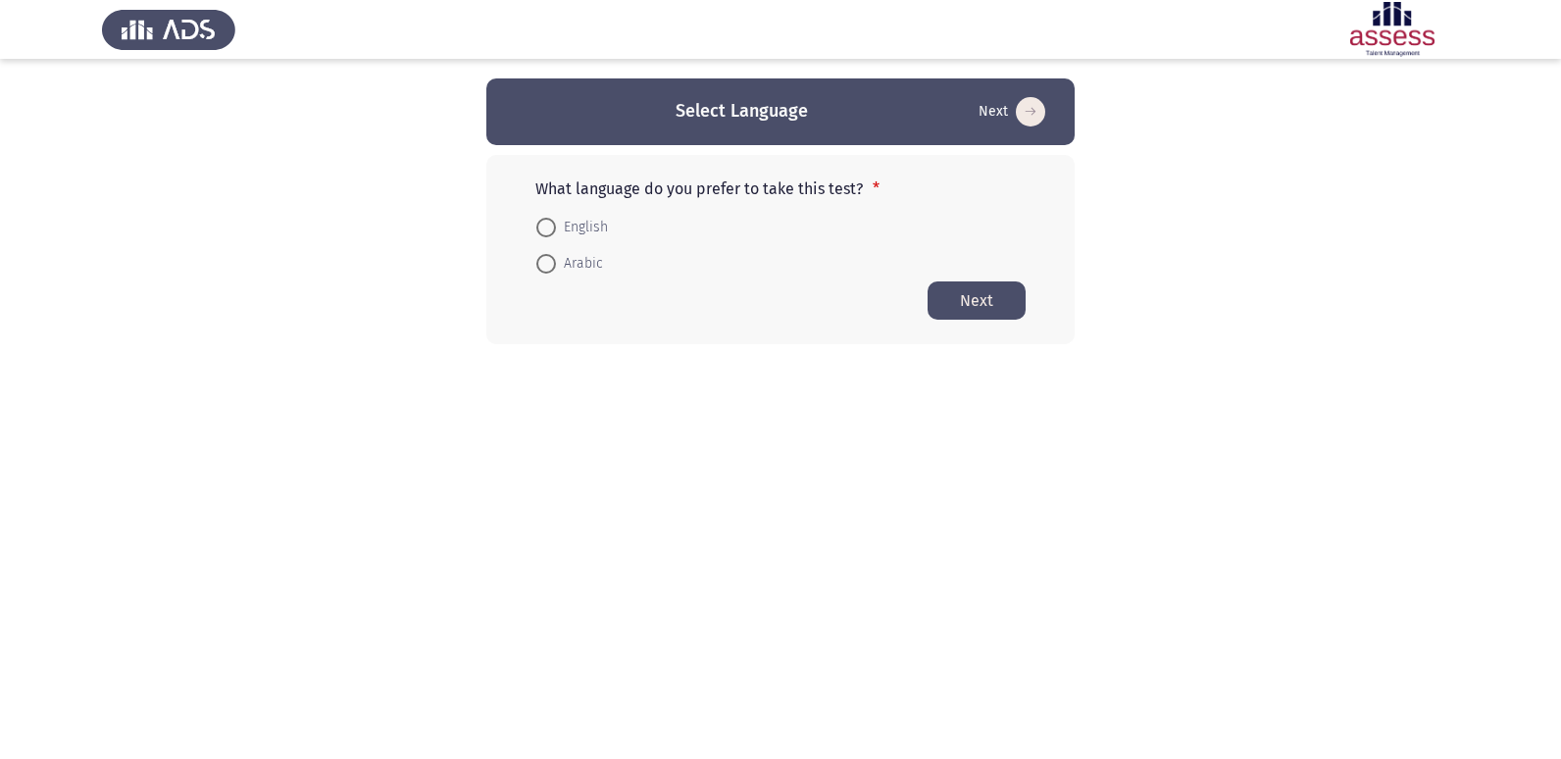
click at [553, 231] on span at bounding box center [546, 228] width 20 height 20
click at [553, 231] on input "English" at bounding box center [546, 228] width 20 height 20
radio input "true"
click at [969, 298] on button "Next" at bounding box center [976, 299] width 98 height 38
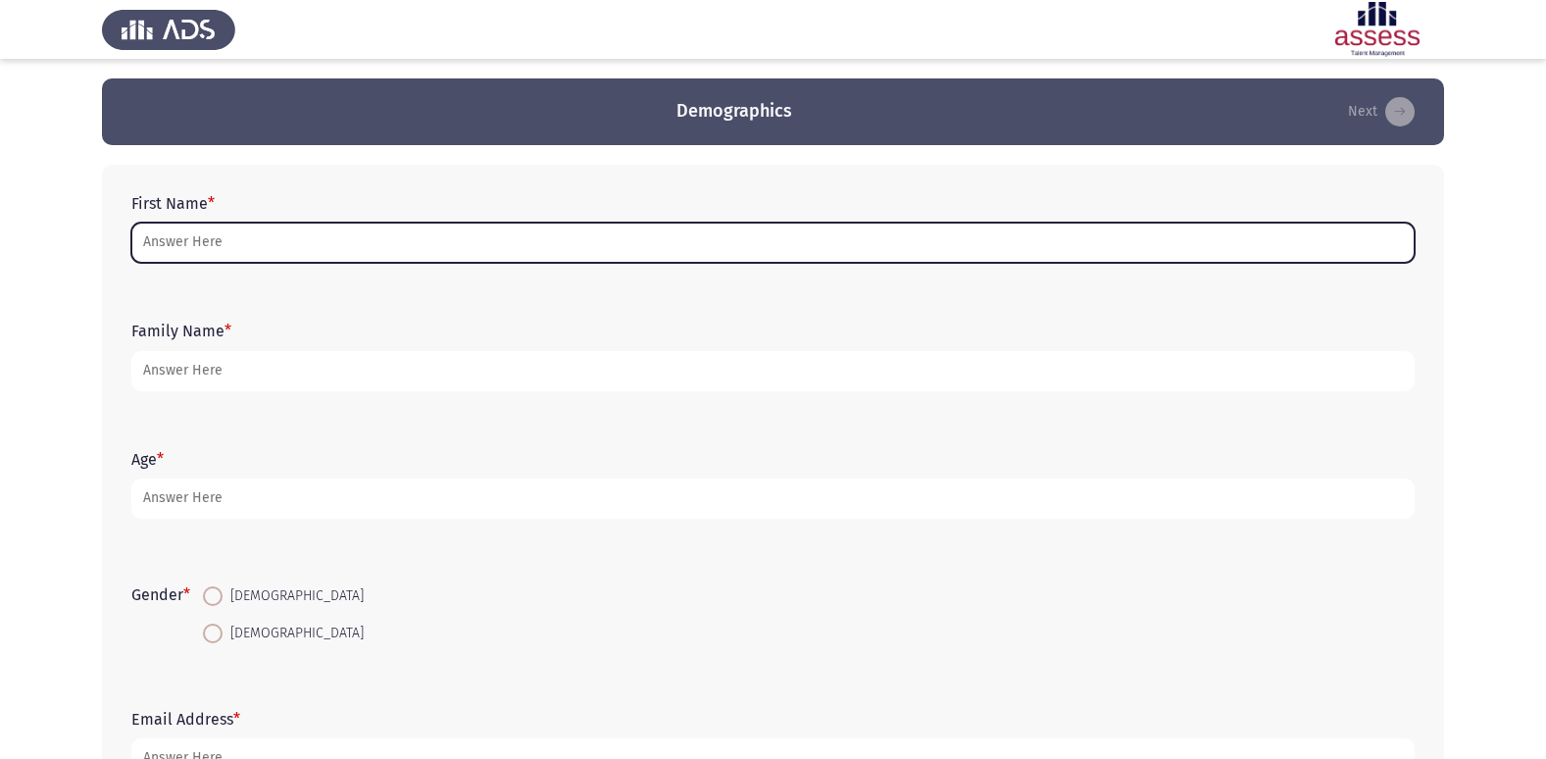
click at [782, 245] on input "First Name *" at bounding box center [772, 243] width 1283 height 40
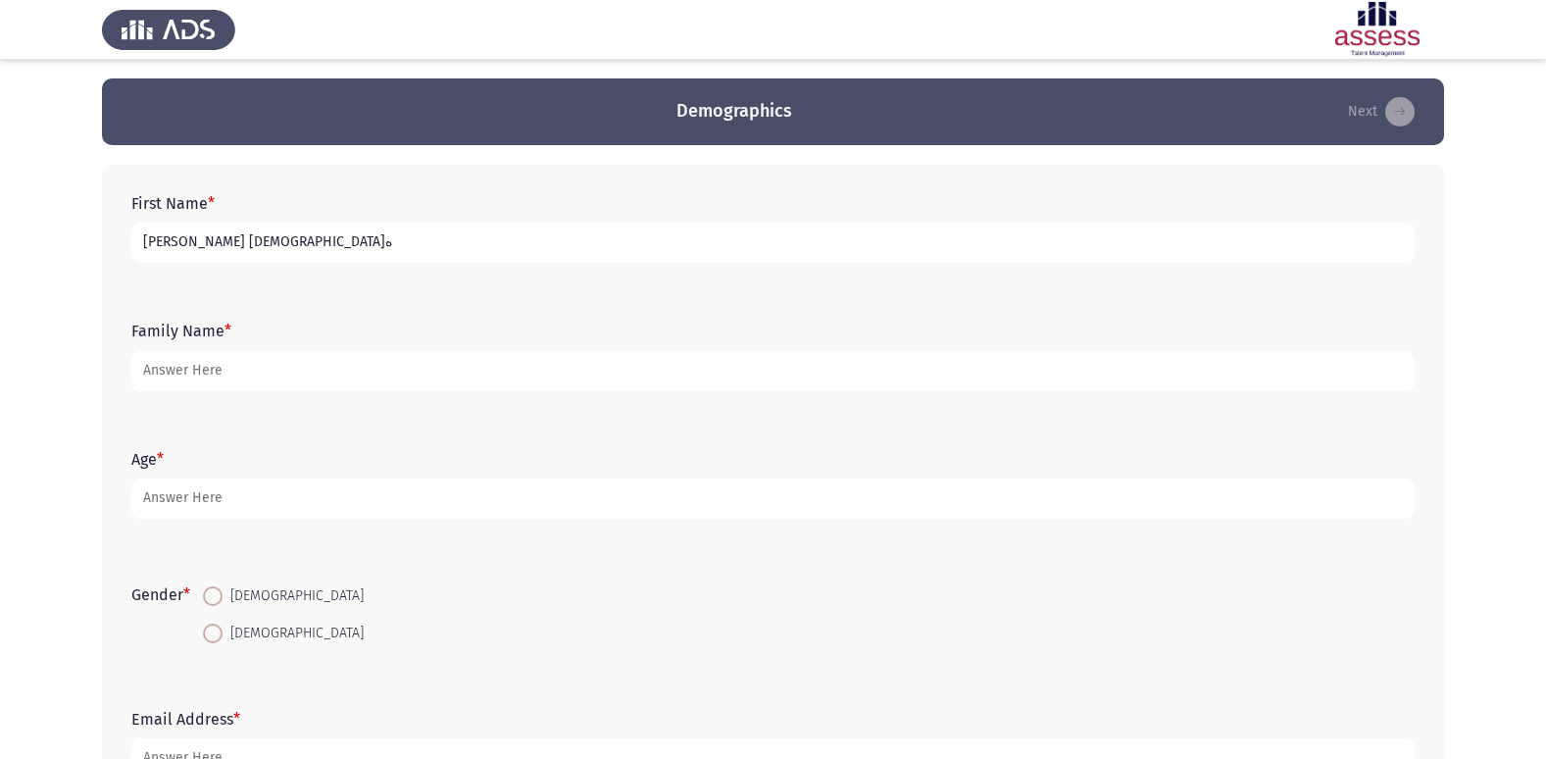
type input "[PERSON_NAME] [DEMOGRAPHIC_DATA]ه"
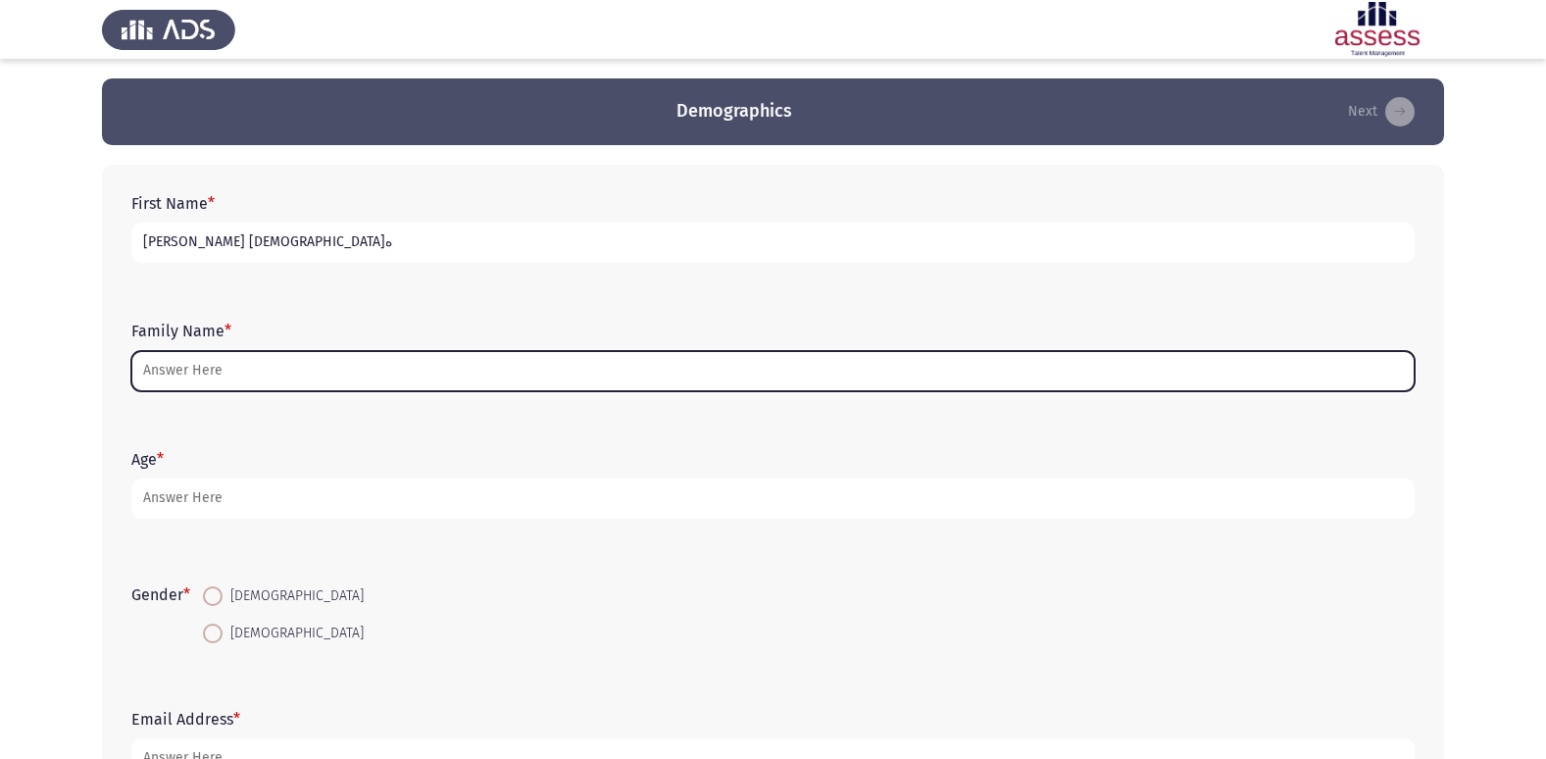
click at [821, 371] on input "Family Name *" at bounding box center [772, 371] width 1283 height 40
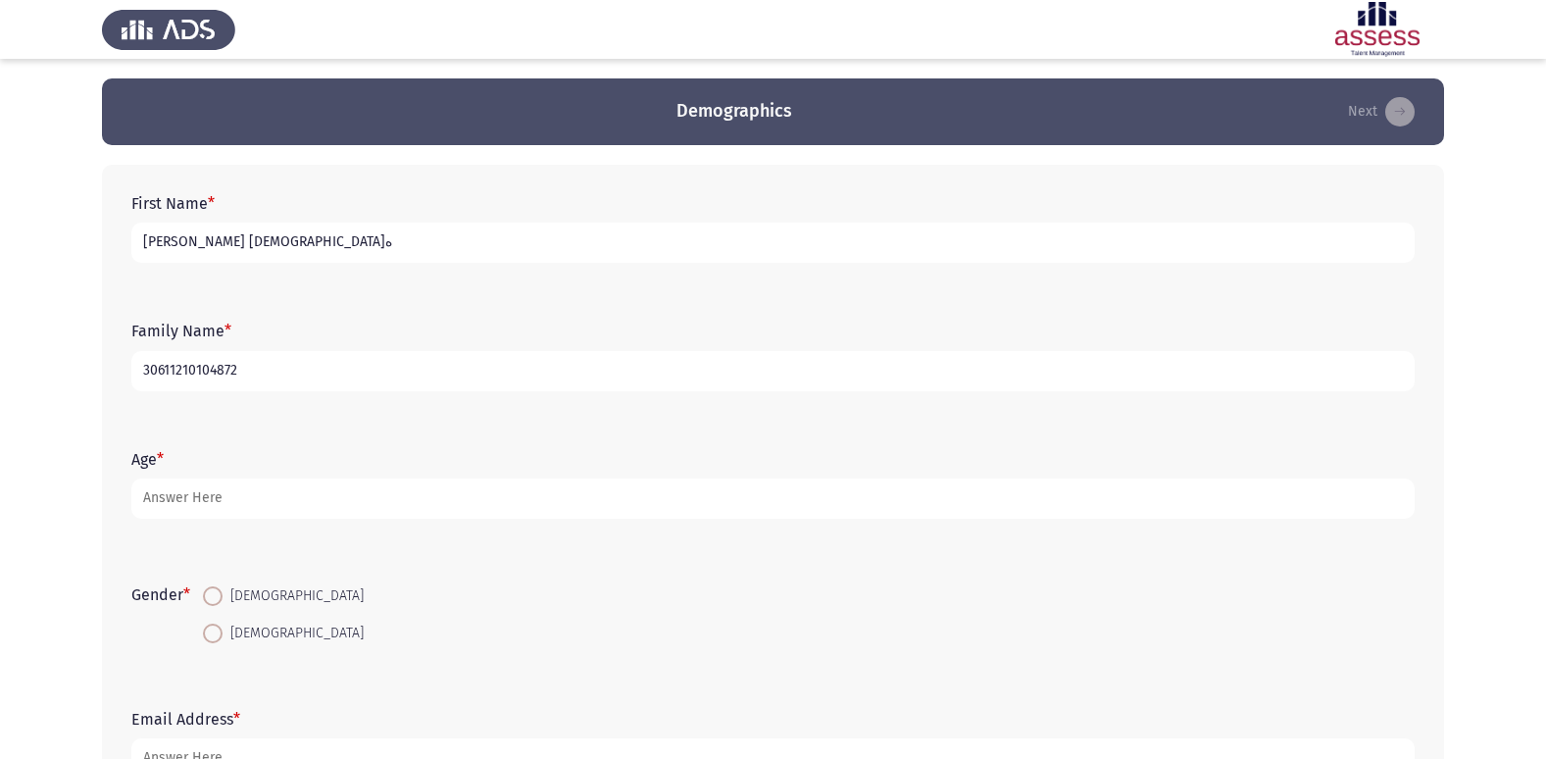
type input "30611210104872"
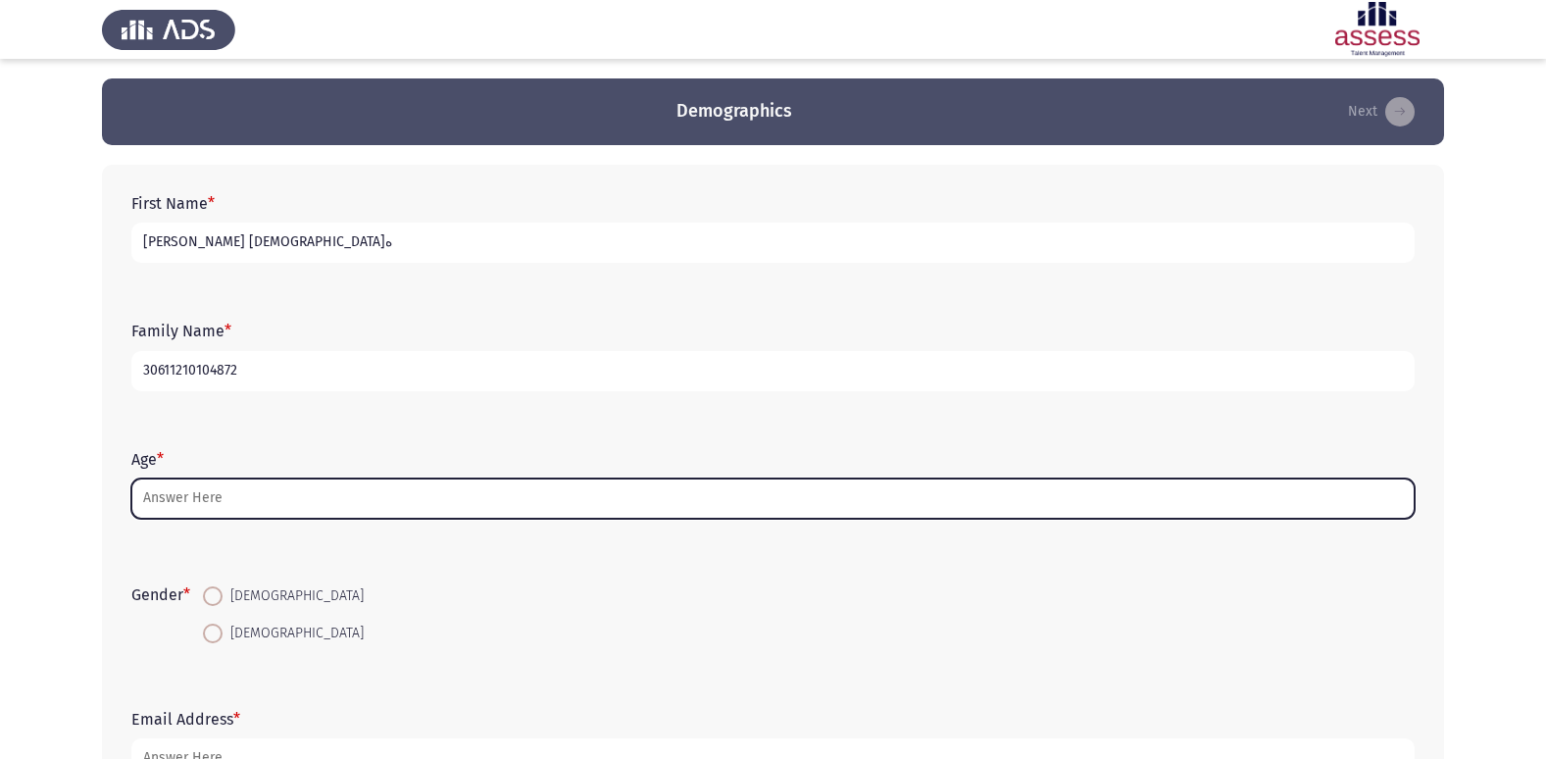
click at [796, 500] on input "Age *" at bounding box center [772, 498] width 1283 height 40
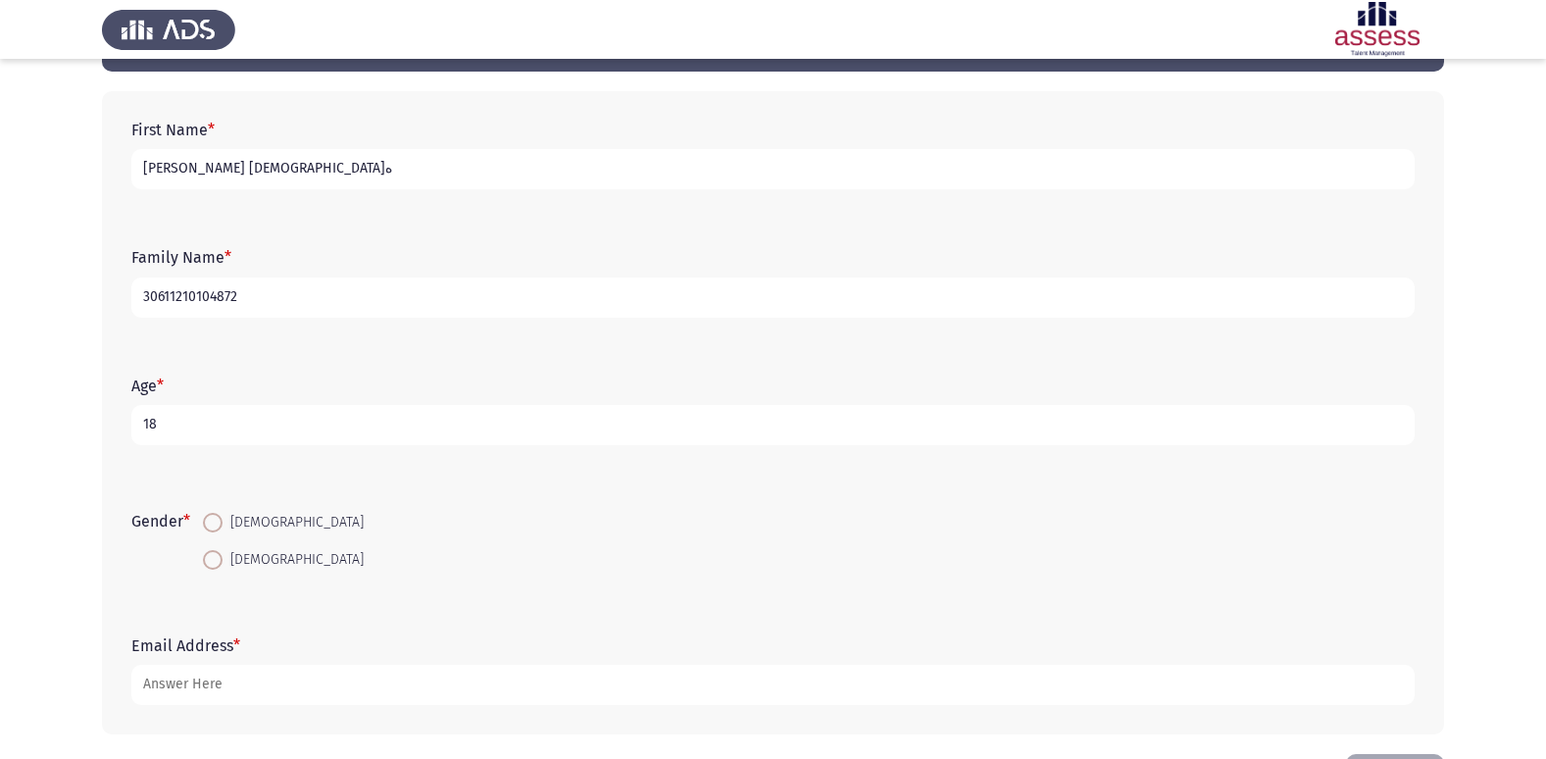
scroll to position [147, 0]
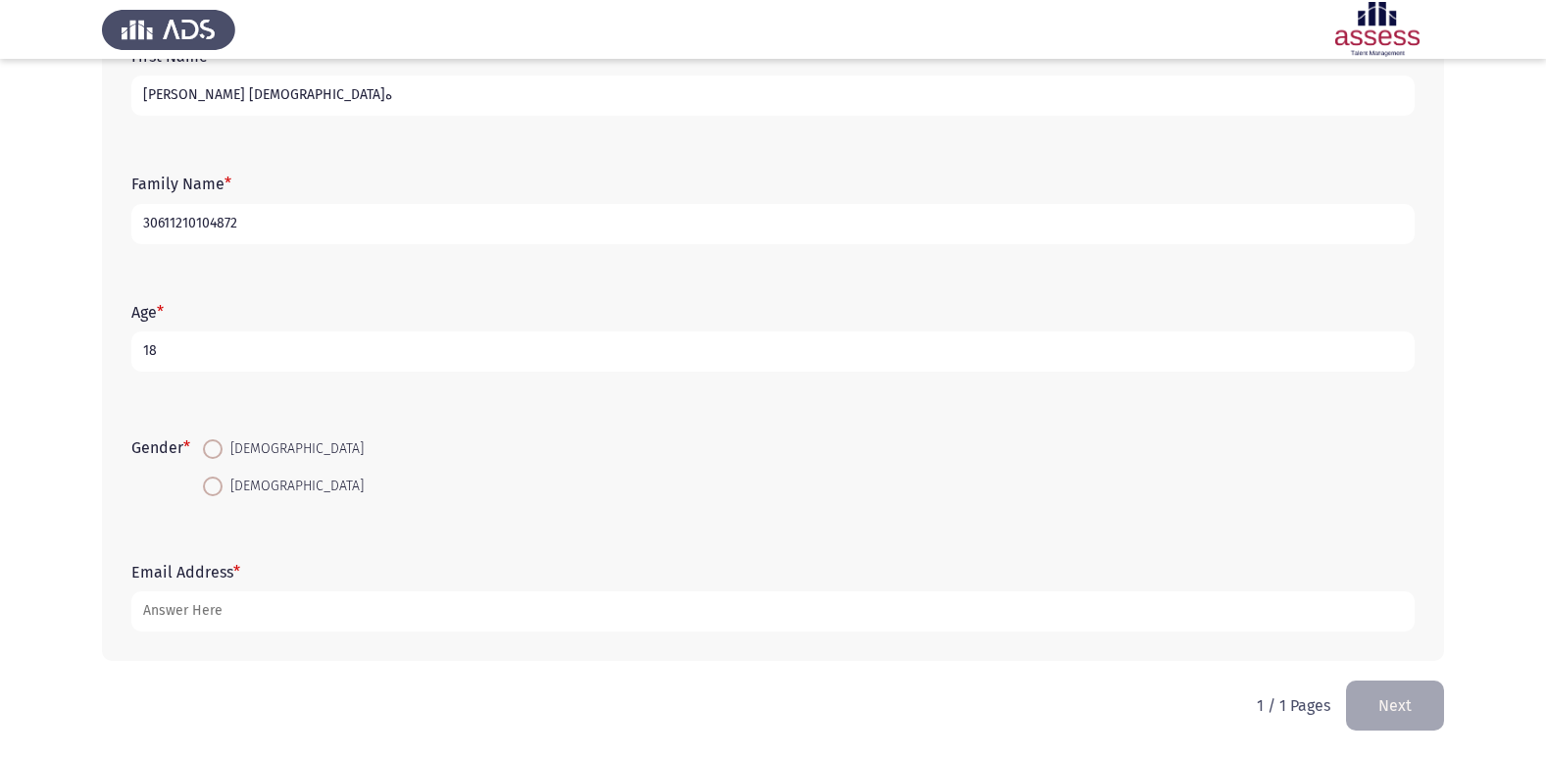
type input "18"
click at [223, 447] on span at bounding box center [213, 449] width 20 height 20
click at [223, 447] on input "[DEMOGRAPHIC_DATA]" at bounding box center [213, 449] width 20 height 20
radio input "true"
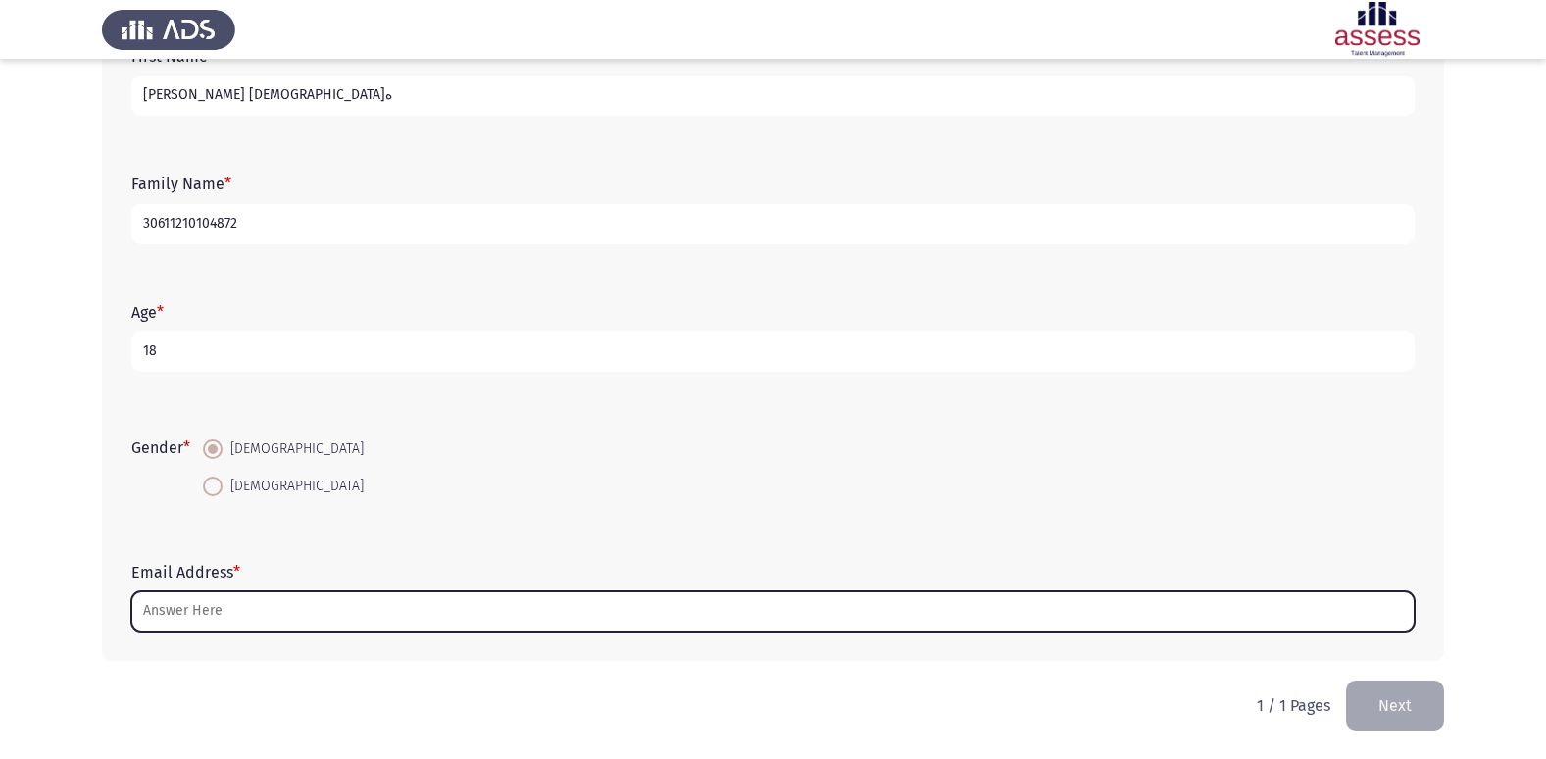
click at [286, 613] on input "Email Address *" at bounding box center [772, 611] width 1283 height 40
type input "M"
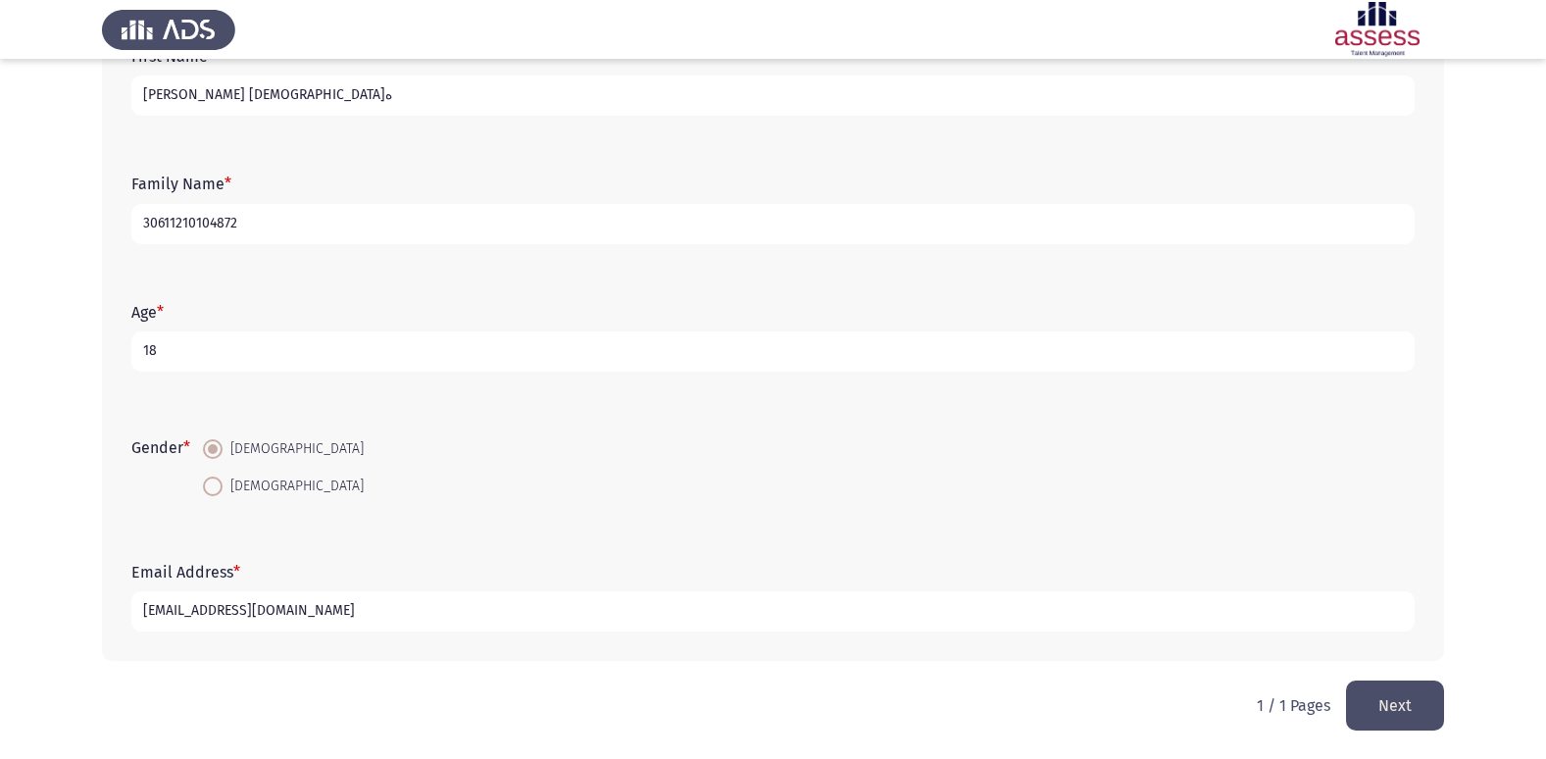
type input "[EMAIL_ADDRESS][DOMAIN_NAME]"
click at [1395, 702] on button "Next" at bounding box center [1395, 705] width 98 height 50
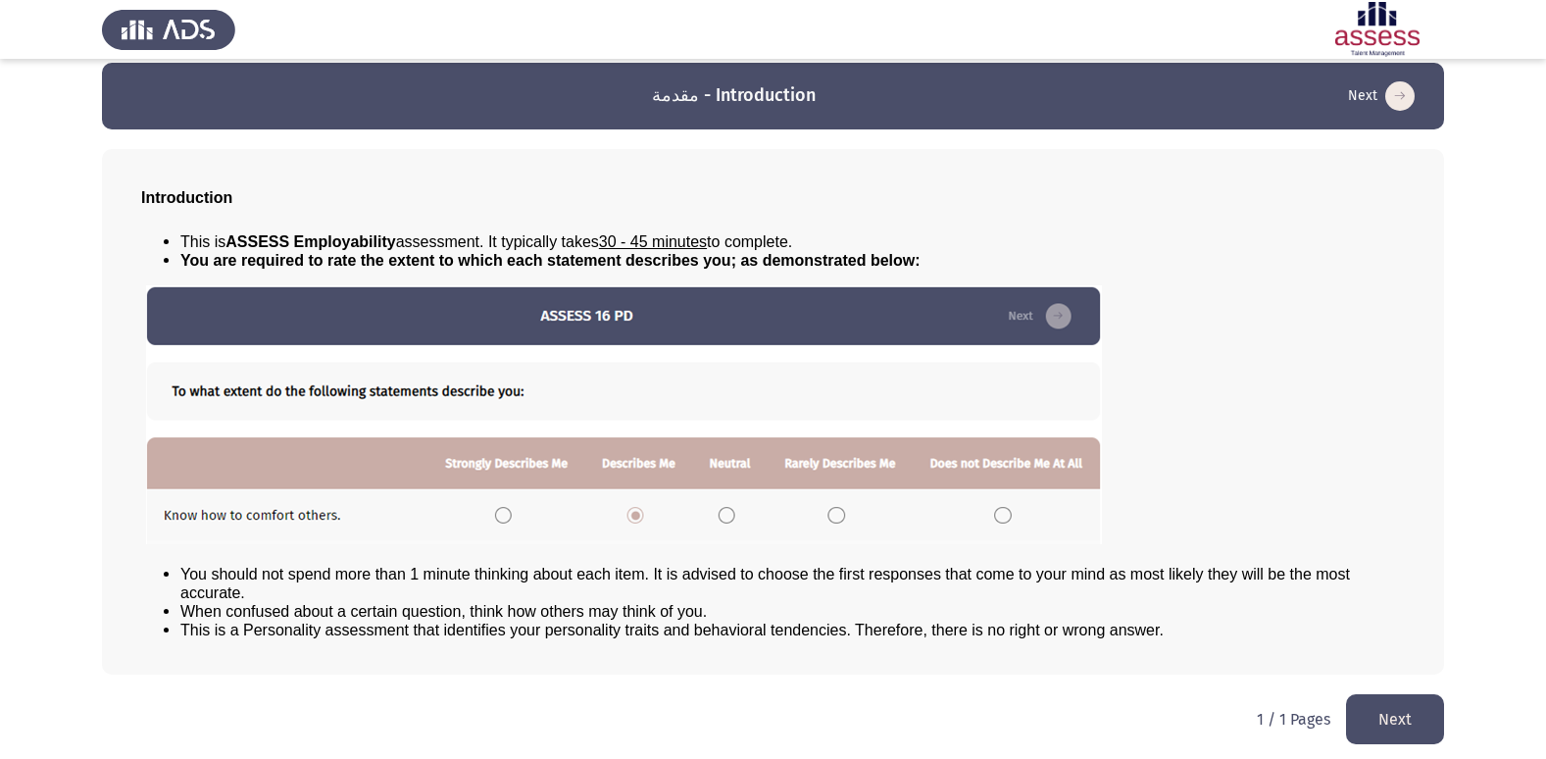
scroll to position [21, 0]
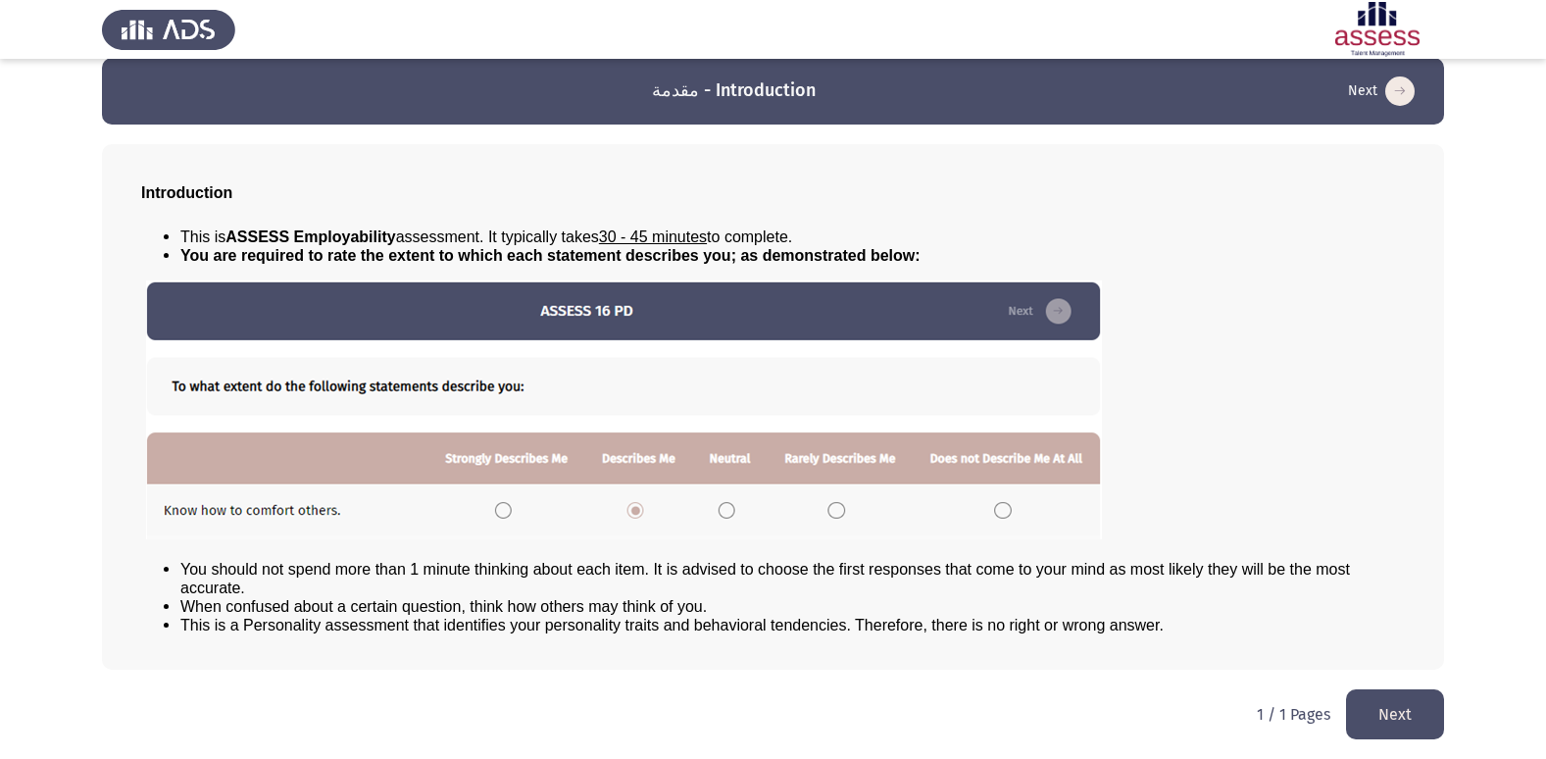
click at [1413, 710] on button "Next" at bounding box center [1395, 714] width 98 height 50
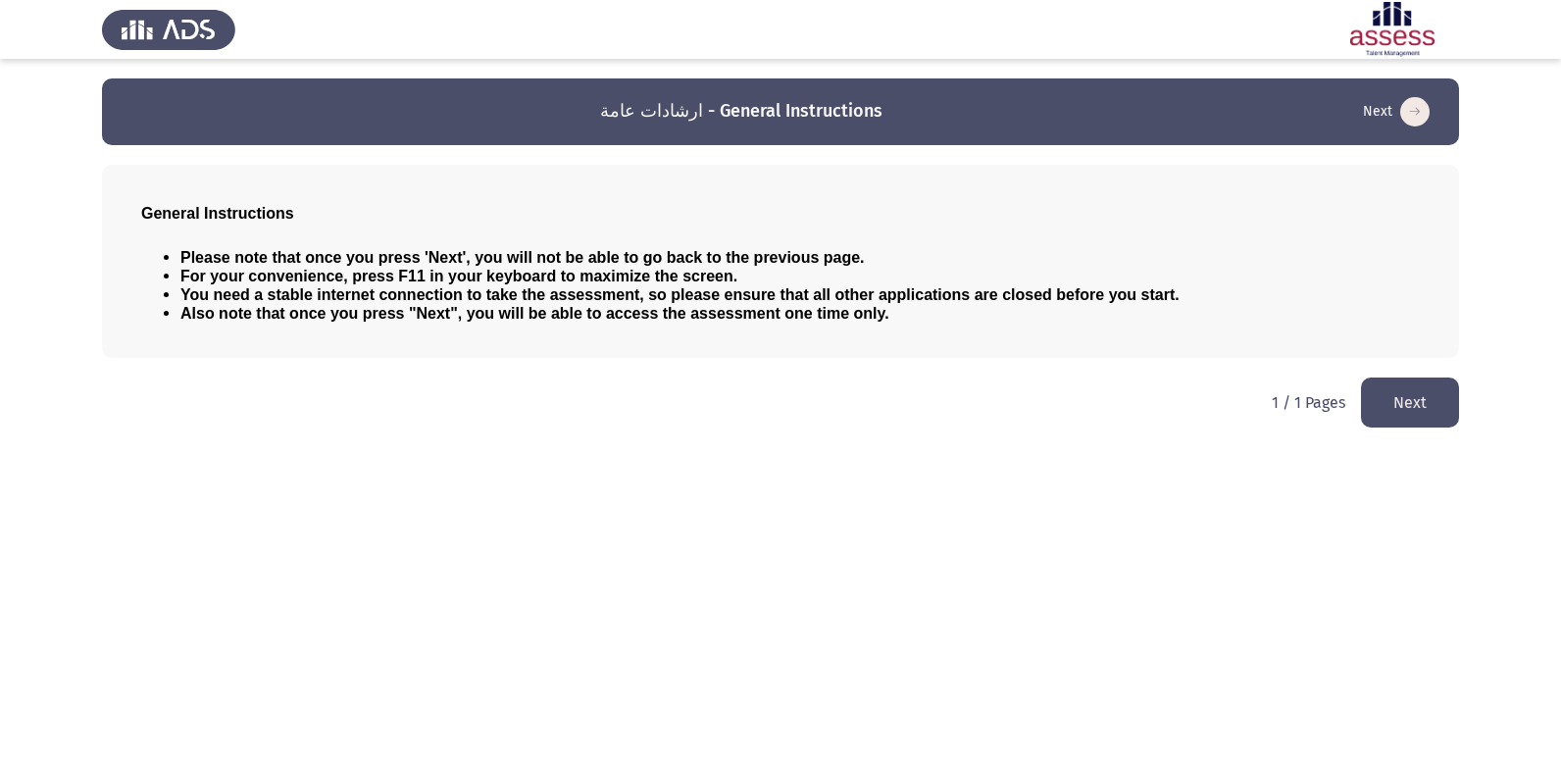
click at [1399, 408] on button "Next" at bounding box center [1410, 402] width 98 height 50
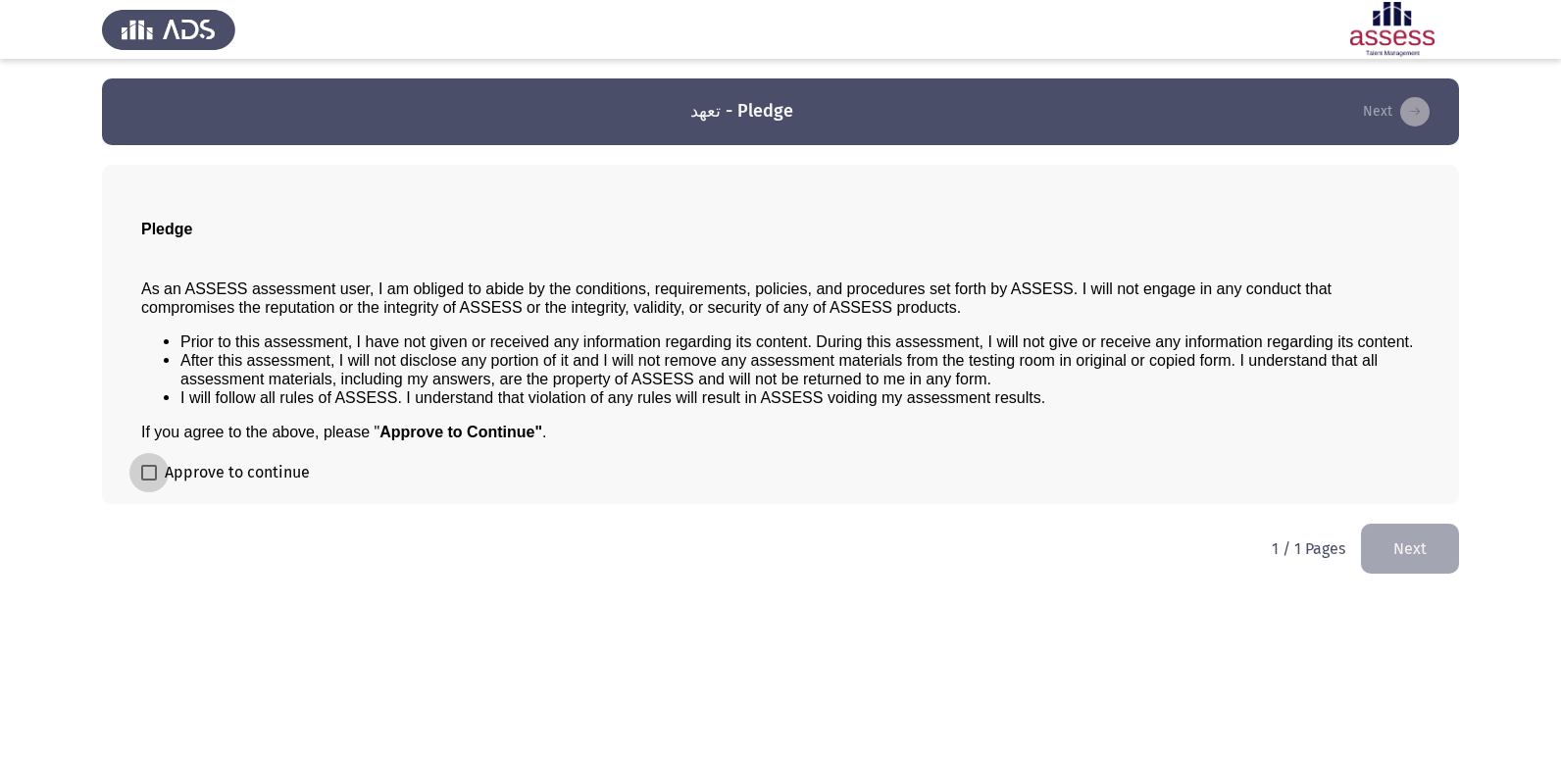
click at [149, 463] on label "Approve to continue" at bounding box center [225, 473] width 169 height 24
click at [149, 480] on input "Approve to continue" at bounding box center [148, 480] width 1 height 1
checkbox input "true"
click at [1386, 546] on button "Next" at bounding box center [1410, 548] width 98 height 50
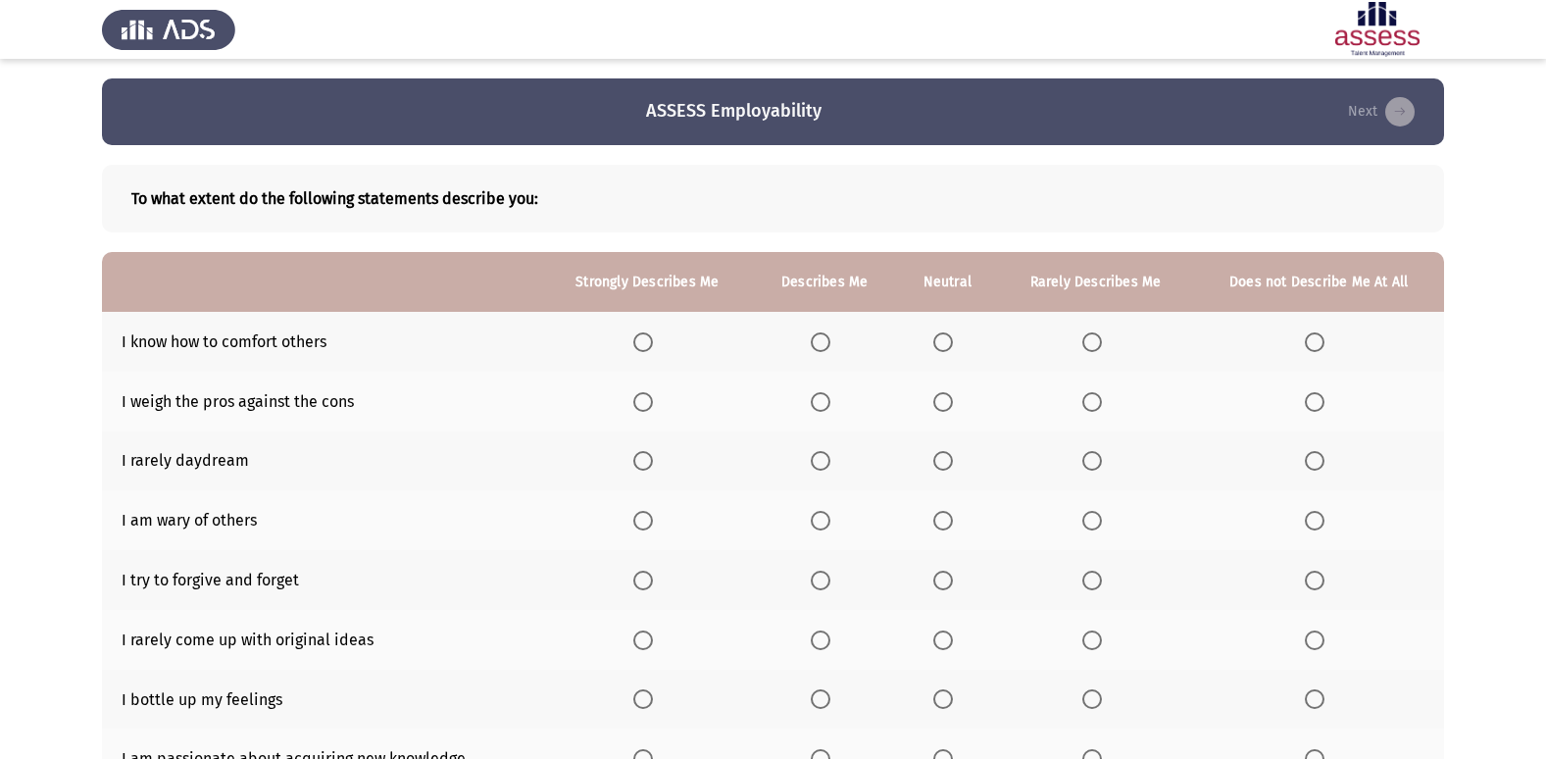
click at [815, 337] on span "Select an option" at bounding box center [821, 342] width 20 height 20
click at [815, 337] on input "Select an option" at bounding box center [821, 342] width 20 height 20
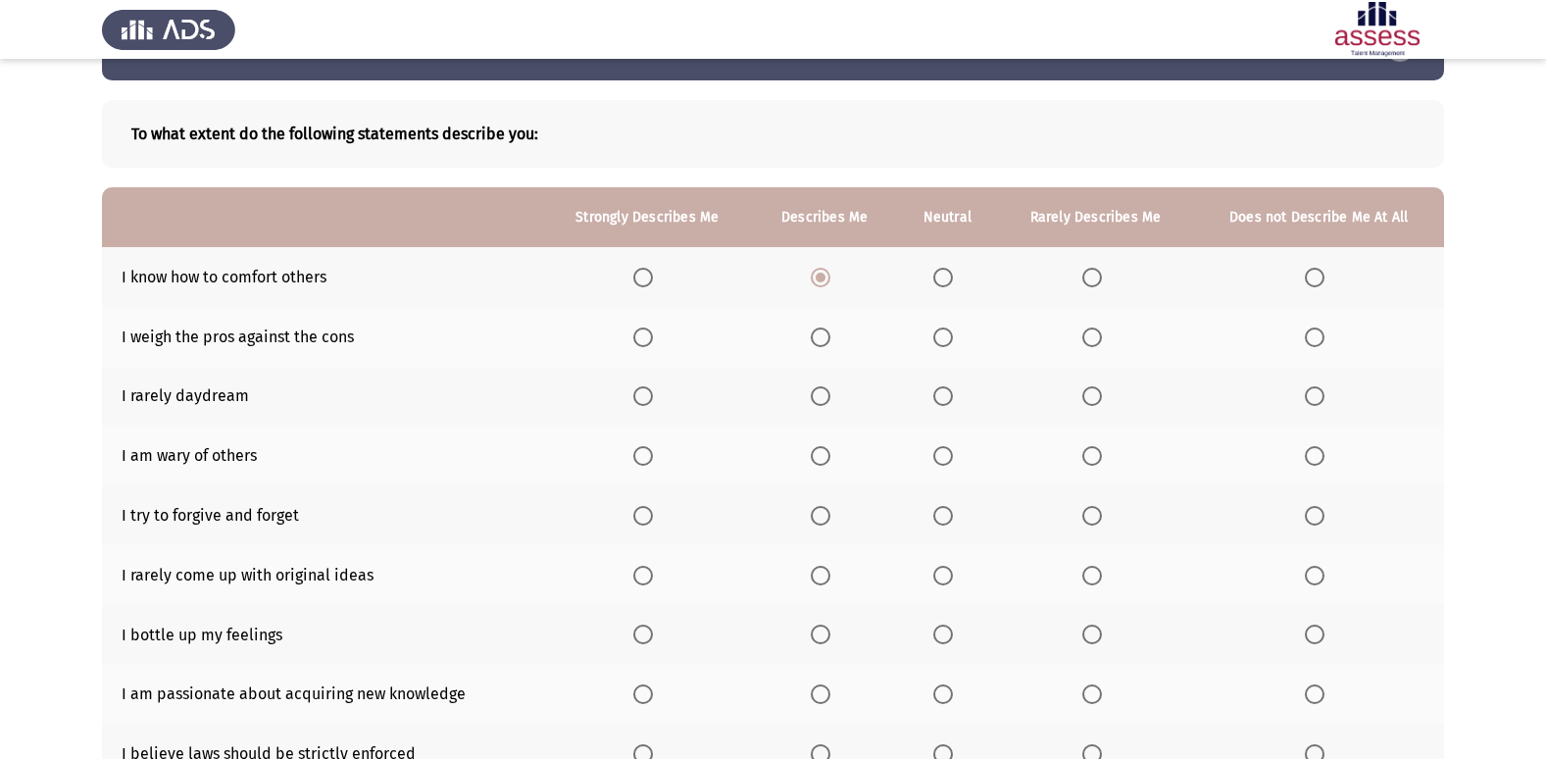
scroll to position [98, 0]
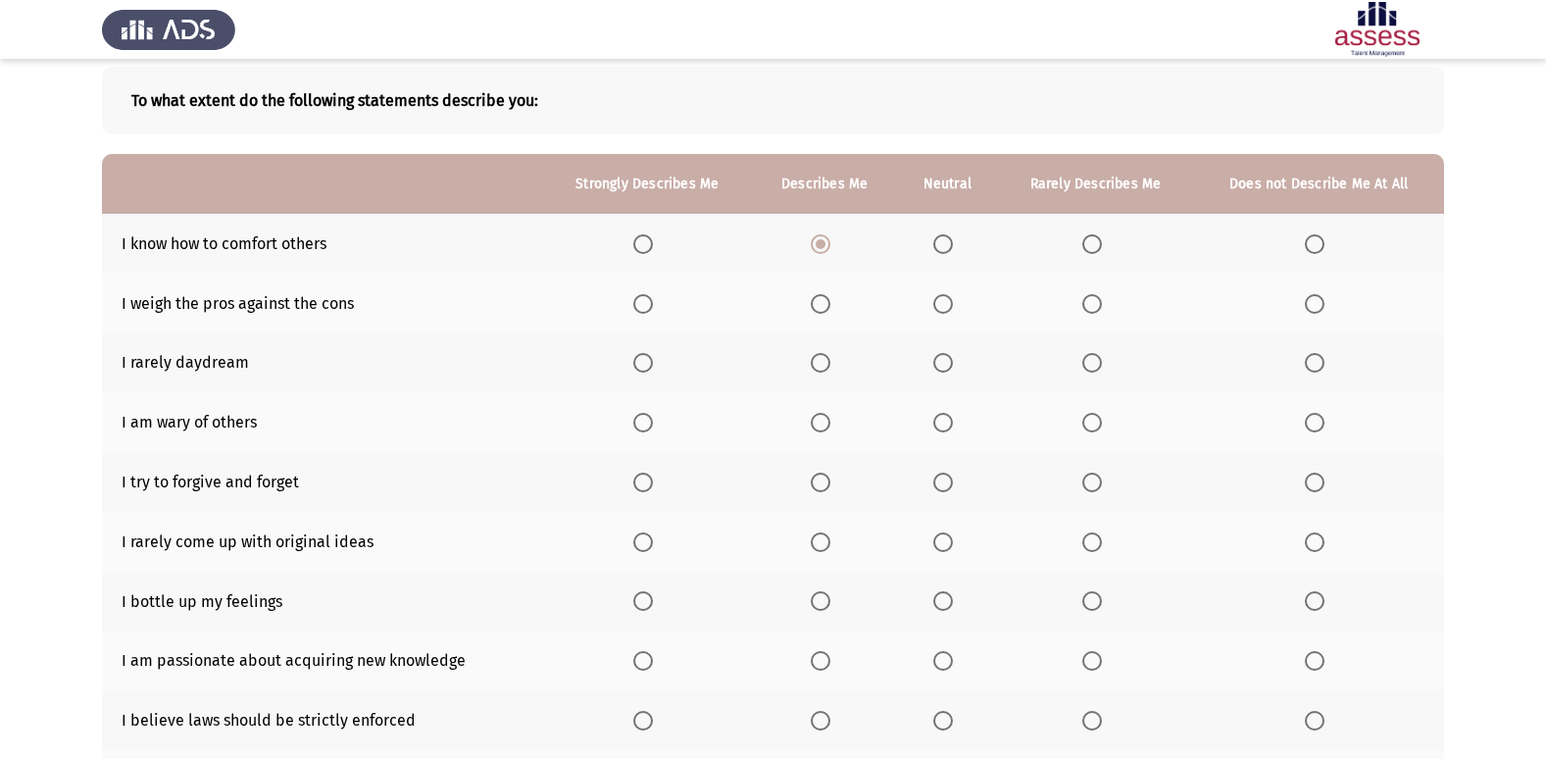
click at [949, 419] on span "Select an option" at bounding box center [943, 423] width 20 height 20
click at [949, 419] on input "Select an option" at bounding box center [943, 423] width 20 height 20
click at [830, 366] on span "Select an option" at bounding box center [821, 363] width 20 height 20
click at [830, 366] on input "Select an option" at bounding box center [821, 363] width 20 height 20
click at [953, 304] on span "Select an option" at bounding box center [943, 304] width 20 height 20
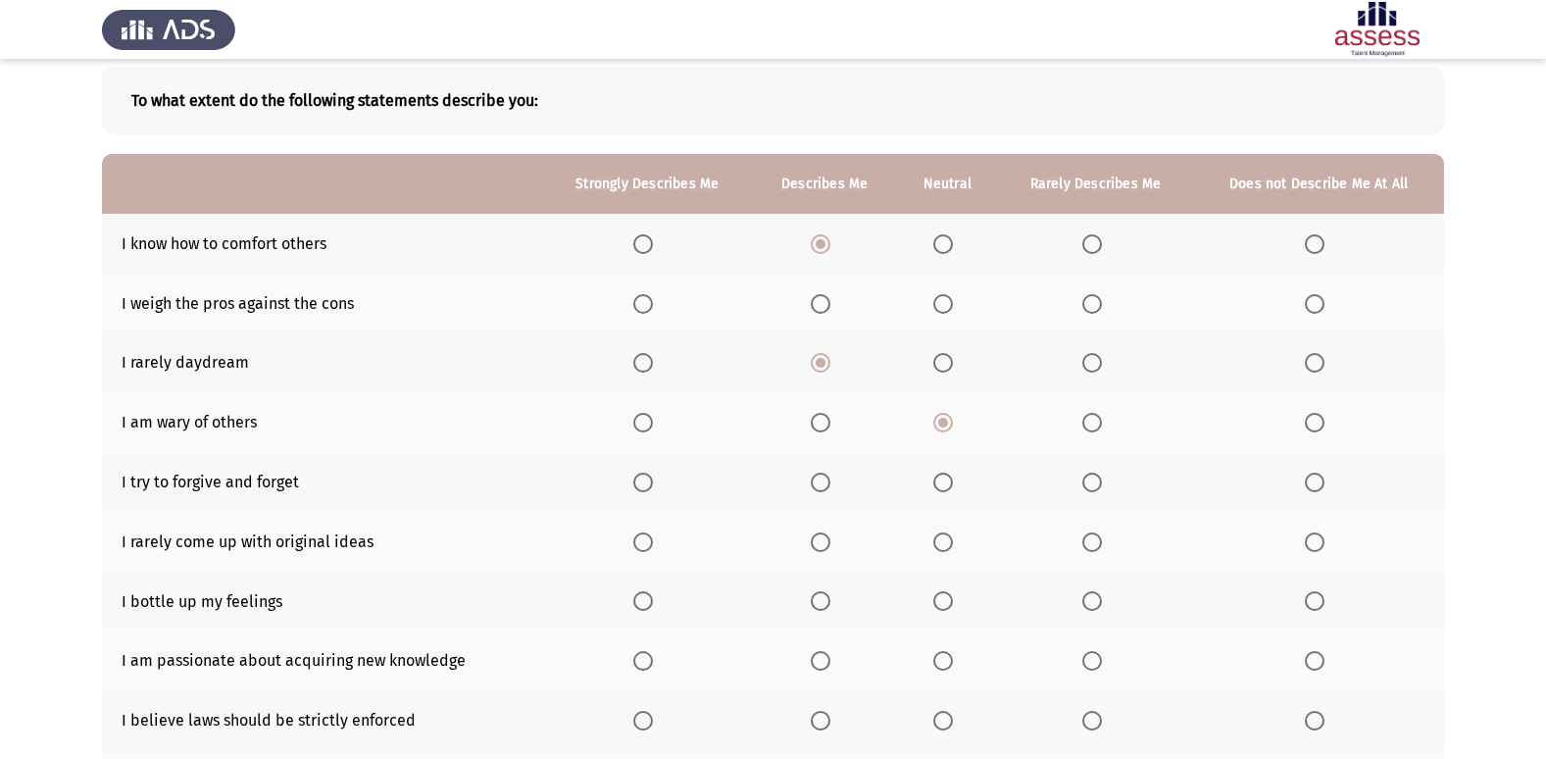
click at [953, 304] on input "Select an option" at bounding box center [943, 304] width 20 height 20
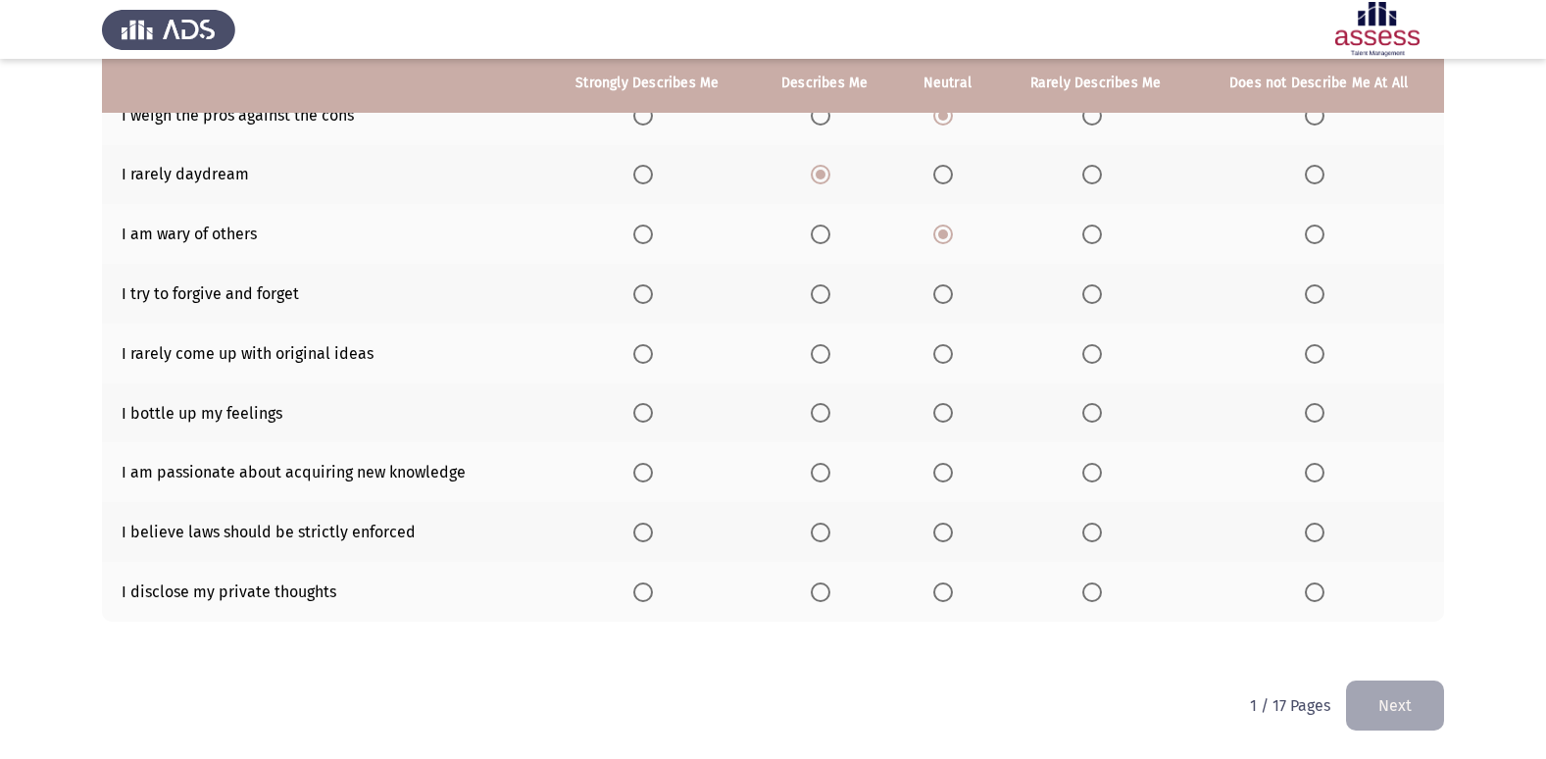
scroll to position [188, 0]
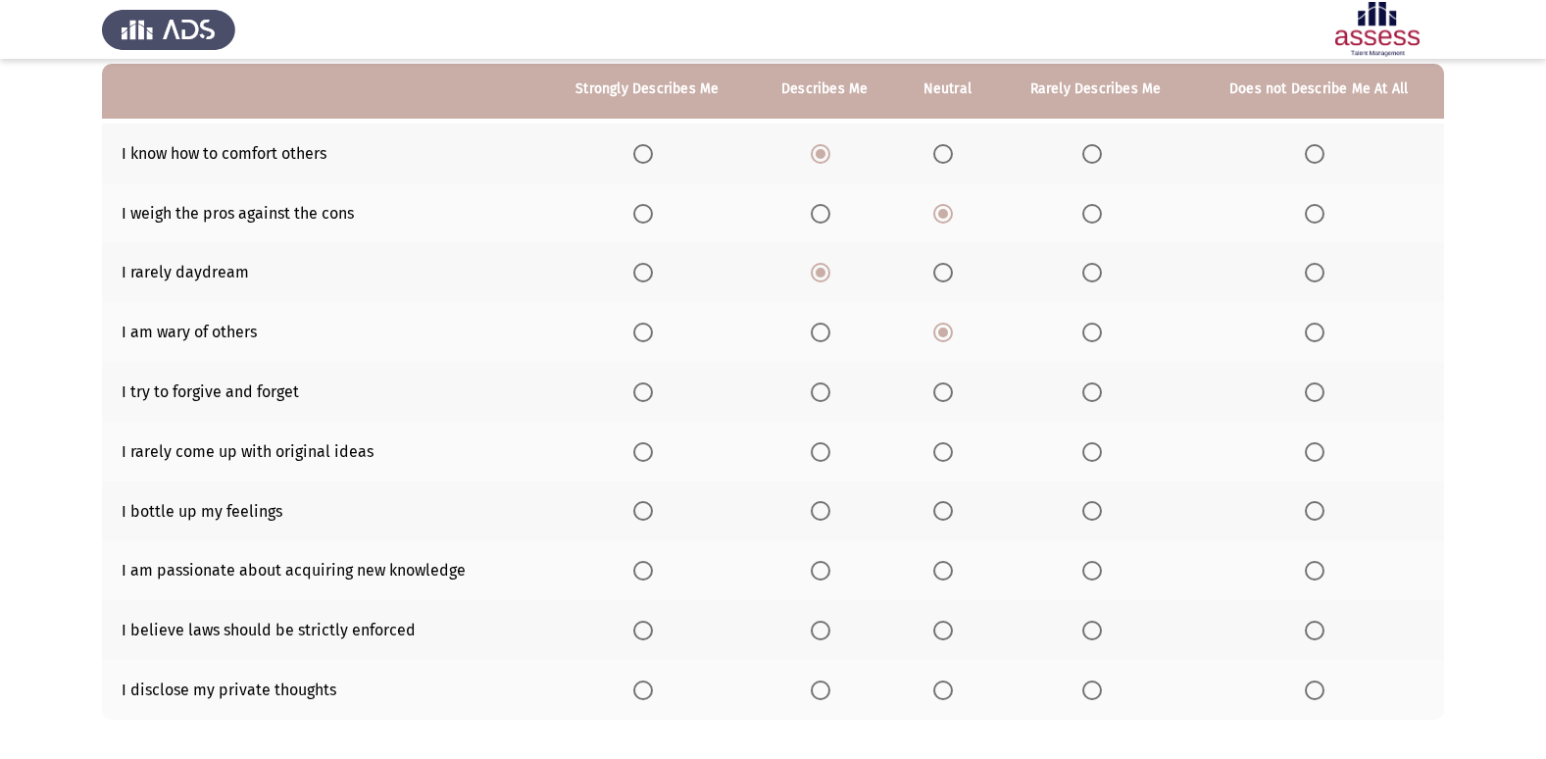
click at [647, 390] on span "Select an option" at bounding box center [643, 392] width 20 height 20
click at [647, 390] on input "Select an option" at bounding box center [643, 392] width 20 height 20
click at [817, 458] on span "Select an option" at bounding box center [821, 452] width 20 height 20
click at [817, 458] on input "Select an option" at bounding box center [821, 452] width 20 height 20
click at [946, 513] on span "Select an option" at bounding box center [943, 511] width 20 height 20
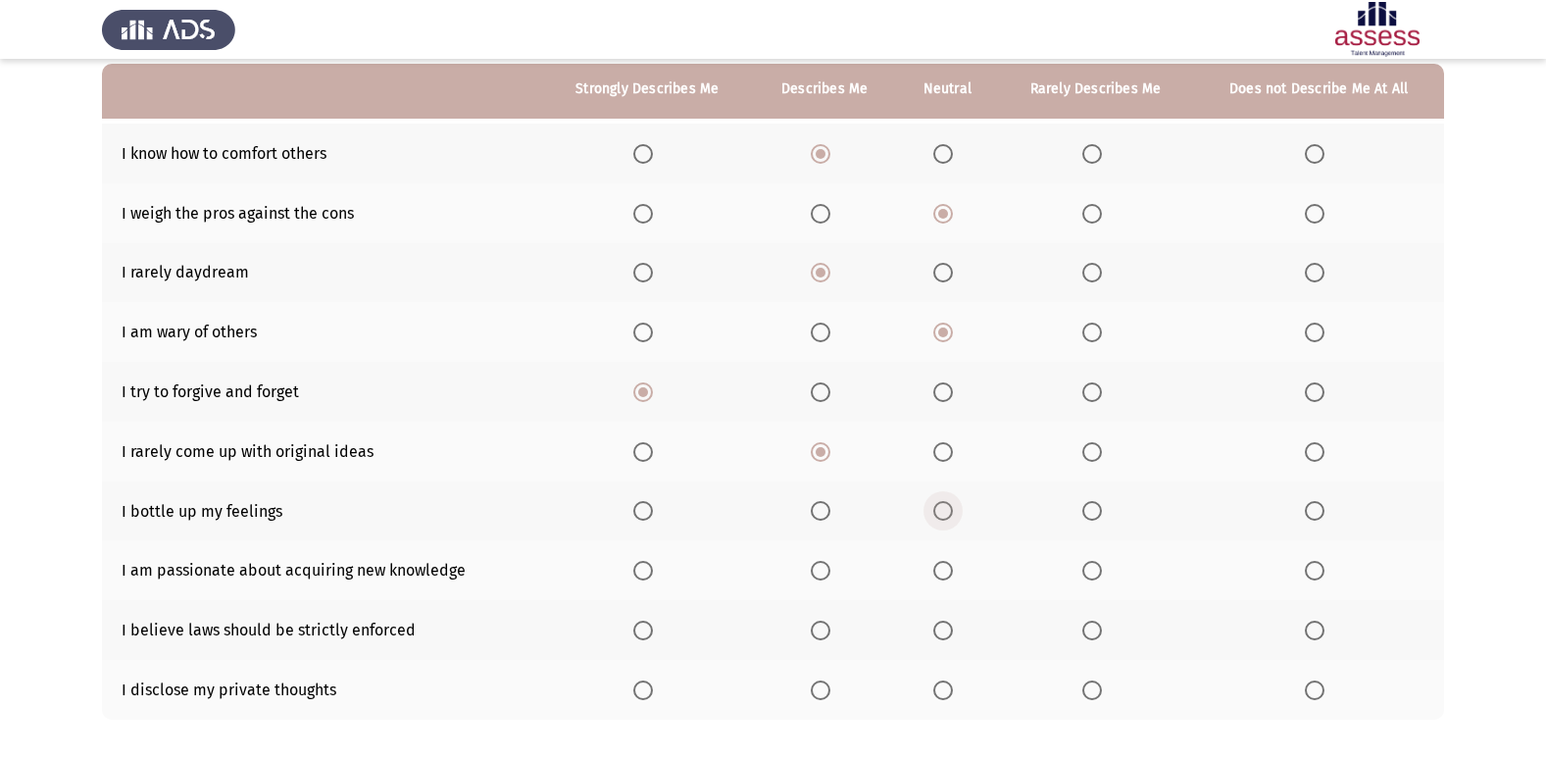
click at [946, 513] on input "Select an option" at bounding box center [943, 511] width 20 height 20
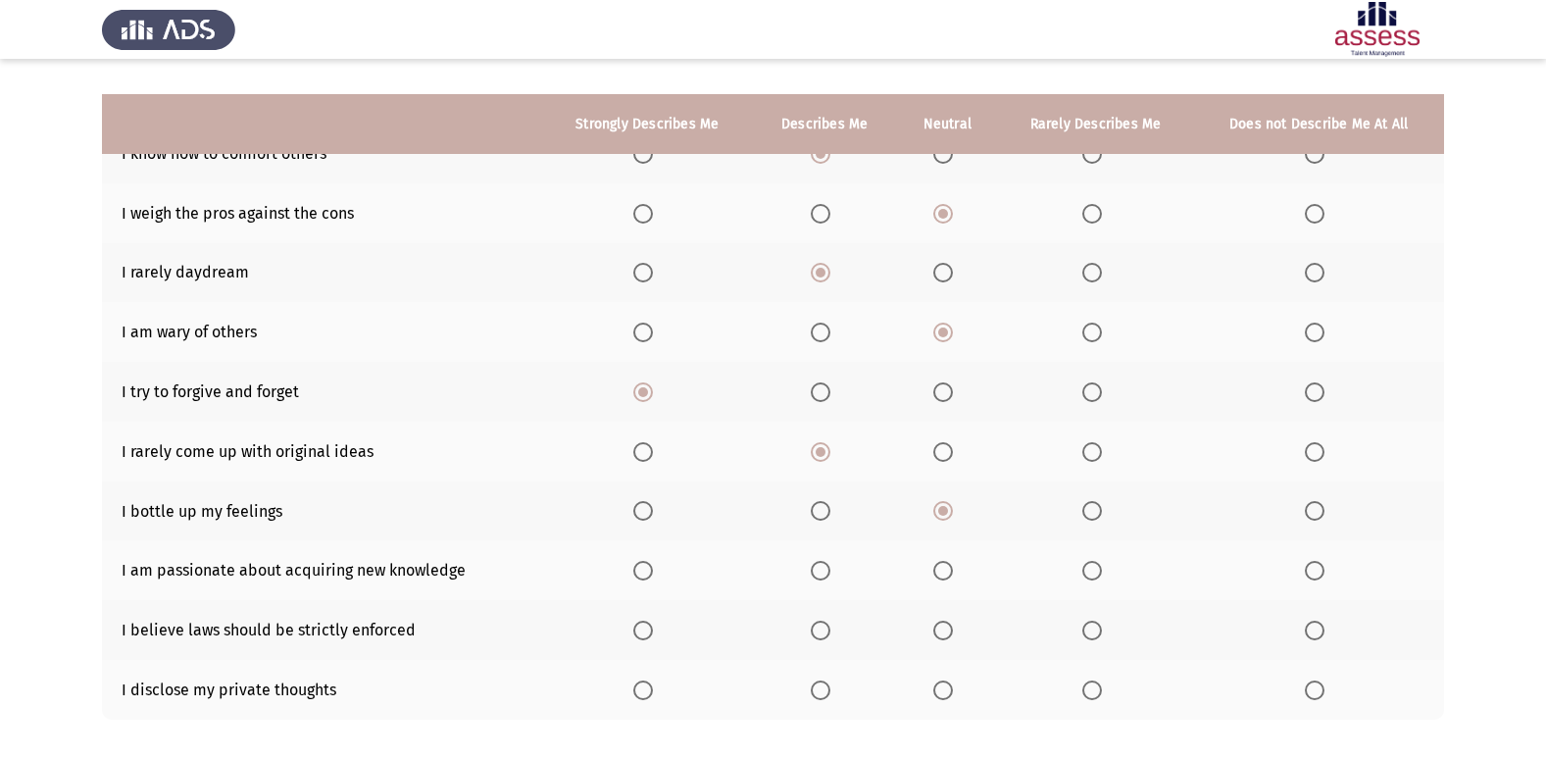
scroll to position [286, 0]
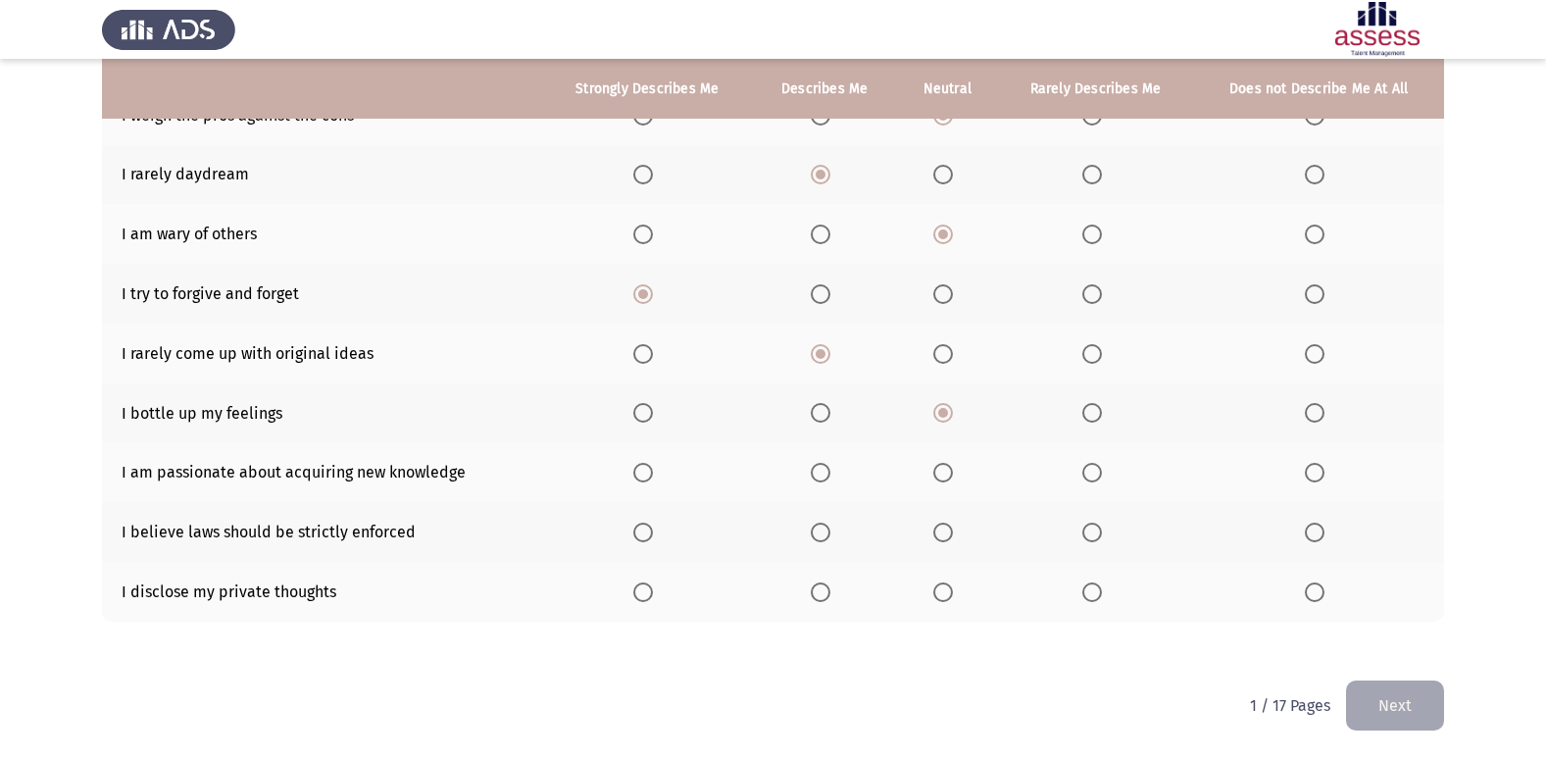
click at [823, 535] on span "Select an option" at bounding box center [821, 532] width 20 height 20
click at [823, 535] on input "Select an option" at bounding box center [821, 532] width 20 height 20
click at [829, 601] on span "Select an option" at bounding box center [821, 592] width 20 height 20
click at [829, 601] on input "Select an option" at bounding box center [821, 592] width 20 height 20
click at [830, 479] on span "Select an option" at bounding box center [821, 473] width 20 height 20
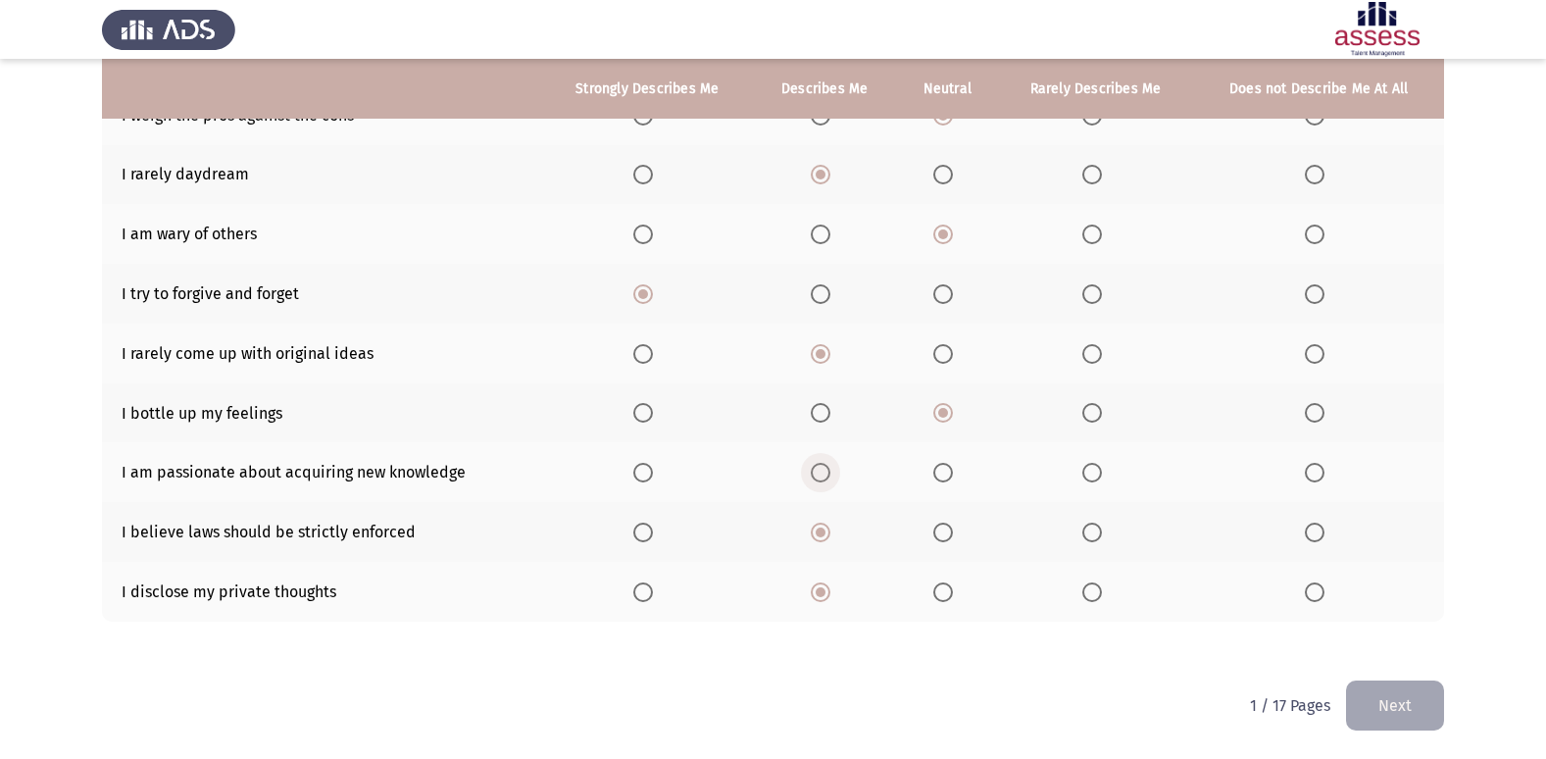
click at [830, 479] on input "Select an option" at bounding box center [821, 473] width 20 height 20
click at [1376, 692] on button "Next" at bounding box center [1395, 705] width 98 height 50
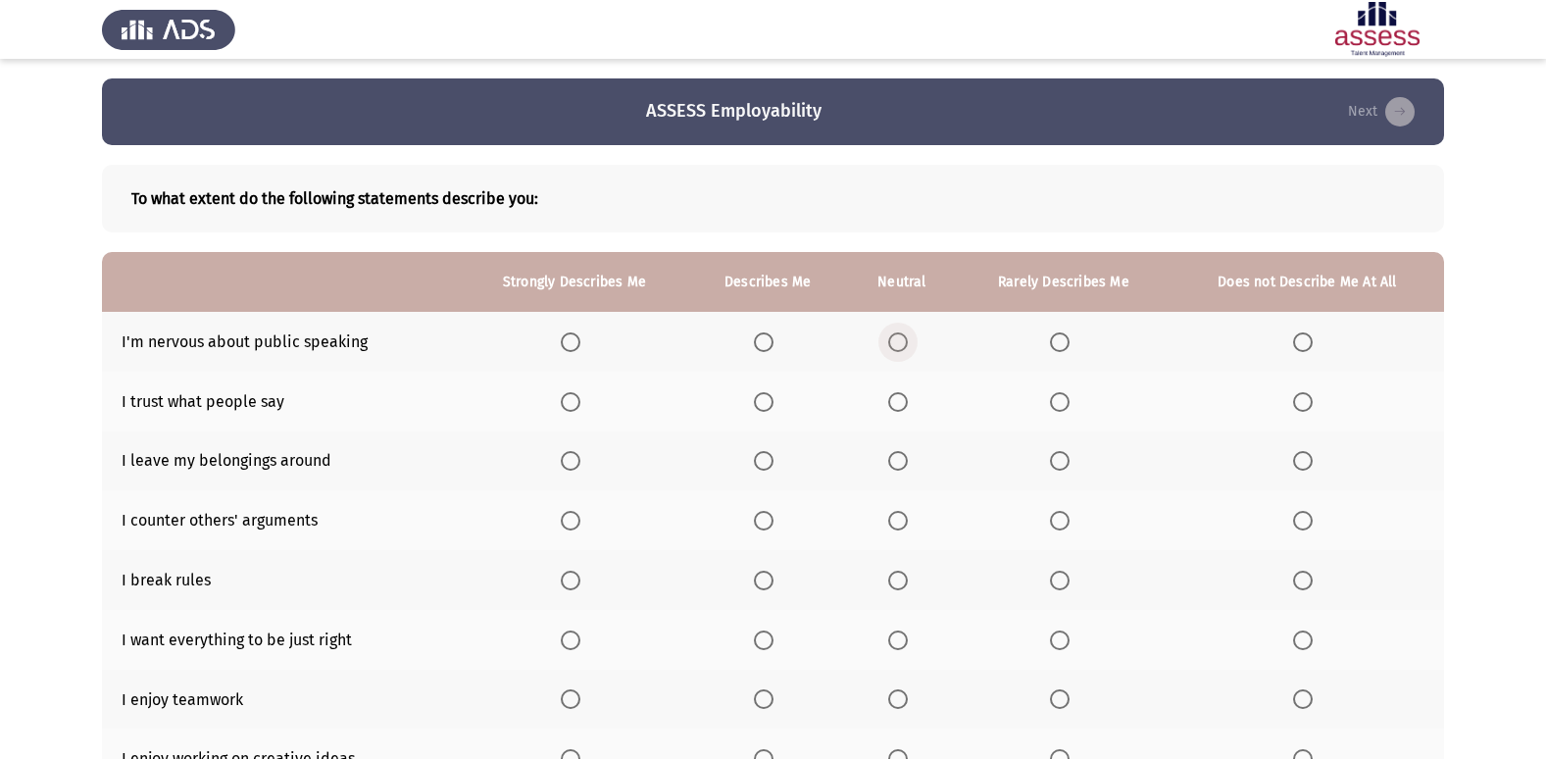
click at [898, 345] on span "Select an option" at bounding box center [898, 342] width 20 height 20
click at [898, 345] on input "Select an option" at bounding box center [898, 342] width 20 height 20
click at [1312, 347] on span "Select an option" at bounding box center [1303, 342] width 20 height 20
click at [1312, 347] on input "Select an option" at bounding box center [1303, 342] width 20 height 20
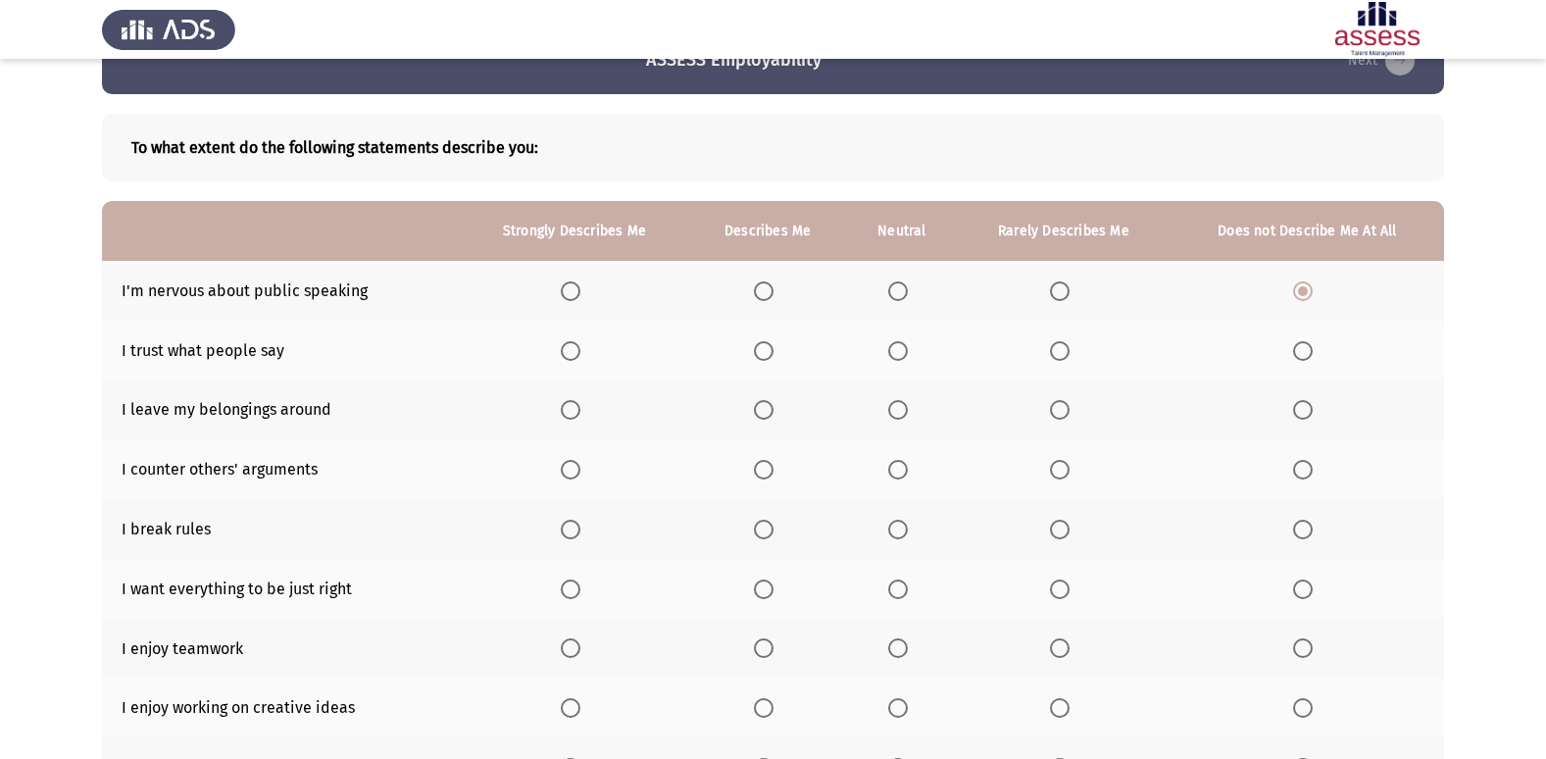
scroll to position [98, 0]
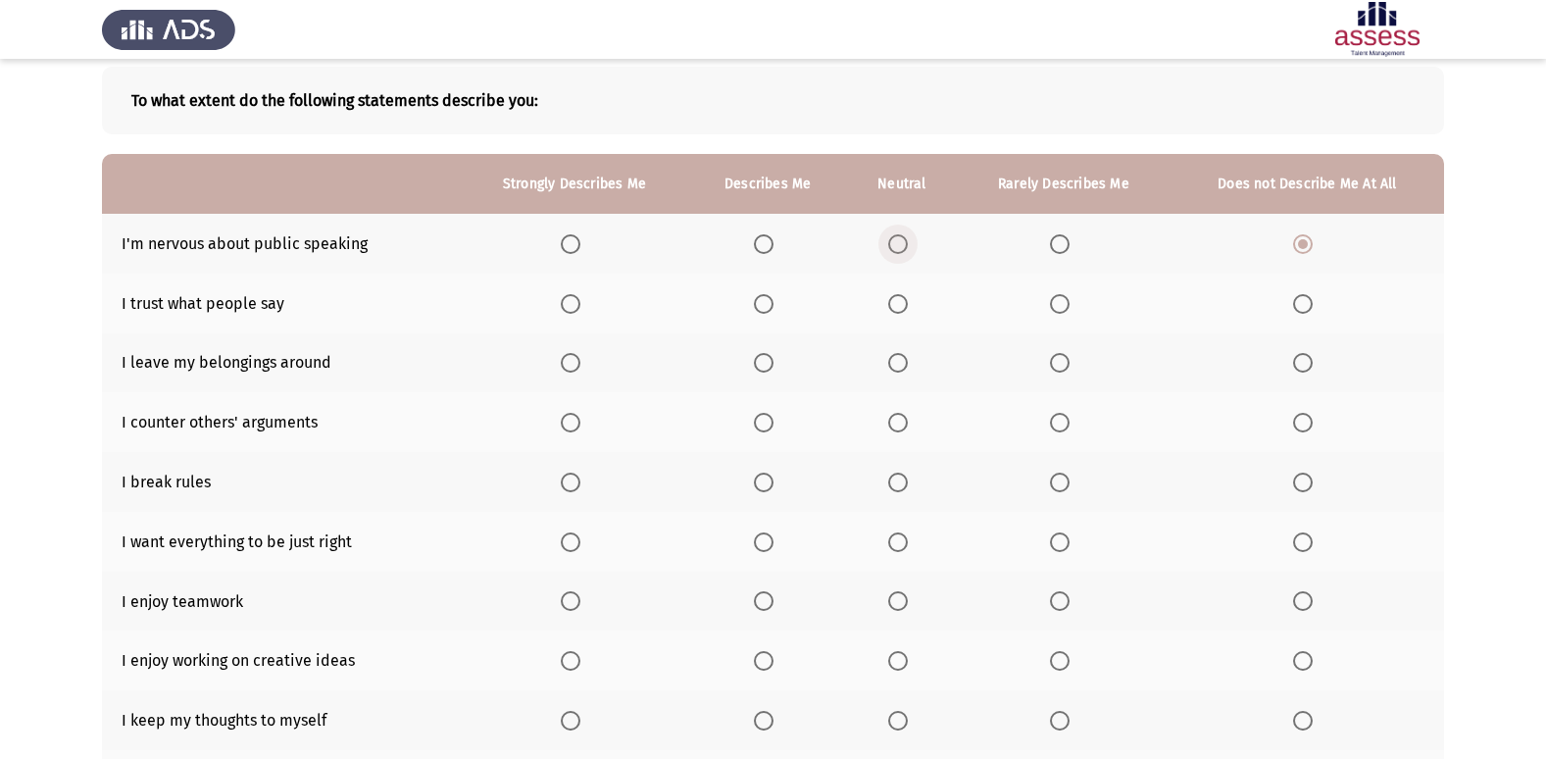
click at [908, 240] on span "Select an option" at bounding box center [898, 244] width 20 height 20
click at [908, 240] on input "Select an option" at bounding box center [898, 244] width 20 height 20
click at [899, 287] on th at bounding box center [902, 303] width 110 height 60
click at [896, 305] on span "Select an option" at bounding box center [898, 304] width 20 height 20
click at [896, 305] on input "Select an option" at bounding box center [898, 304] width 20 height 20
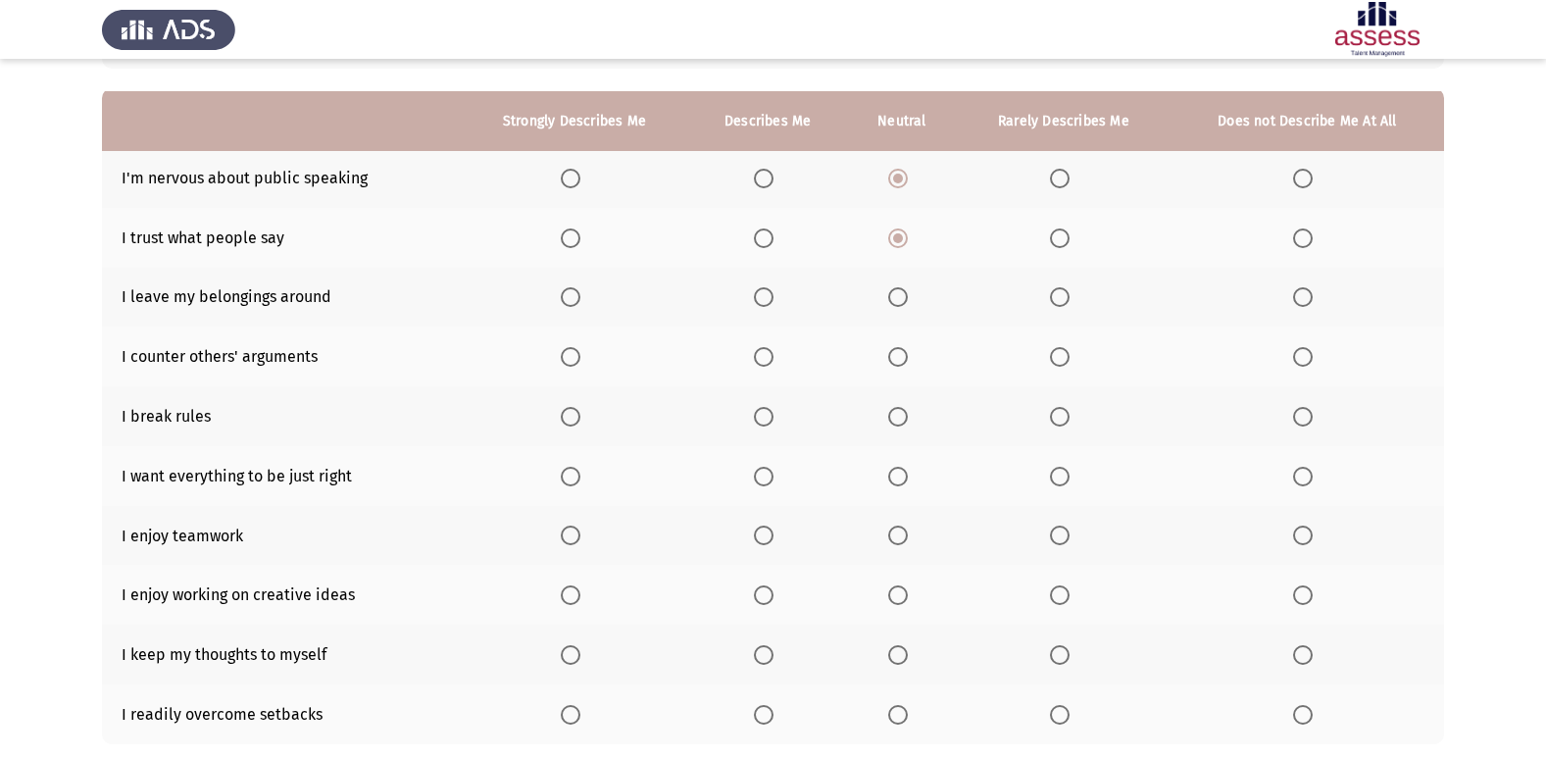
scroll to position [196, 0]
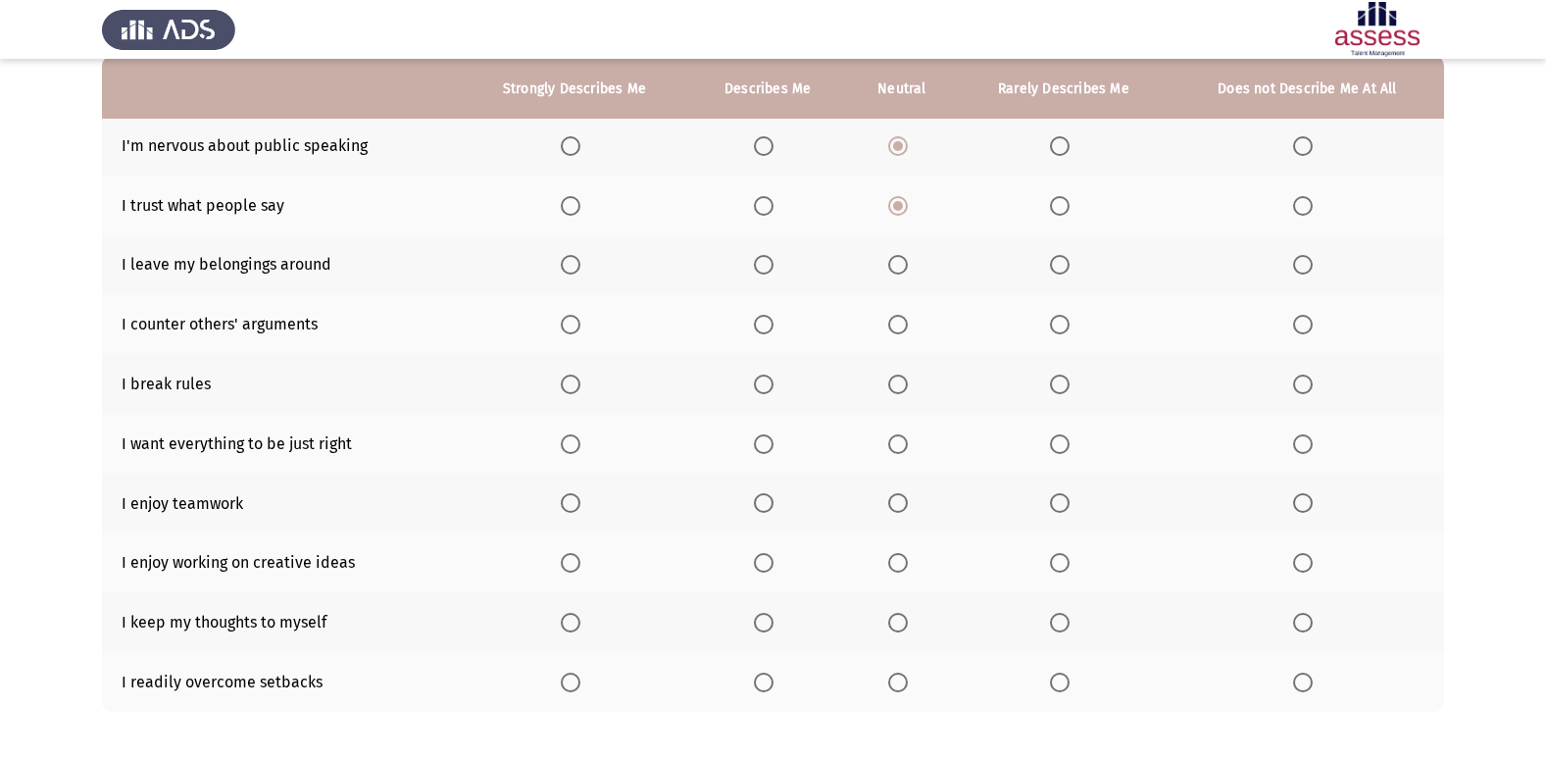
click at [899, 267] on span "Select an option" at bounding box center [898, 265] width 20 height 20
click at [899, 267] on input "Select an option" at bounding box center [898, 265] width 20 height 20
click at [762, 323] on span "Select an option" at bounding box center [764, 325] width 20 height 20
click at [762, 323] on input "Select an option" at bounding box center [764, 325] width 20 height 20
click at [885, 387] on th at bounding box center [902, 384] width 110 height 60
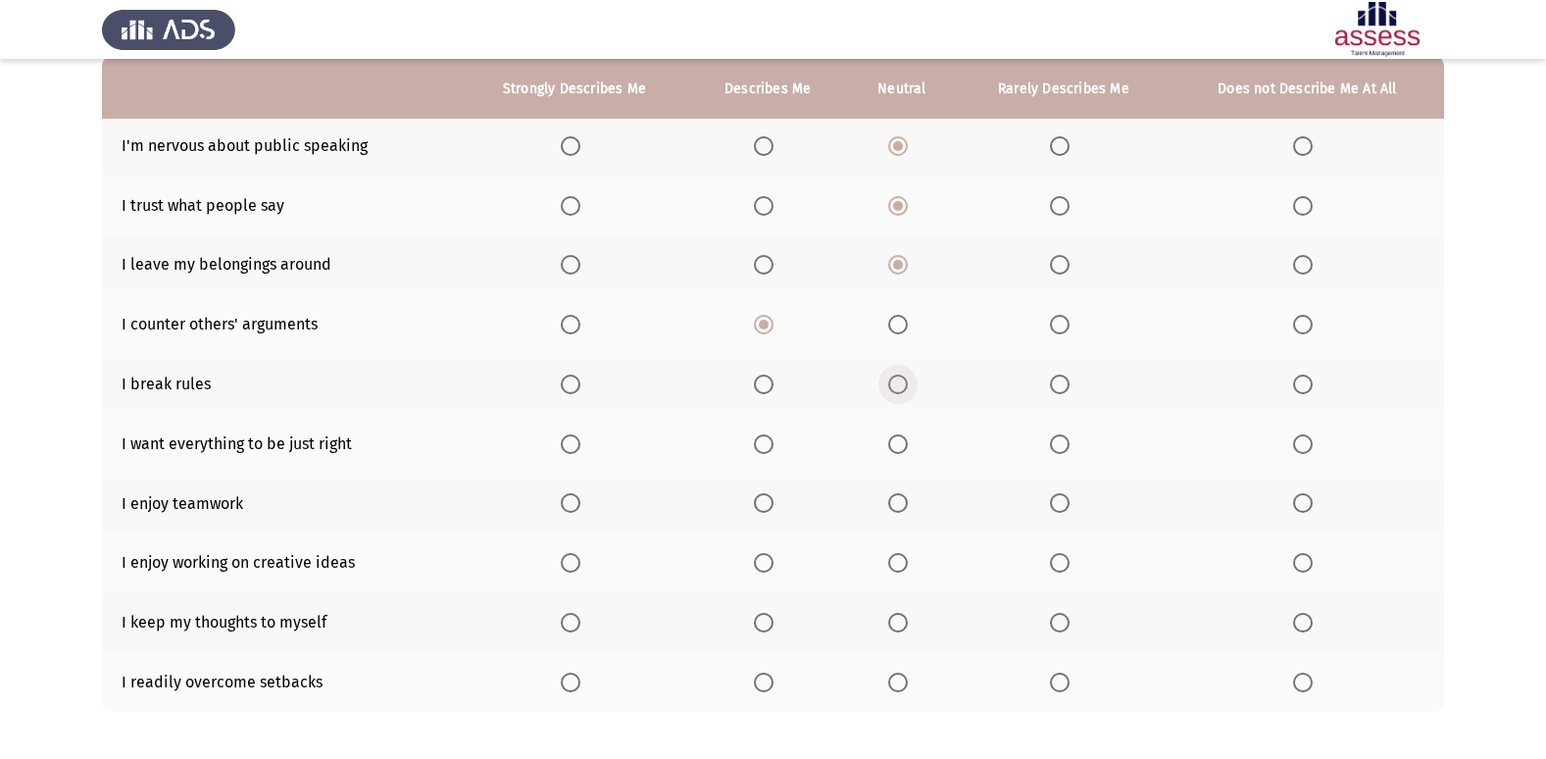
click at [892, 388] on span "Select an option" at bounding box center [898, 384] width 20 height 20
click at [892, 388] on input "Select an option" at bounding box center [898, 384] width 20 height 20
click at [760, 443] on span "Select an option" at bounding box center [764, 444] width 20 height 20
click at [760, 443] on input "Select an option" at bounding box center [764, 444] width 20 height 20
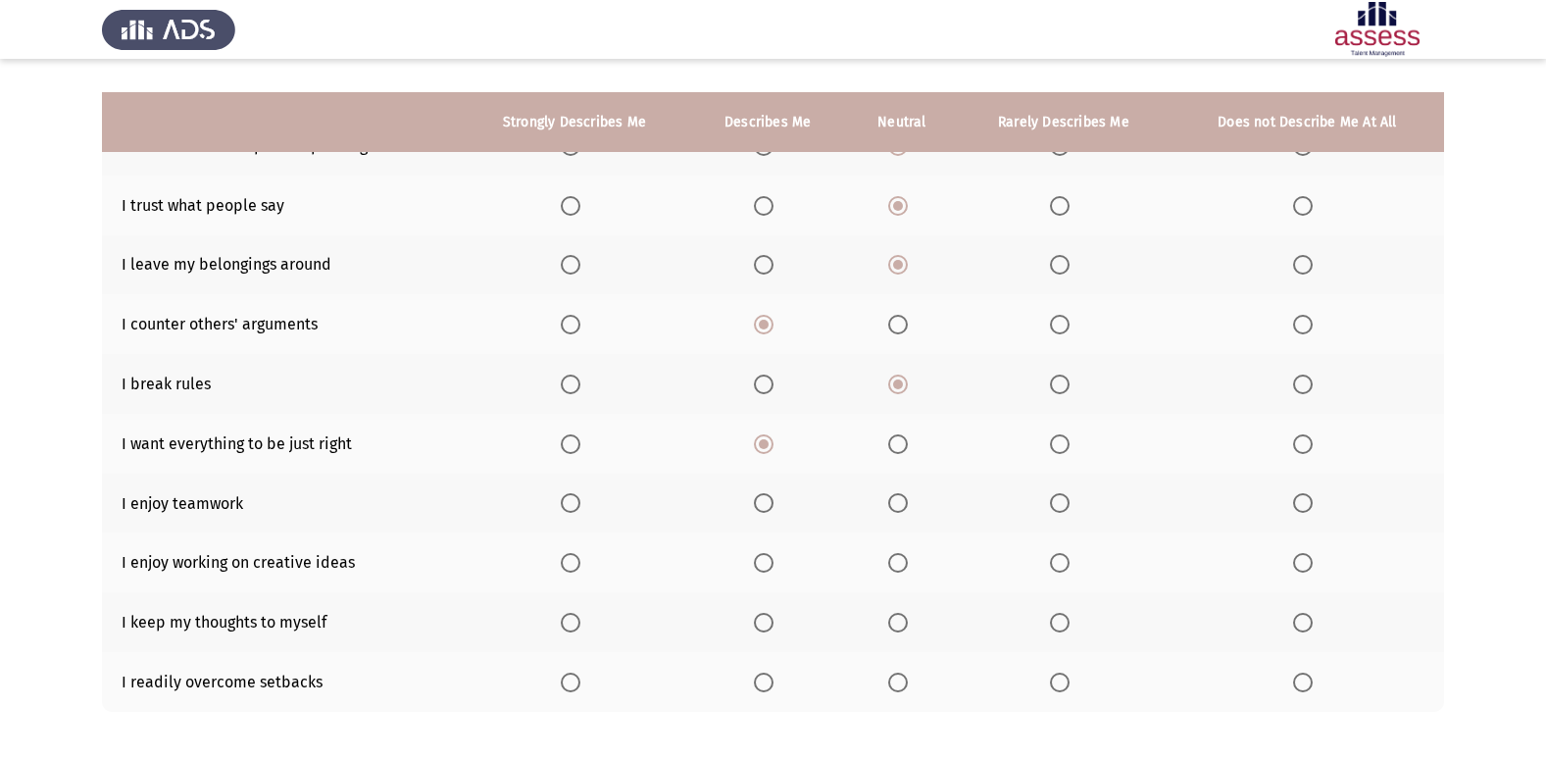
scroll to position [286, 0]
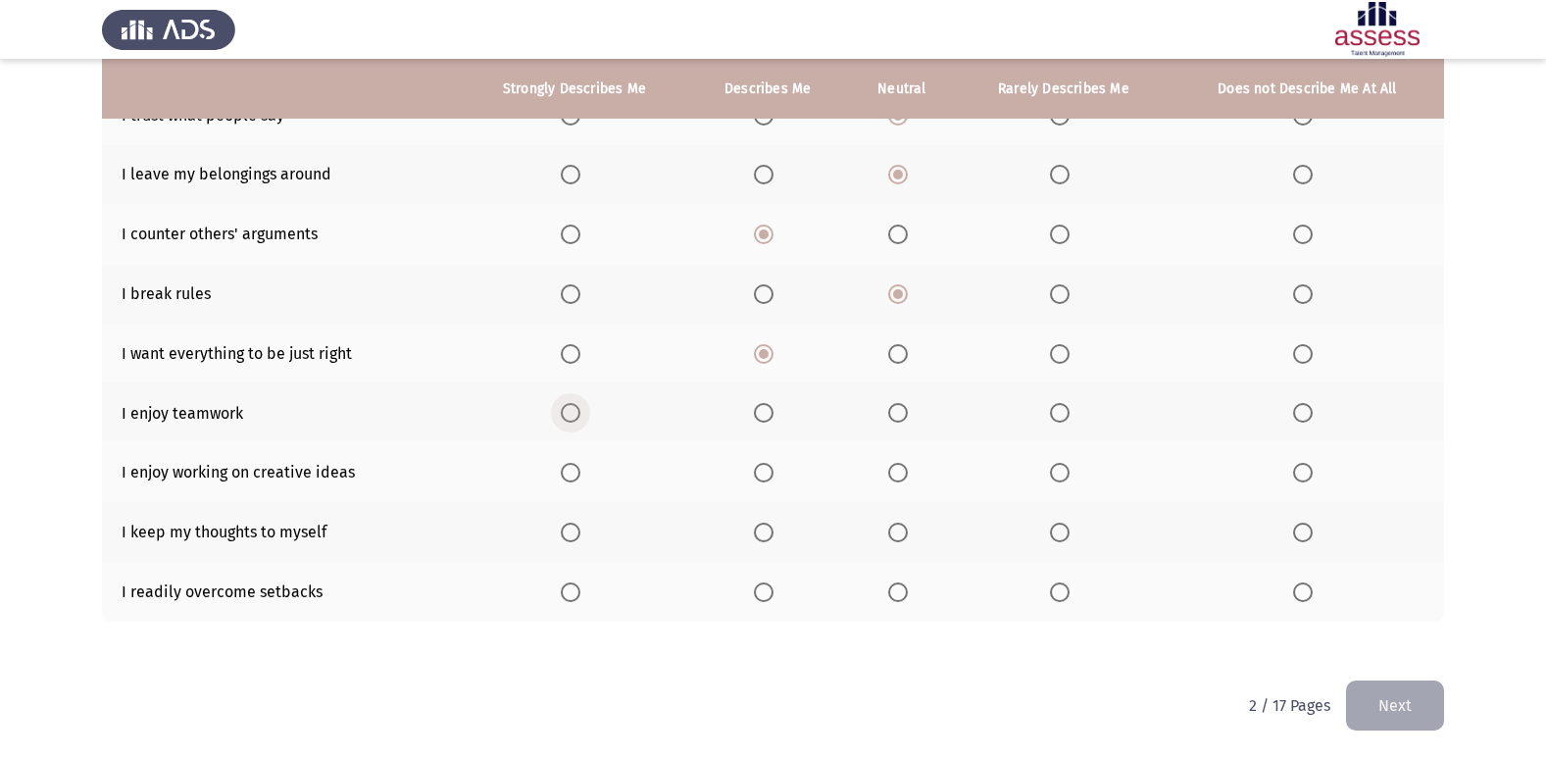
click at [564, 413] on span "Select an option" at bounding box center [571, 413] width 20 height 20
click at [564, 413] on input "Select an option" at bounding box center [571, 413] width 20 height 20
click at [570, 473] on span "Select an option" at bounding box center [571, 473] width 20 height 20
click at [570, 473] on input "Select an option" at bounding box center [571, 473] width 20 height 20
click at [781, 408] on label "Select an option" at bounding box center [767, 413] width 27 height 20
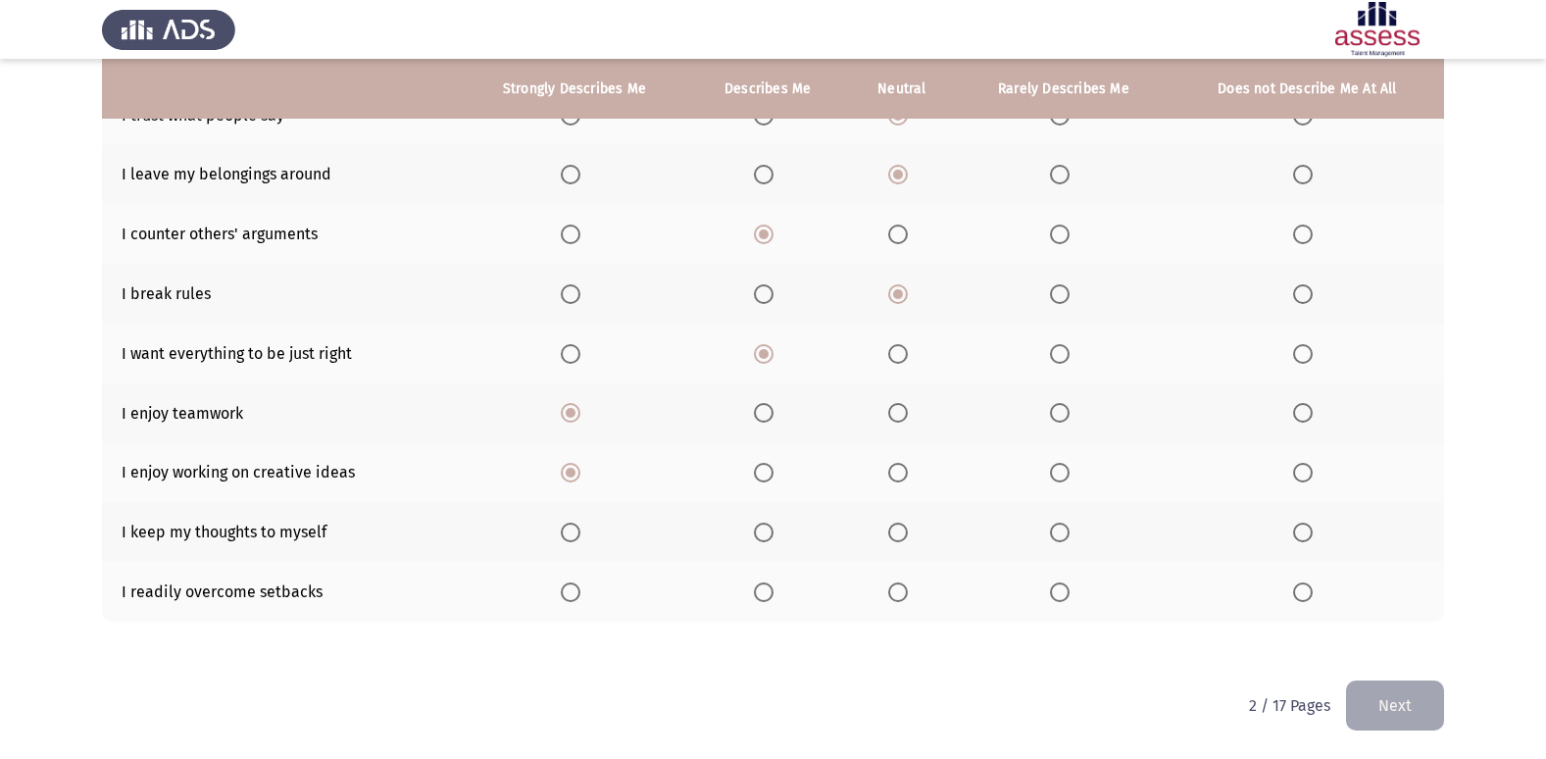
click at [773, 408] on input "Select an option" at bounding box center [764, 413] width 20 height 20
click at [895, 531] on span "Select an option" at bounding box center [898, 532] width 20 height 20
click at [895, 531] on input "Select an option" at bounding box center [898, 532] width 20 height 20
click at [888, 594] on th at bounding box center [902, 592] width 110 height 60
click at [904, 595] on span "Select an option" at bounding box center [898, 592] width 20 height 20
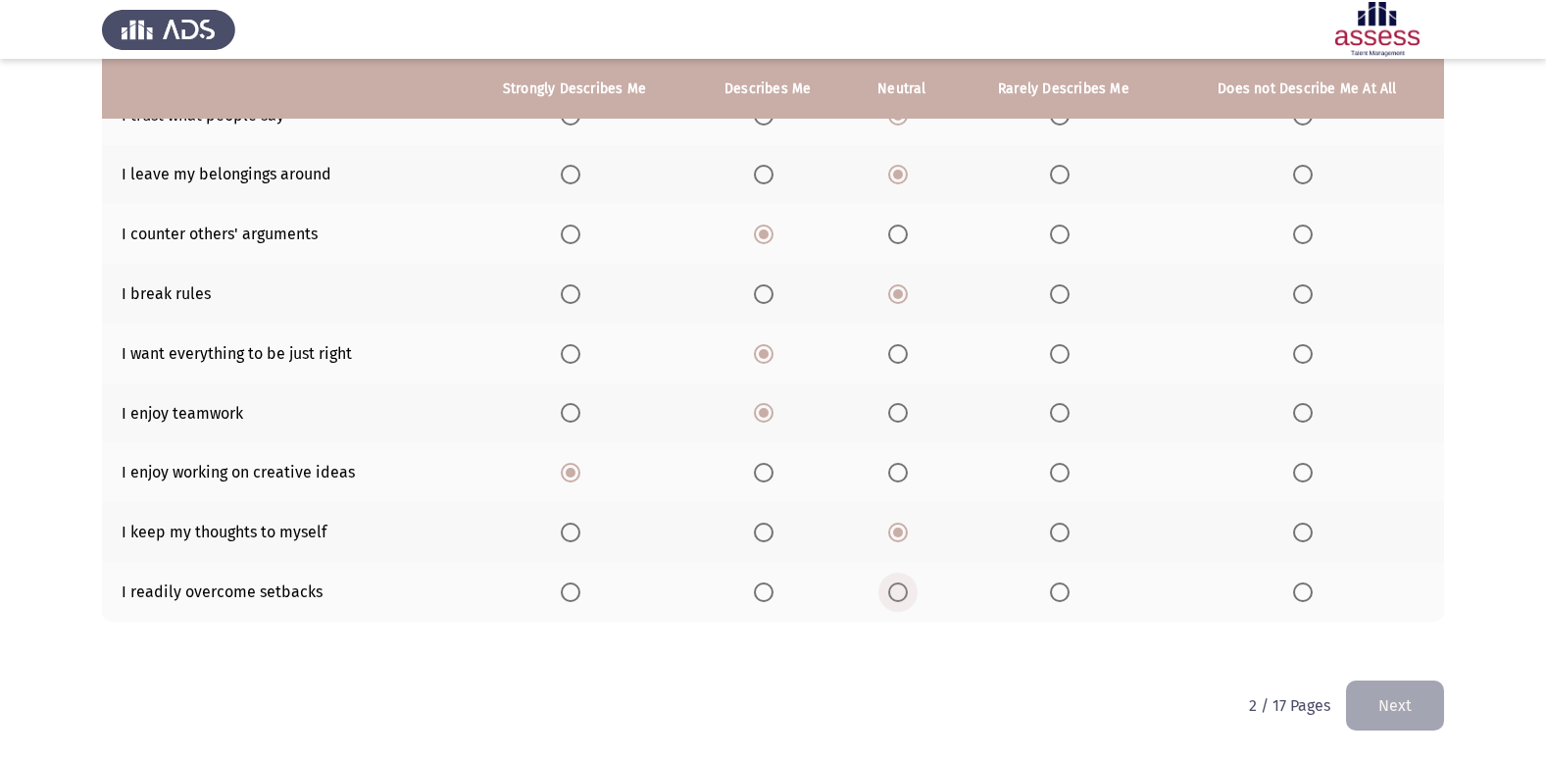
click at [904, 595] on input "Select an option" at bounding box center [898, 592] width 20 height 20
drag, startPoint x: 1394, startPoint y: 705, endPoint x: 1351, endPoint y: 708, distance: 43.2
click at [1395, 707] on button "Next" at bounding box center [1395, 705] width 98 height 50
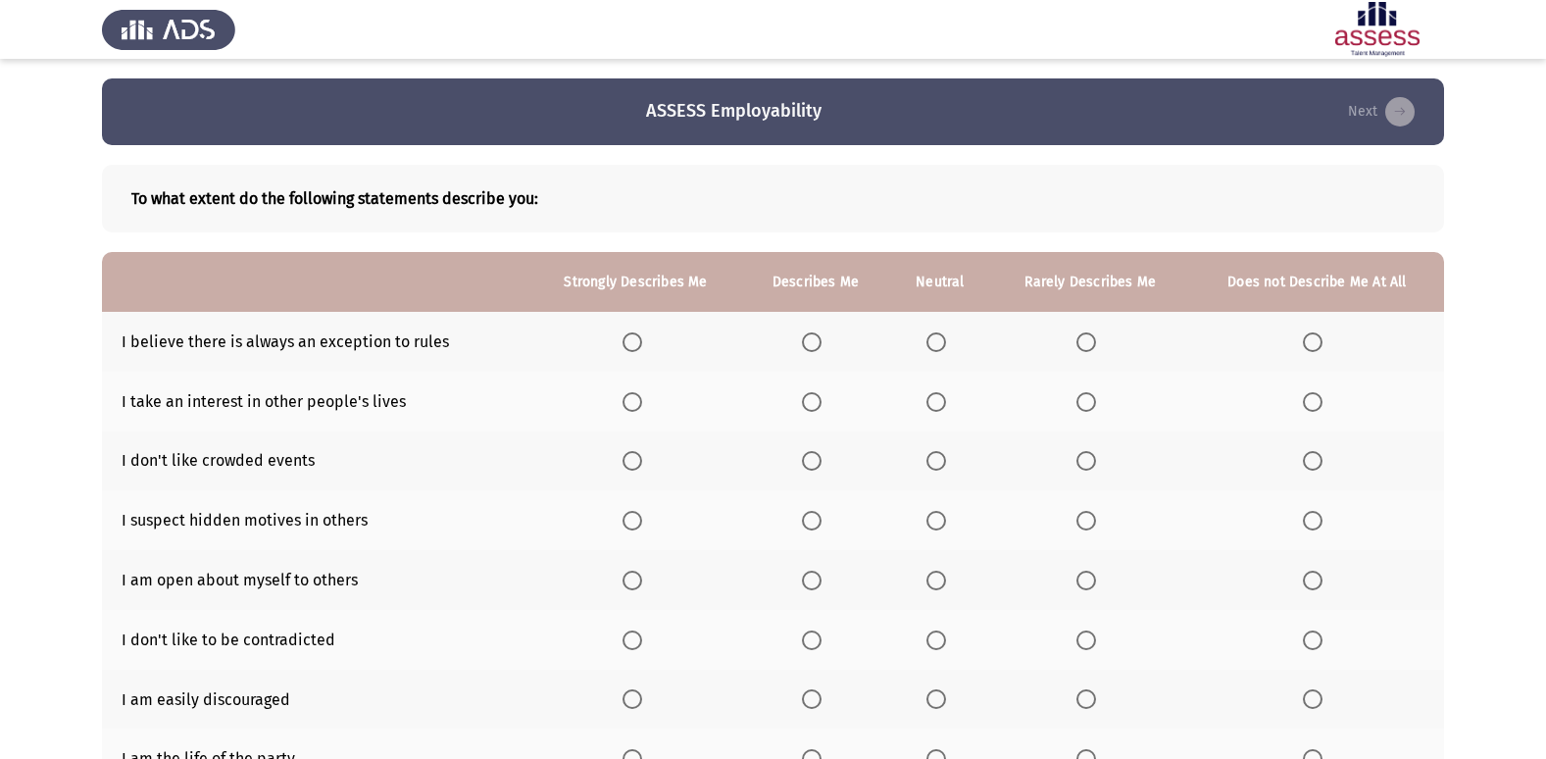
click at [817, 340] on span "Select an option" at bounding box center [812, 342] width 20 height 20
click at [817, 340] on input "Select an option" at bounding box center [812, 342] width 20 height 20
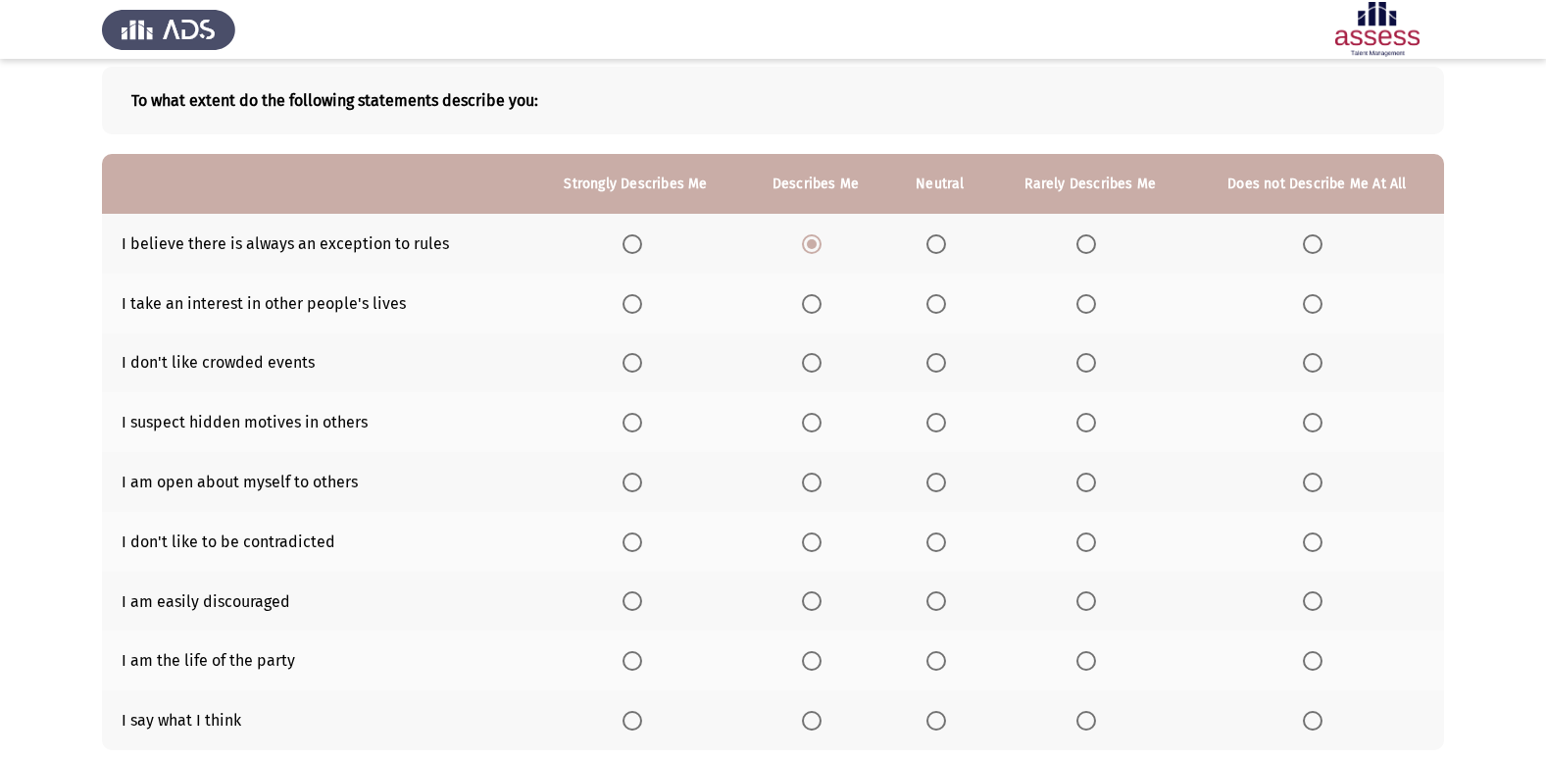
click at [935, 299] on span "Select an option" at bounding box center [936, 304] width 20 height 20
click at [935, 299] on input "Select an option" at bounding box center [936, 304] width 20 height 20
click at [808, 358] on span "Select an option" at bounding box center [812, 363] width 20 height 20
click at [808, 358] on input "Select an option" at bounding box center [812, 363] width 20 height 20
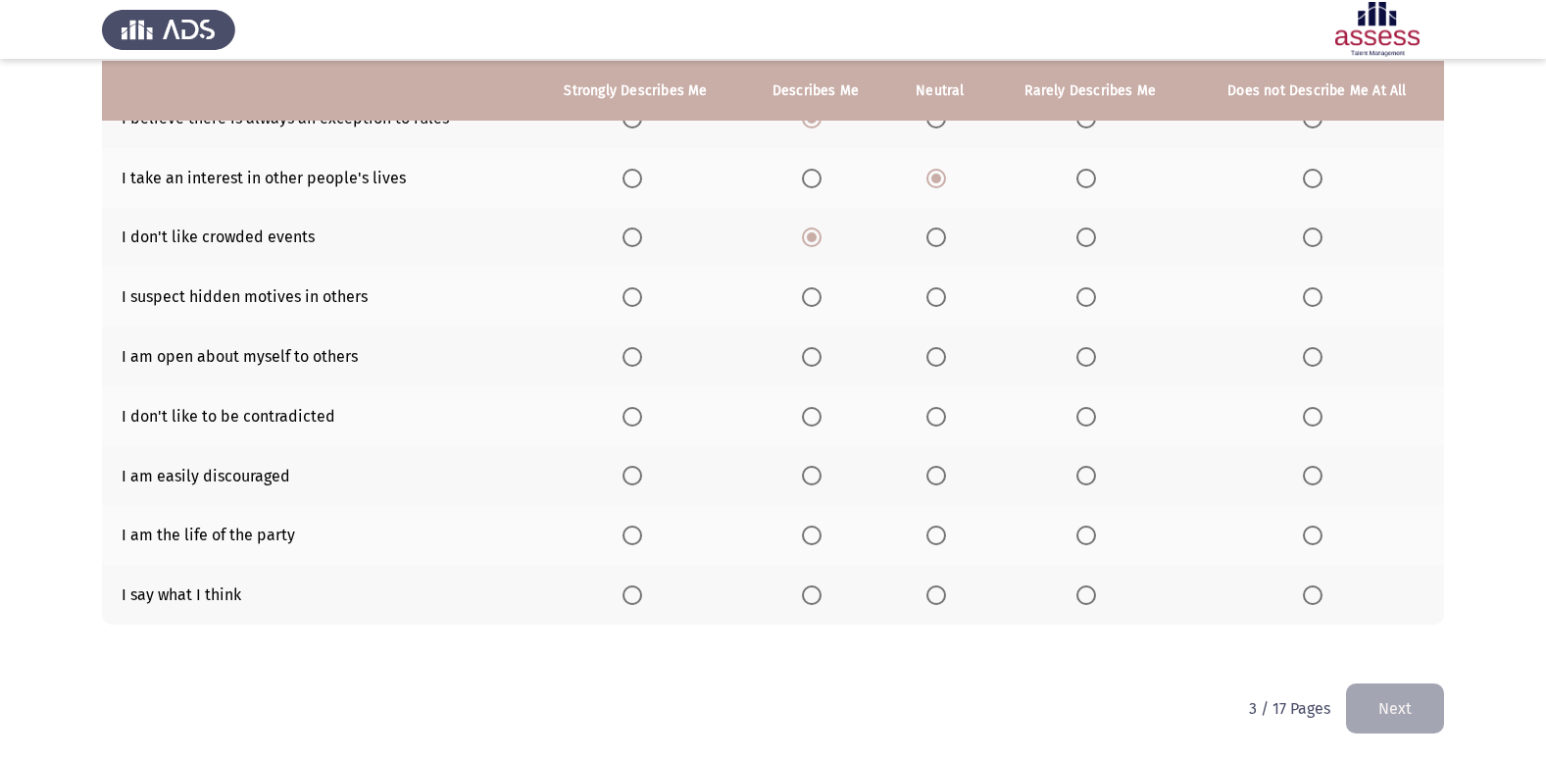
scroll to position [226, 0]
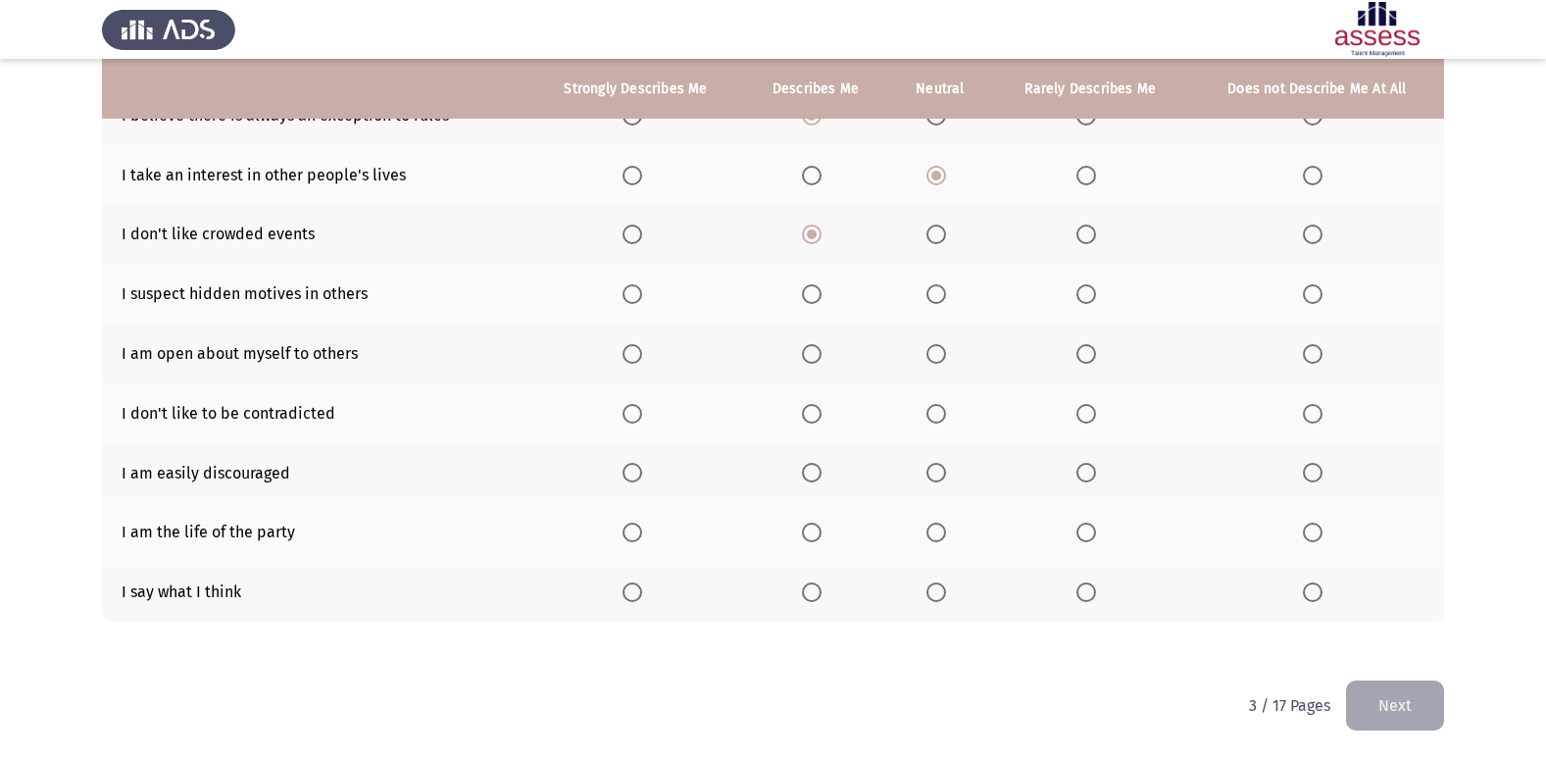
click at [815, 302] on span "Select an option" at bounding box center [812, 294] width 20 height 20
click at [815, 302] on input "Select an option" at bounding box center [812, 294] width 20 height 20
click at [823, 350] on label "Select an option" at bounding box center [815, 354] width 27 height 20
click at [821, 350] on input "Select an option" at bounding box center [812, 354] width 20 height 20
click at [936, 409] on span "Select an option" at bounding box center [936, 414] width 20 height 20
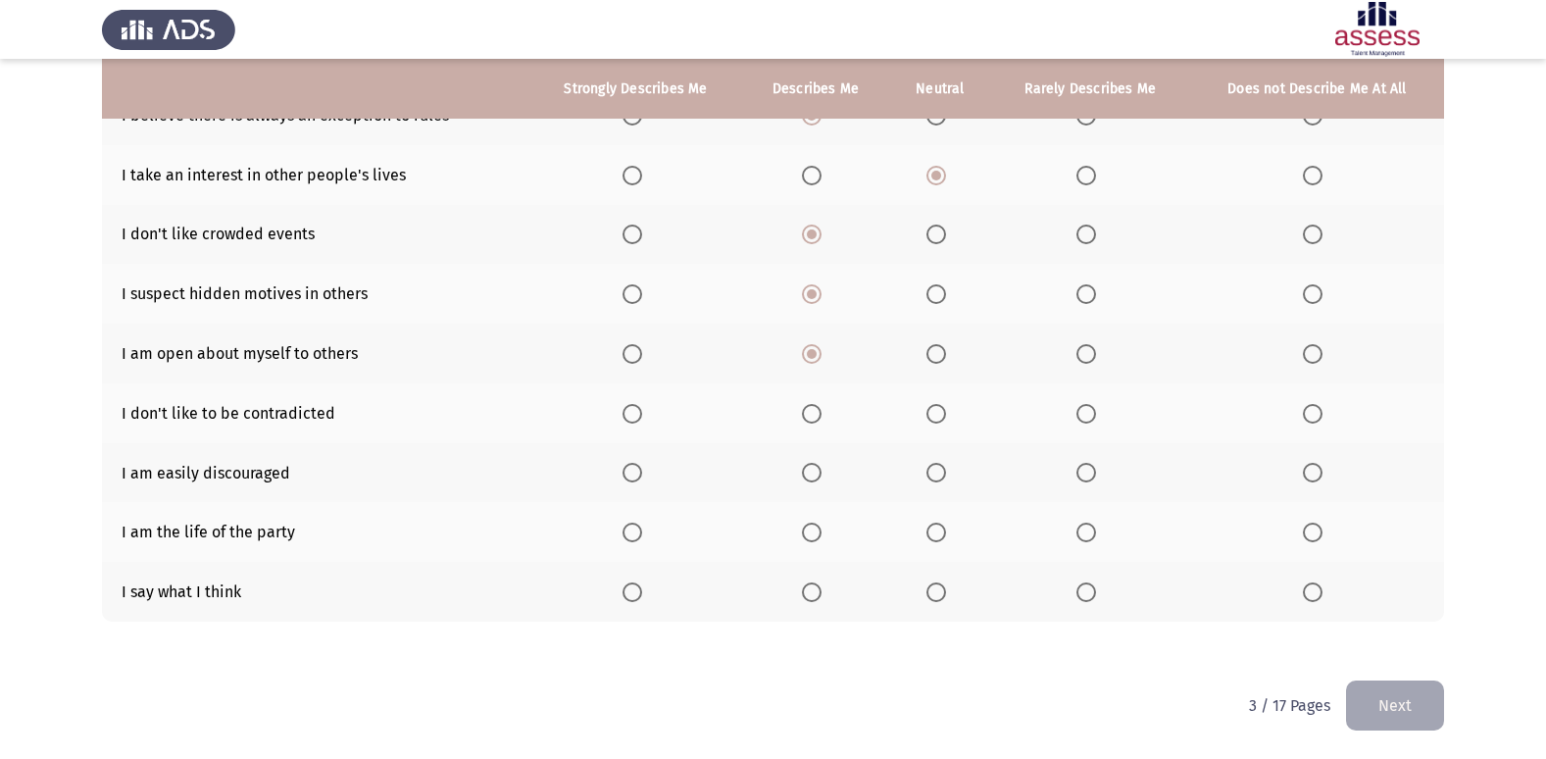
click at [936, 409] on input "Select an option" at bounding box center [936, 414] width 20 height 20
click at [934, 480] on span "Select an option" at bounding box center [936, 473] width 20 height 20
click at [934, 480] on input "Select an option" at bounding box center [936, 473] width 20 height 20
click at [818, 523] on span "Select an option" at bounding box center [812, 532] width 20 height 20
click at [818, 523] on input "Select an option" at bounding box center [812, 532] width 20 height 20
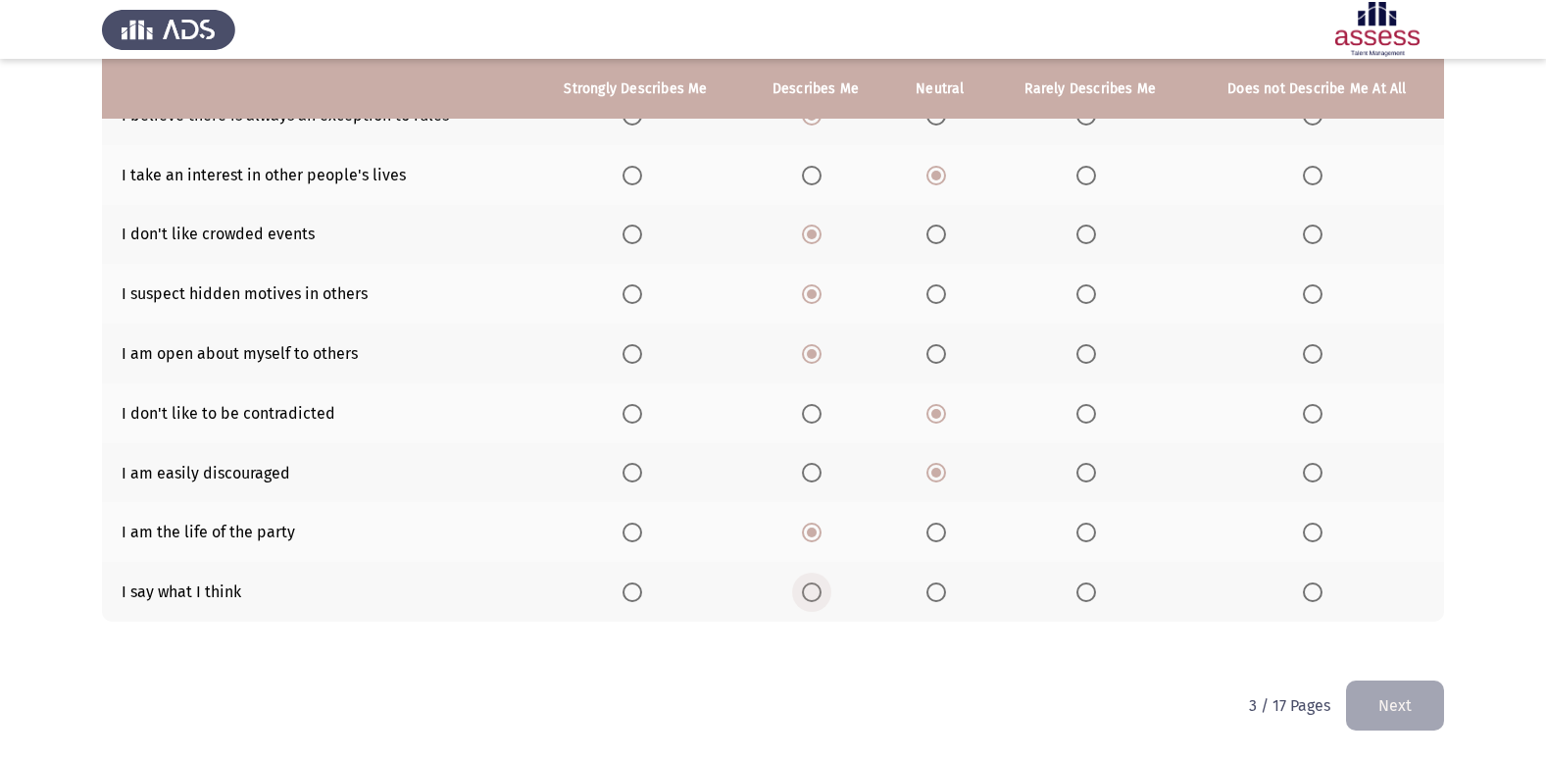
drag, startPoint x: 813, startPoint y: 595, endPoint x: 822, endPoint y: 598, distance: 10.2
click at [822, 598] on label "Select an option" at bounding box center [815, 592] width 27 height 20
click at [821, 598] on input "Select an option" at bounding box center [812, 592] width 20 height 20
click at [1387, 719] on button "Next" at bounding box center [1395, 705] width 98 height 50
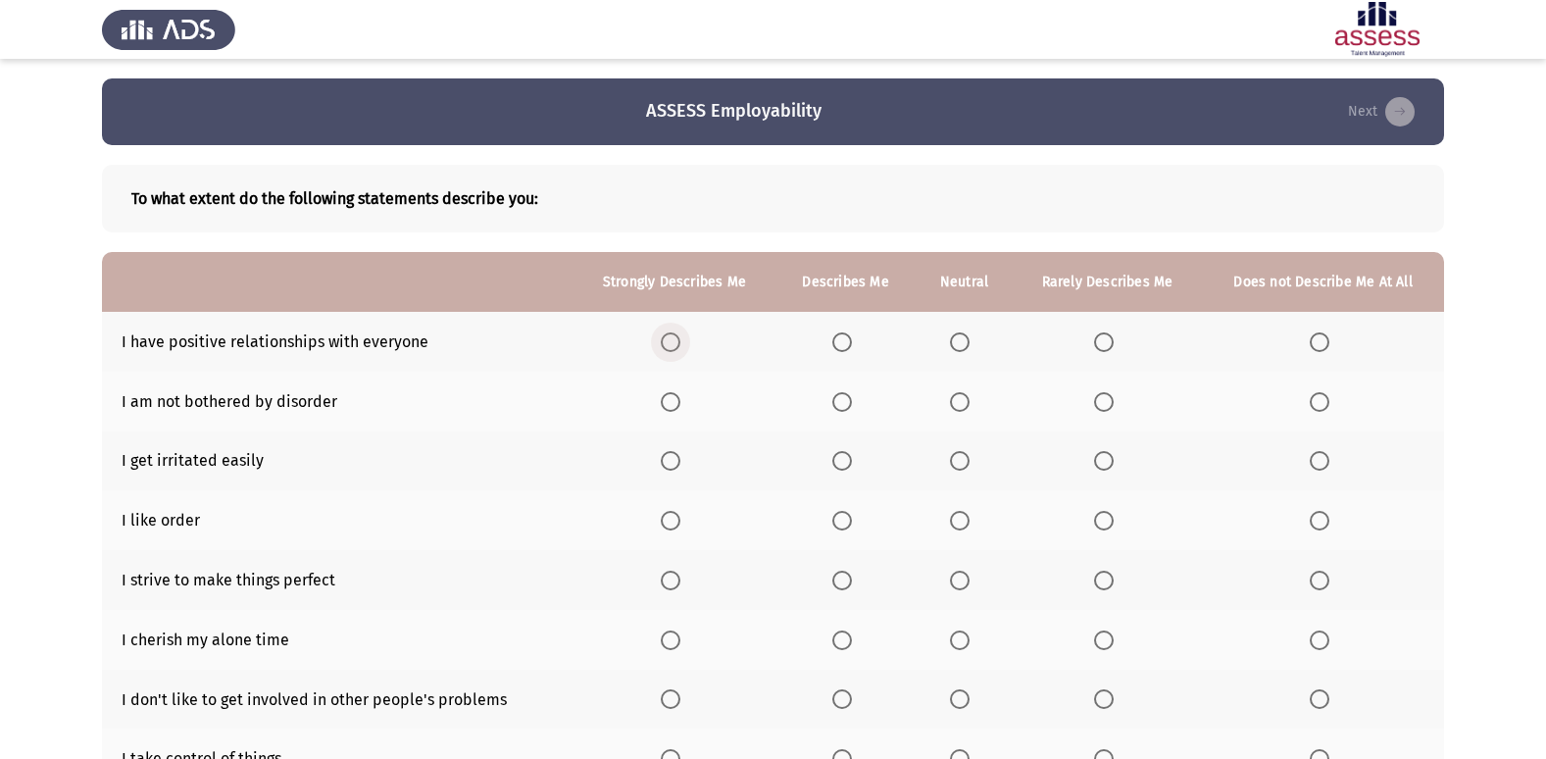
click at [670, 339] on span "Select an option" at bounding box center [671, 342] width 20 height 20
click at [670, 339] on input "Select an option" at bounding box center [671, 342] width 20 height 20
click at [968, 402] on span "Select an option" at bounding box center [960, 402] width 20 height 20
click at [968, 402] on input "Select an option" at bounding box center [960, 402] width 20 height 20
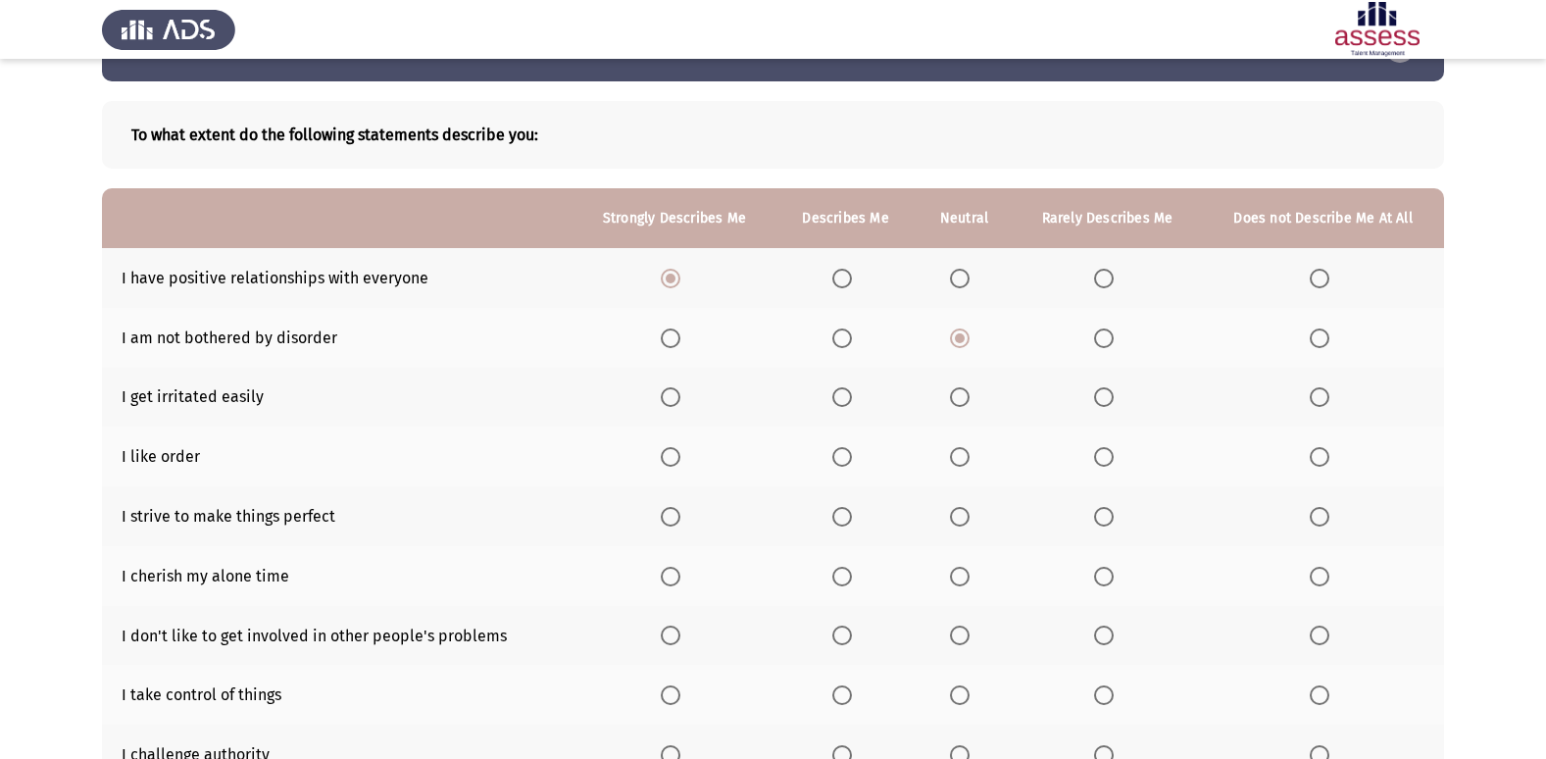
scroll to position [98, 0]
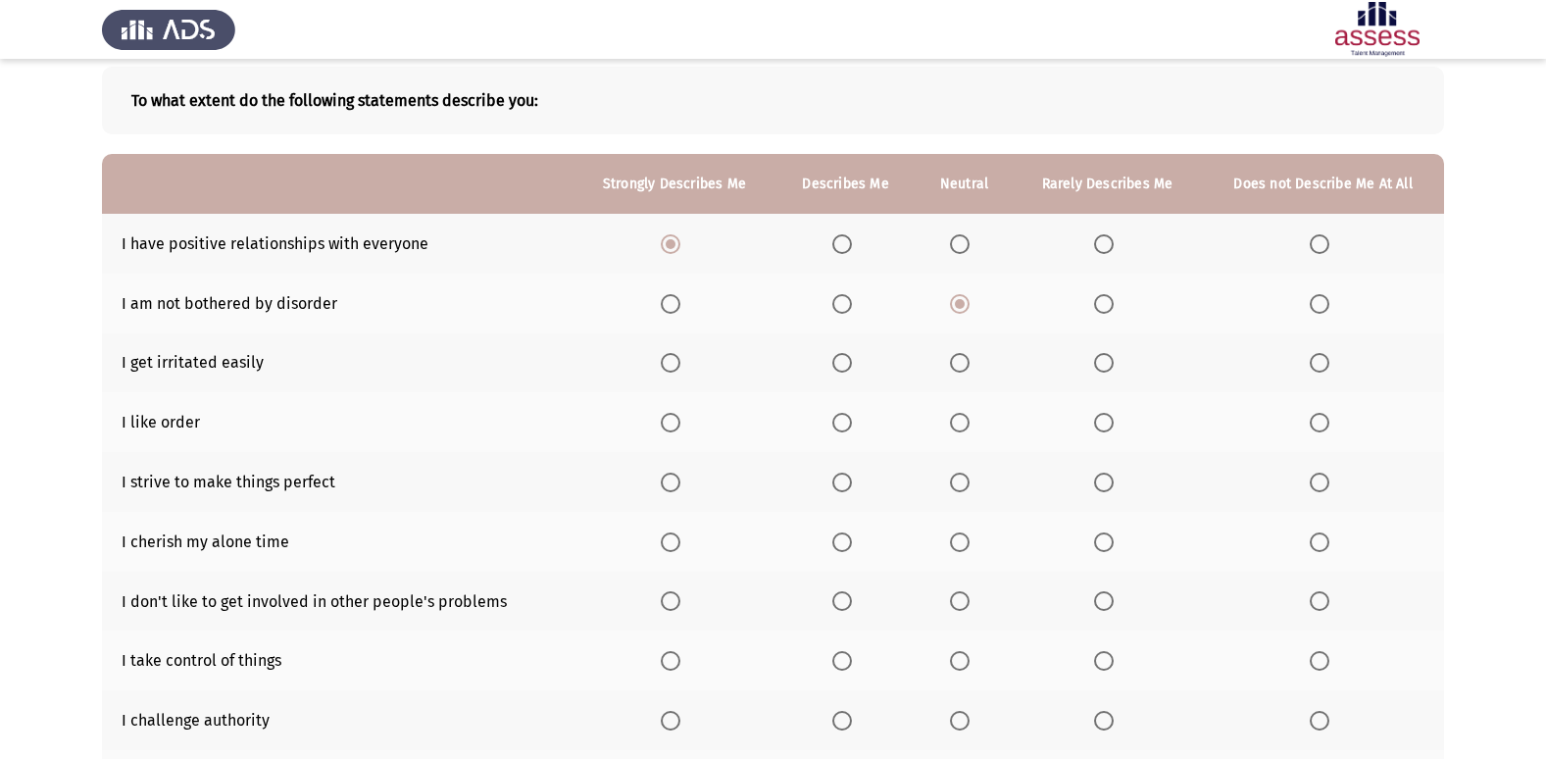
click at [958, 367] on span "Select an option" at bounding box center [960, 363] width 20 height 20
click at [958, 367] on input "Select an option" at bounding box center [960, 363] width 20 height 20
click at [954, 424] on span "Select an option" at bounding box center [960, 423] width 20 height 20
click at [954, 424] on input "Select an option" at bounding box center [960, 423] width 20 height 20
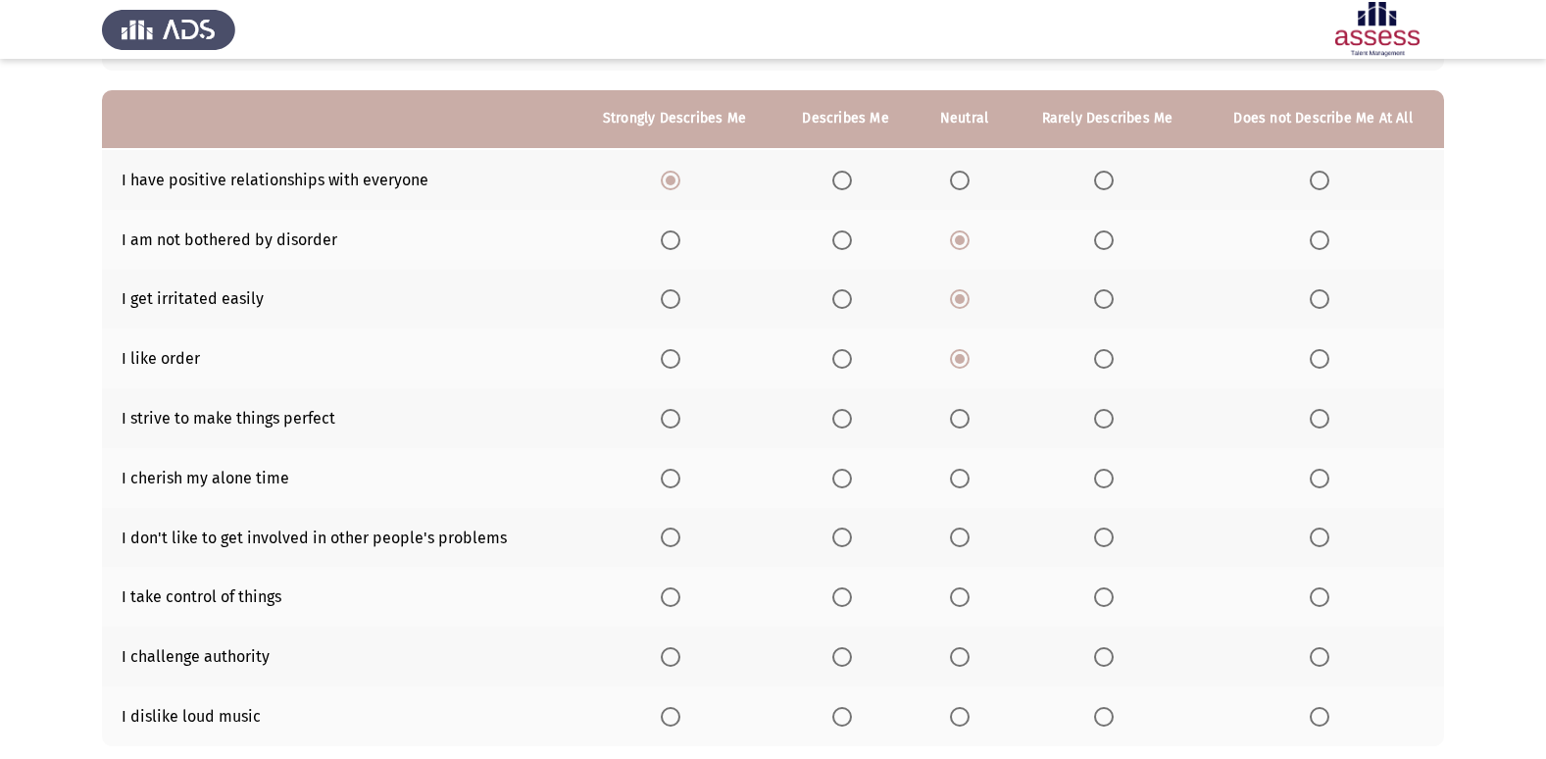
scroll to position [196, 0]
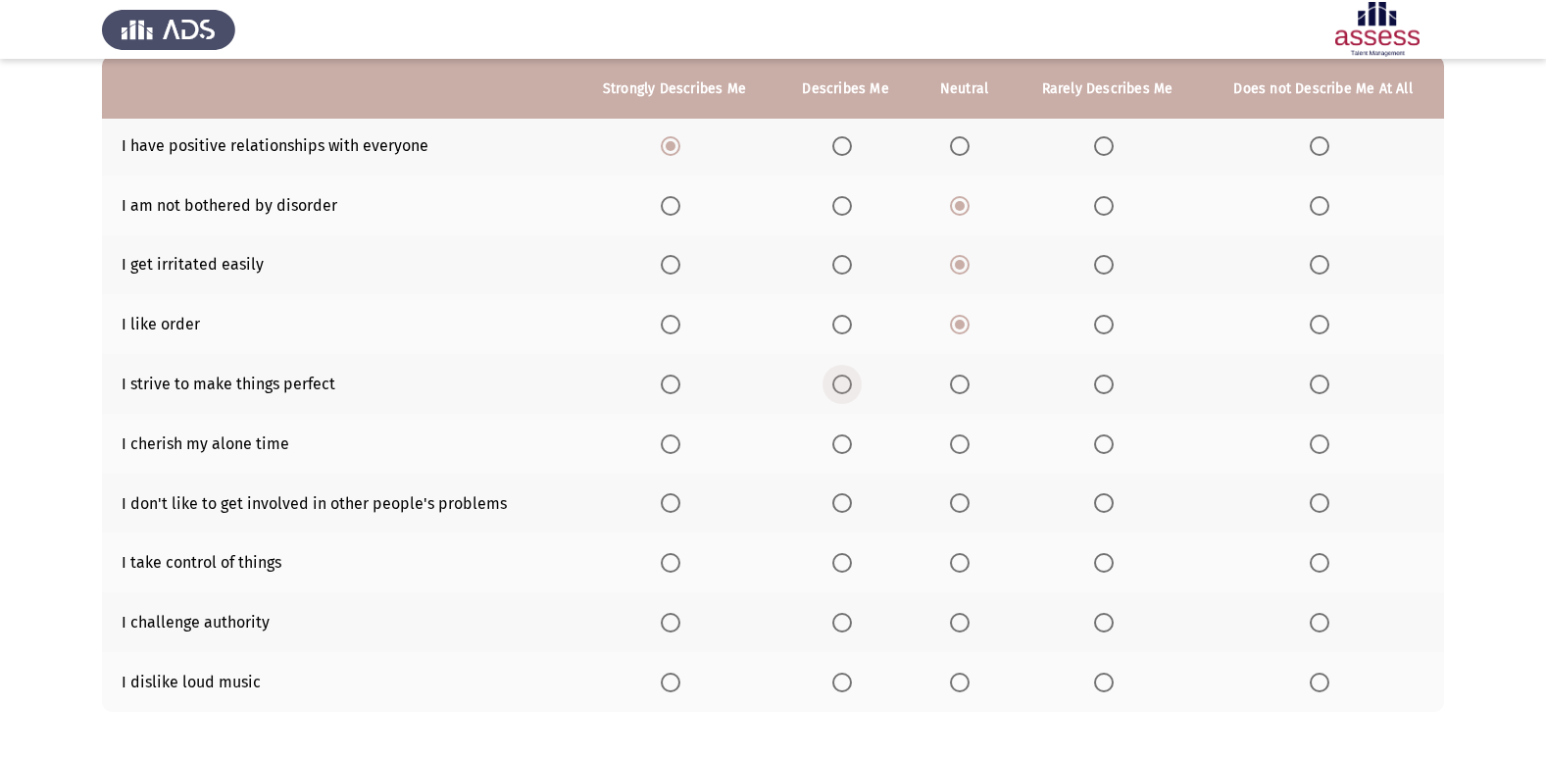
click at [843, 382] on span "Select an option" at bounding box center [842, 384] width 20 height 20
click at [843, 382] on input "Select an option" at bounding box center [842, 384] width 20 height 20
click at [968, 441] on span "Select an option" at bounding box center [960, 444] width 20 height 20
click at [968, 441] on input "Select an option" at bounding box center [960, 444] width 20 height 20
click at [952, 502] on span "Select an option" at bounding box center [960, 503] width 20 height 20
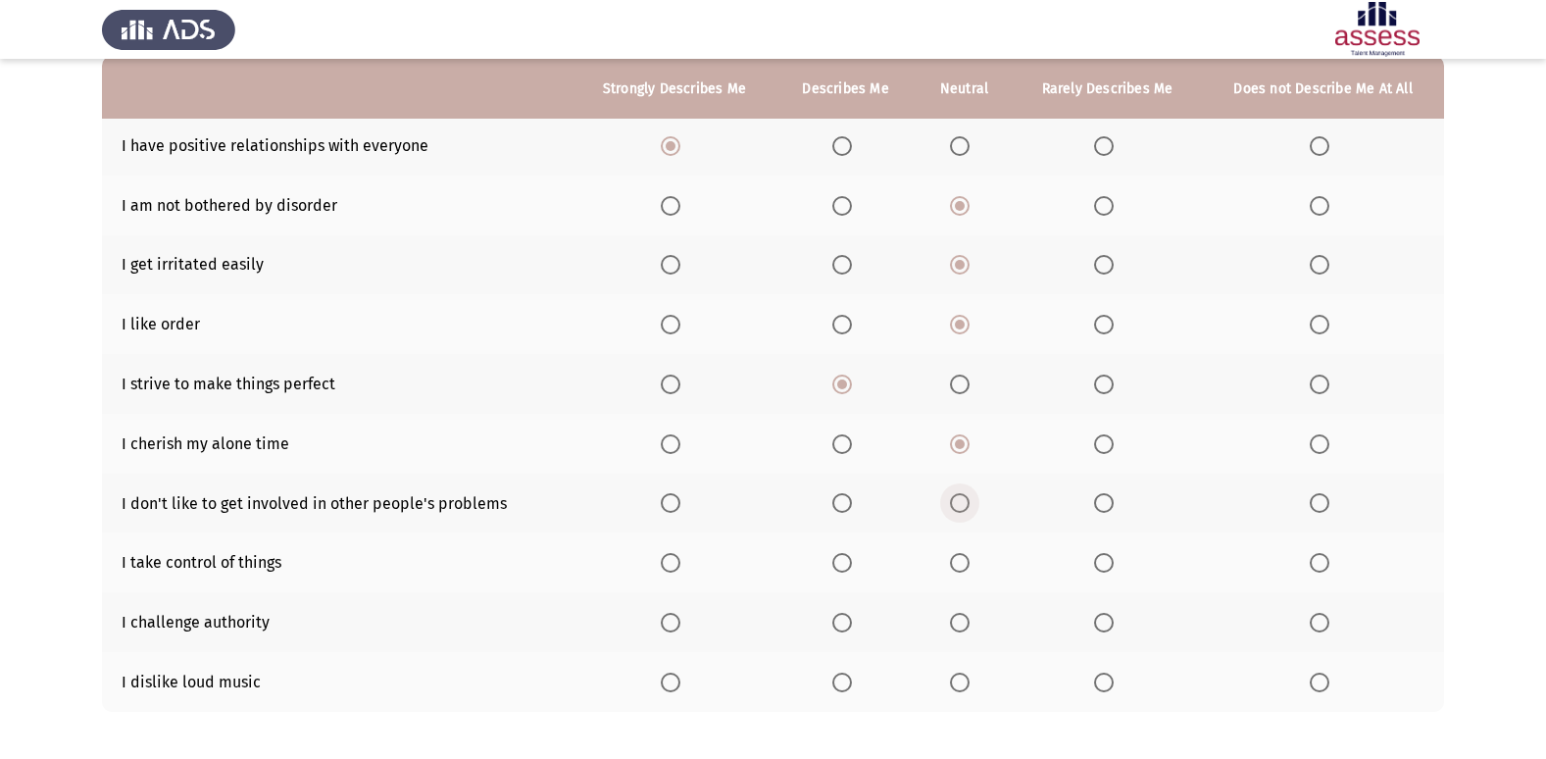
click at [952, 502] on input "Select an option" at bounding box center [960, 503] width 20 height 20
click at [846, 500] on span "Select an option" at bounding box center [842, 503] width 20 height 20
click at [846, 500] on input "Select an option" at bounding box center [842, 503] width 20 height 20
click at [671, 567] on span "Select an option" at bounding box center [671, 563] width 20 height 20
click at [671, 567] on input "Select an option" at bounding box center [671, 563] width 20 height 20
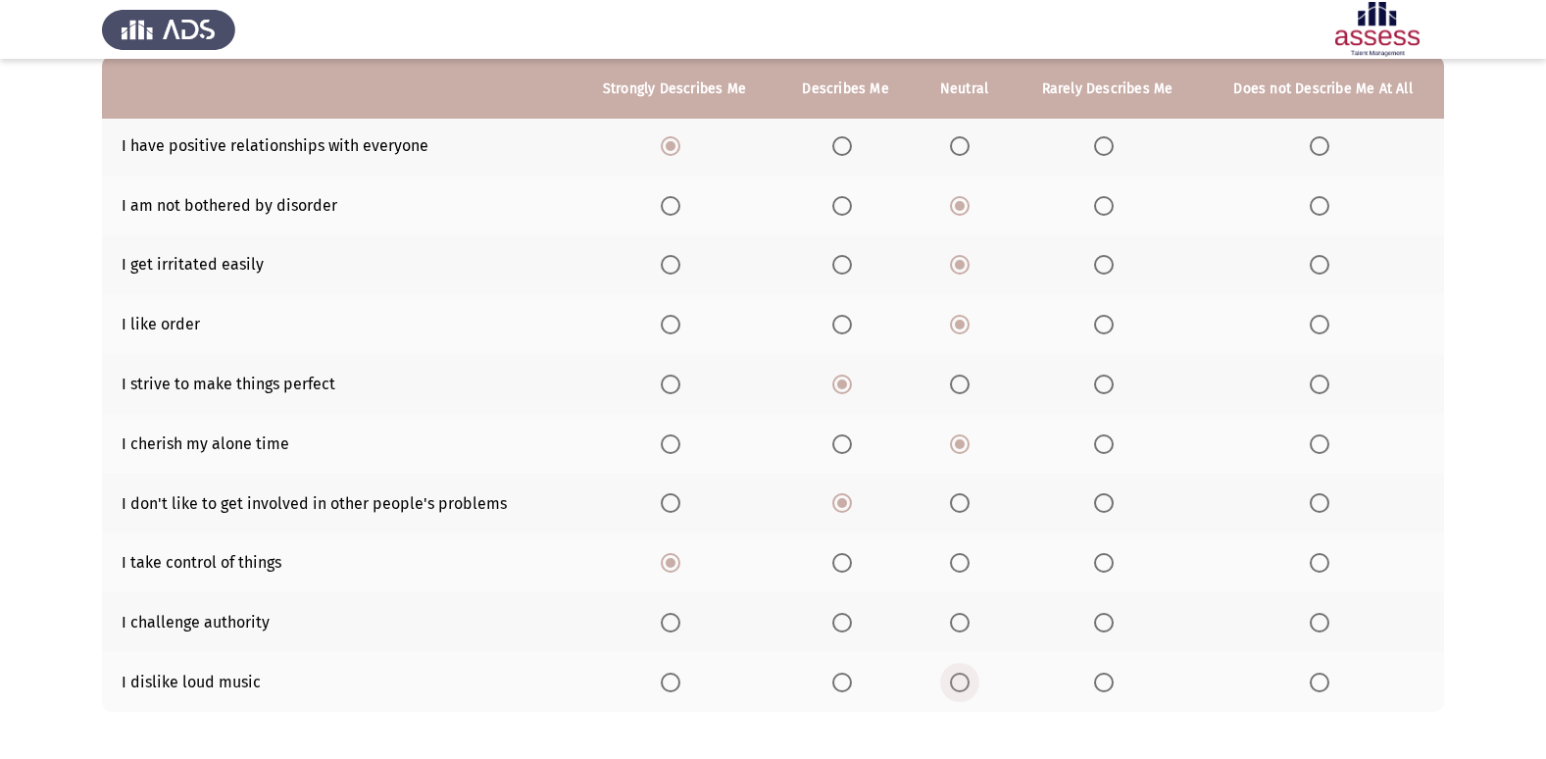
click at [961, 680] on span "Select an option" at bounding box center [960, 682] width 20 height 20
click at [961, 680] on input "Select an option" at bounding box center [960, 682] width 20 height 20
click at [1104, 626] on span "Select an option" at bounding box center [1104, 623] width 20 height 20
click at [1104, 626] on input "Select an option" at bounding box center [1104, 623] width 20 height 20
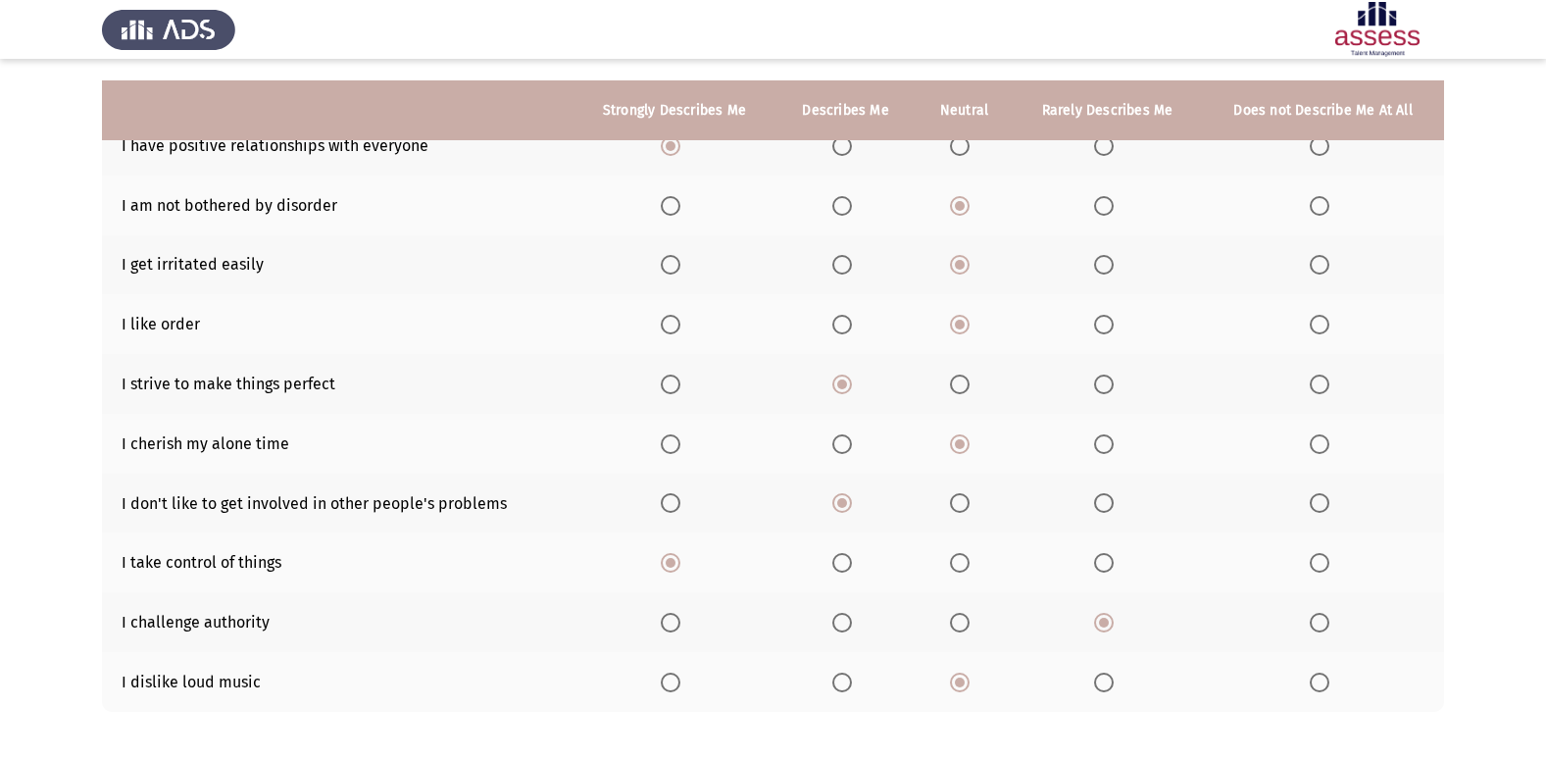
scroll to position [286, 0]
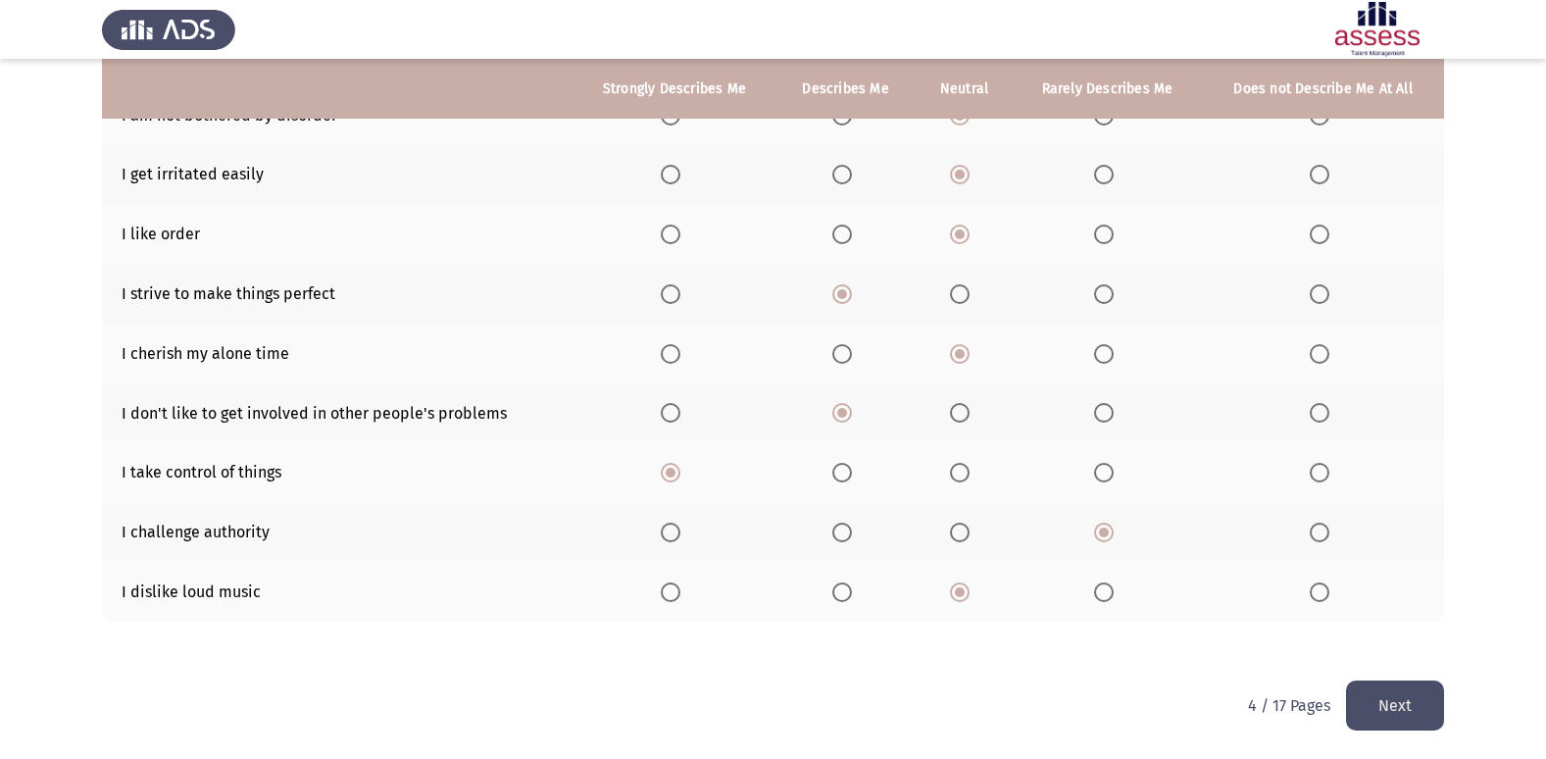
click at [1409, 707] on button "Next" at bounding box center [1395, 705] width 98 height 50
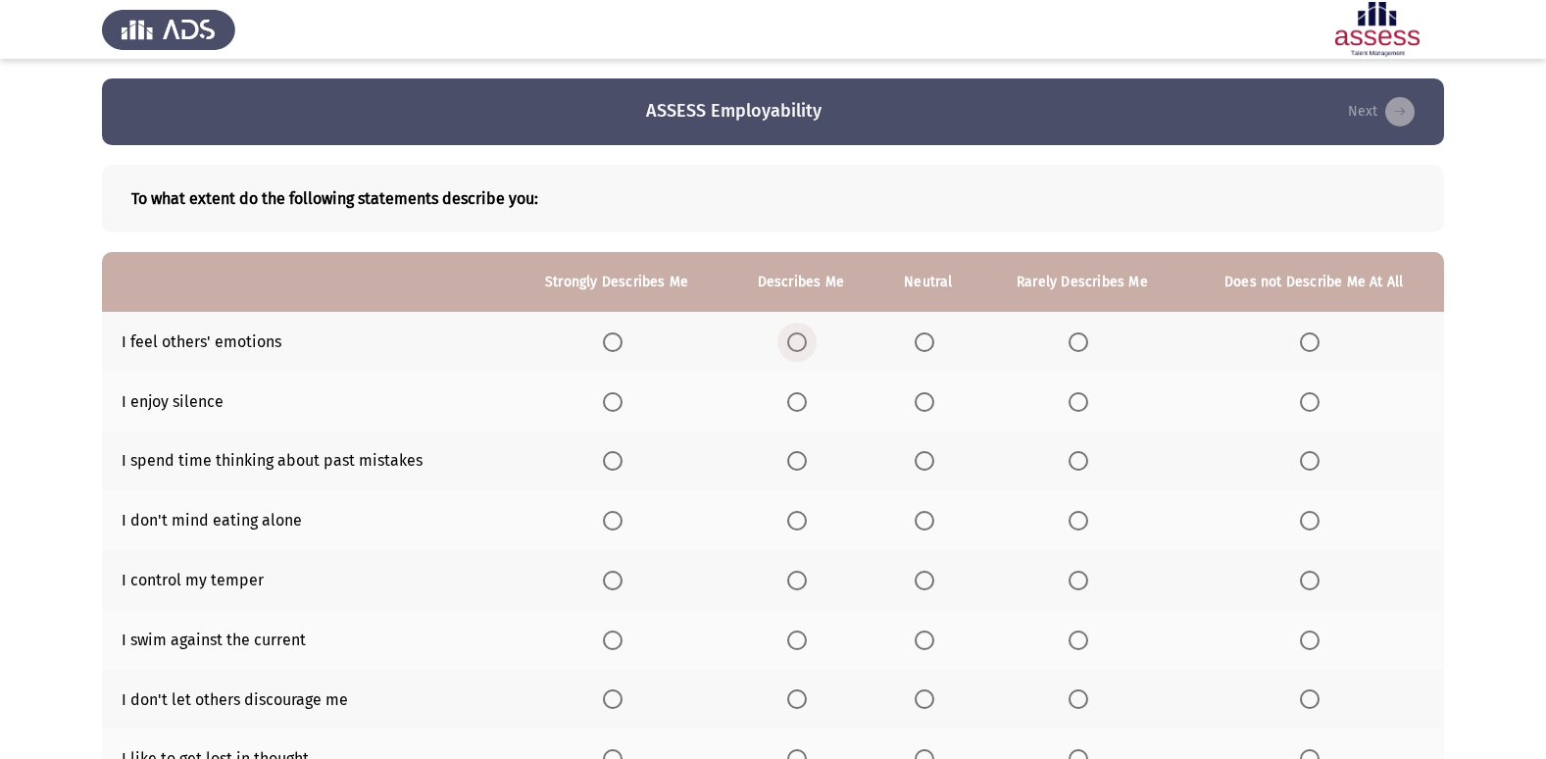
click at [805, 338] on span "Select an option" at bounding box center [797, 342] width 20 height 20
click at [805, 338] on input "Select an option" at bounding box center [797, 342] width 20 height 20
click at [929, 413] on th at bounding box center [927, 402] width 105 height 60
click at [927, 405] on span "Select an option" at bounding box center [925, 402] width 20 height 20
click at [927, 405] on input "Select an option" at bounding box center [925, 402] width 20 height 20
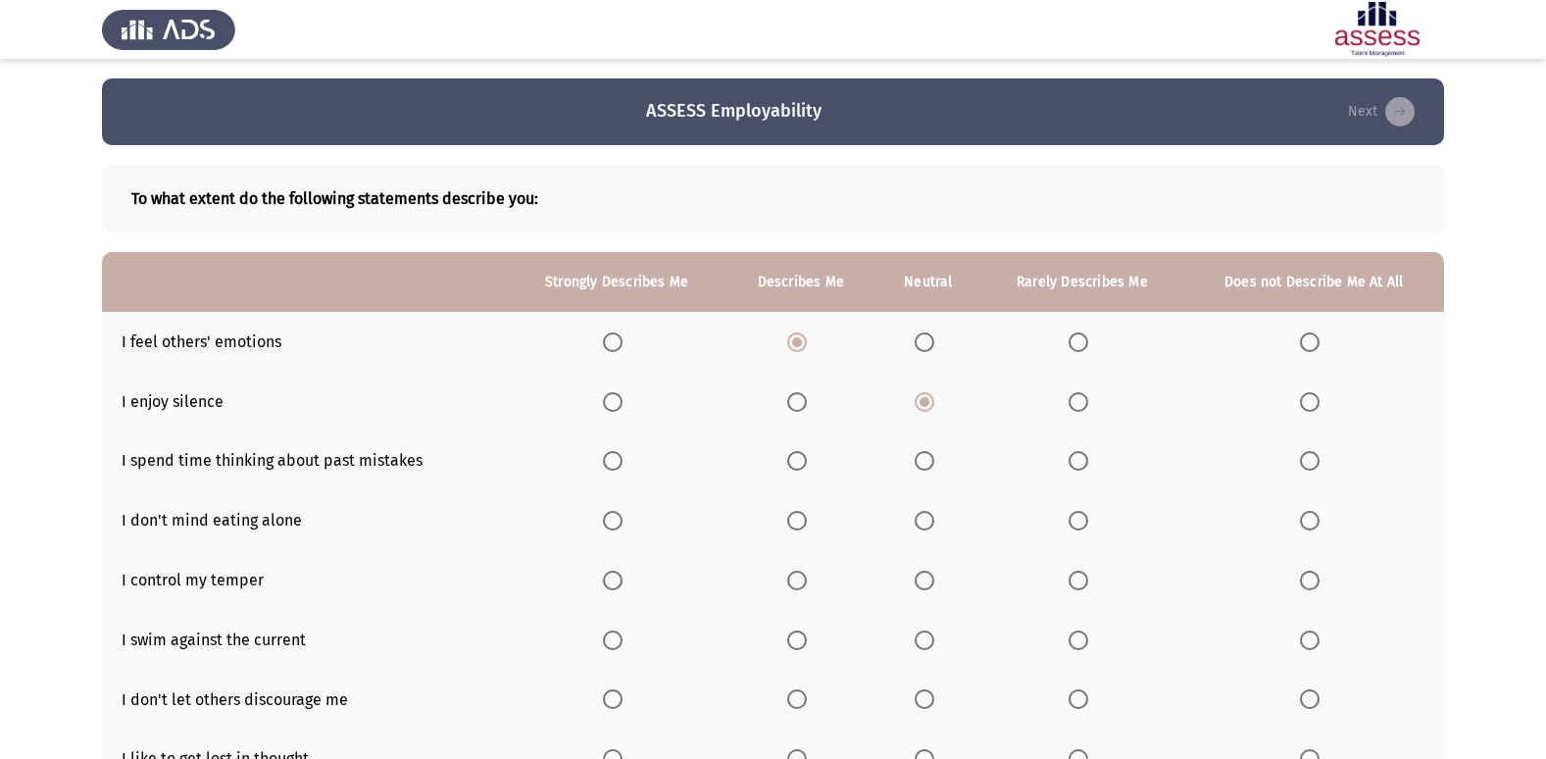
click at [924, 467] on span "Select an option" at bounding box center [925, 461] width 20 height 20
click at [924, 467] on input "Select an option" at bounding box center [925, 461] width 20 height 20
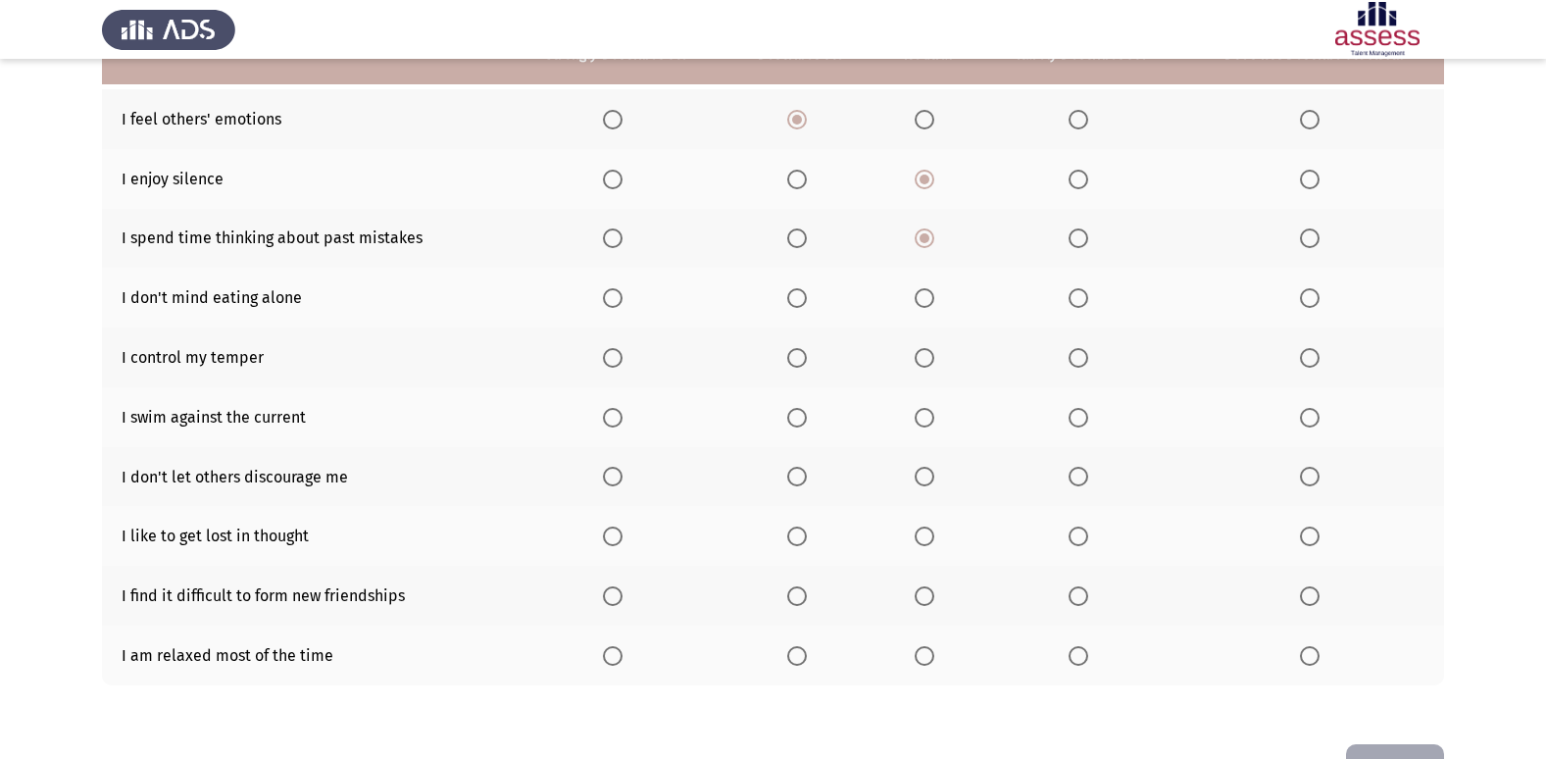
scroll to position [188, 0]
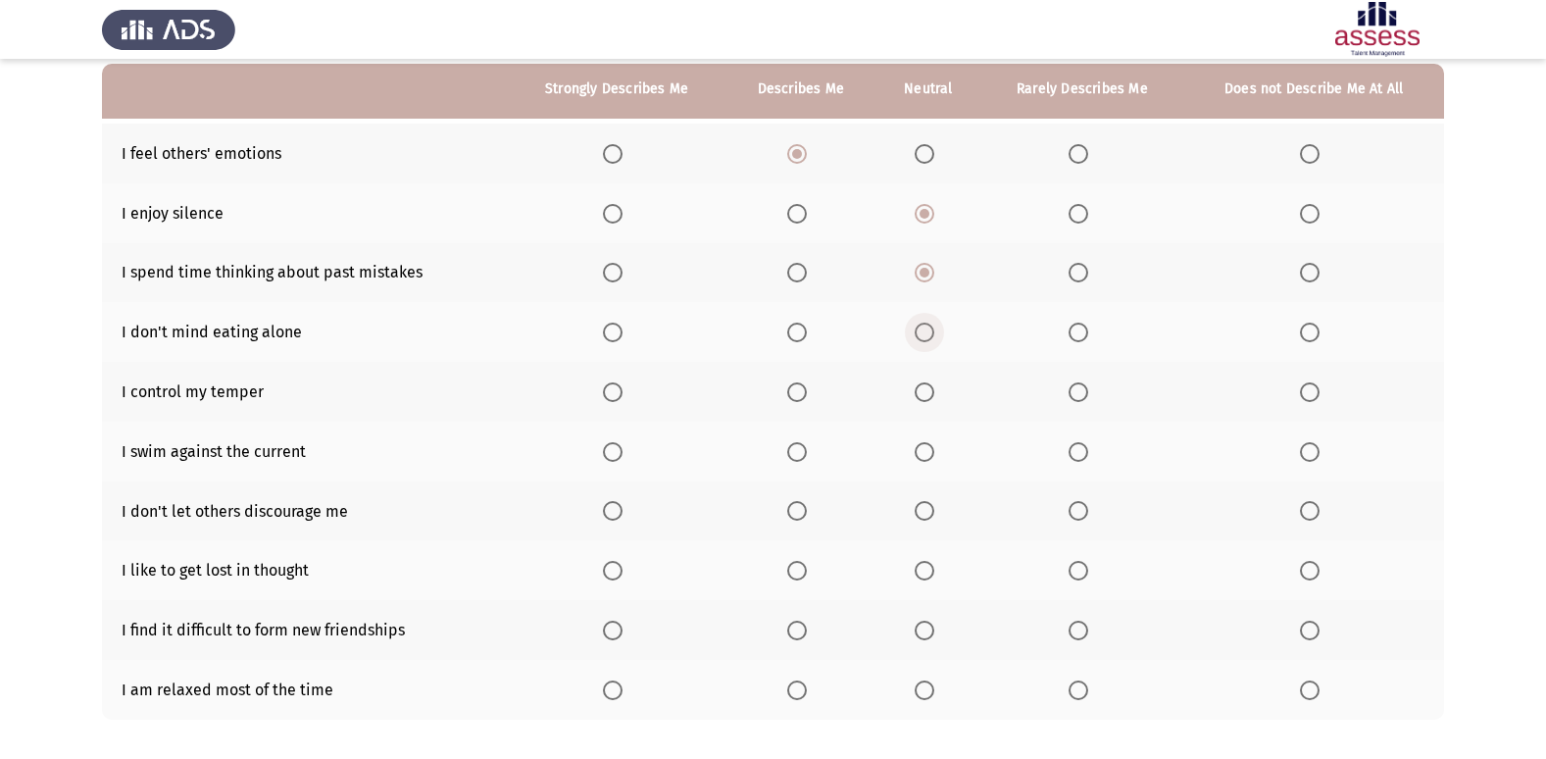
click at [927, 327] on span "Select an option" at bounding box center [925, 333] width 20 height 20
click at [927, 327] on input "Select an option" at bounding box center [925, 333] width 20 height 20
click at [794, 384] on span "Select an option" at bounding box center [797, 392] width 20 height 20
click at [794, 384] on input "Select an option" at bounding box center [797, 392] width 20 height 20
click at [802, 458] on span "Select an option" at bounding box center [797, 452] width 20 height 20
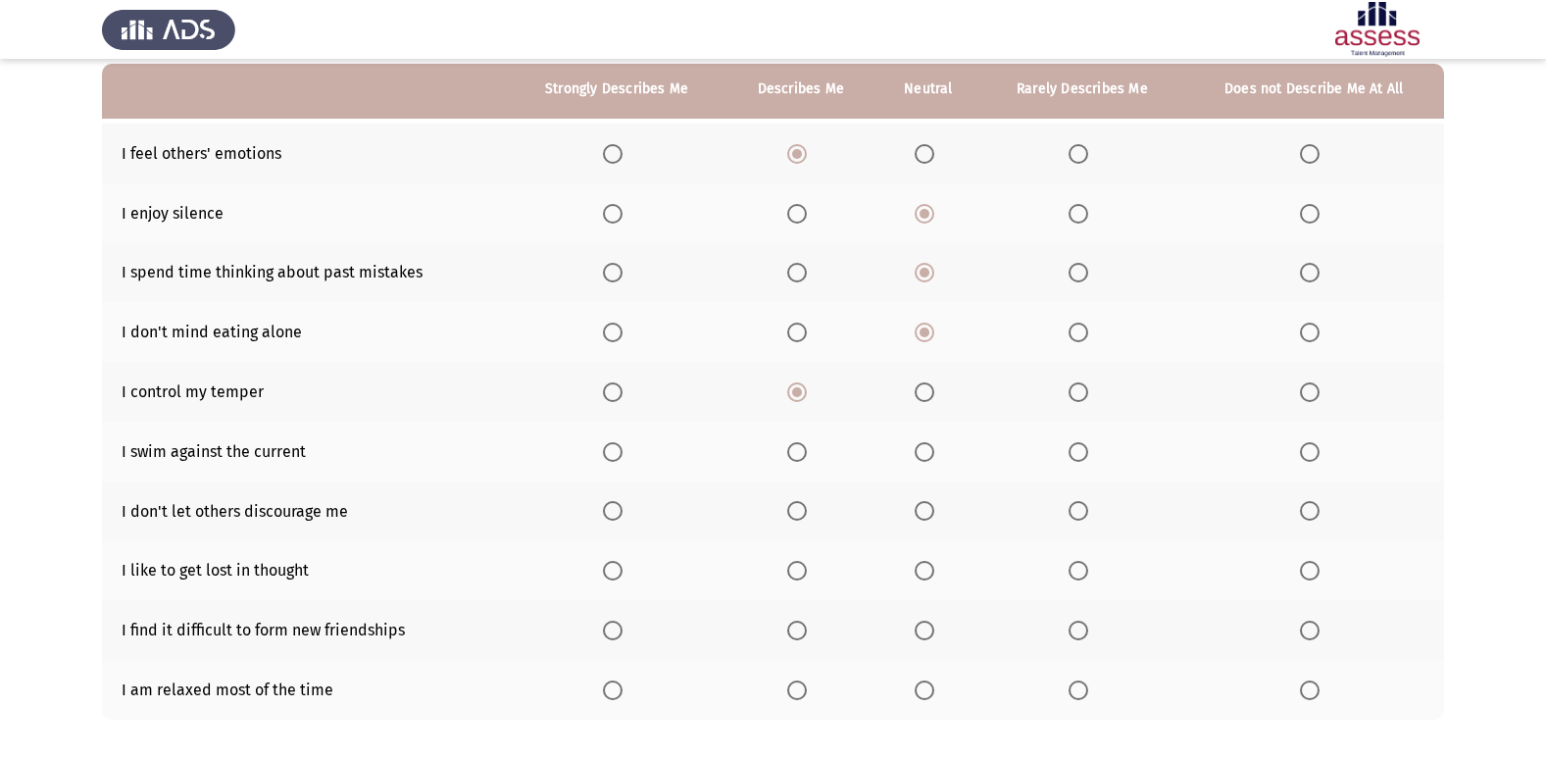
click at [802, 458] on input "Select an option" at bounding box center [797, 452] width 20 height 20
click at [807, 513] on span "Select an option" at bounding box center [797, 511] width 20 height 20
click at [807, 513] on input "Select an option" at bounding box center [797, 511] width 20 height 20
click at [1070, 568] on span "Select an option" at bounding box center [1078, 571] width 20 height 20
click at [1070, 568] on input "Select an option" at bounding box center [1078, 571] width 20 height 20
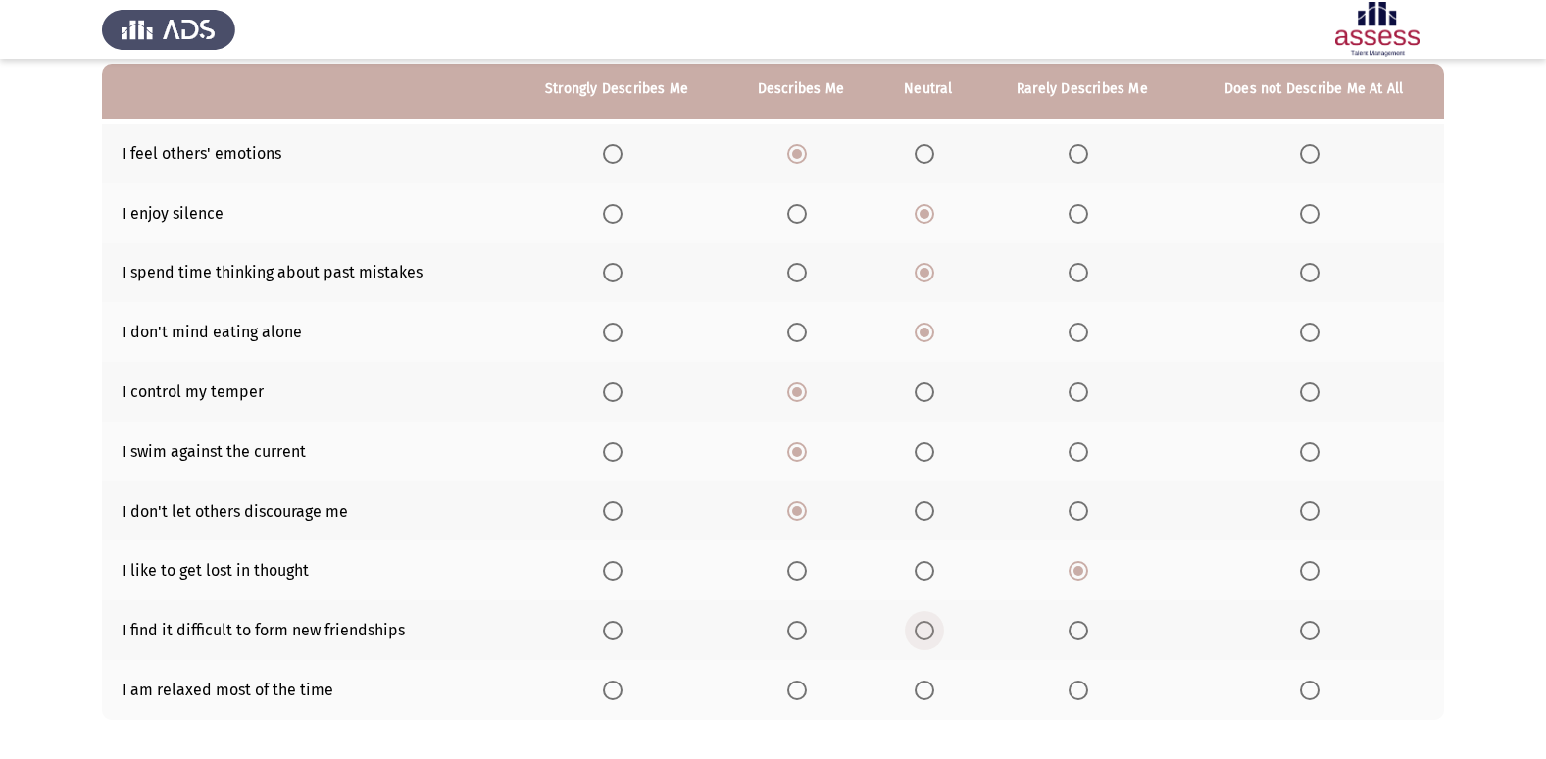
click at [929, 629] on span "Select an option" at bounding box center [925, 631] width 20 height 20
click at [929, 629] on input "Select an option" at bounding box center [925, 631] width 20 height 20
click at [615, 693] on span "Select an option" at bounding box center [613, 690] width 20 height 20
click at [615, 693] on input "Select an option" at bounding box center [613, 690] width 20 height 20
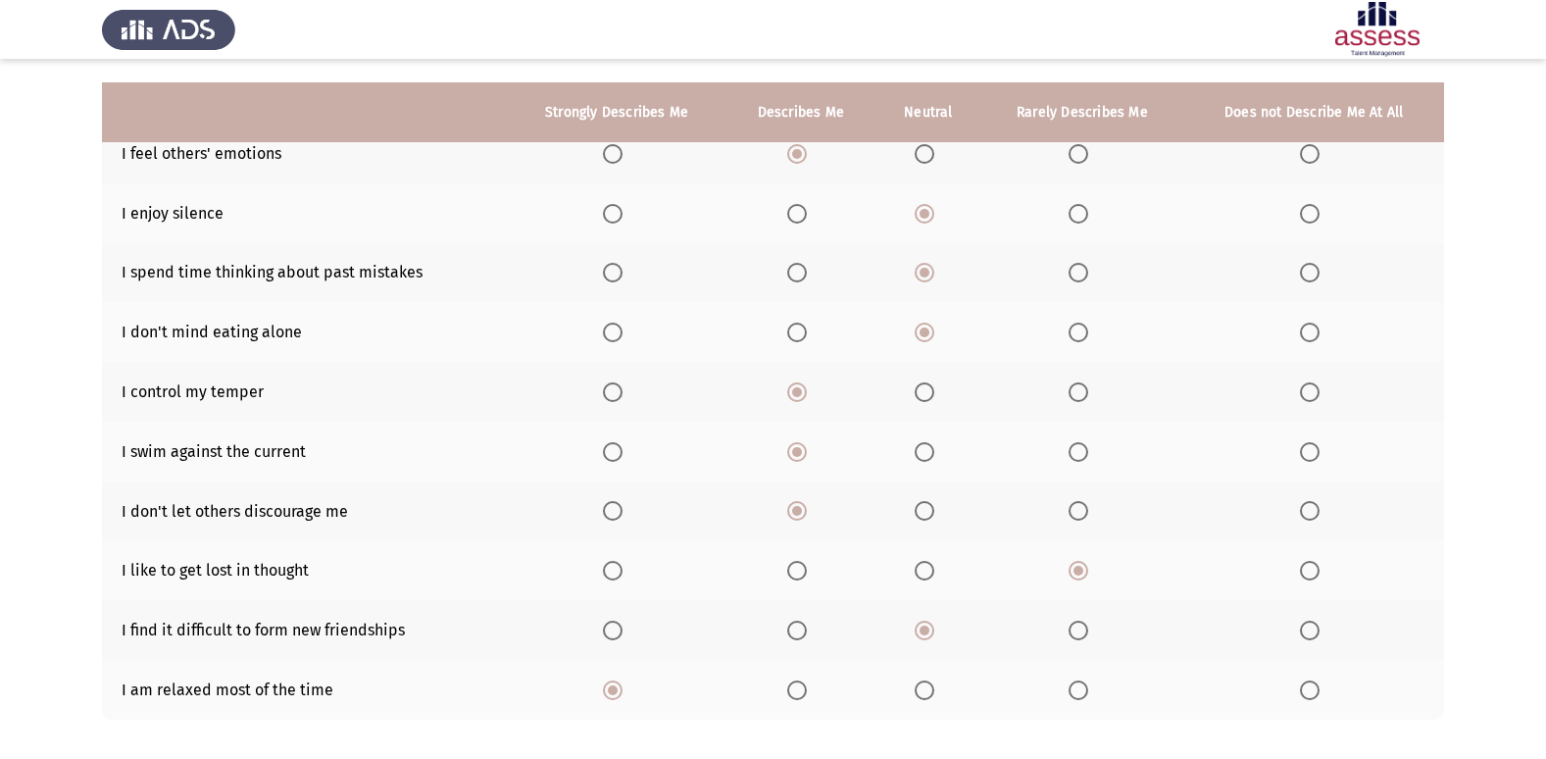
scroll to position [286, 0]
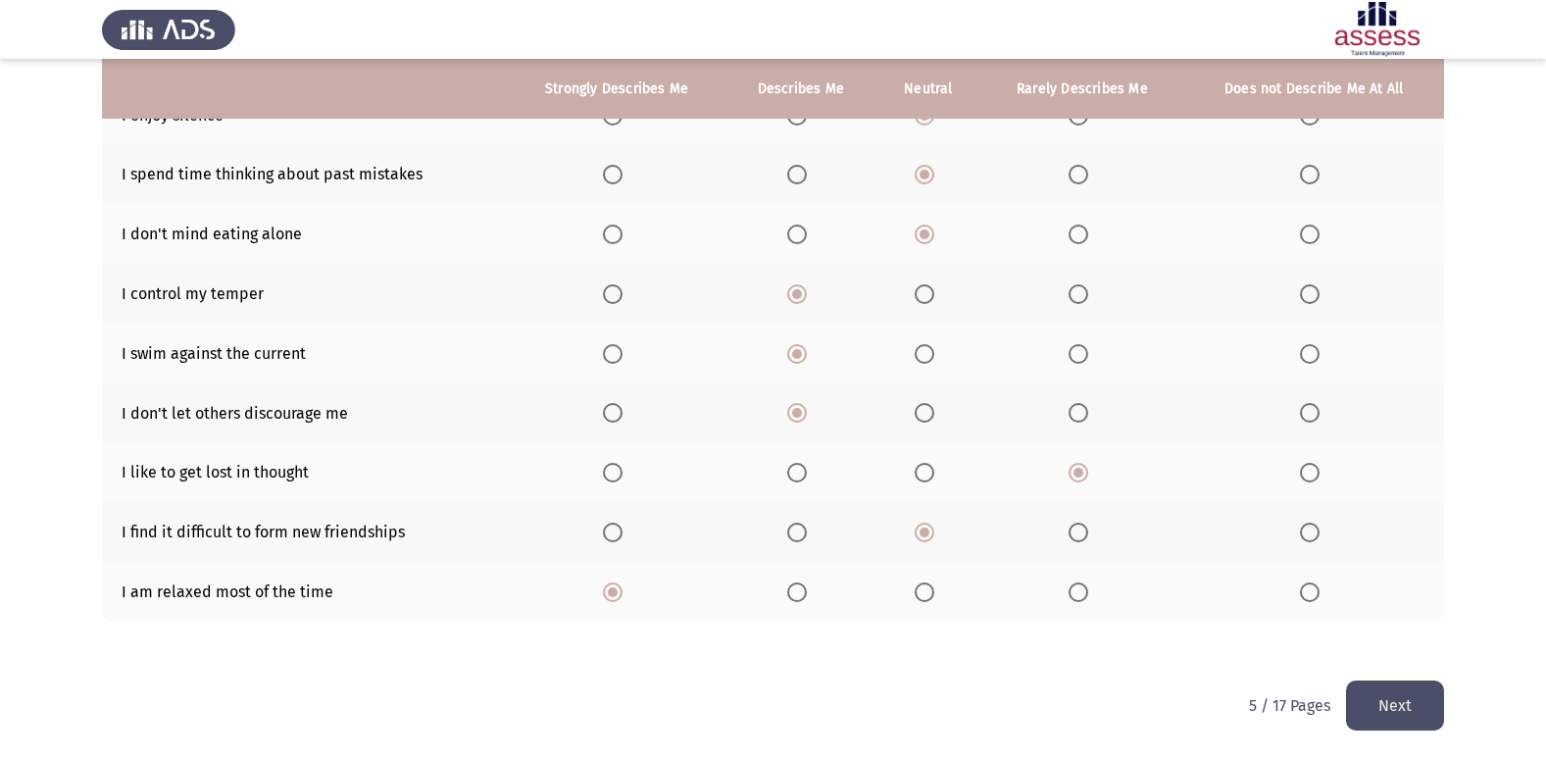
click at [798, 586] on span "Select an option" at bounding box center [797, 592] width 20 height 20
click at [798, 586] on input "Select an option" at bounding box center [797, 592] width 20 height 20
click at [1375, 694] on button "Next" at bounding box center [1395, 705] width 98 height 50
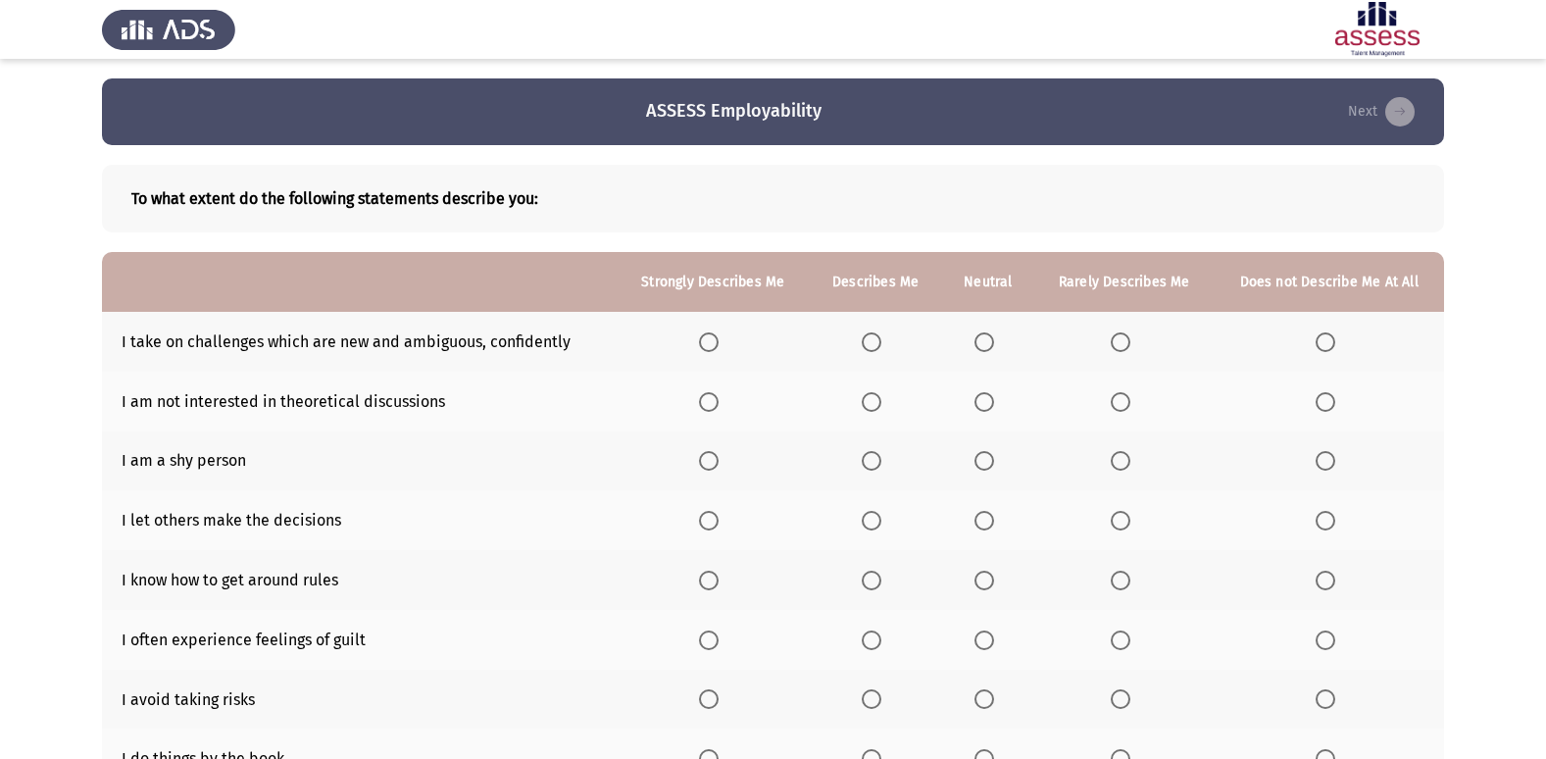
click at [889, 340] on label "Select an option" at bounding box center [875, 342] width 27 height 20
click at [881, 340] on input "Select an option" at bounding box center [872, 342] width 20 height 20
click at [988, 398] on span "Select an option" at bounding box center [984, 402] width 20 height 20
click at [988, 398] on input "Select an option" at bounding box center [984, 402] width 20 height 20
click at [985, 456] on span "Select an option" at bounding box center [984, 461] width 20 height 20
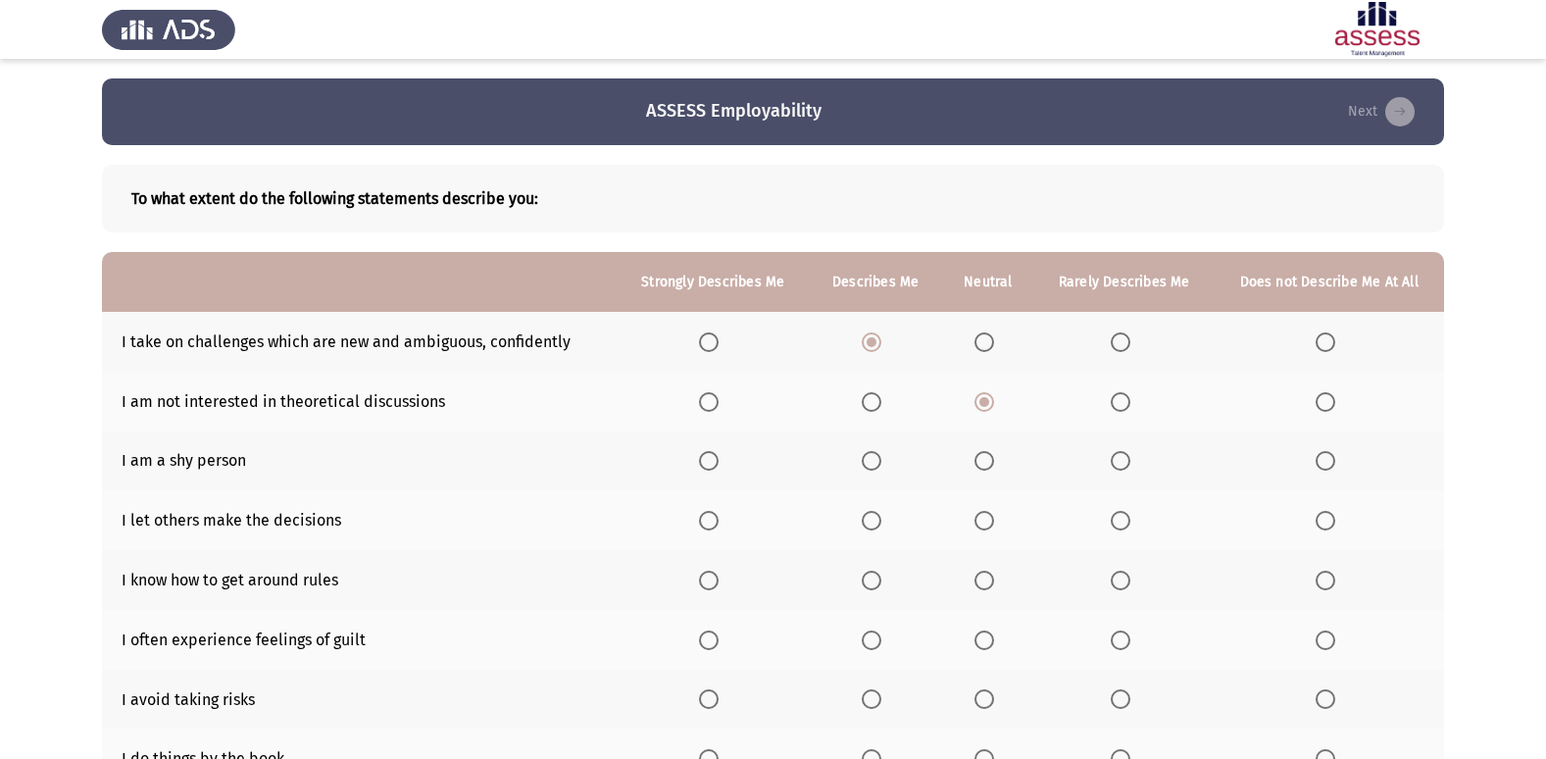
click at [985, 456] on input "Select an option" at bounding box center [984, 461] width 20 height 20
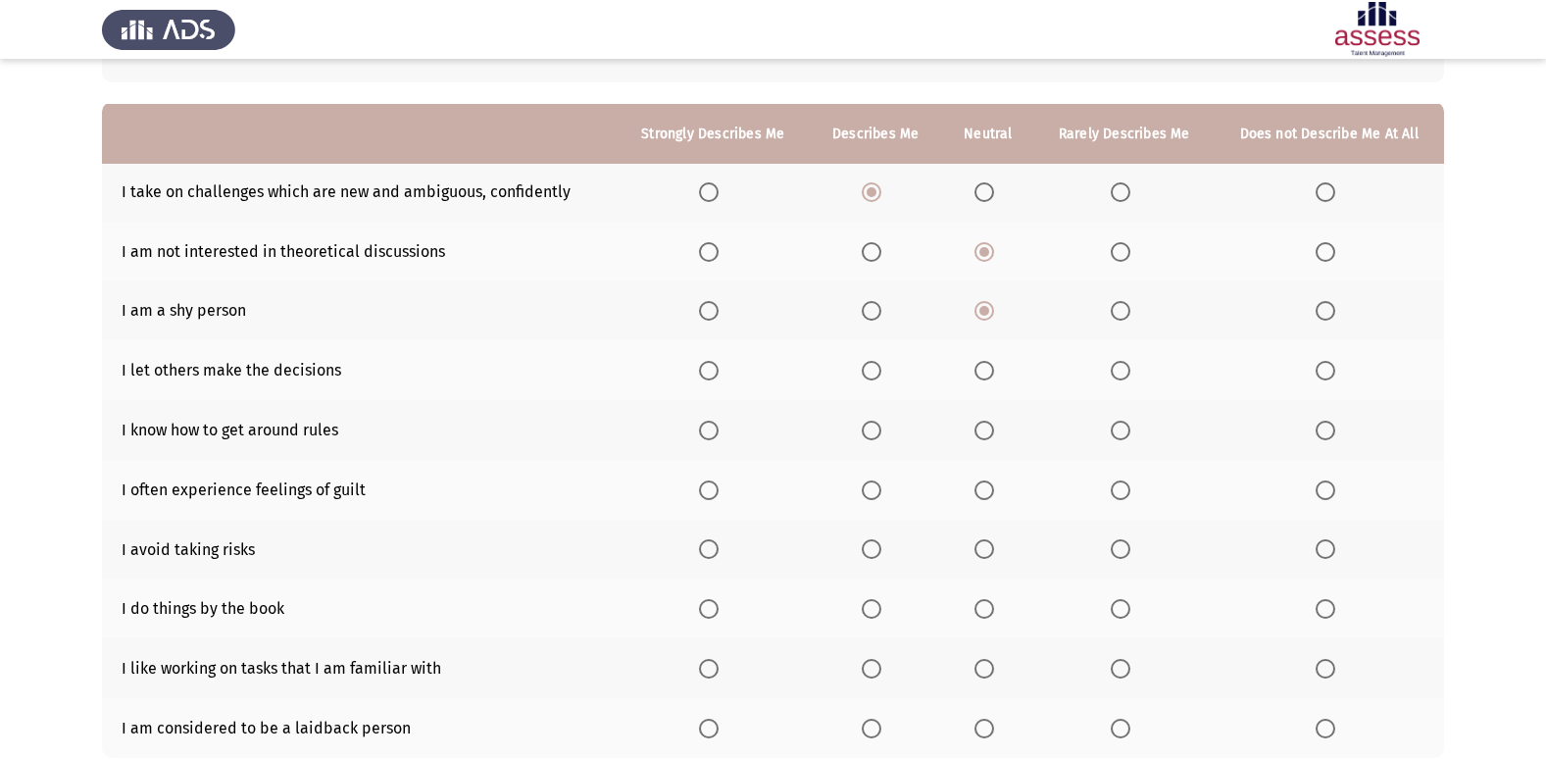
scroll to position [196, 0]
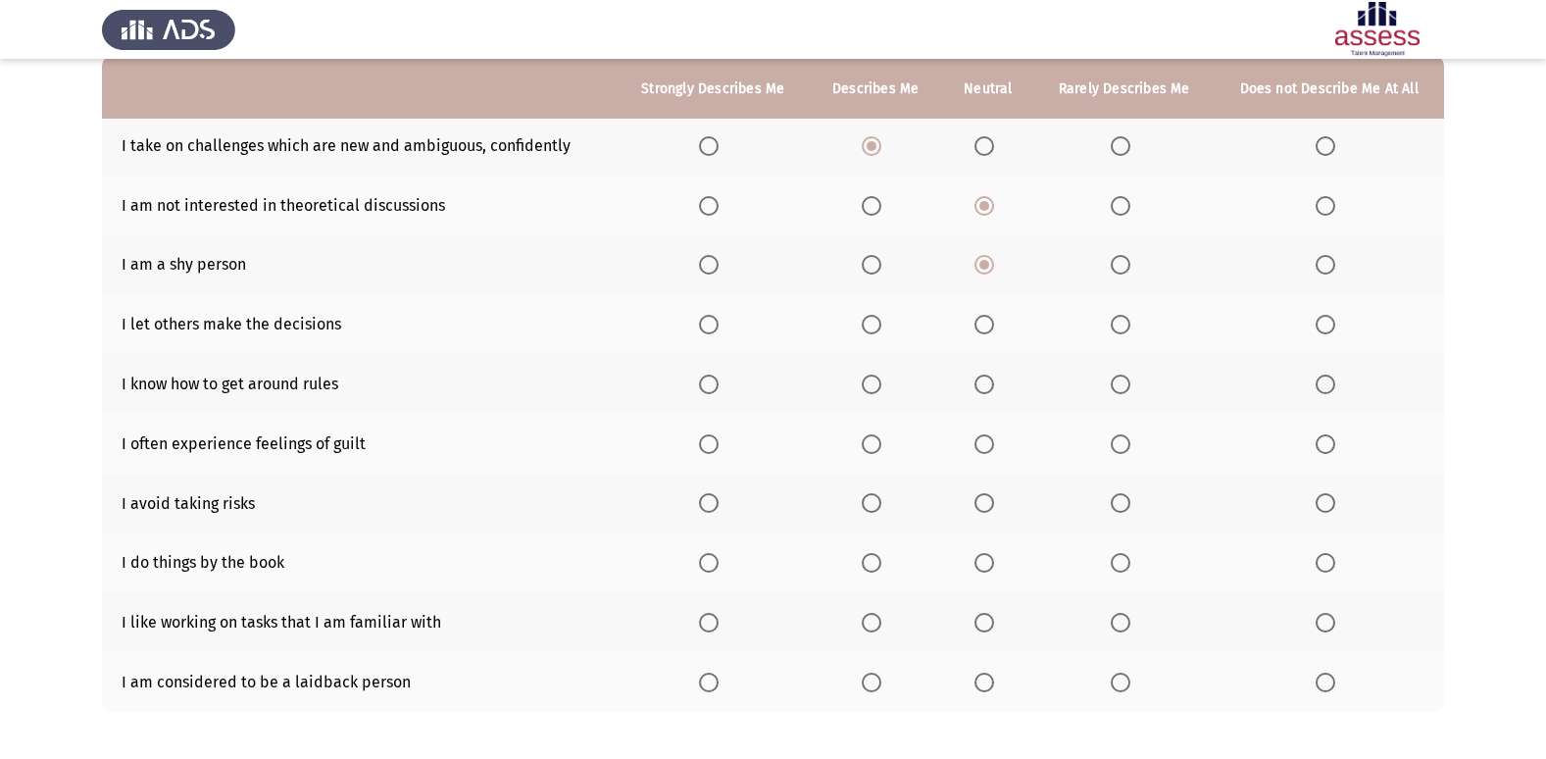
click at [885, 323] on label "Select an option" at bounding box center [875, 325] width 27 height 20
click at [881, 323] on input "Select an option" at bounding box center [872, 325] width 20 height 20
click at [872, 382] on span "Select an option" at bounding box center [872, 384] width 20 height 20
click at [872, 382] on input "Select an option" at bounding box center [872, 384] width 20 height 20
click at [875, 438] on span "Select an option" at bounding box center [872, 444] width 20 height 20
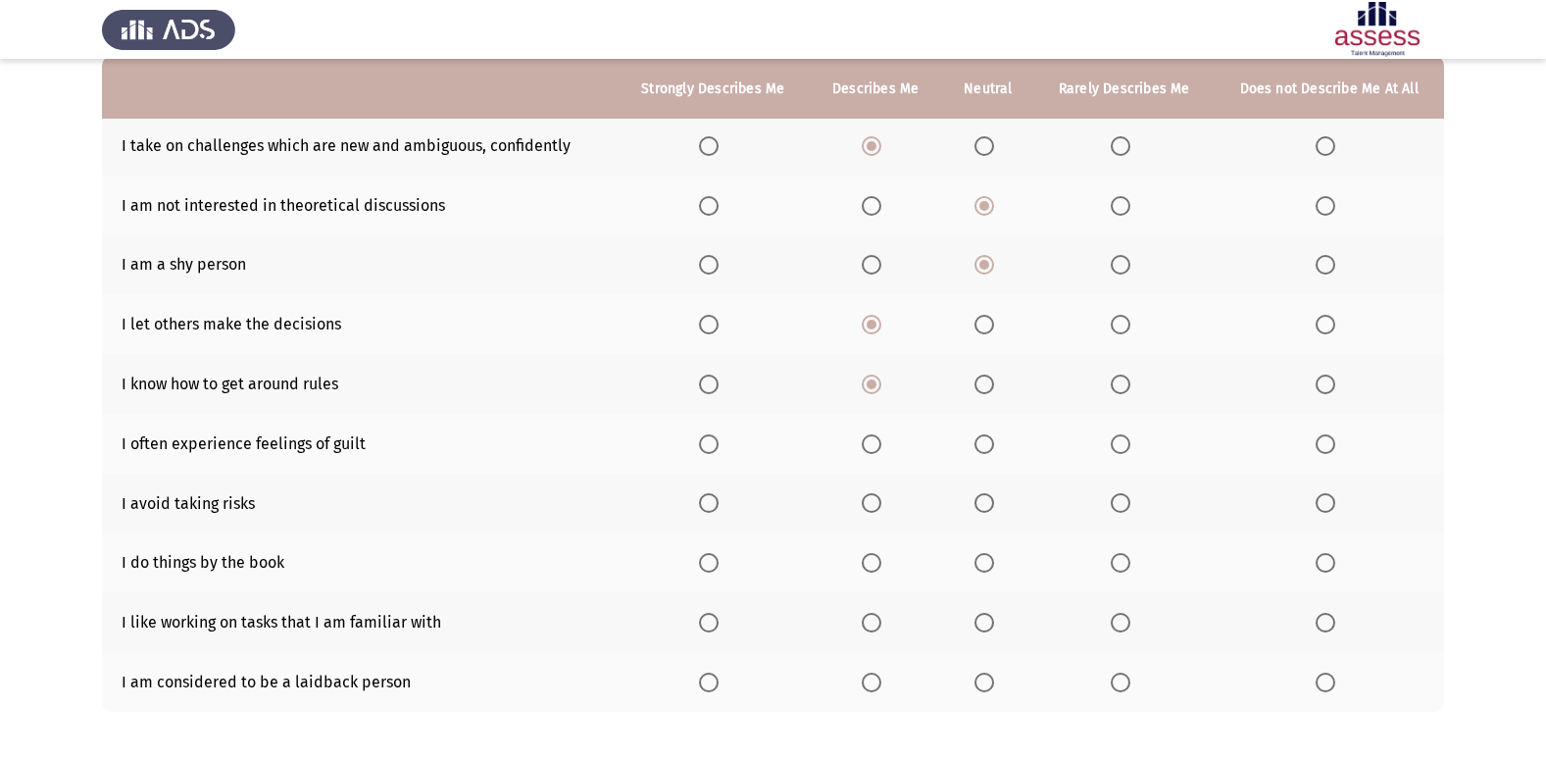
click at [875, 438] on input "Select an option" at bounding box center [872, 444] width 20 height 20
click at [981, 502] on span "Select an option" at bounding box center [984, 503] width 20 height 20
click at [981, 502] on input "Select an option" at bounding box center [984, 503] width 20 height 20
click at [976, 560] on span "Select an option" at bounding box center [984, 563] width 20 height 20
click at [976, 560] on input "Select an option" at bounding box center [984, 563] width 20 height 20
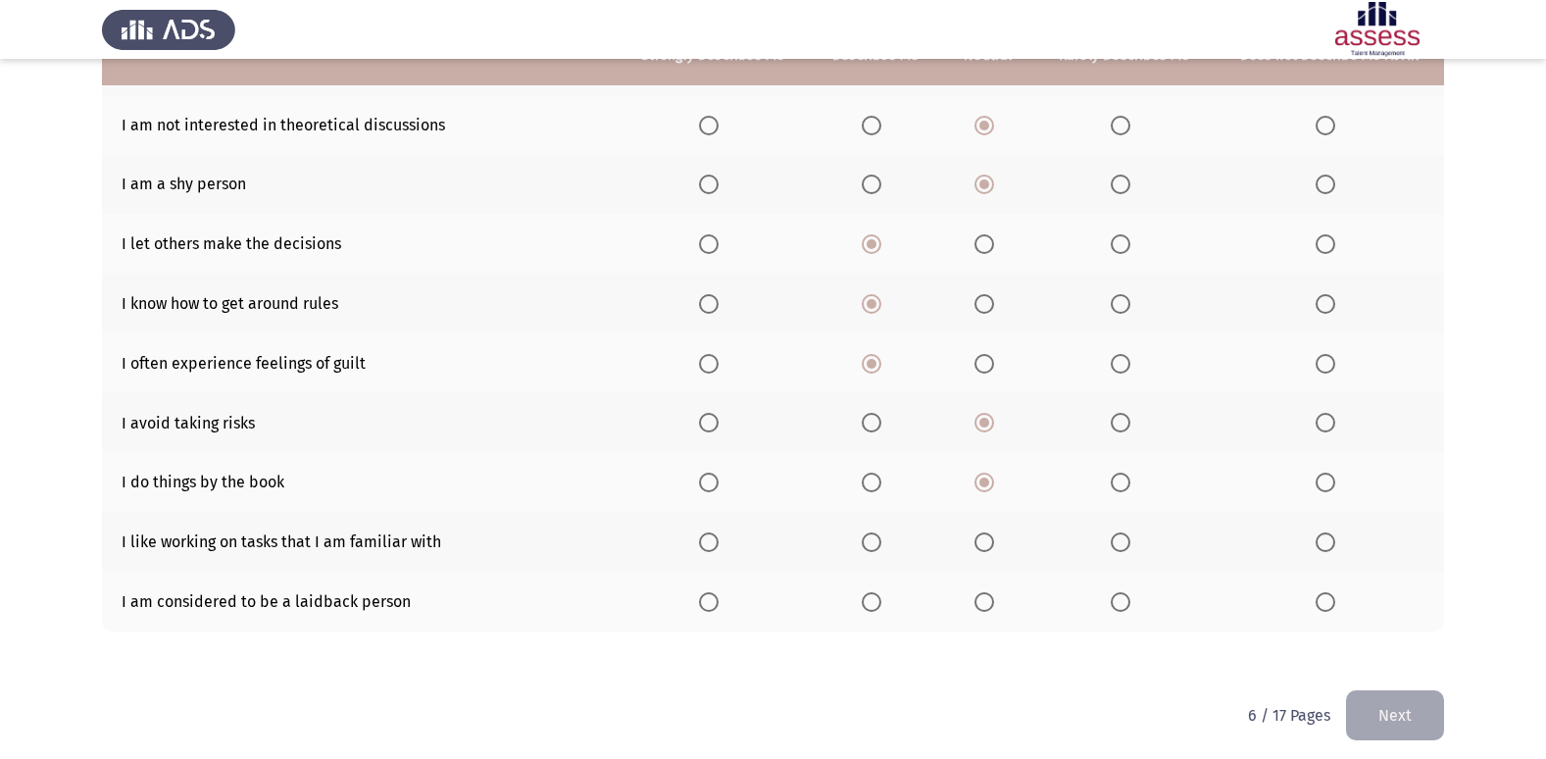
scroll to position [286, 0]
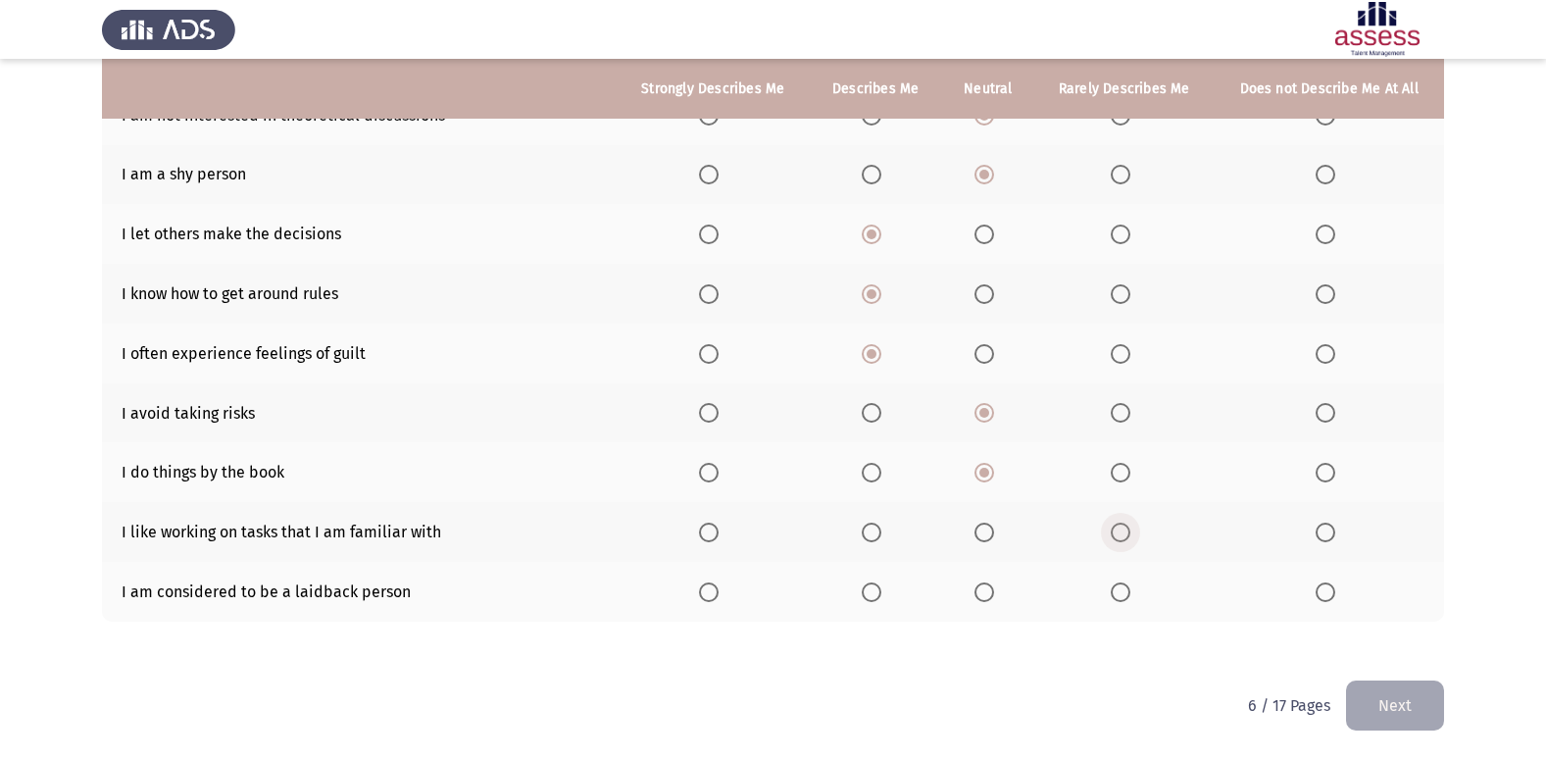
click at [1123, 530] on span "Select an option" at bounding box center [1121, 532] width 20 height 20
click at [1123, 530] on input "Select an option" at bounding box center [1121, 532] width 20 height 20
click at [979, 598] on span "Select an option" at bounding box center [984, 592] width 20 height 20
click at [979, 598] on input "Select an option" at bounding box center [984, 592] width 20 height 20
click at [1367, 686] on button "Next" at bounding box center [1395, 705] width 98 height 50
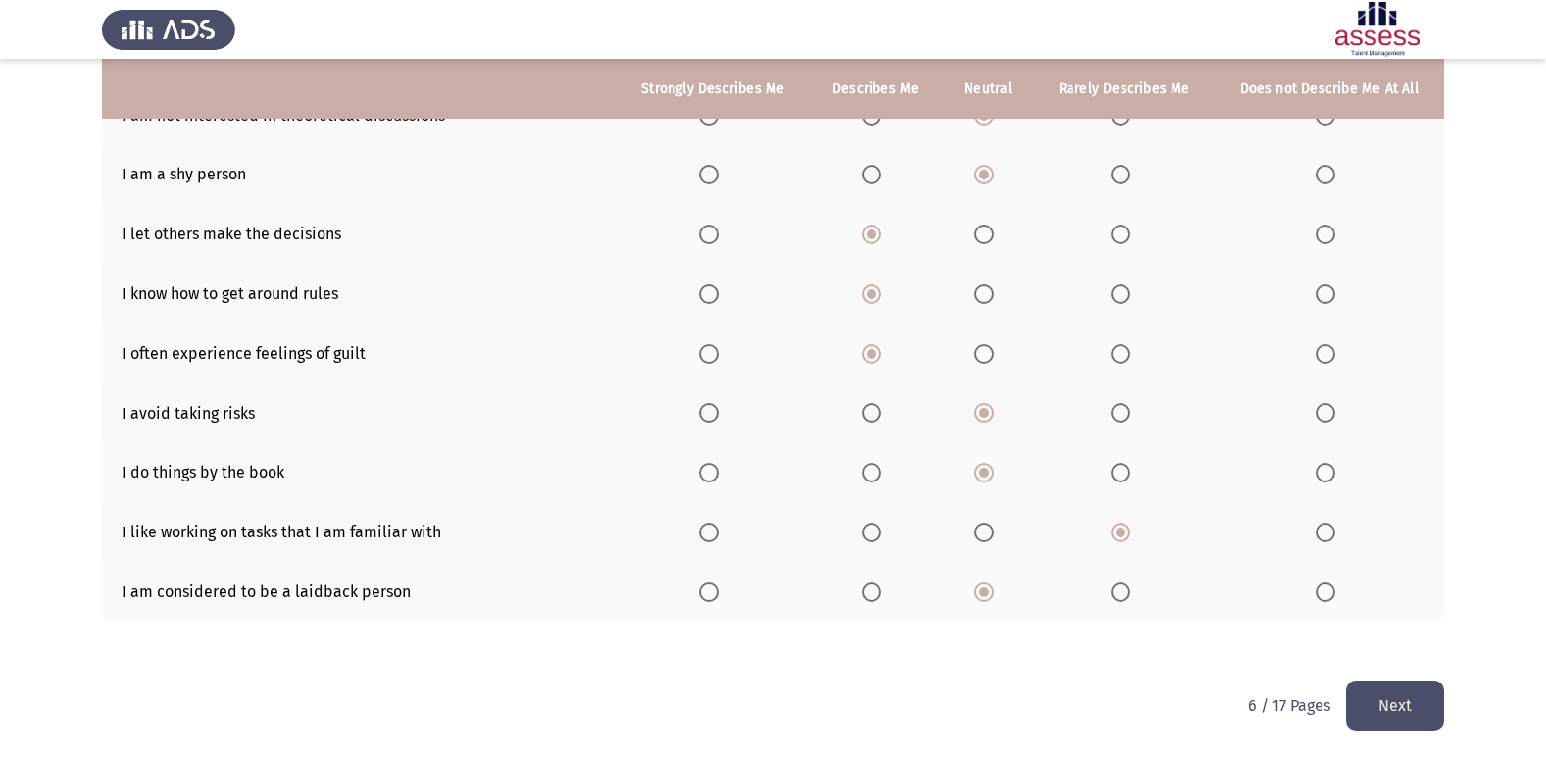
scroll to position [0, 0]
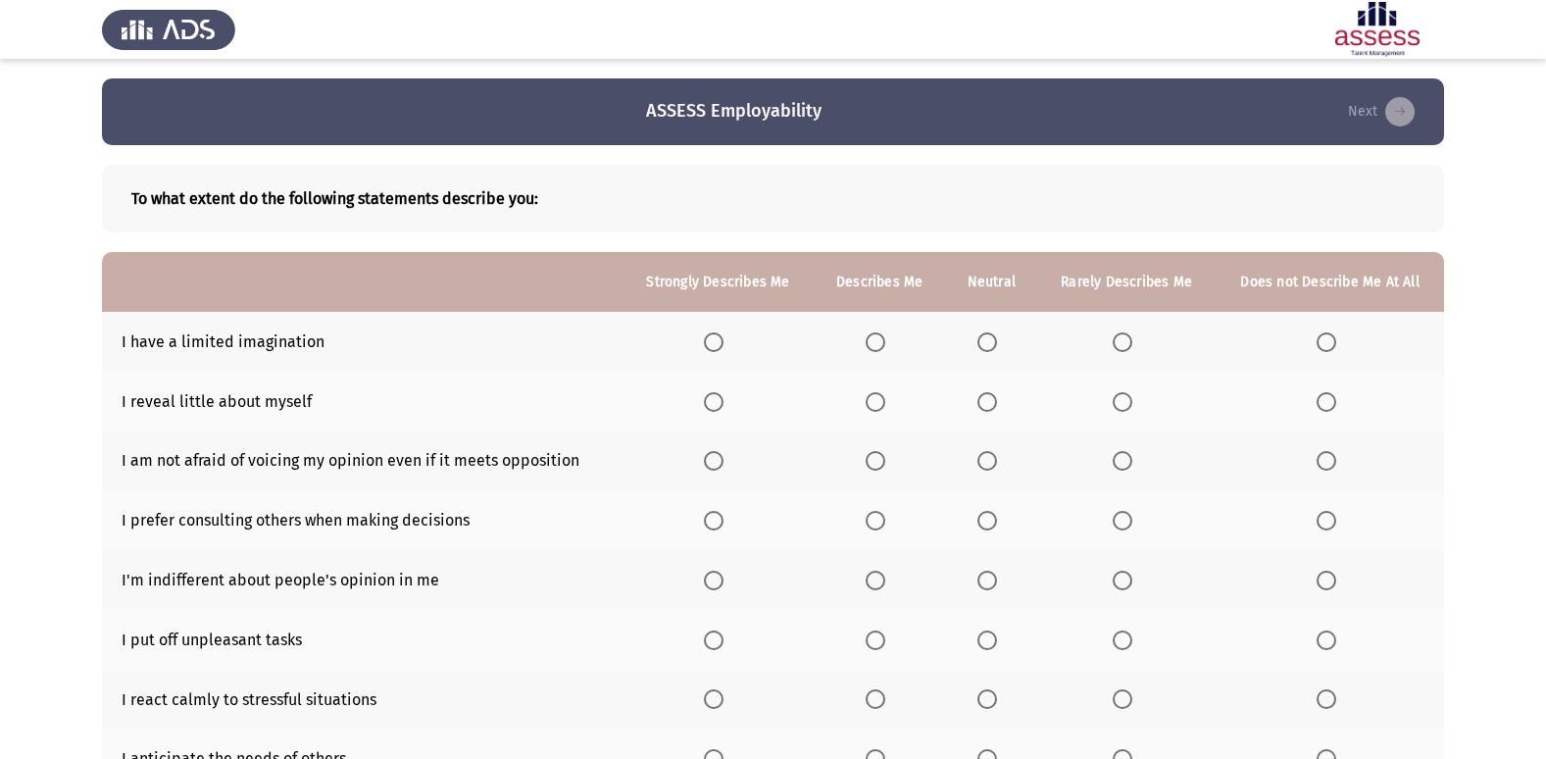
click at [985, 339] on span "Select an option" at bounding box center [987, 342] width 20 height 20
click at [985, 339] on input "Select an option" at bounding box center [987, 342] width 20 height 20
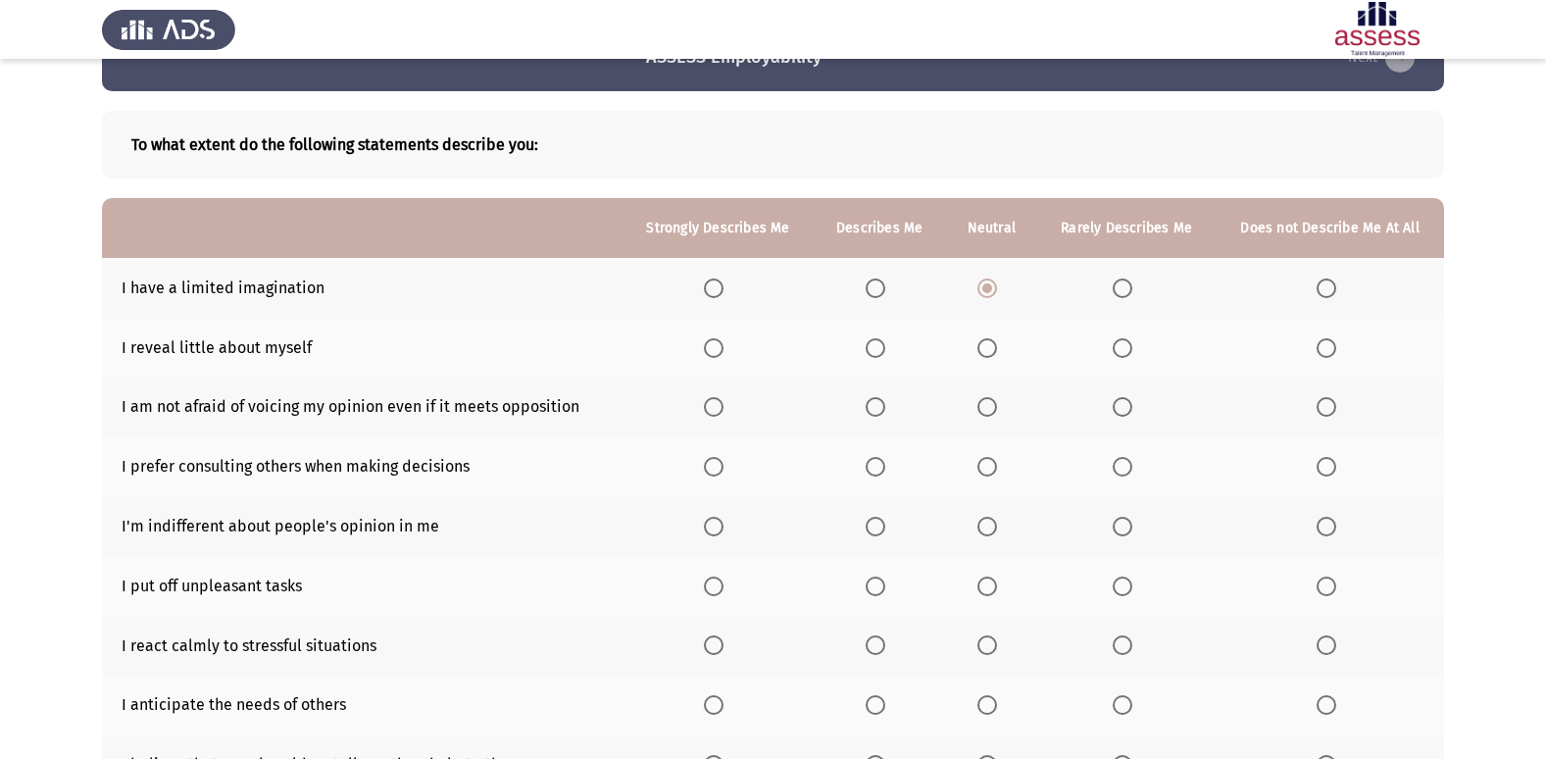
scroll to position [98, 0]
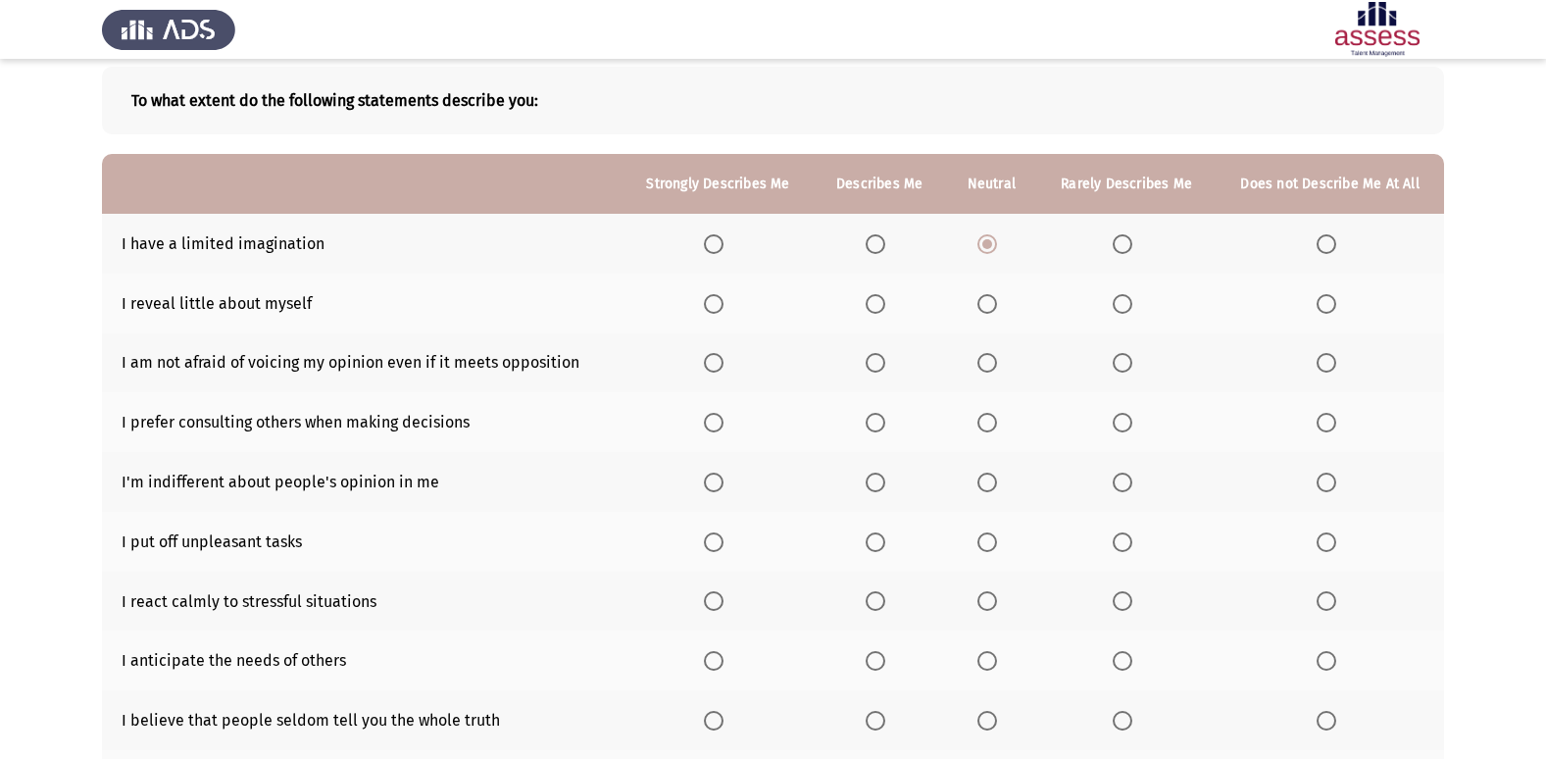
click at [1132, 301] on span "Select an option" at bounding box center [1123, 304] width 20 height 20
click at [1132, 301] on input "Select an option" at bounding box center [1123, 304] width 20 height 20
click at [871, 371] on span "Select an option" at bounding box center [876, 363] width 20 height 20
click at [871, 371] on input "Select an option" at bounding box center [876, 363] width 20 height 20
click at [1131, 428] on span "Select an option" at bounding box center [1123, 423] width 20 height 20
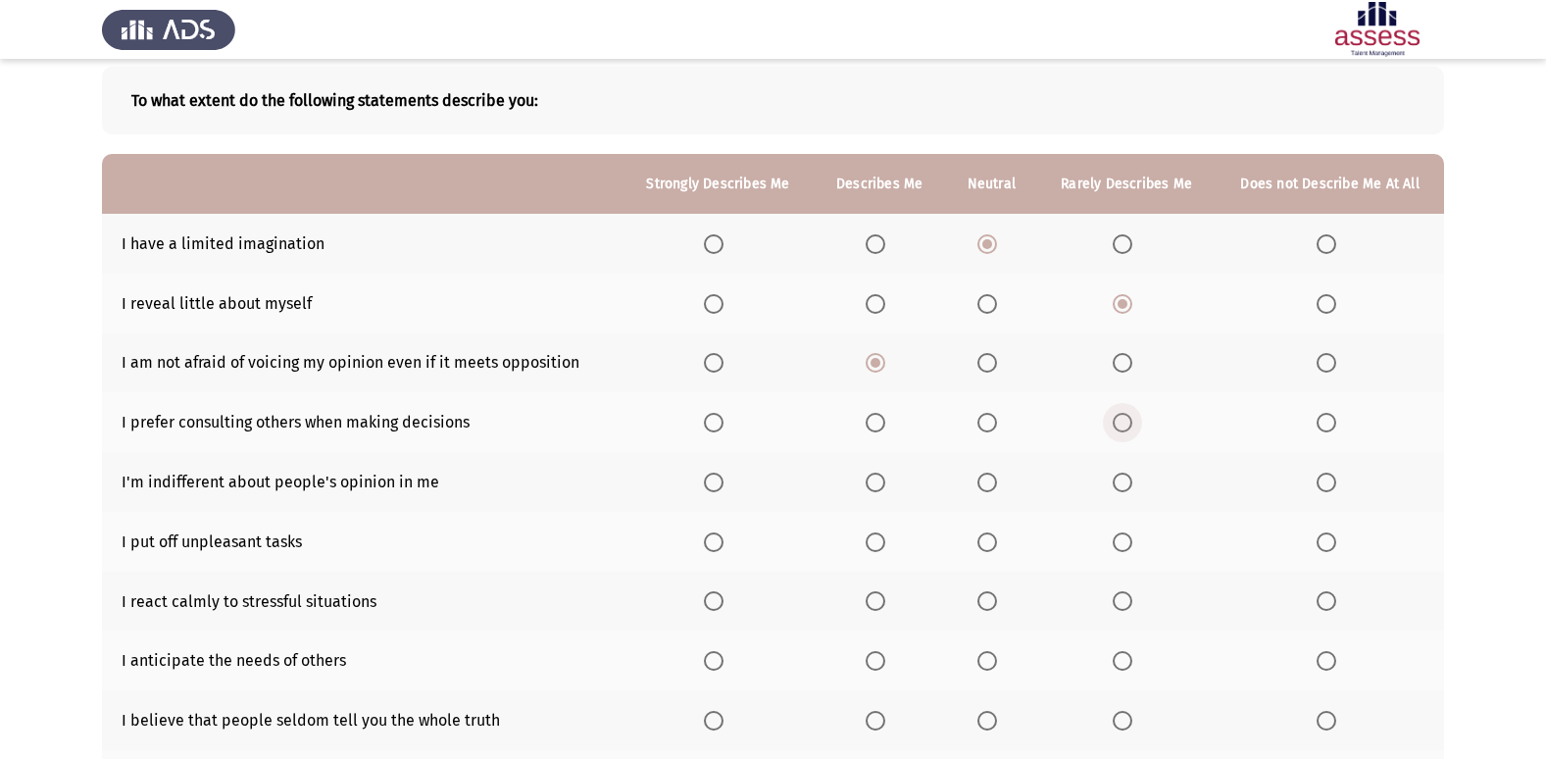
click at [1131, 428] on input "Select an option" at bounding box center [1123, 423] width 20 height 20
click at [874, 481] on span "Select an option" at bounding box center [876, 482] width 20 height 20
click at [874, 481] on input "Select an option" at bounding box center [876, 482] width 20 height 20
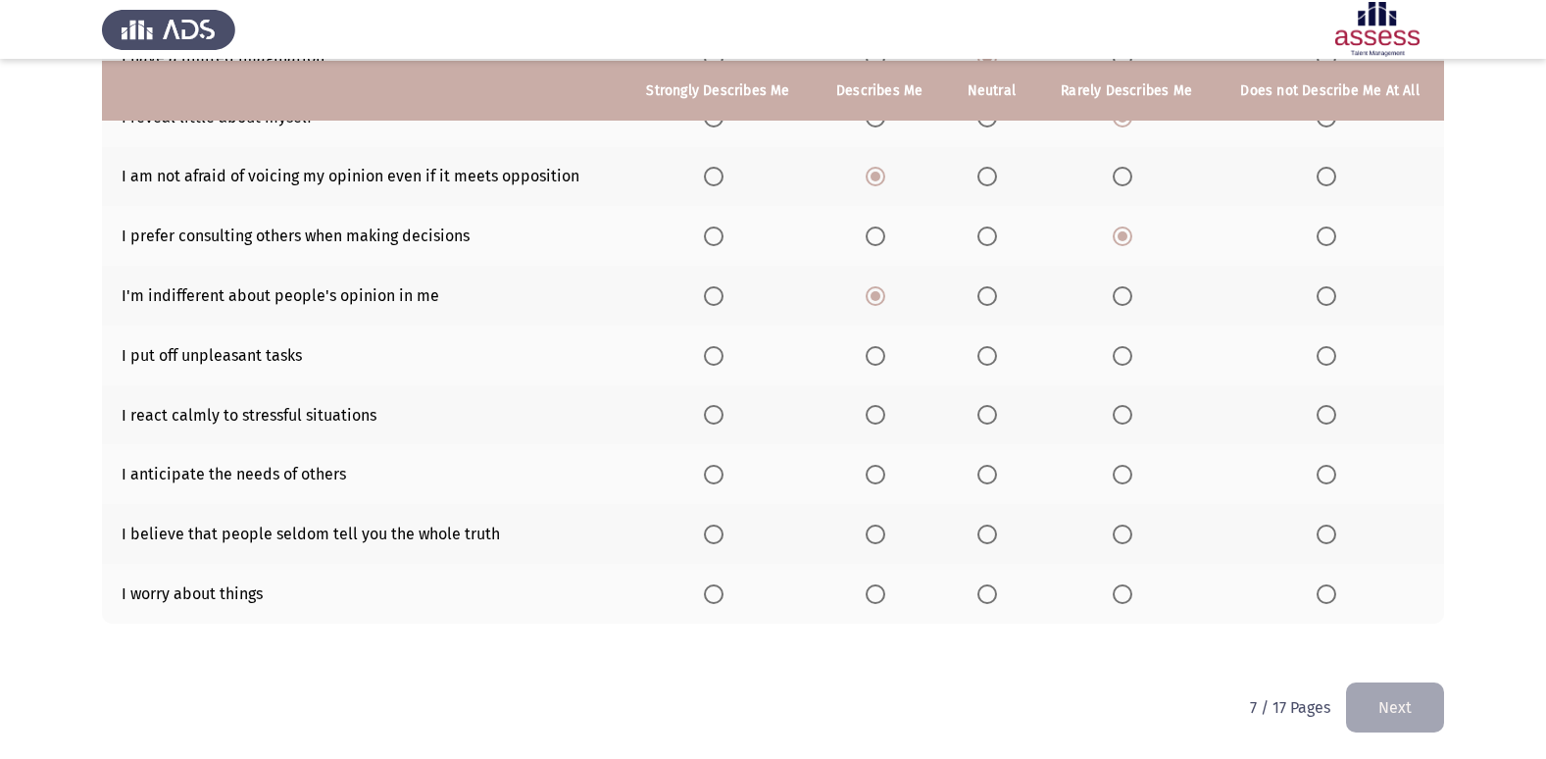
scroll to position [286, 0]
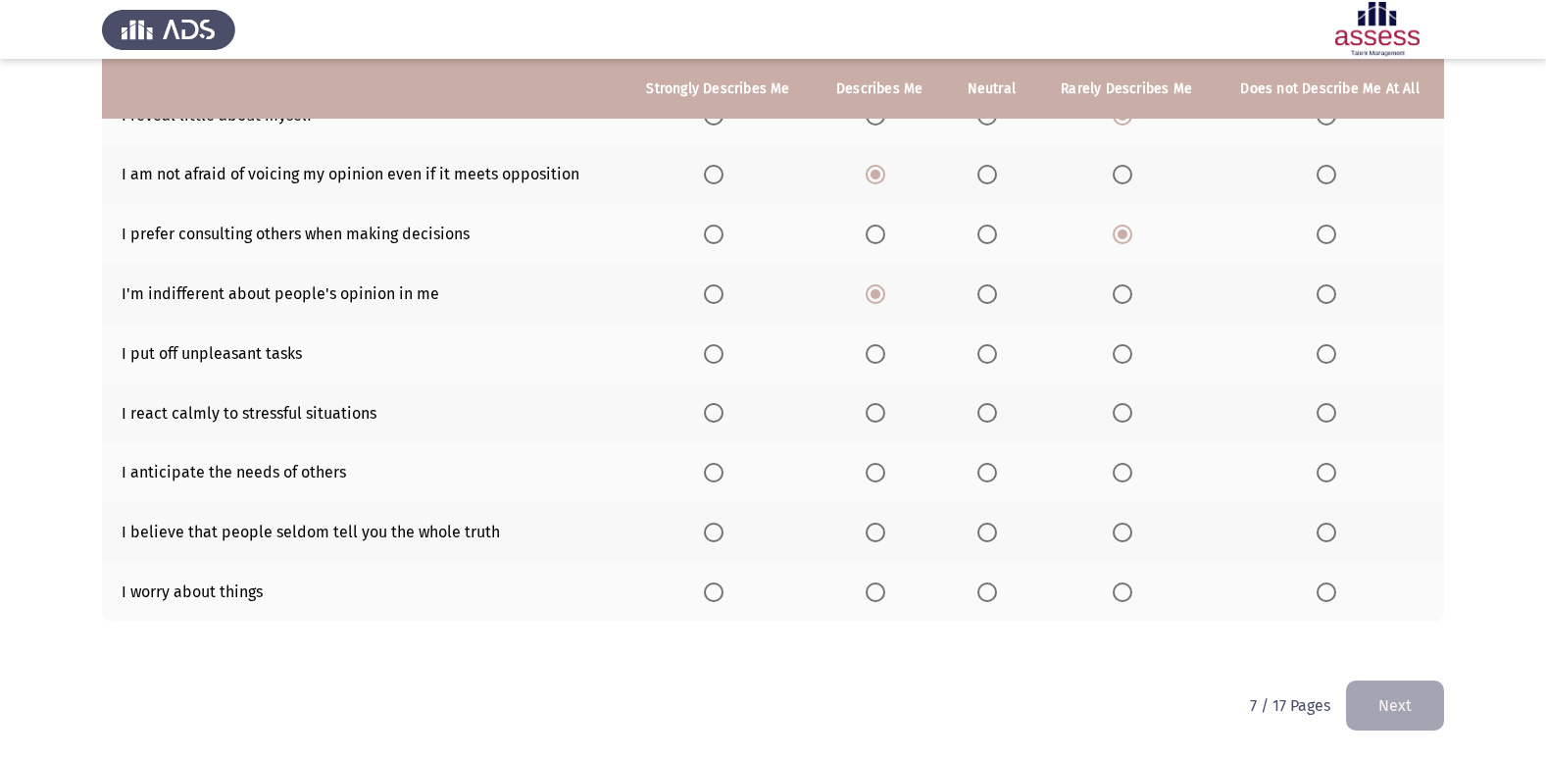
click at [1129, 354] on span "Select an option" at bounding box center [1123, 354] width 20 height 20
click at [1129, 354] on input "Select an option" at bounding box center [1123, 354] width 20 height 20
click at [873, 414] on span "Select an option" at bounding box center [876, 413] width 20 height 20
click at [873, 414] on input "Select an option" at bounding box center [876, 413] width 20 height 20
click at [1119, 472] on span "Select an option" at bounding box center [1123, 473] width 20 height 20
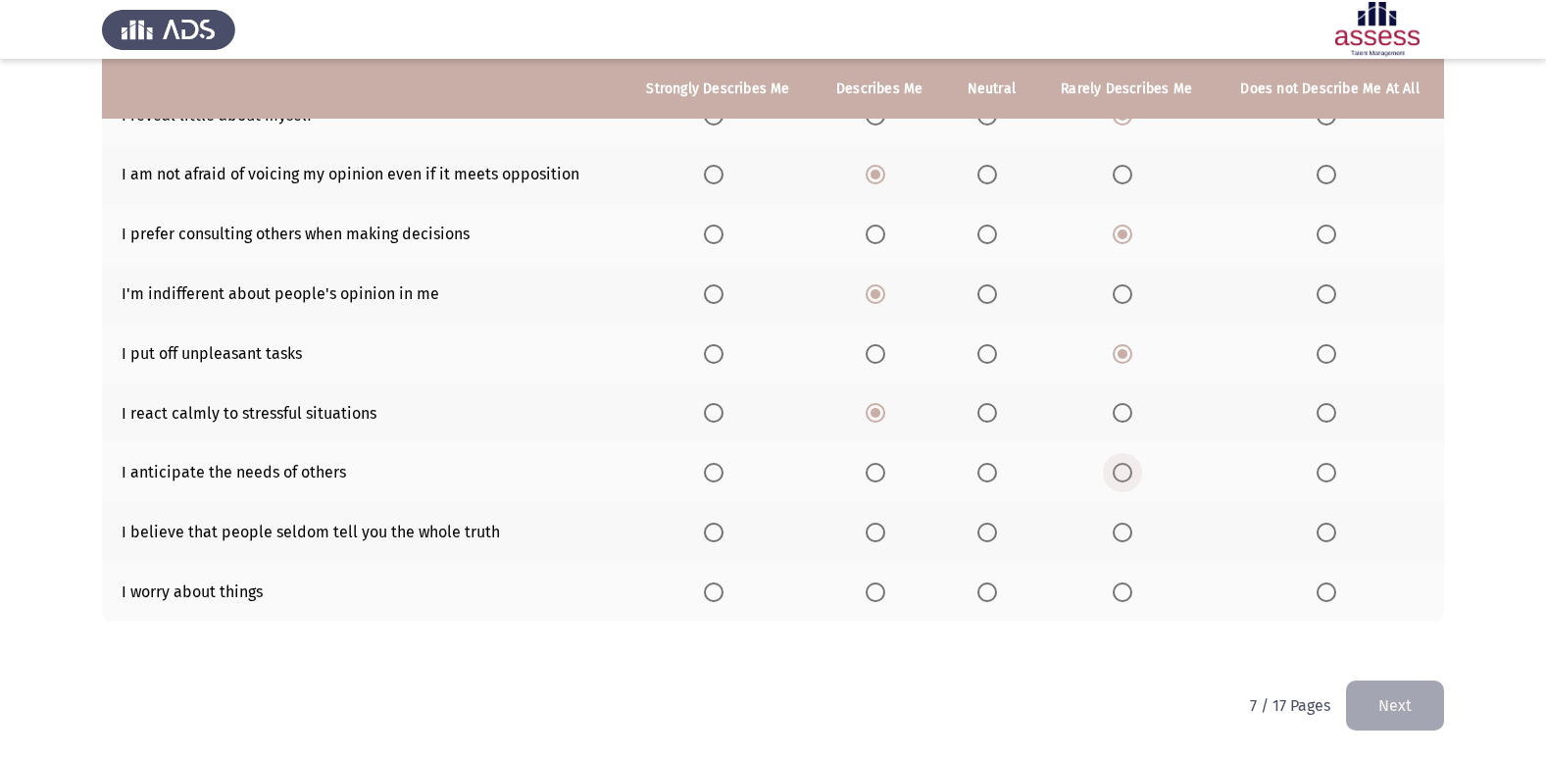
click at [1119, 472] on input "Select an option" at bounding box center [1123, 473] width 20 height 20
click at [991, 527] on span "Select an option" at bounding box center [987, 532] width 20 height 20
click at [991, 527] on input "Select an option" at bounding box center [987, 532] width 20 height 20
click at [996, 591] on span "Select an option" at bounding box center [987, 592] width 20 height 20
click at [996, 591] on input "Select an option" at bounding box center [987, 592] width 20 height 20
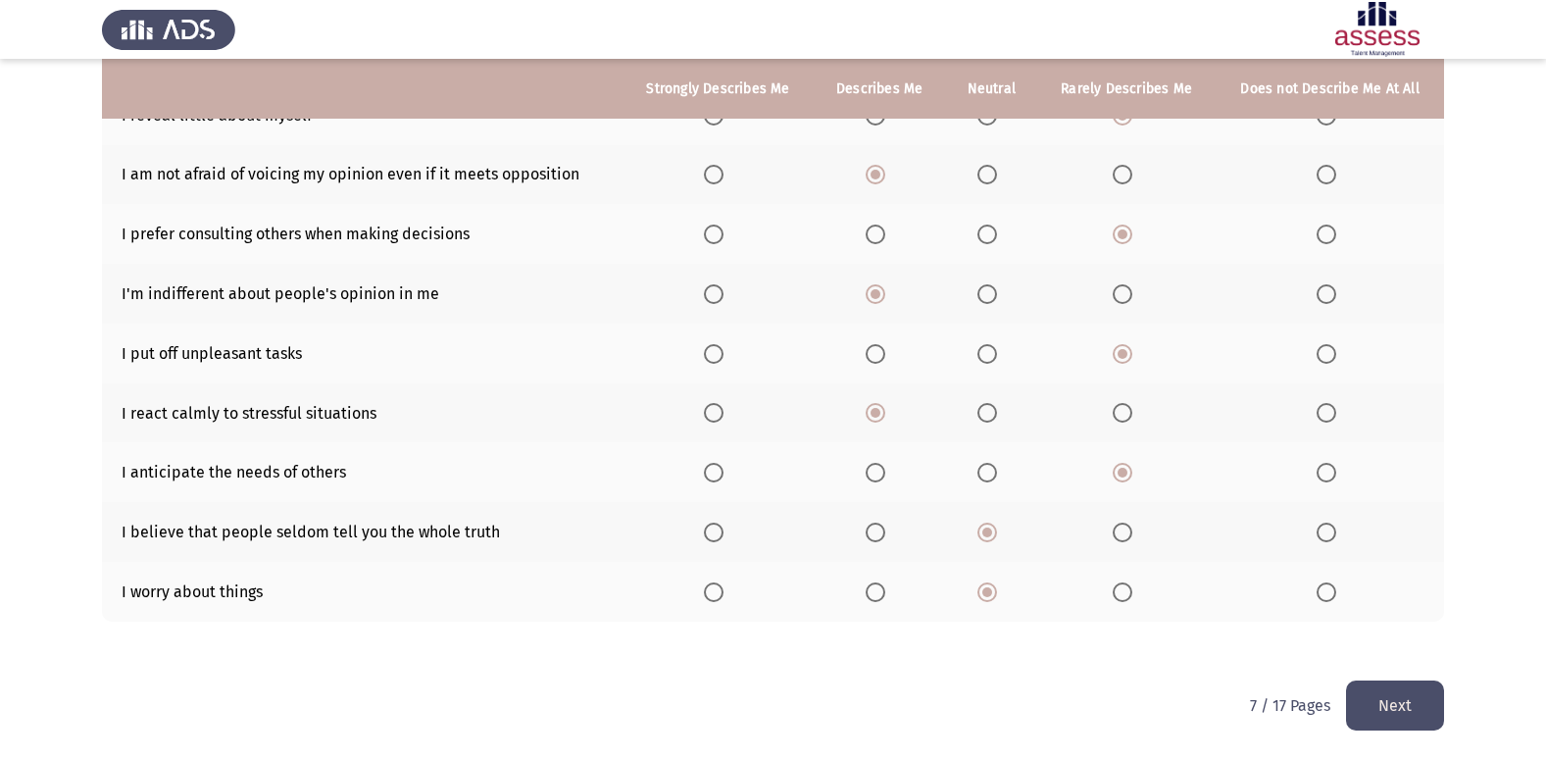
click at [1118, 593] on span "Select an option" at bounding box center [1123, 592] width 20 height 20
click at [1118, 593] on input "Select an option" at bounding box center [1123, 592] width 20 height 20
click at [982, 587] on span "Select an option" at bounding box center [987, 592] width 20 height 20
click at [982, 587] on input "Select an option" at bounding box center [987, 592] width 20 height 20
click at [1414, 693] on button "Next" at bounding box center [1395, 705] width 98 height 50
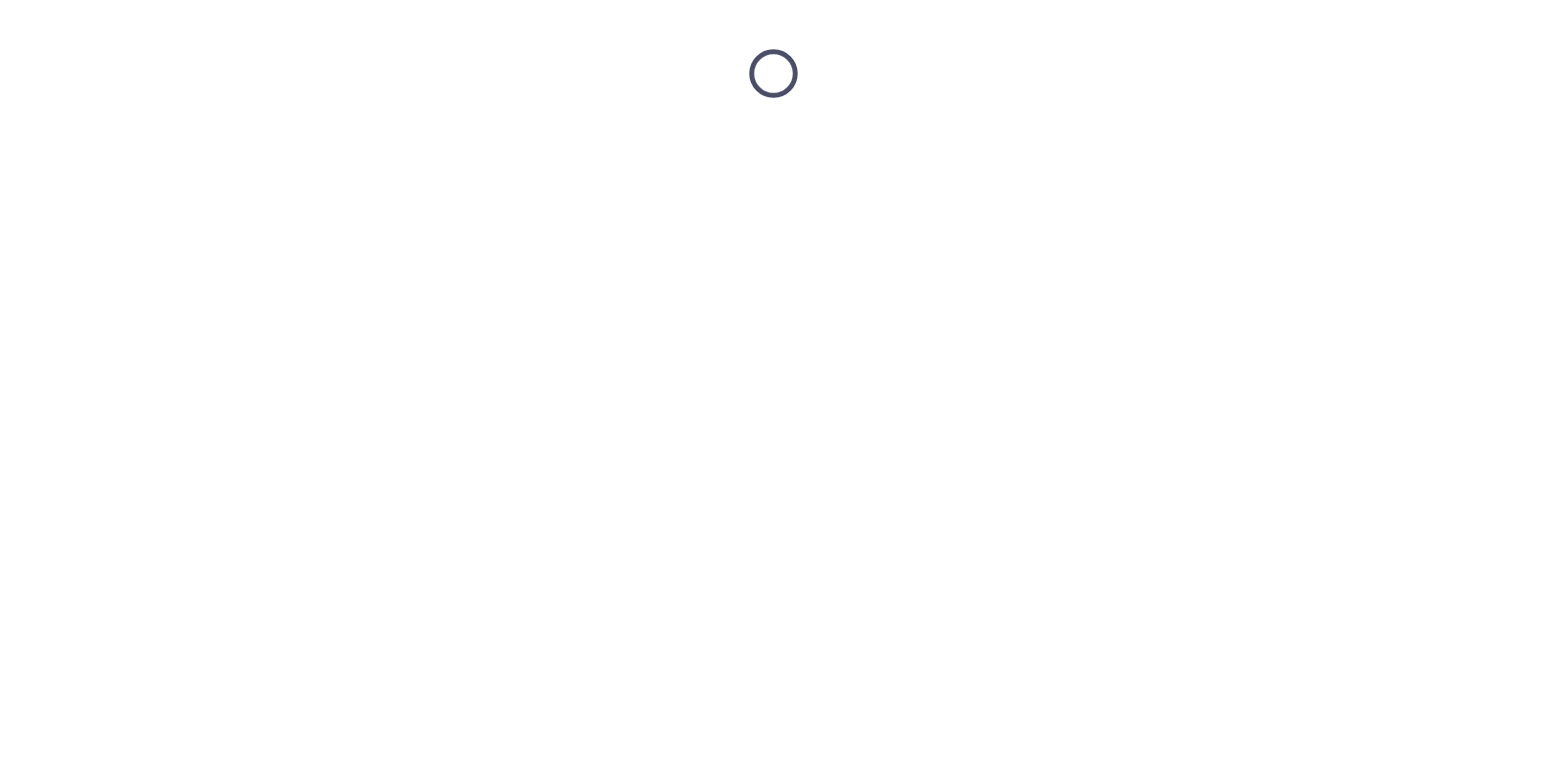
scroll to position [0, 0]
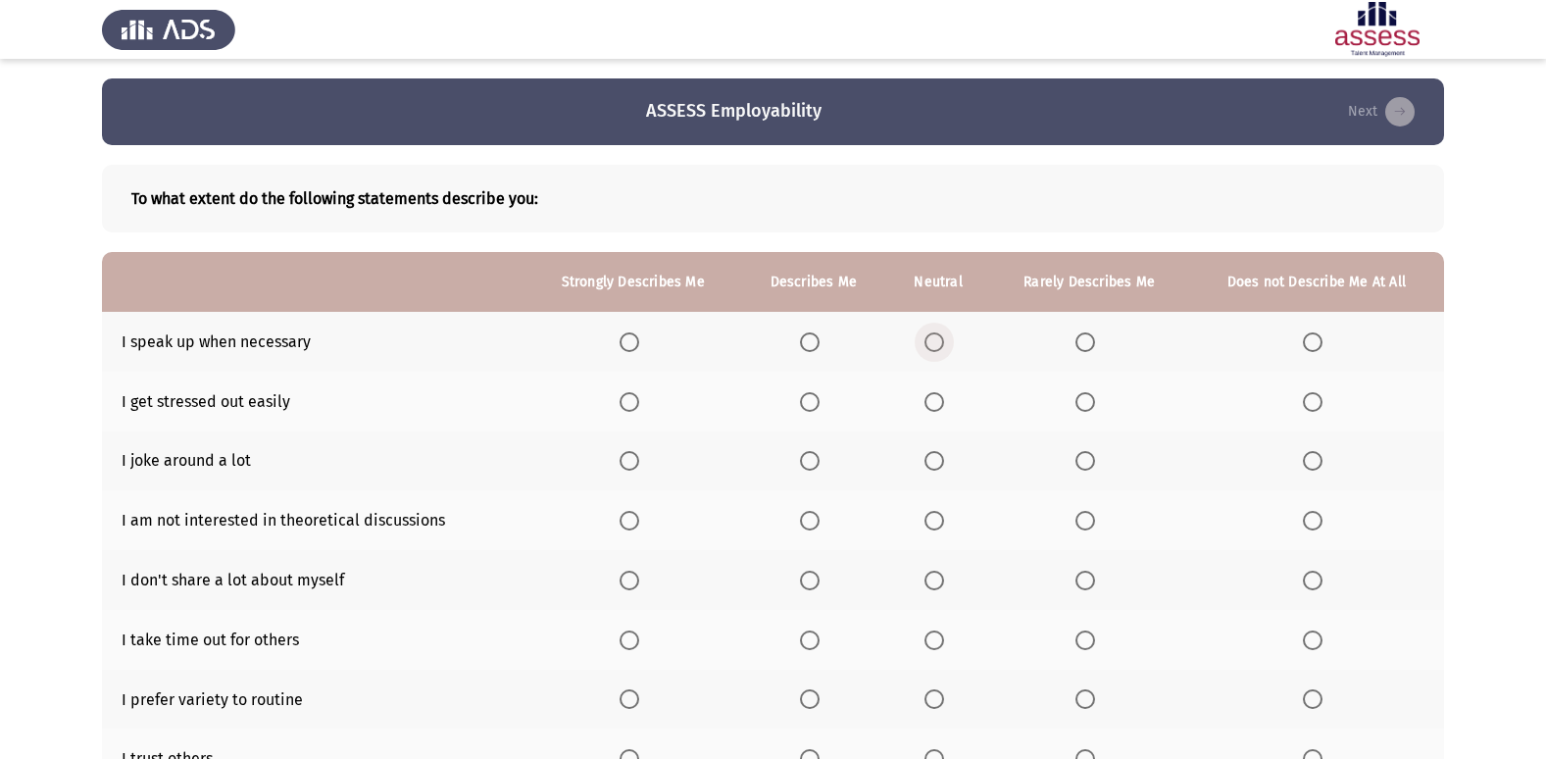
click at [939, 338] on span "Select an option" at bounding box center [934, 342] width 20 height 20
click at [939, 338] on input "Select an option" at bounding box center [934, 342] width 20 height 20
click at [944, 397] on span "Select an option" at bounding box center [934, 402] width 20 height 20
click at [944, 397] on input "Select an option" at bounding box center [934, 402] width 20 height 20
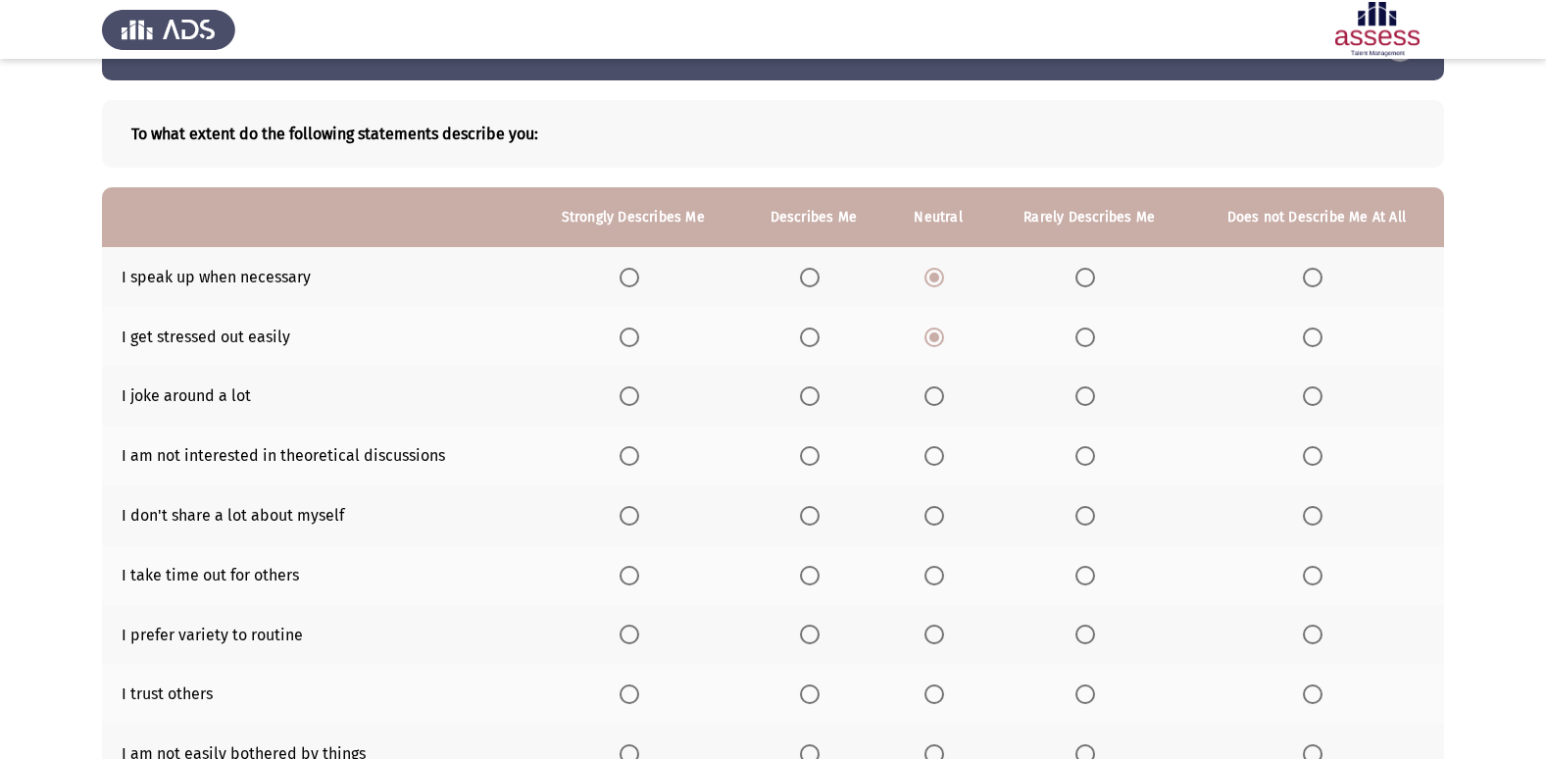
scroll to position [98, 0]
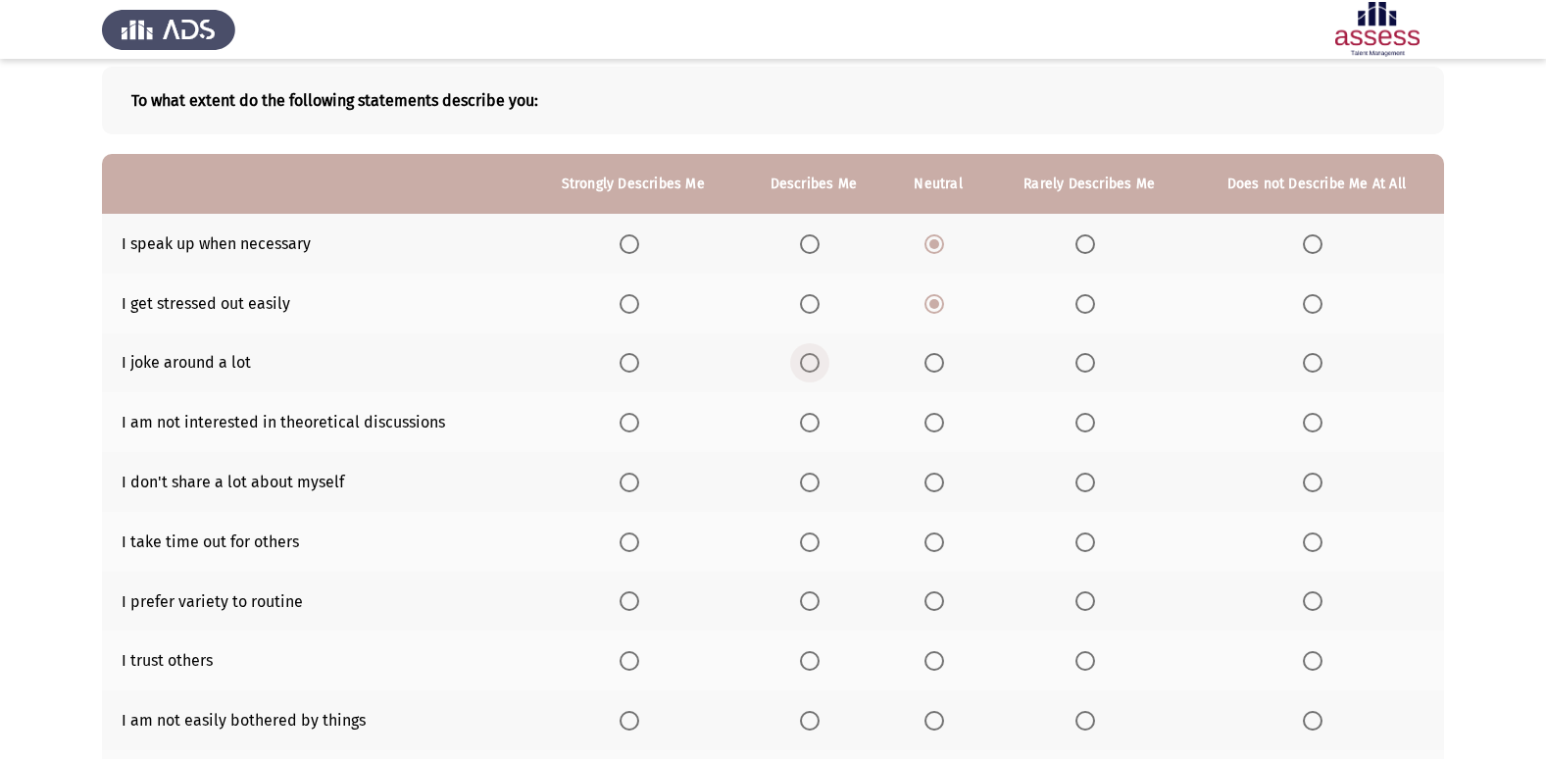
click at [817, 357] on span "Select an option" at bounding box center [810, 363] width 20 height 20
click at [817, 357] on input "Select an option" at bounding box center [810, 363] width 20 height 20
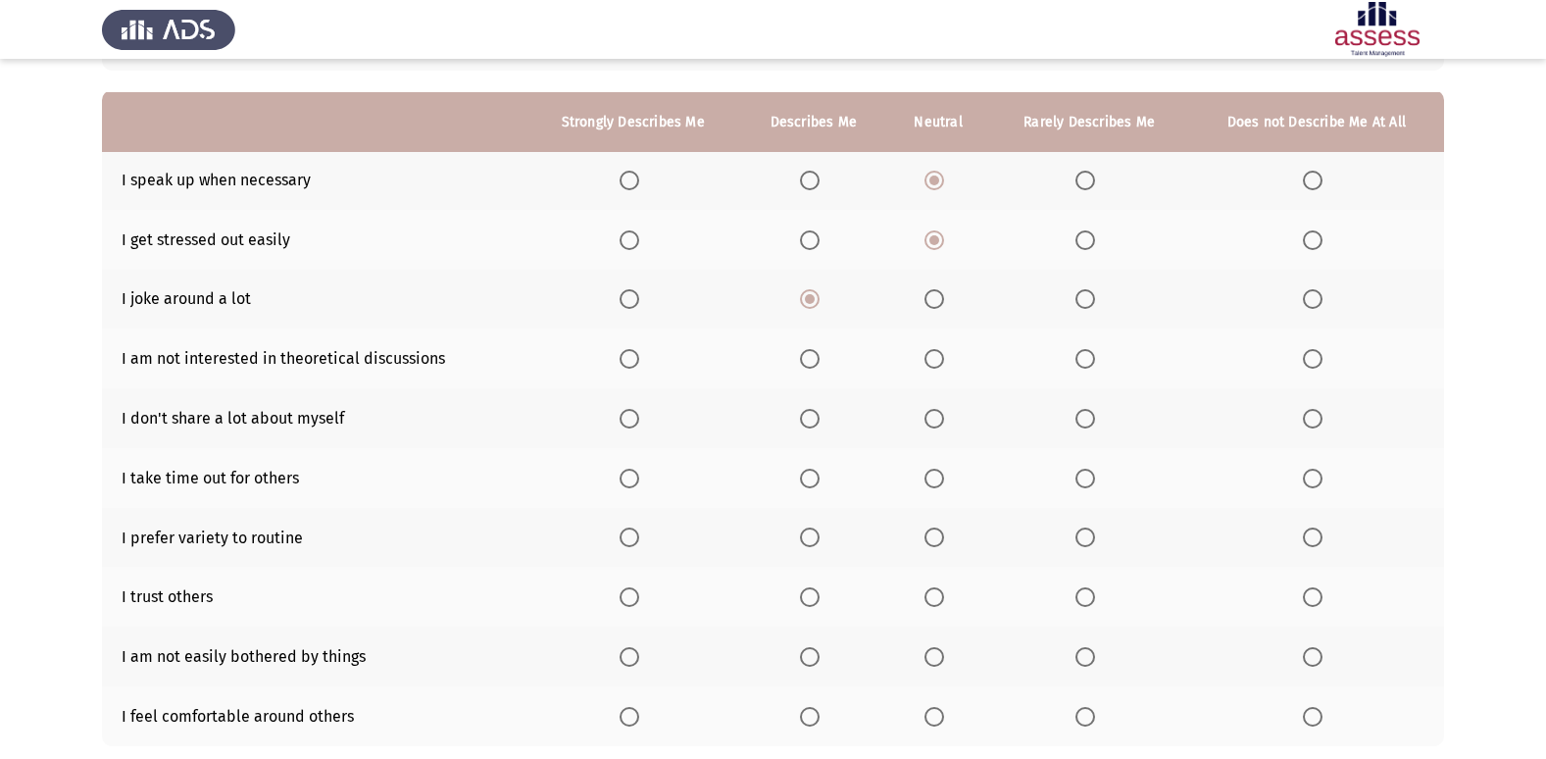
scroll to position [196, 0]
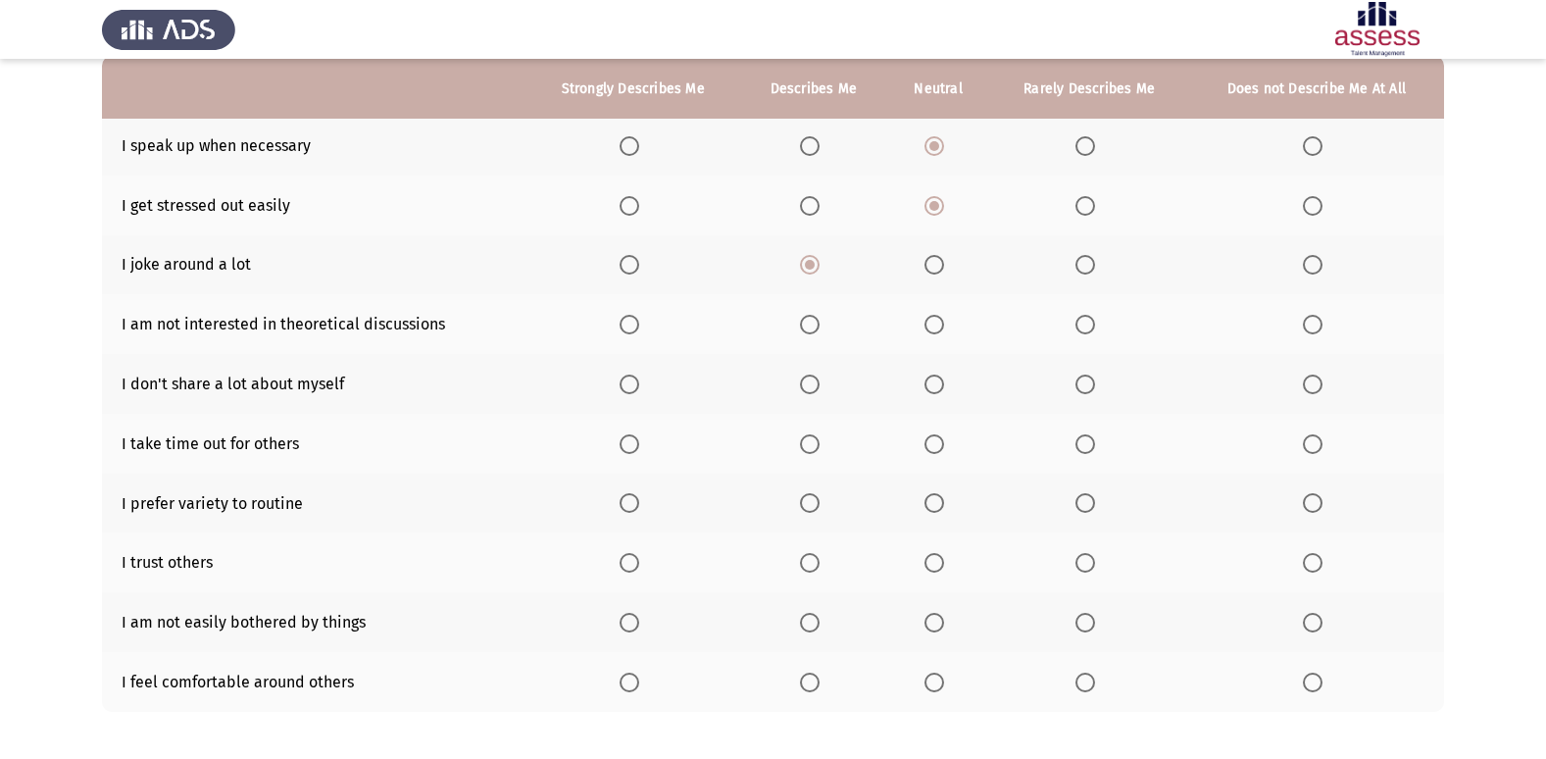
click at [938, 326] on span "Select an option" at bounding box center [934, 325] width 20 height 20
click at [938, 326] on input "Select an option" at bounding box center [934, 325] width 20 height 20
click at [817, 382] on span "Select an option" at bounding box center [810, 384] width 20 height 20
click at [817, 382] on input "Select an option" at bounding box center [810, 384] width 20 height 20
click at [944, 445] on span "Select an option" at bounding box center [934, 444] width 20 height 20
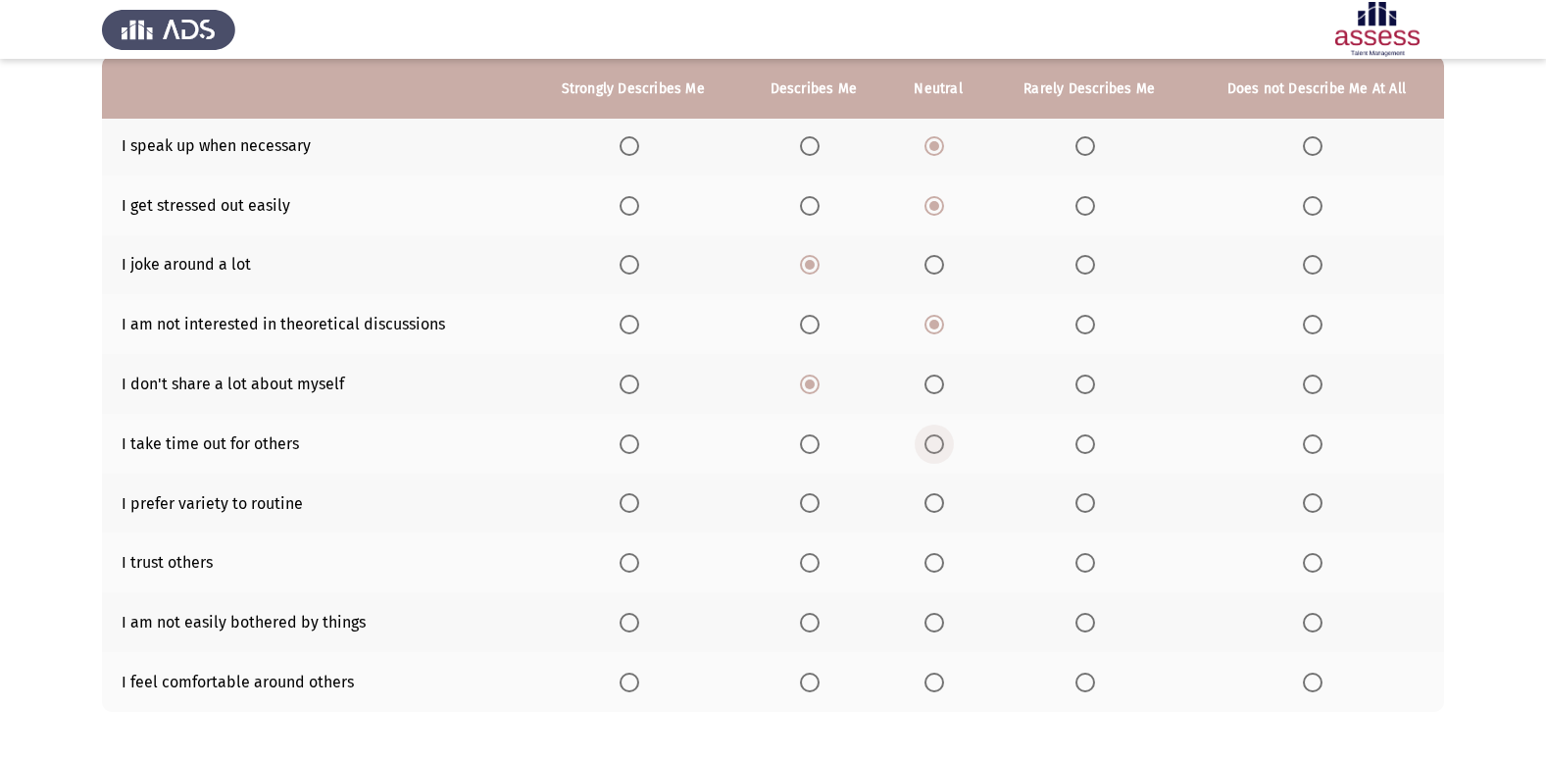
click at [944, 445] on input "Select an option" at bounding box center [934, 444] width 20 height 20
click at [1088, 503] on span "Select an option" at bounding box center [1085, 503] width 20 height 20
click at [1088, 503] on input "Select an option" at bounding box center [1085, 503] width 20 height 20
click at [933, 554] on span "Select an option" at bounding box center [934, 563] width 20 height 20
click at [933, 554] on input "Select an option" at bounding box center [934, 563] width 20 height 20
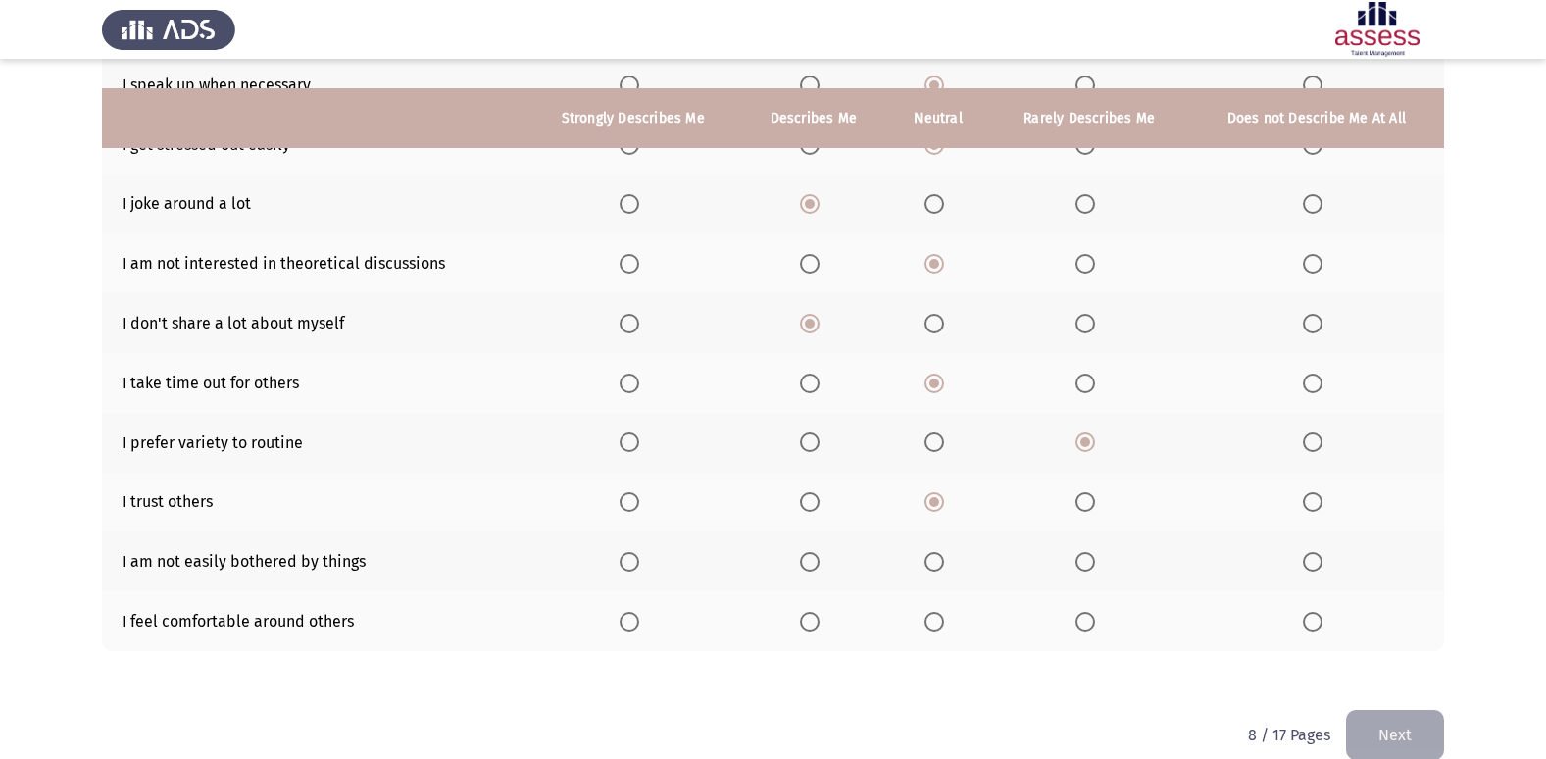
scroll to position [286, 0]
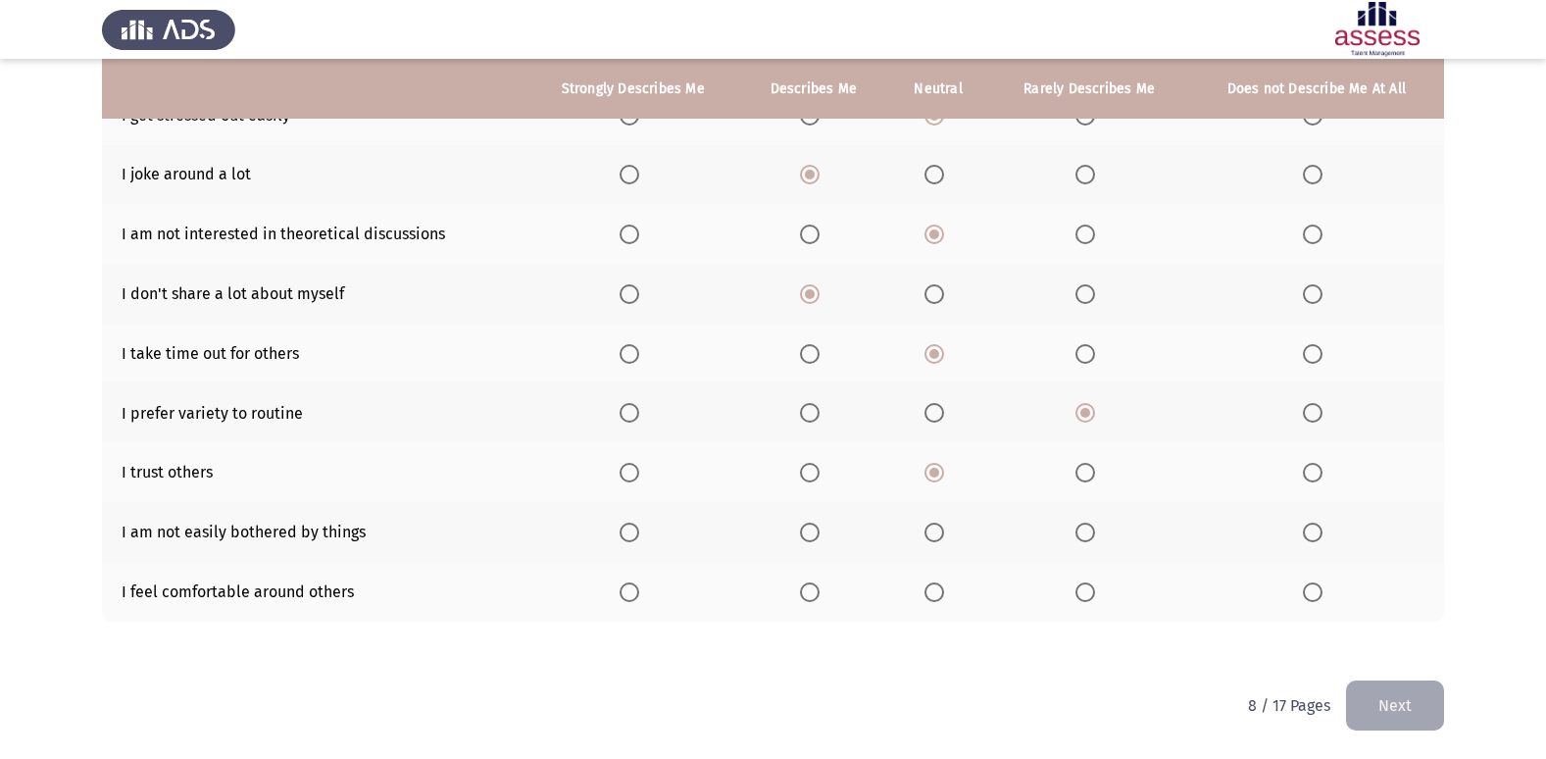
click at [806, 535] on span "Select an option" at bounding box center [810, 532] width 20 height 20
click at [806, 535] on input "Select an option" at bounding box center [810, 532] width 20 height 20
click at [821, 593] on label "Select an option" at bounding box center [813, 592] width 27 height 20
click at [820, 593] on input "Select an option" at bounding box center [810, 592] width 20 height 20
click at [1415, 708] on button "Next" at bounding box center [1395, 705] width 98 height 50
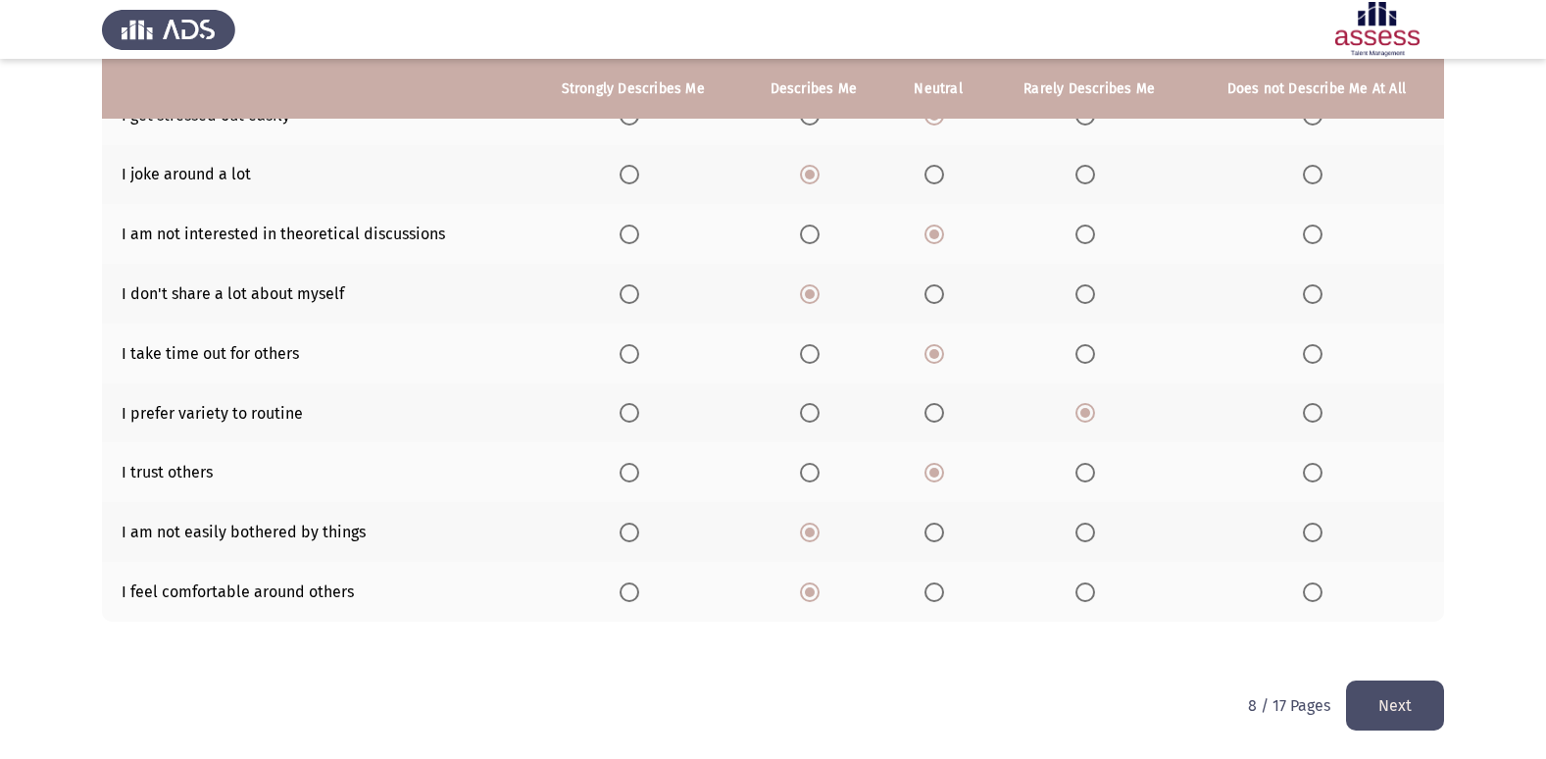
scroll to position [0, 0]
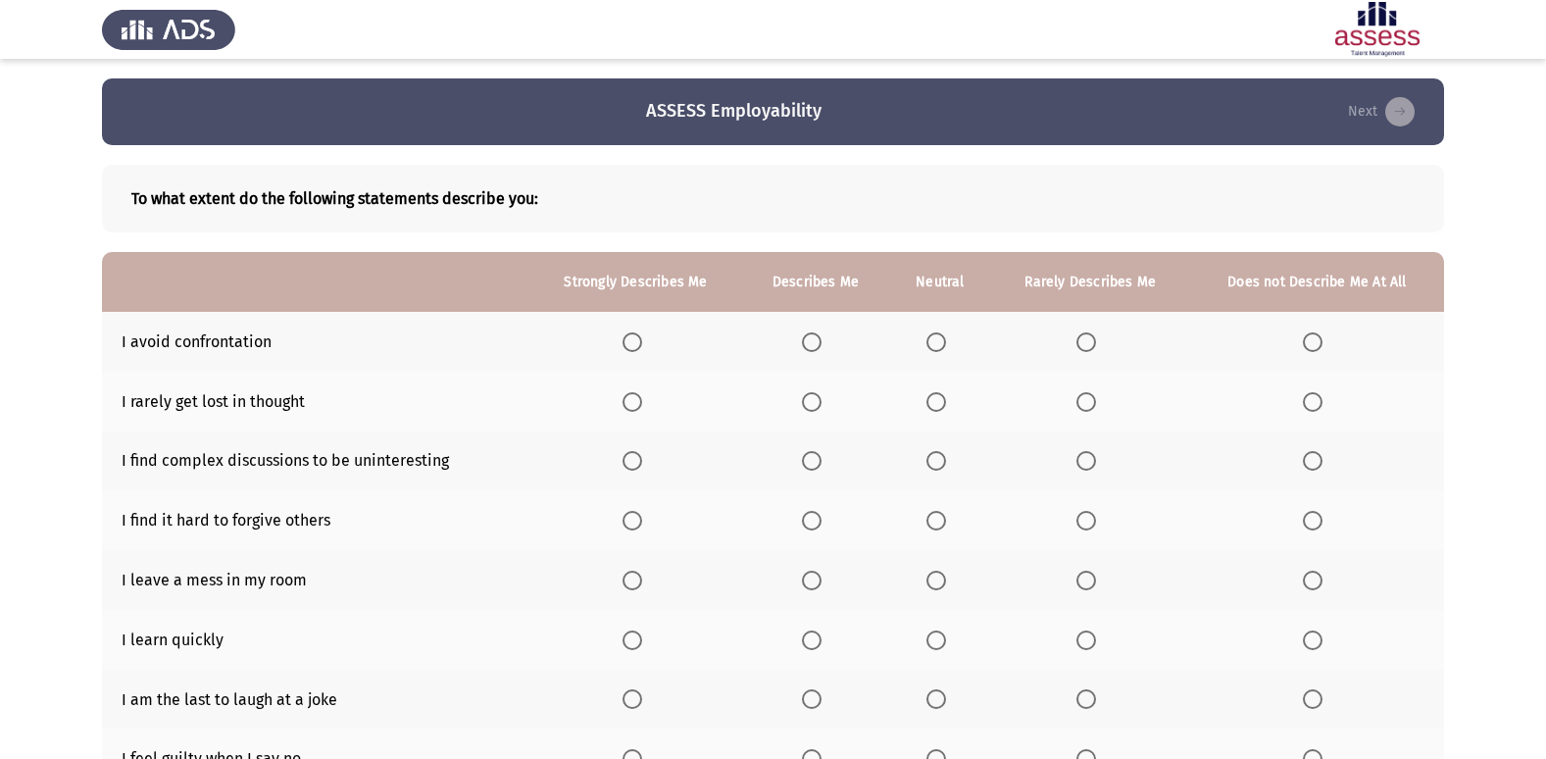
click at [1088, 339] on span "Select an option" at bounding box center [1086, 342] width 20 height 20
click at [1088, 339] on input "Select an option" at bounding box center [1086, 342] width 20 height 20
click at [932, 402] on span "Select an option" at bounding box center [936, 402] width 20 height 20
click at [932, 402] on input "Select an option" at bounding box center [936, 402] width 20 height 20
click at [933, 460] on span "Select an option" at bounding box center [936, 461] width 20 height 20
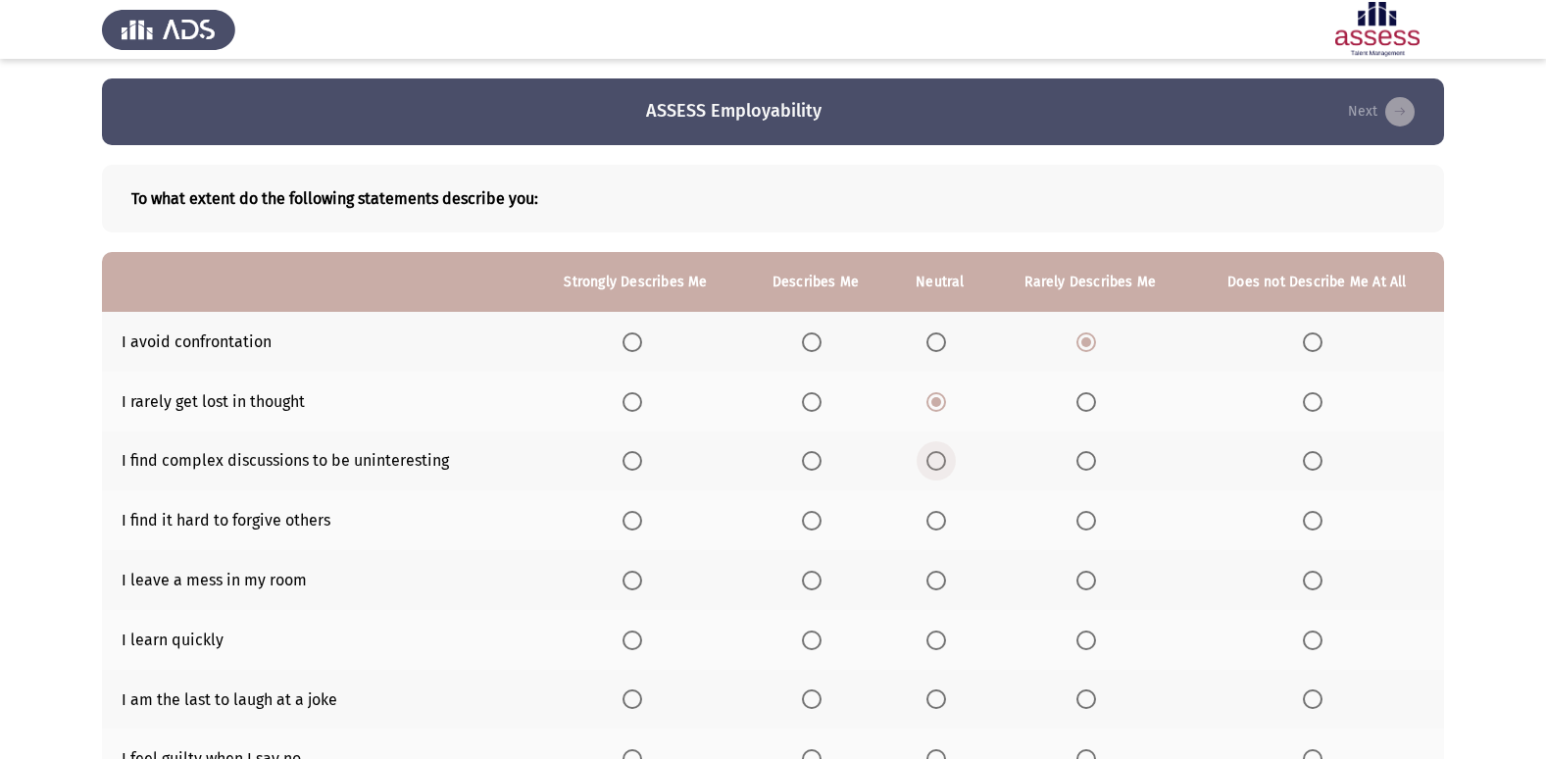
click at [933, 460] on input "Select an option" at bounding box center [936, 461] width 20 height 20
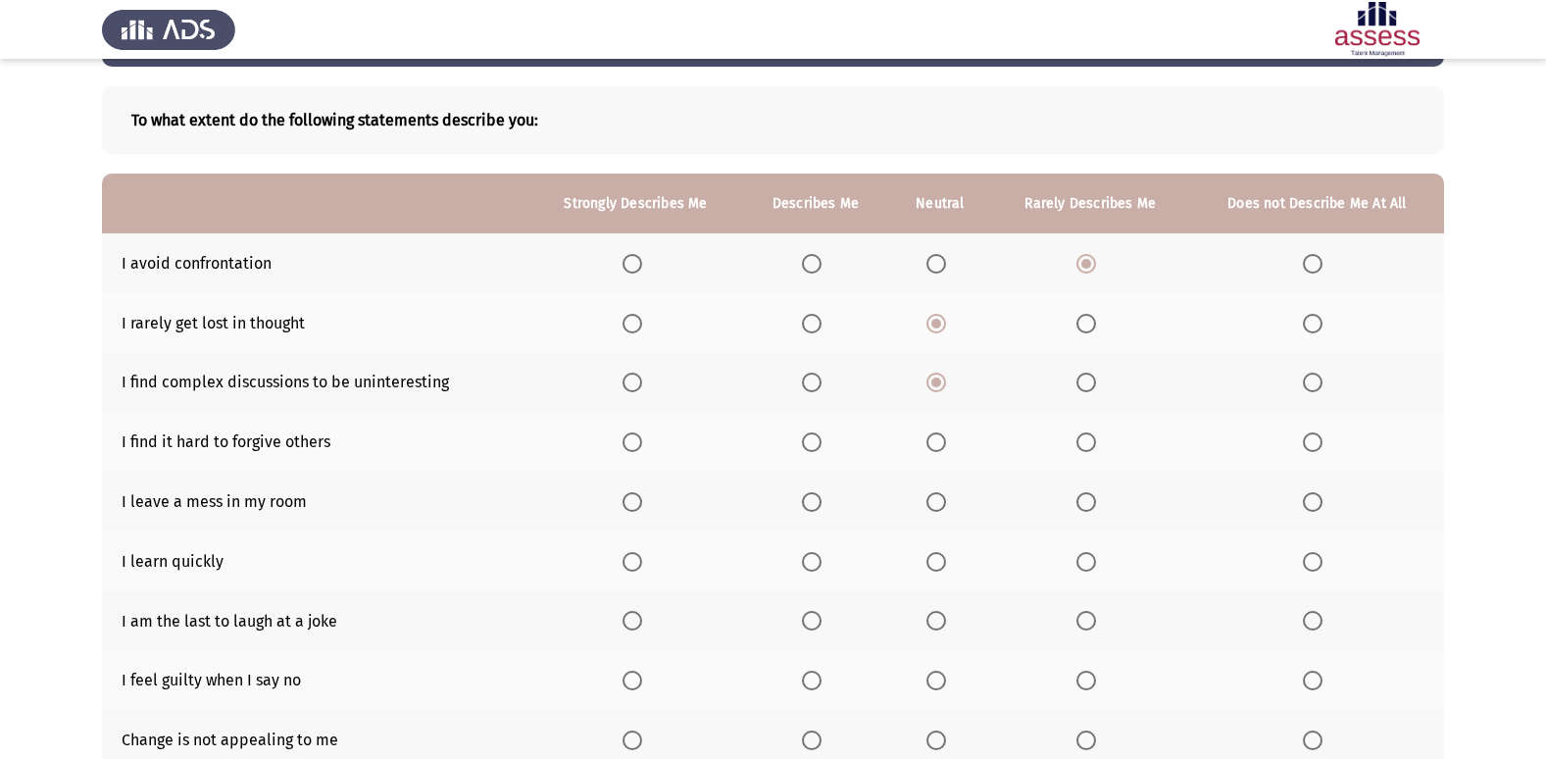
scroll to position [196, 0]
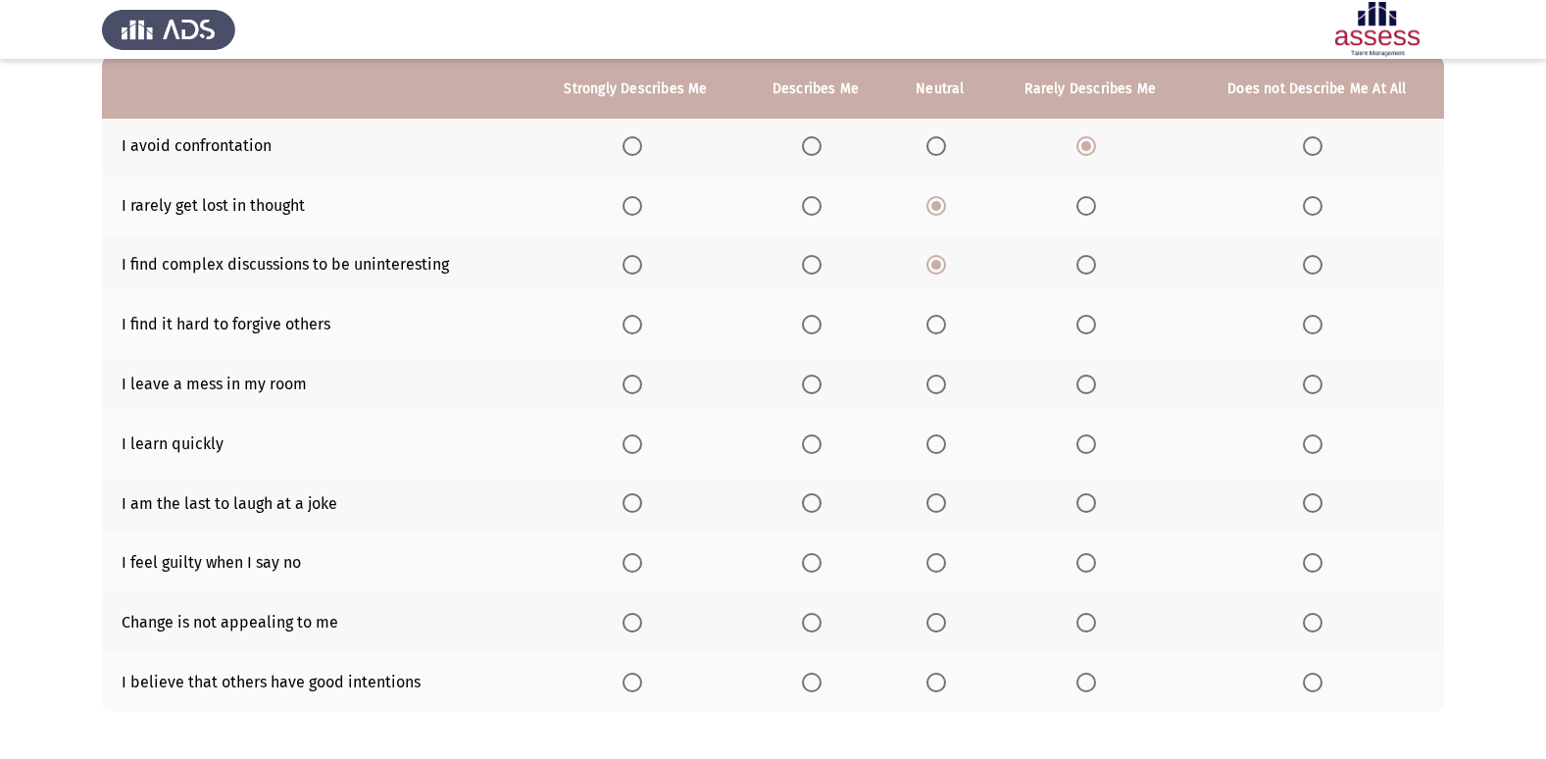
click at [932, 322] on span "Select an option" at bounding box center [936, 325] width 20 height 20
click at [932, 322] on input "Select an option" at bounding box center [936, 325] width 20 height 20
click at [1102, 388] on label "Select an option" at bounding box center [1089, 384] width 27 height 20
click at [1096, 388] on input "Select an option" at bounding box center [1086, 384] width 20 height 20
click at [820, 438] on span "Select an option" at bounding box center [812, 444] width 20 height 20
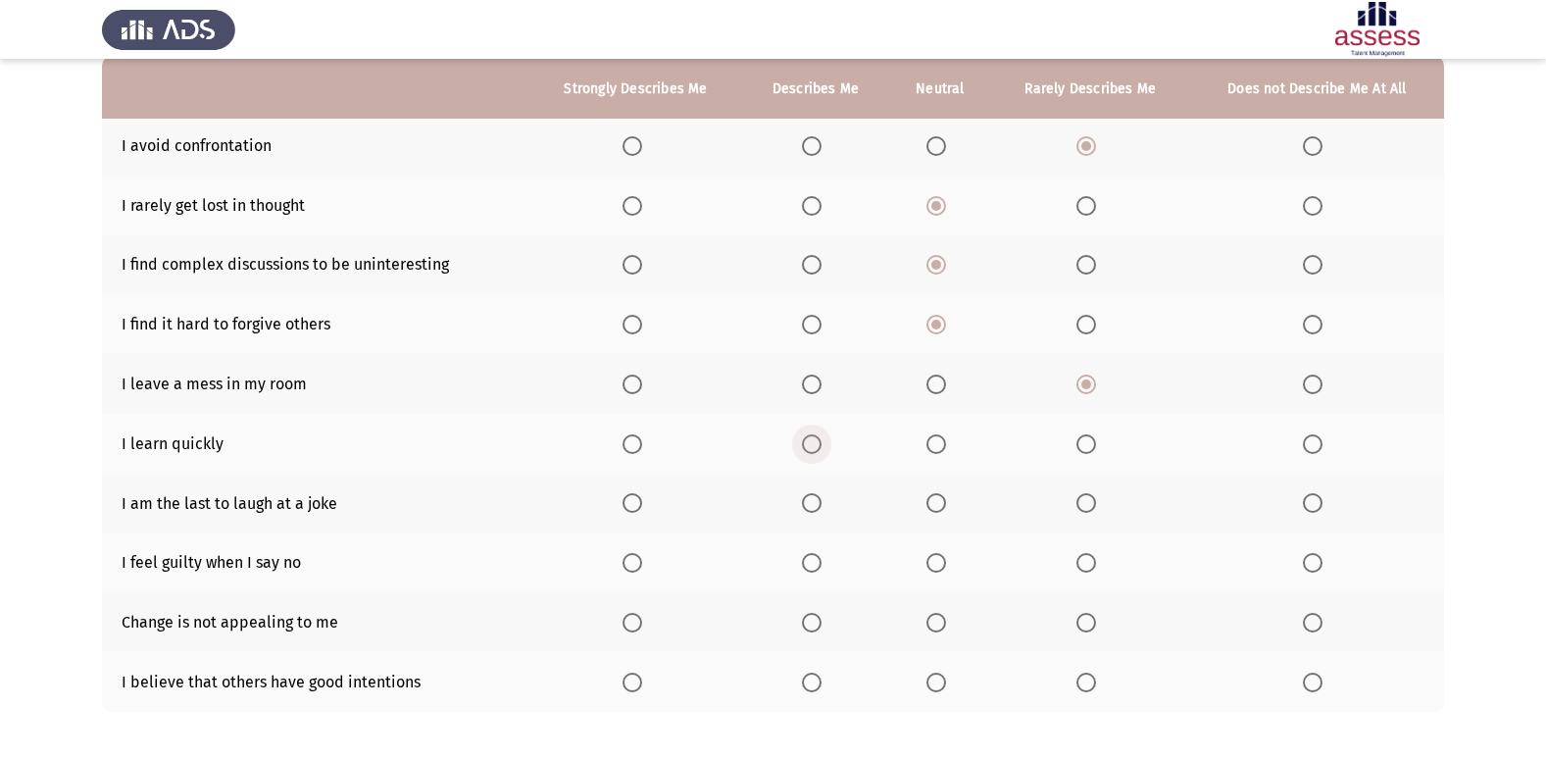
click at [820, 438] on input "Select an option" at bounding box center [812, 444] width 20 height 20
click at [628, 450] on span "Select an option" at bounding box center [632, 444] width 20 height 20
click at [628, 450] on input "Select an option" at bounding box center [632, 444] width 20 height 20
click at [1086, 503] on span "Select an option" at bounding box center [1086, 503] width 0 height 0
click at [1086, 503] on input "Select an option" at bounding box center [1086, 503] width 20 height 20
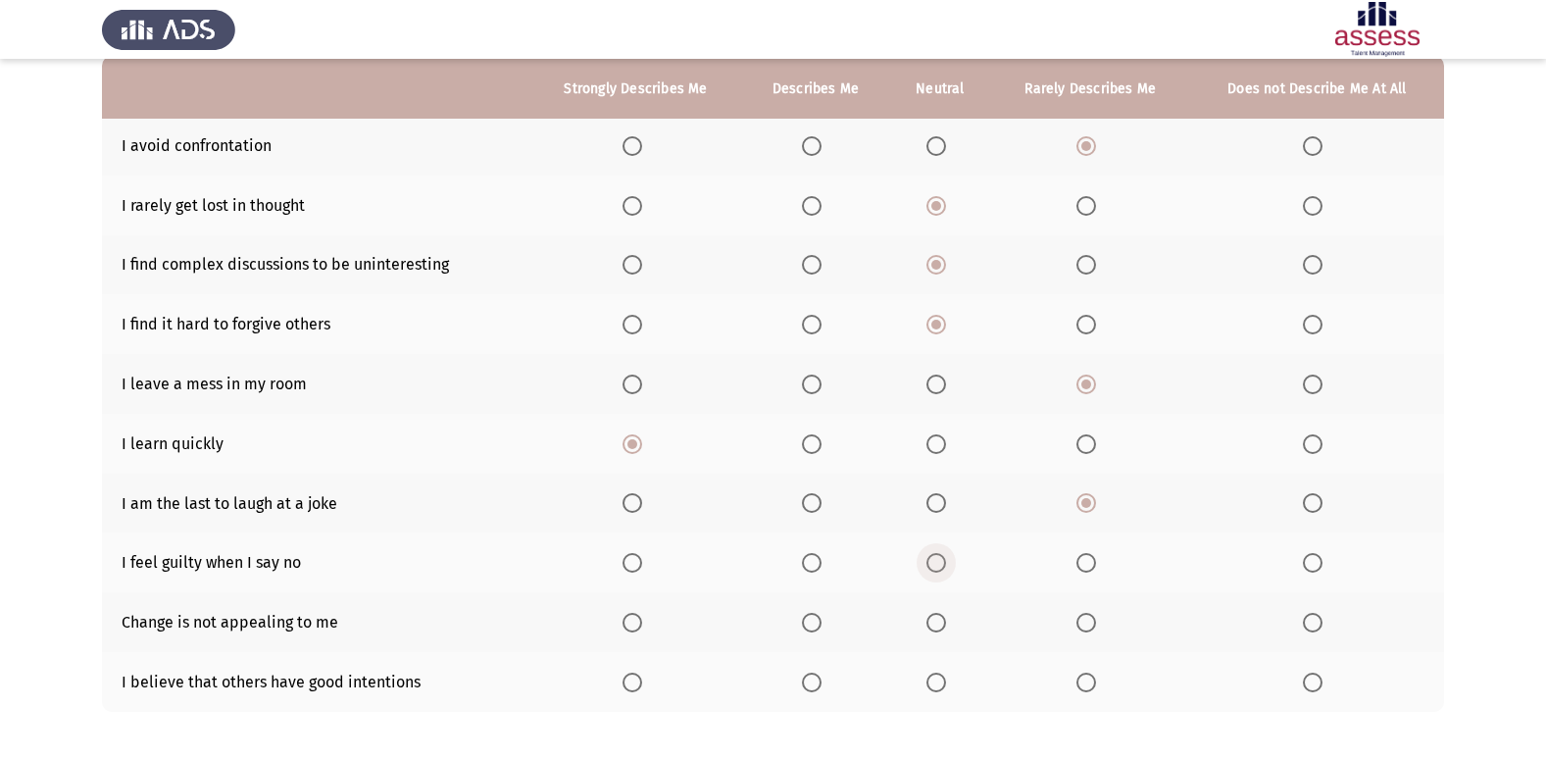
click at [936, 560] on span "Select an option" at bounding box center [936, 563] width 20 height 20
click at [936, 560] on input "Select an option" at bounding box center [936, 563] width 20 height 20
click at [943, 621] on span "Select an option" at bounding box center [936, 623] width 20 height 20
click at [943, 621] on input "Select an option" at bounding box center [936, 623] width 20 height 20
click at [1080, 679] on span "Select an option" at bounding box center [1086, 682] width 20 height 20
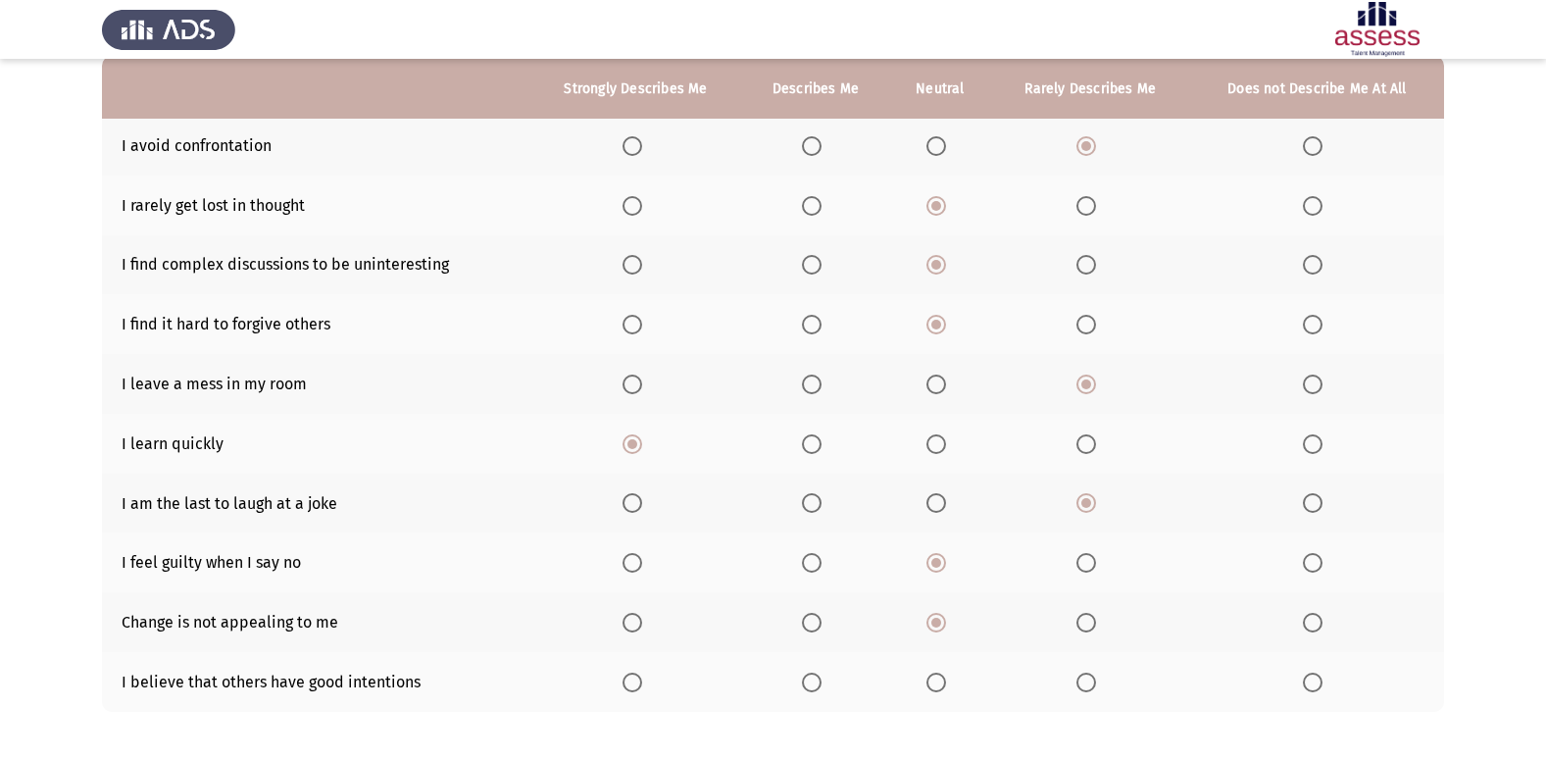
click at [1080, 679] on input "Select an option" at bounding box center [1086, 682] width 20 height 20
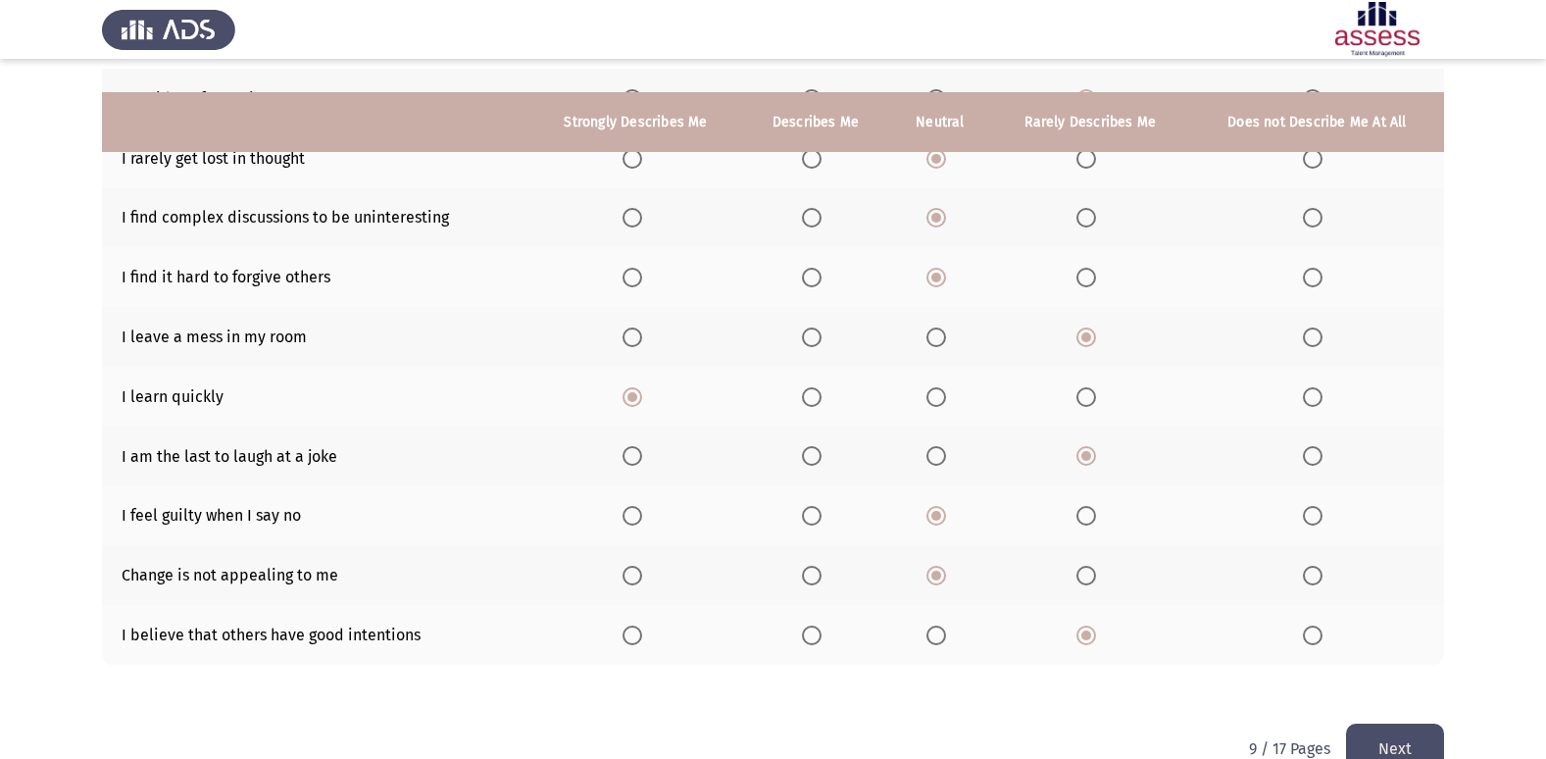
scroll to position [286, 0]
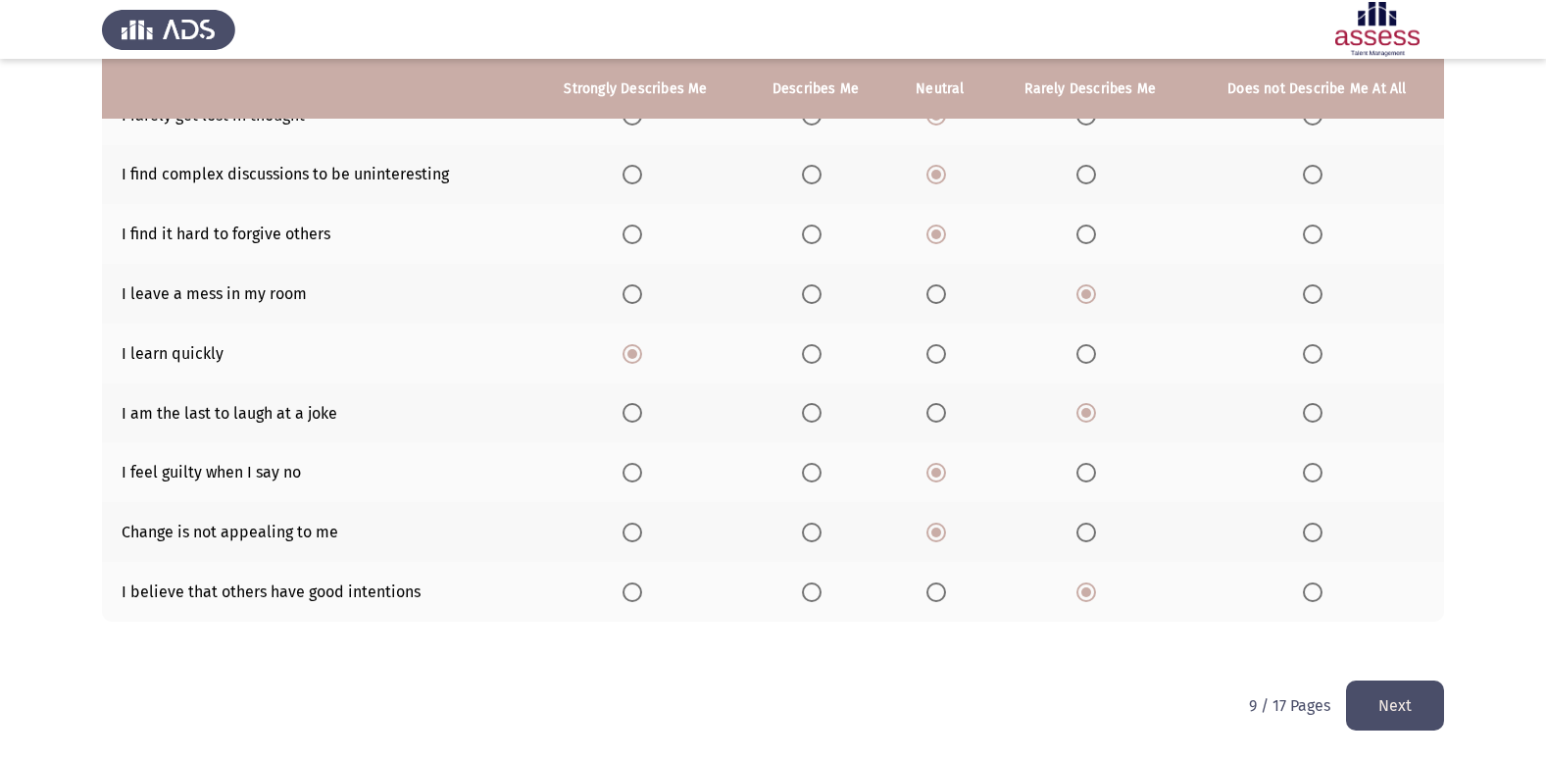
click at [1388, 700] on button "Next" at bounding box center [1395, 705] width 98 height 50
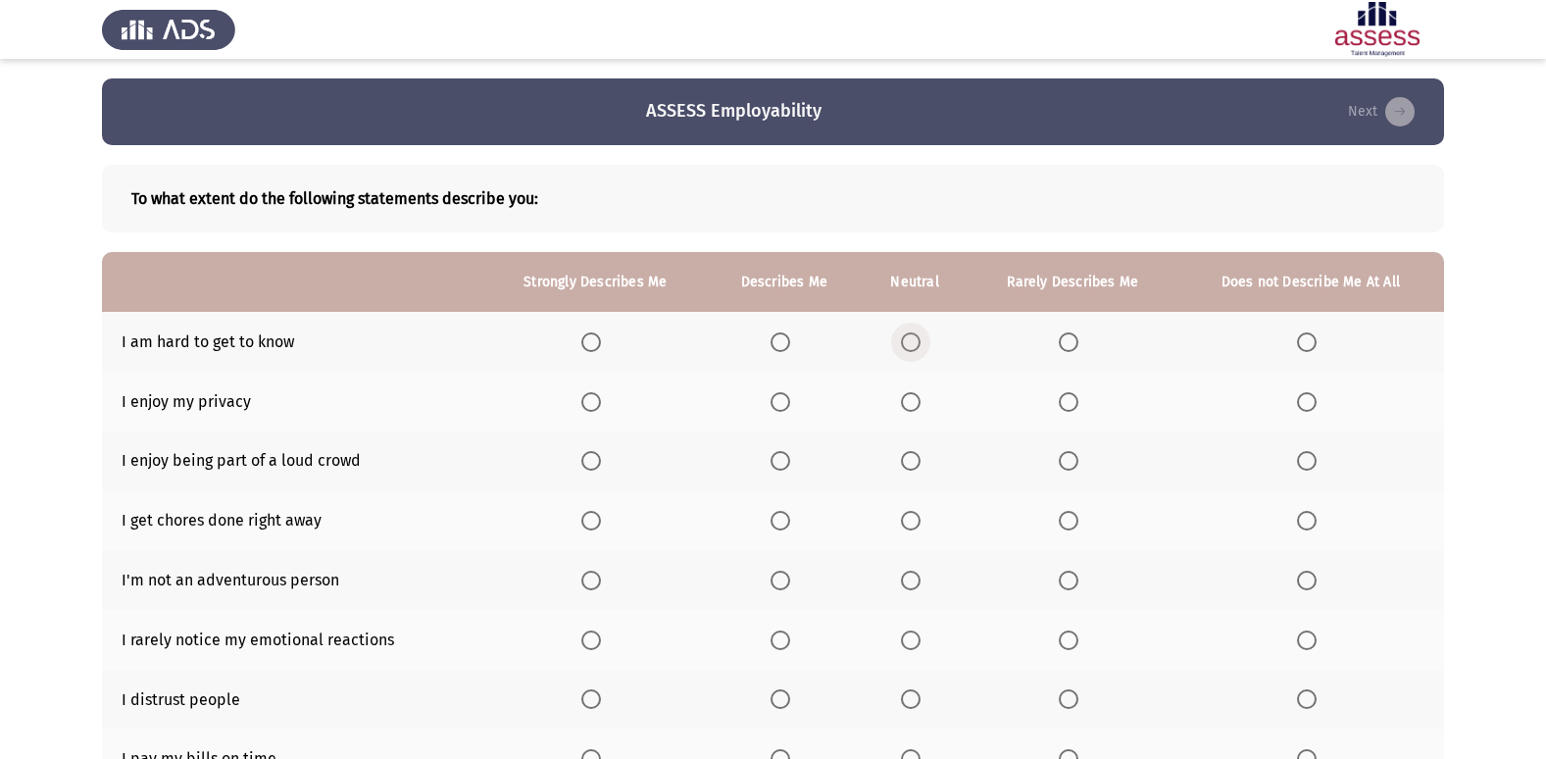
click at [906, 342] on span "Select an option" at bounding box center [911, 342] width 20 height 20
click at [906, 342] on input "Select an option" at bounding box center [911, 342] width 20 height 20
click at [788, 403] on span "Select an option" at bounding box center [780, 402] width 20 height 20
click at [788, 403] on input "Select an option" at bounding box center [780, 402] width 20 height 20
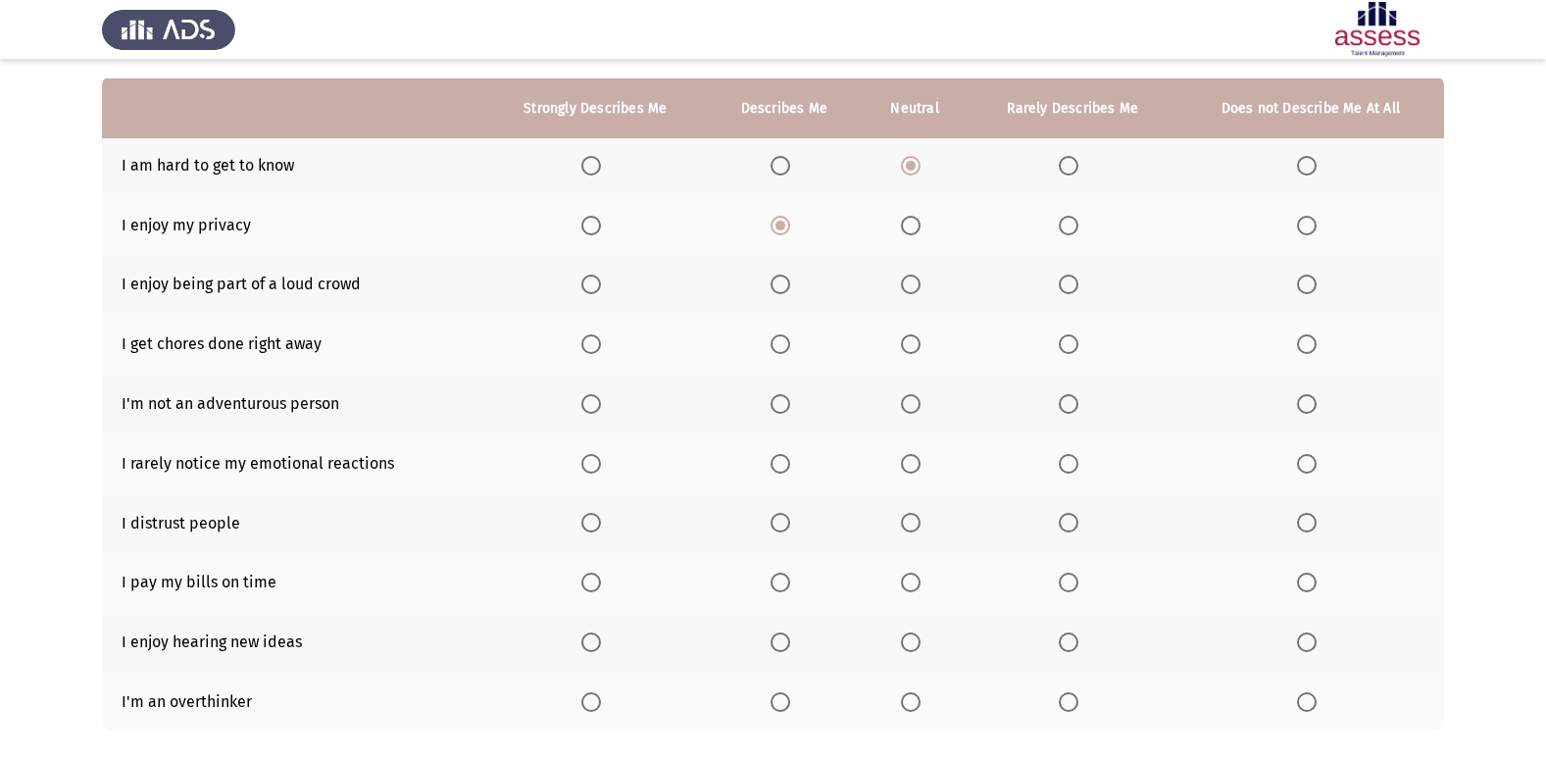
scroll to position [196, 0]
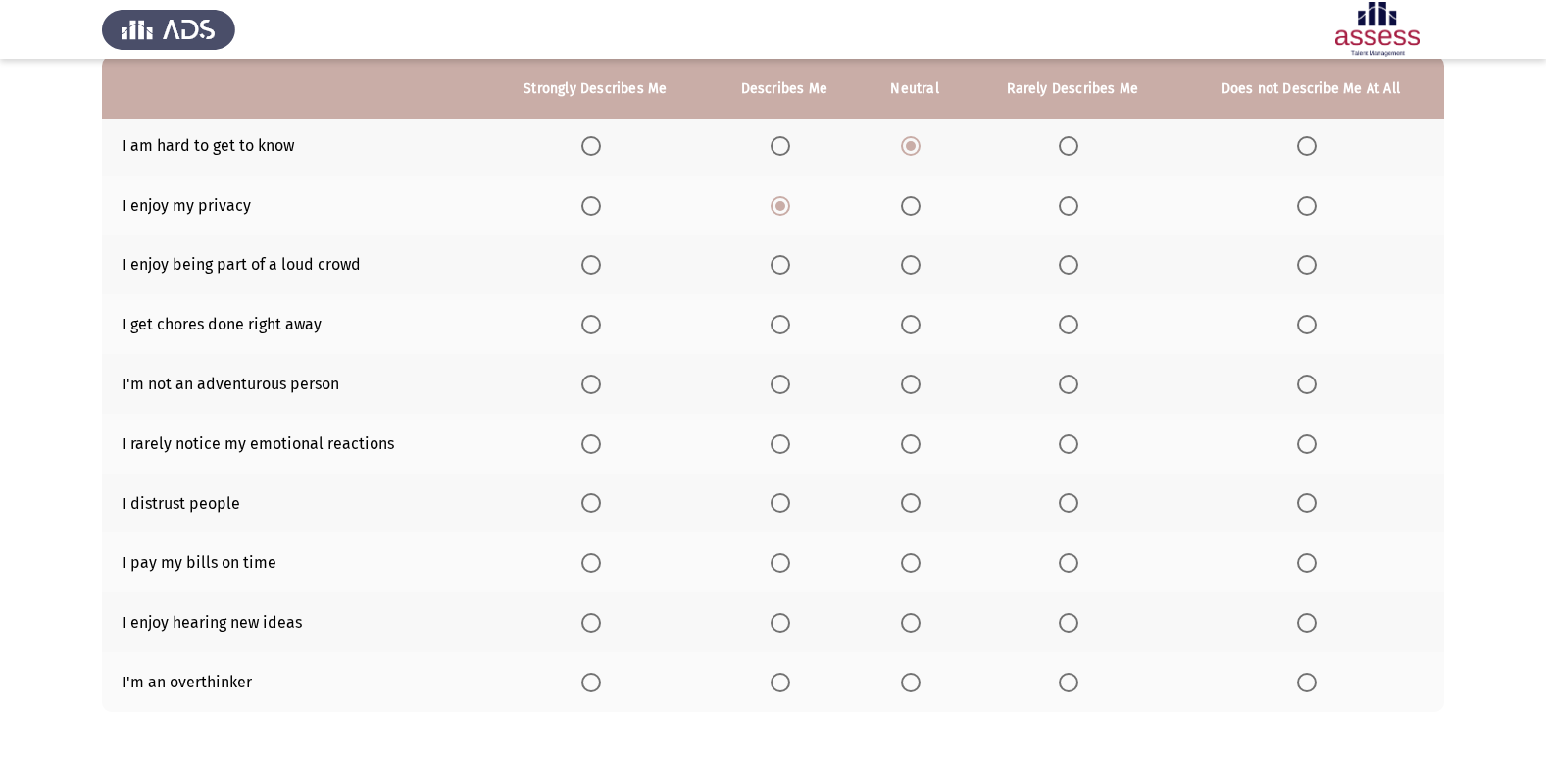
click at [922, 270] on label "Select an option" at bounding box center [914, 265] width 27 height 20
click at [920, 270] on input "Select an option" at bounding box center [911, 265] width 20 height 20
click at [1083, 329] on label "Select an option" at bounding box center [1072, 325] width 27 height 20
click at [1078, 329] on input "Select an option" at bounding box center [1069, 325] width 20 height 20
click at [780, 384] on span "Select an option" at bounding box center [780, 384] width 0 height 0
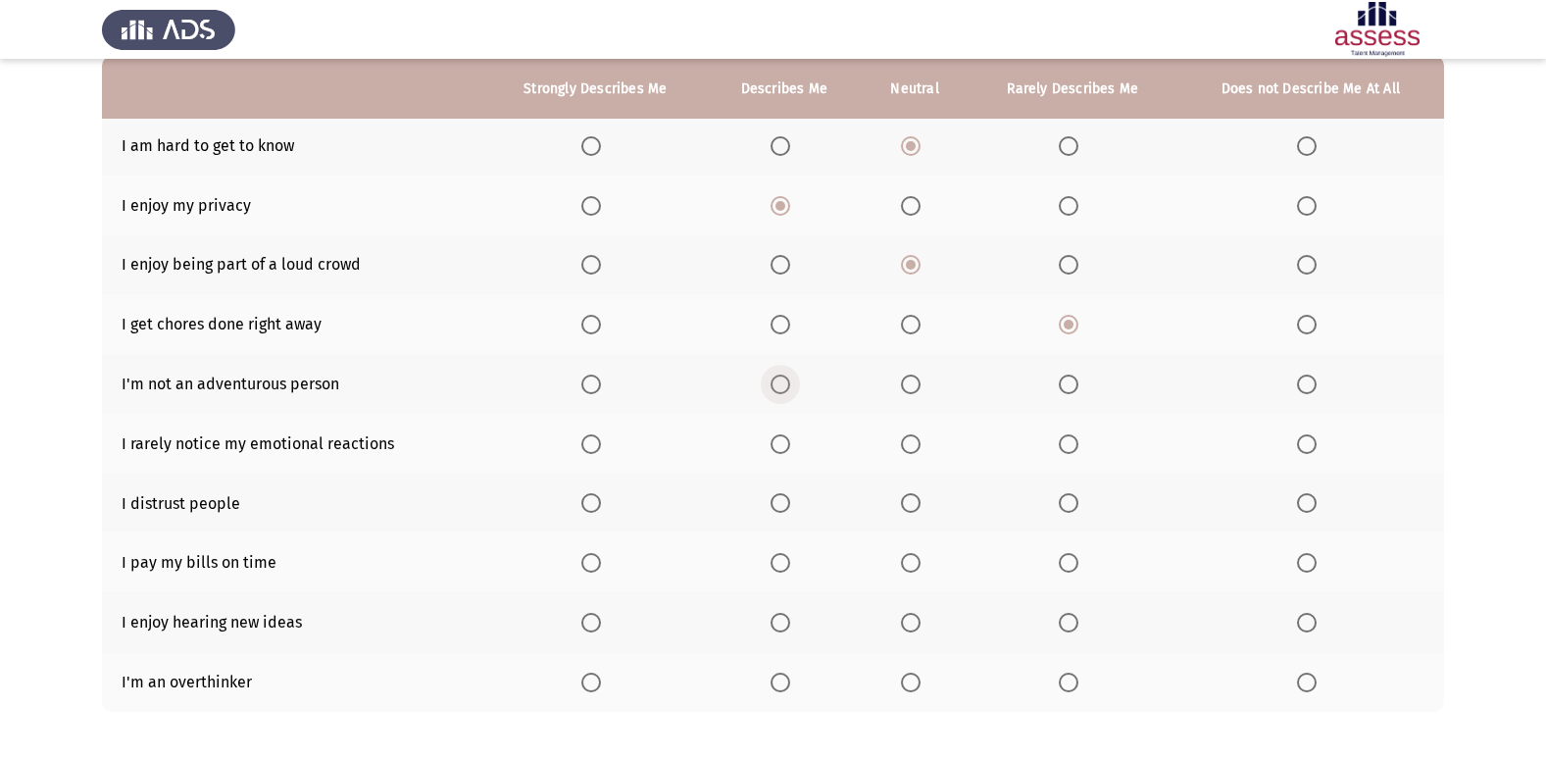
click at [781, 383] on input "Select an option" at bounding box center [780, 384] width 20 height 20
click at [1073, 445] on span "Select an option" at bounding box center [1069, 444] width 20 height 20
click at [1073, 445] on input "Select an option" at bounding box center [1069, 444] width 20 height 20
click at [908, 501] on span "Select an option" at bounding box center [911, 503] width 20 height 20
click at [908, 501] on input "Select an option" at bounding box center [911, 503] width 20 height 20
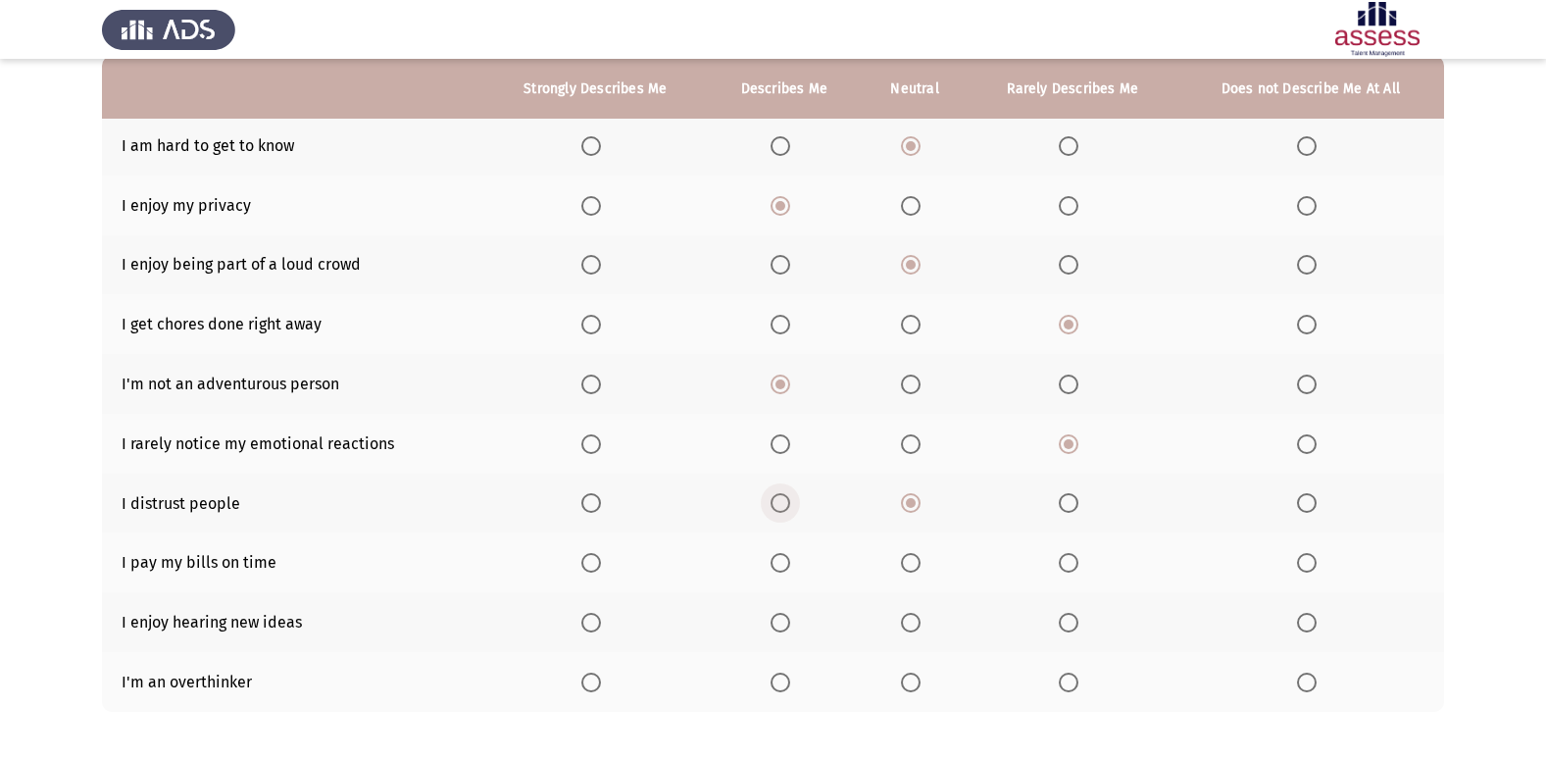
click at [779, 500] on span "Select an option" at bounding box center [780, 503] width 20 height 20
click at [779, 500] on input "Select an option" at bounding box center [780, 503] width 20 height 20
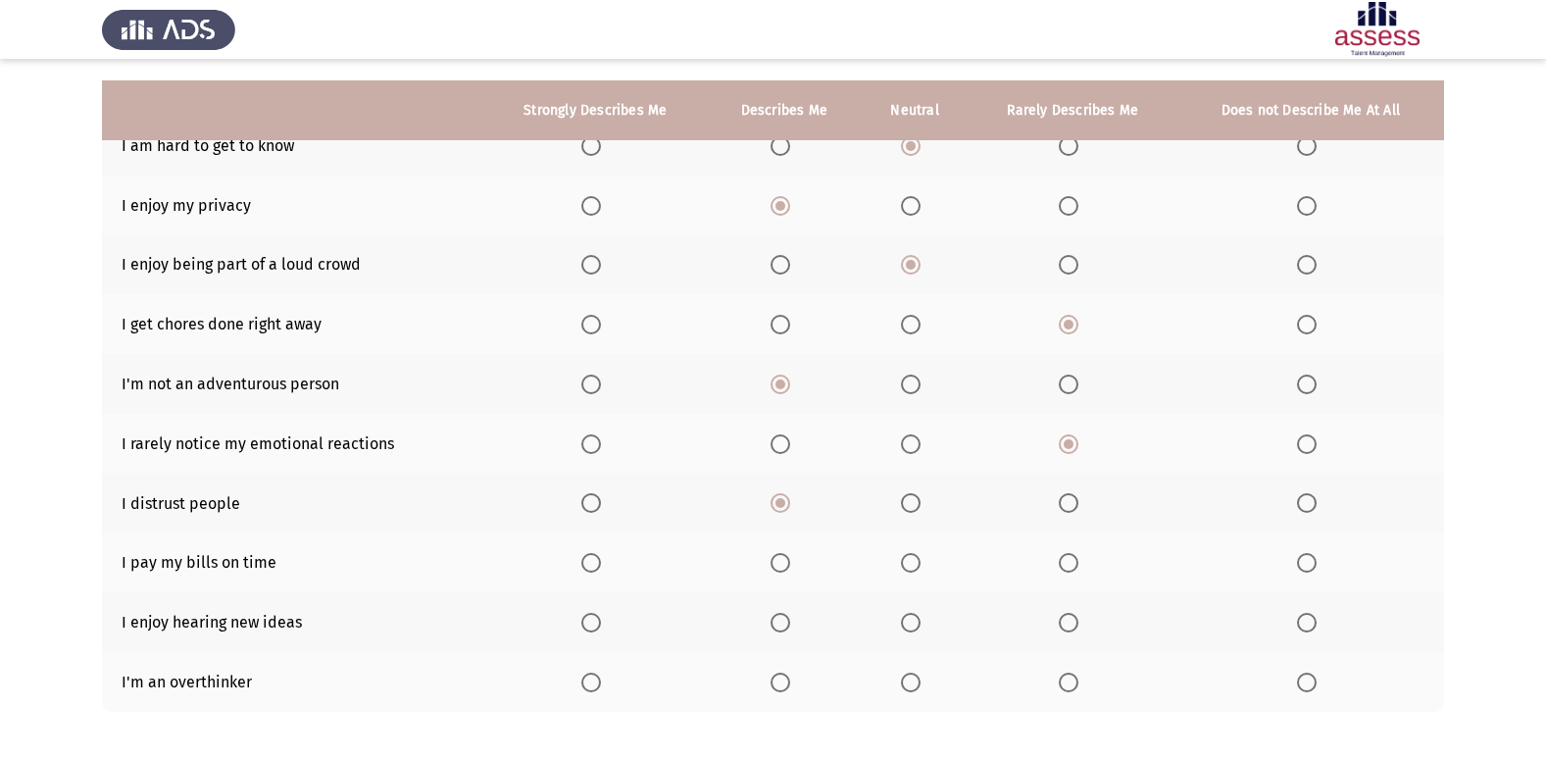
scroll to position [286, 0]
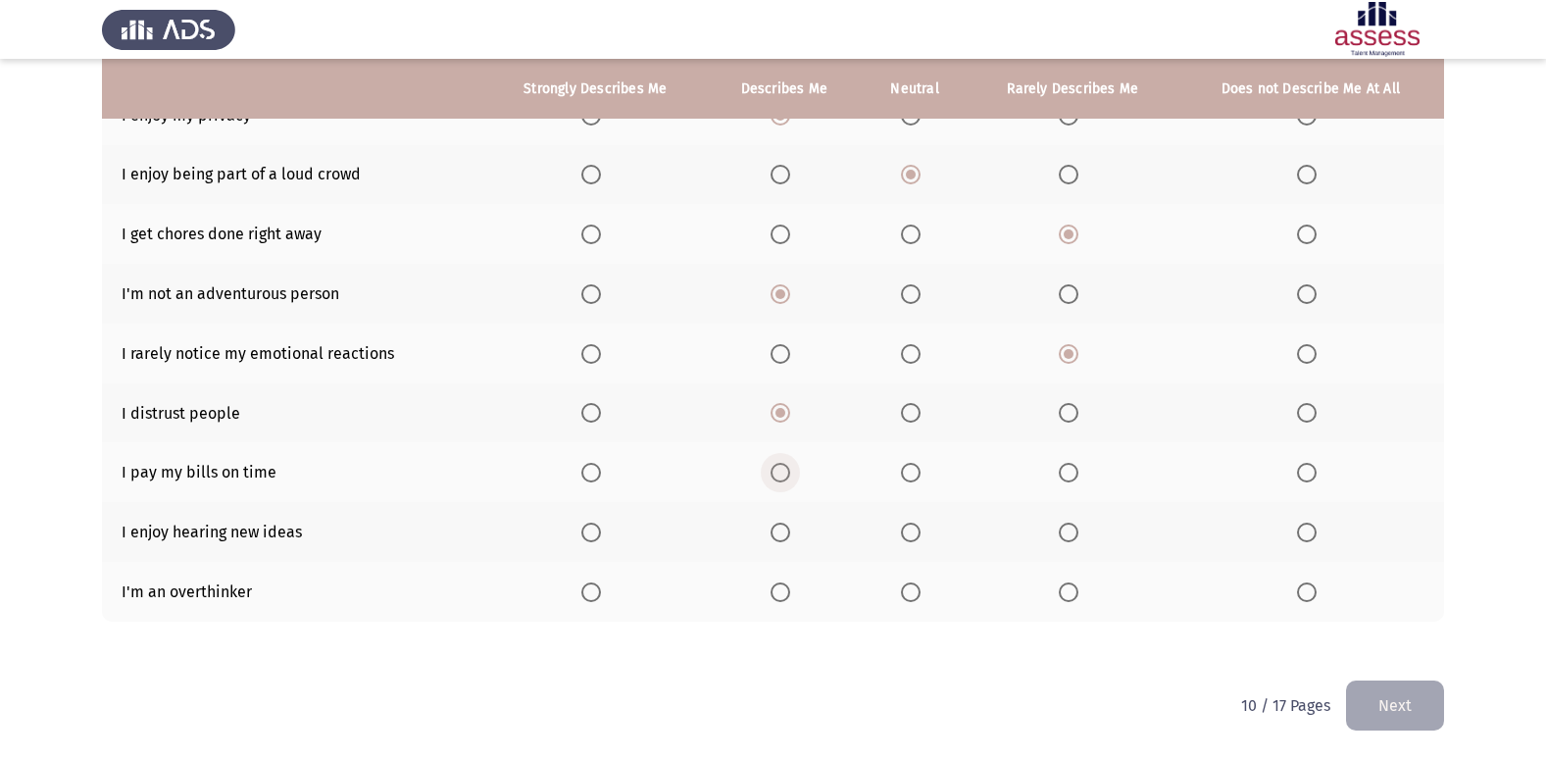
click at [774, 474] on span "Select an option" at bounding box center [780, 473] width 20 height 20
click at [774, 474] on input "Select an option" at bounding box center [780, 473] width 20 height 20
click at [594, 471] on span "Select an option" at bounding box center [591, 473] width 20 height 20
click at [594, 471] on input "Select an option" at bounding box center [591, 473] width 20 height 20
click at [599, 523] on span "Select an option" at bounding box center [591, 532] width 20 height 20
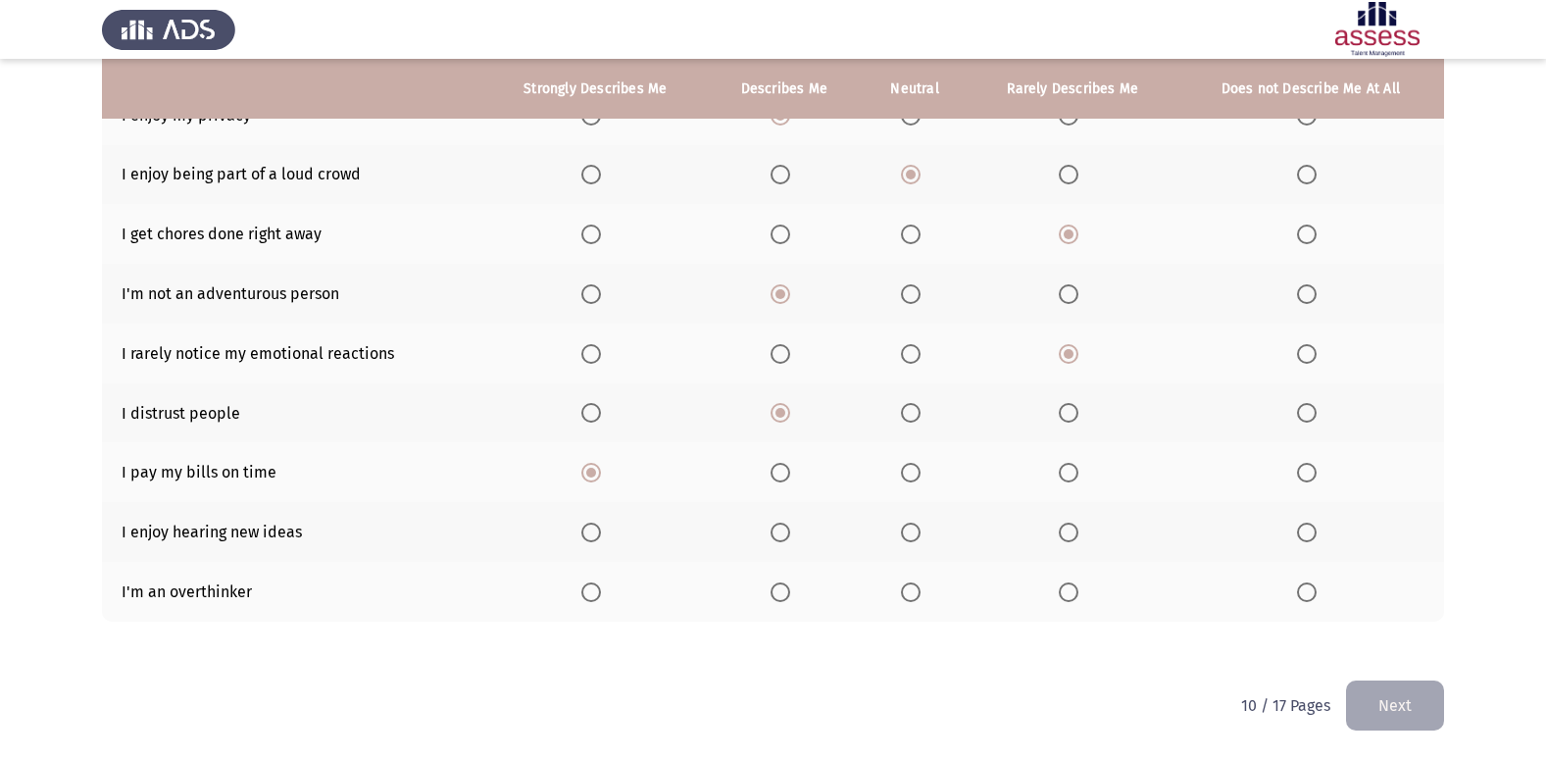
click at [599, 523] on input "Select an option" at bounding box center [591, 532] width 20 height 20
click at [909, 599] on span "Select an option" at bounding box center [911, 592] width 20 height 20
click at [909, 599] on input "Select an option" at bounding box center [911, 592] width 20 height 20
click at [1418, 691] on button "Next" at bounding box center [1395, 705] width 98 height 50
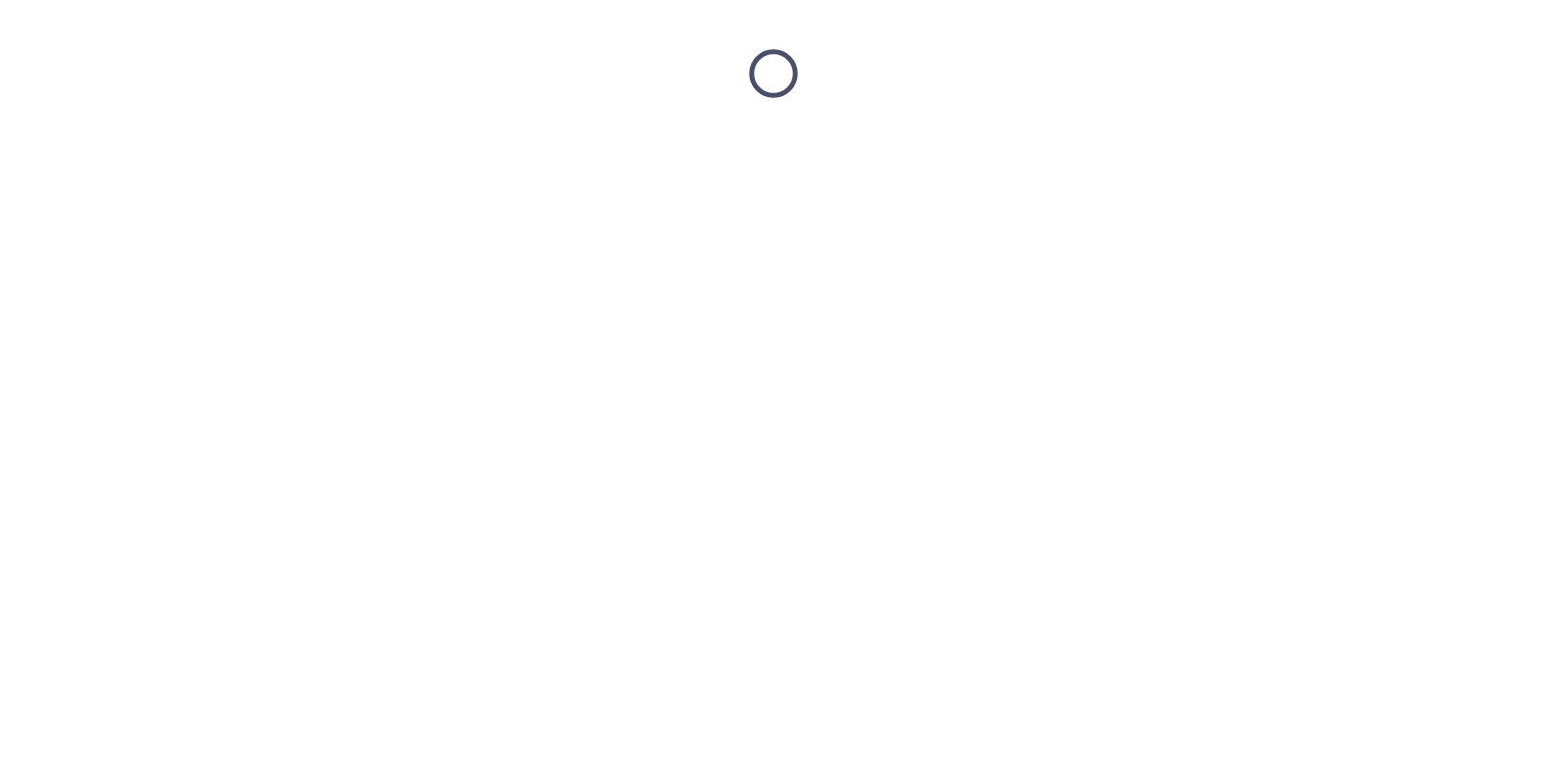
scroll to position [0, 0]
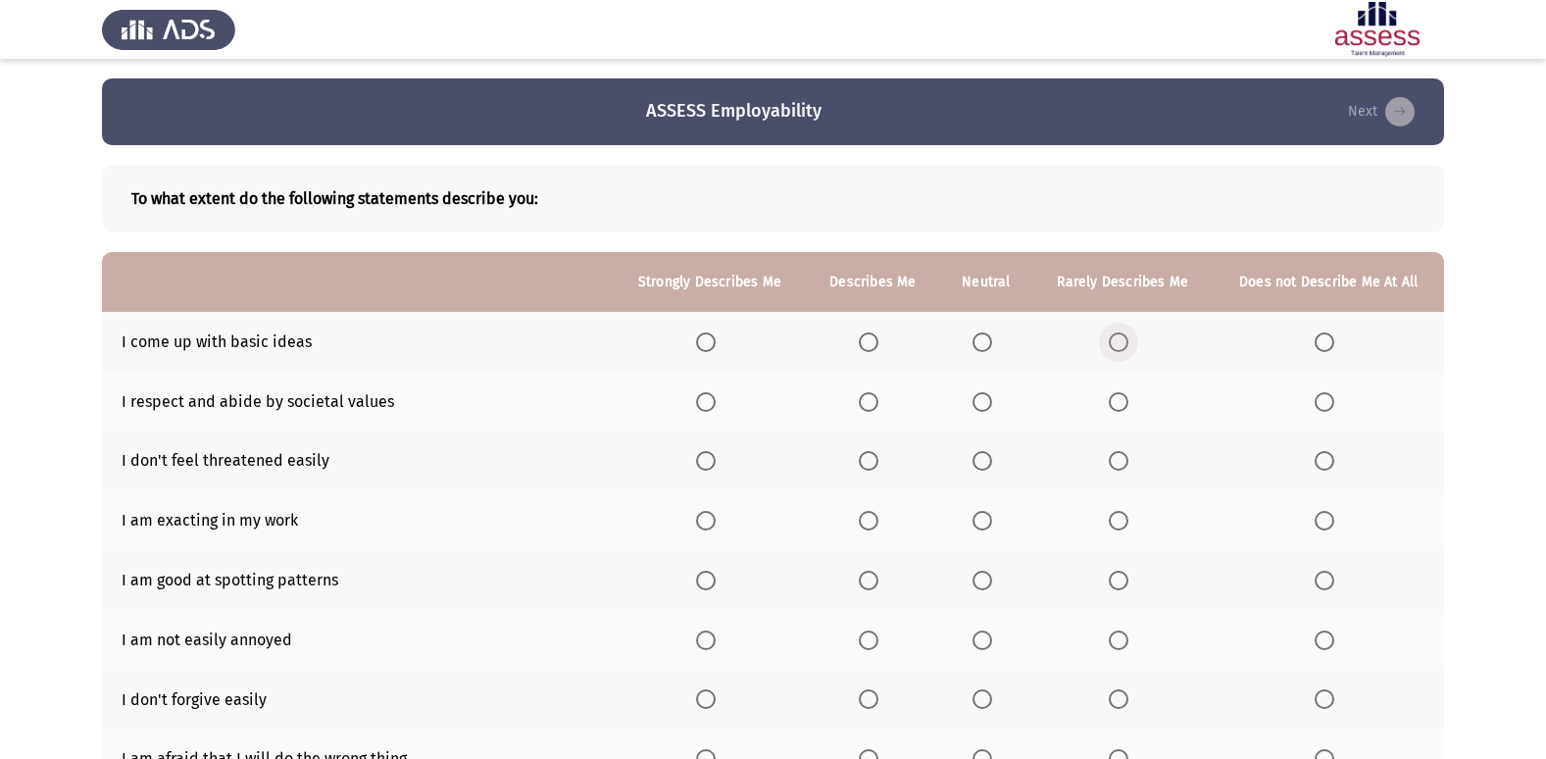
click at [1114, 340] on span "Select an option" at bounding box center [1119, 342] width 20 height 20
click at [1114, 340] on input "Select an option" at bounding box center [1119, 342] width 20 height 20
click at [1120, 402] on span "Select an option" at bounding box center [1119, 402] width 20 height 20
click at [1120, 402] on input "Select an option" at bounding box center [1119, 402] width 20 height 20
click at [983, 453] on span "Select an option" at bounding box center [982, 461] width 20 height 20
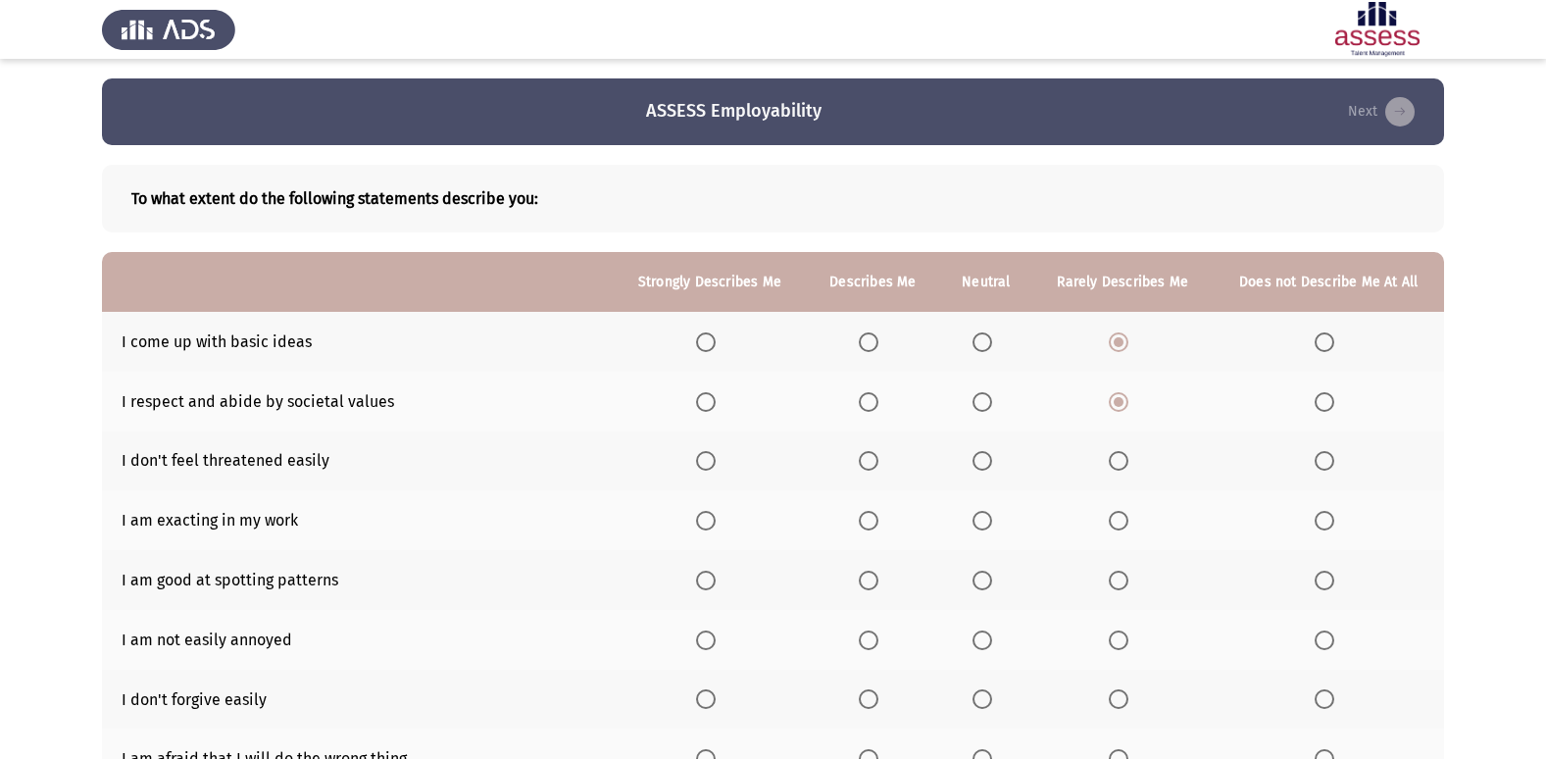
click at [983, 453] on input "Select an option" at bounding box center [982, 461] width 20 height 20
click at [976, 532] on th at bounding box center [986, 520] width 93 height 60
click at [982, 521] on span "Select an option" at bounding box center [982, 521] width 0 height 0
click at [982, 521] on input "Select an option" at bounding box center [982, 521] width 20 height 20
click at [1120, 525] on span "Select an option" at bounding box center [1119, 521] width 20 height 20
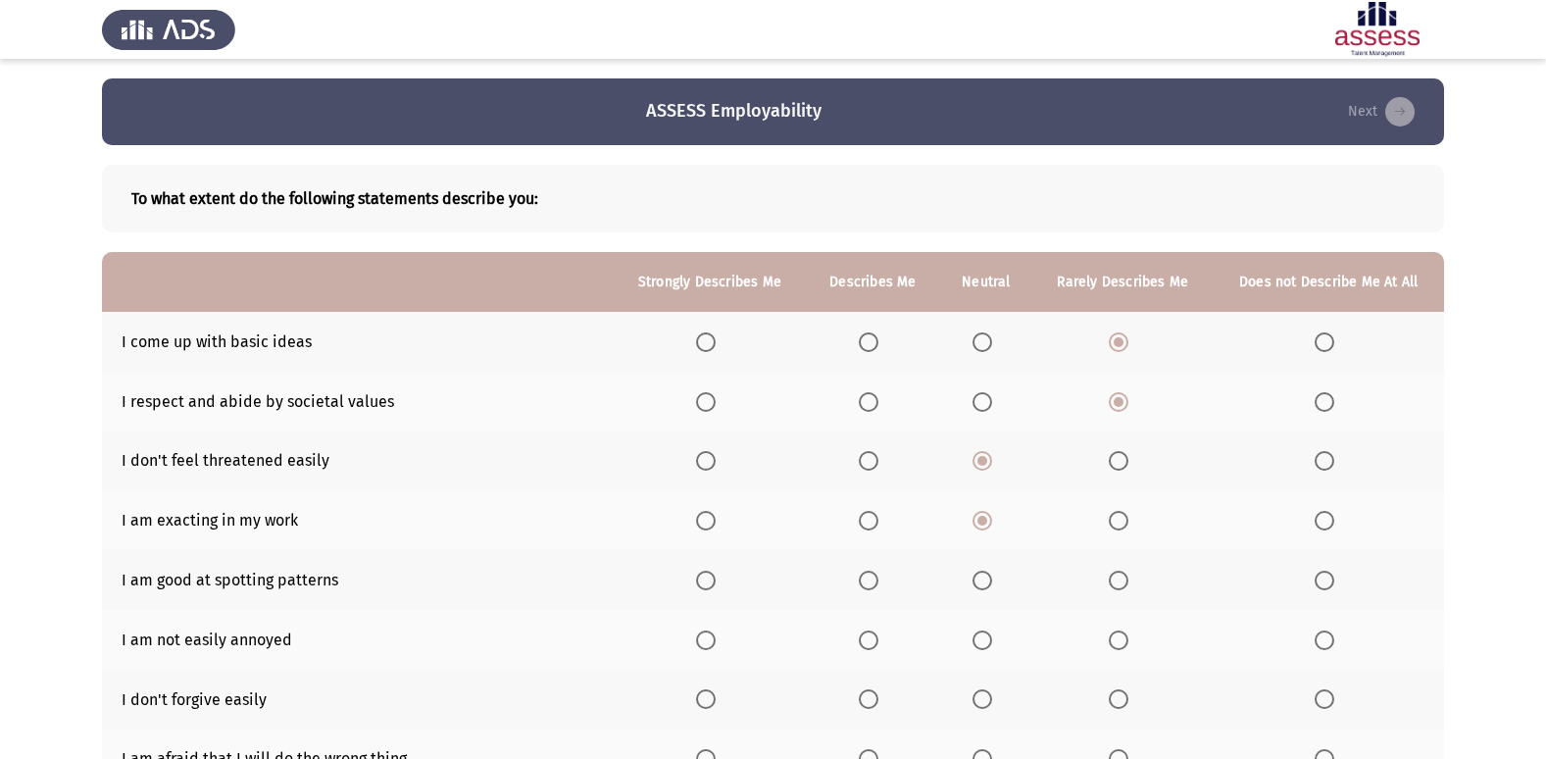
click at [1120, 525] on input "Select an option" at bounding box center [1119, 521] width 20 height 20
click at [877, 578] on span "Select an option" at bounding box center [869, 581] width 20 height 20
click at [877, 578] on input "Select an option" at bounding box center [869, 581] width 20 height 20
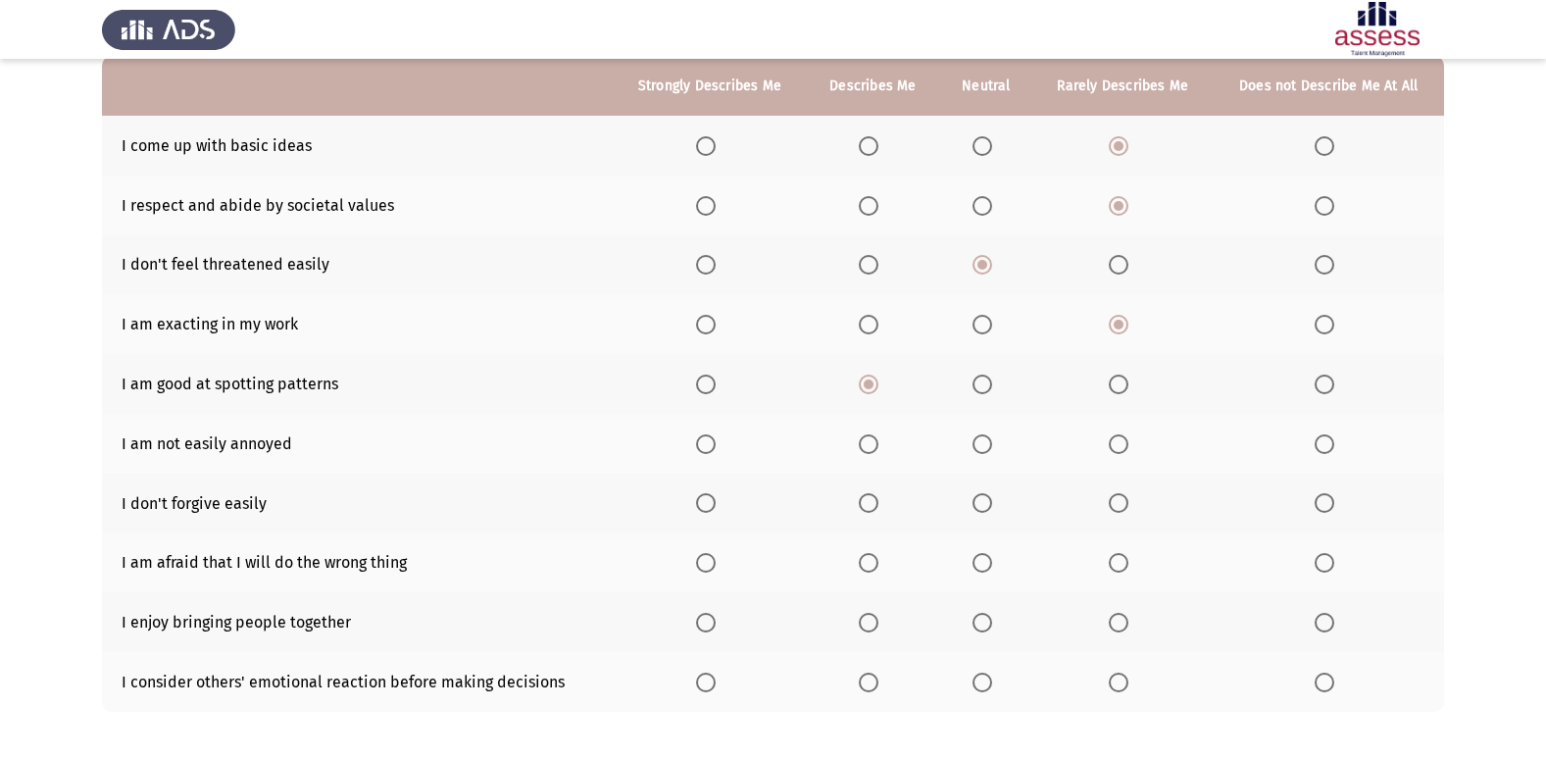
scroll to position [286, 0]
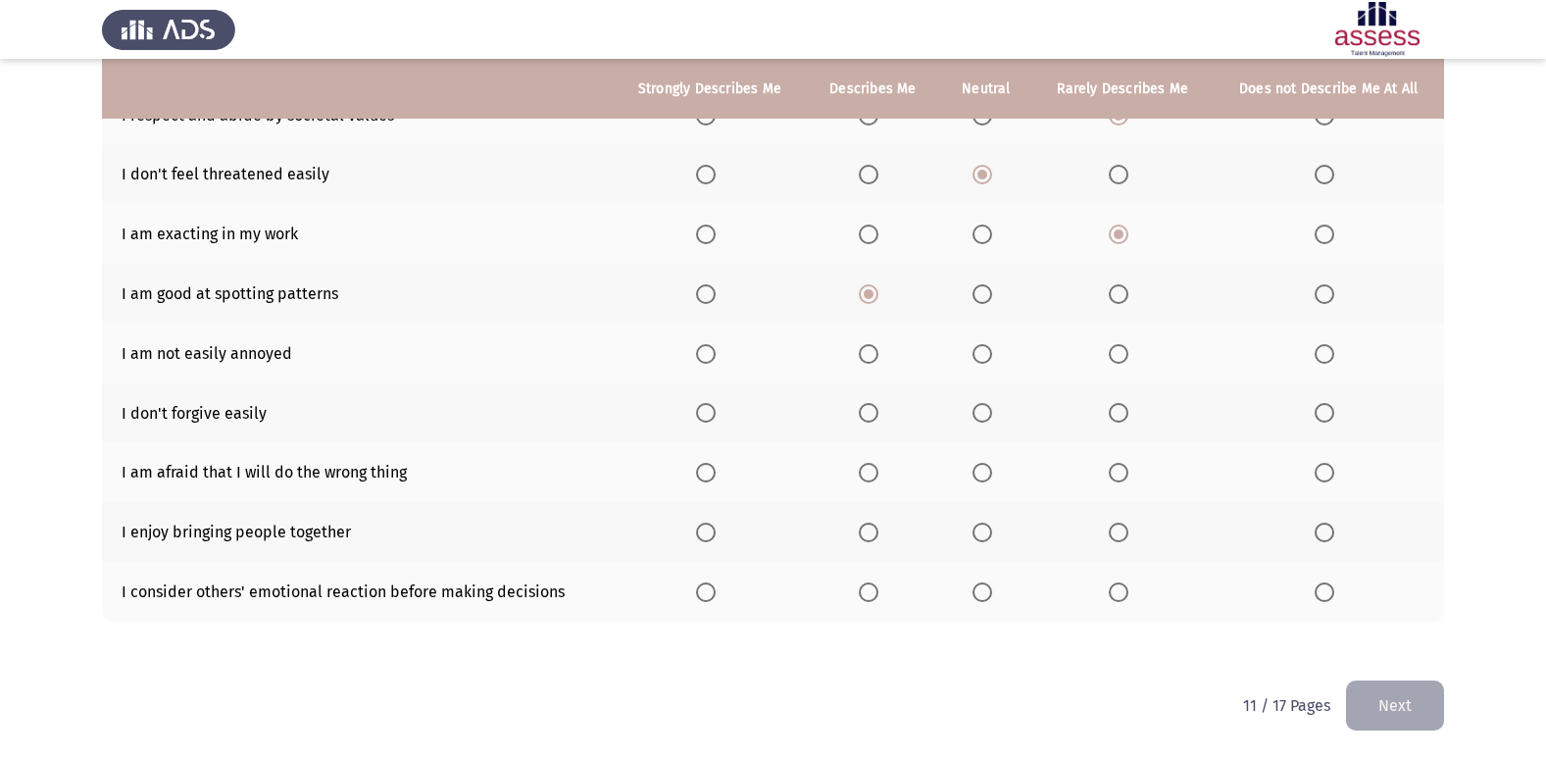
click at [877, 360] on span "Select an option" at bounding box center [869, 354] width 20 height 20
click at [877, 360] on input "Select an option" at bounding box center [869, 354] width 20 height 20
click at [974, 410] on span "Select an option" at bounding box center [982, 413] width 20 height 20
click at [974, 410] on input "Select an option" at bounding box center [982, 413] width 20 height 20
click at [986, 478] on span "Select an option" at bounding box center [982, 473] width 20 height 20
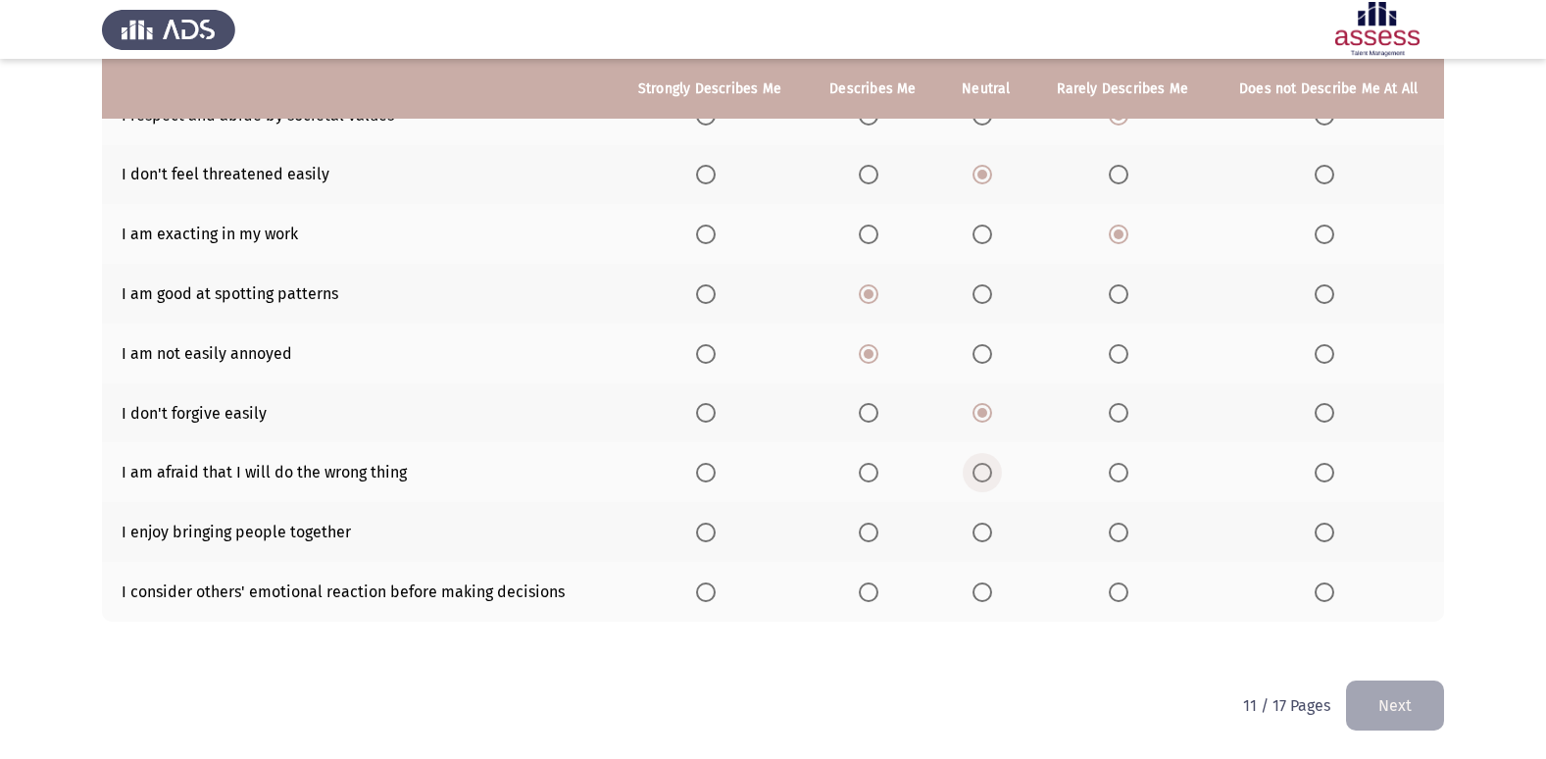
click at [986, 478] on input "Select an option" at bounding box center [982, 473] width 20 height 20
click at [871, 532] on span "Select an option" at bounding box center [869, 532] width 20 height 20
click at [871, 532] on input "Select an option" at bounding box center [869, 532] width 20 height 20
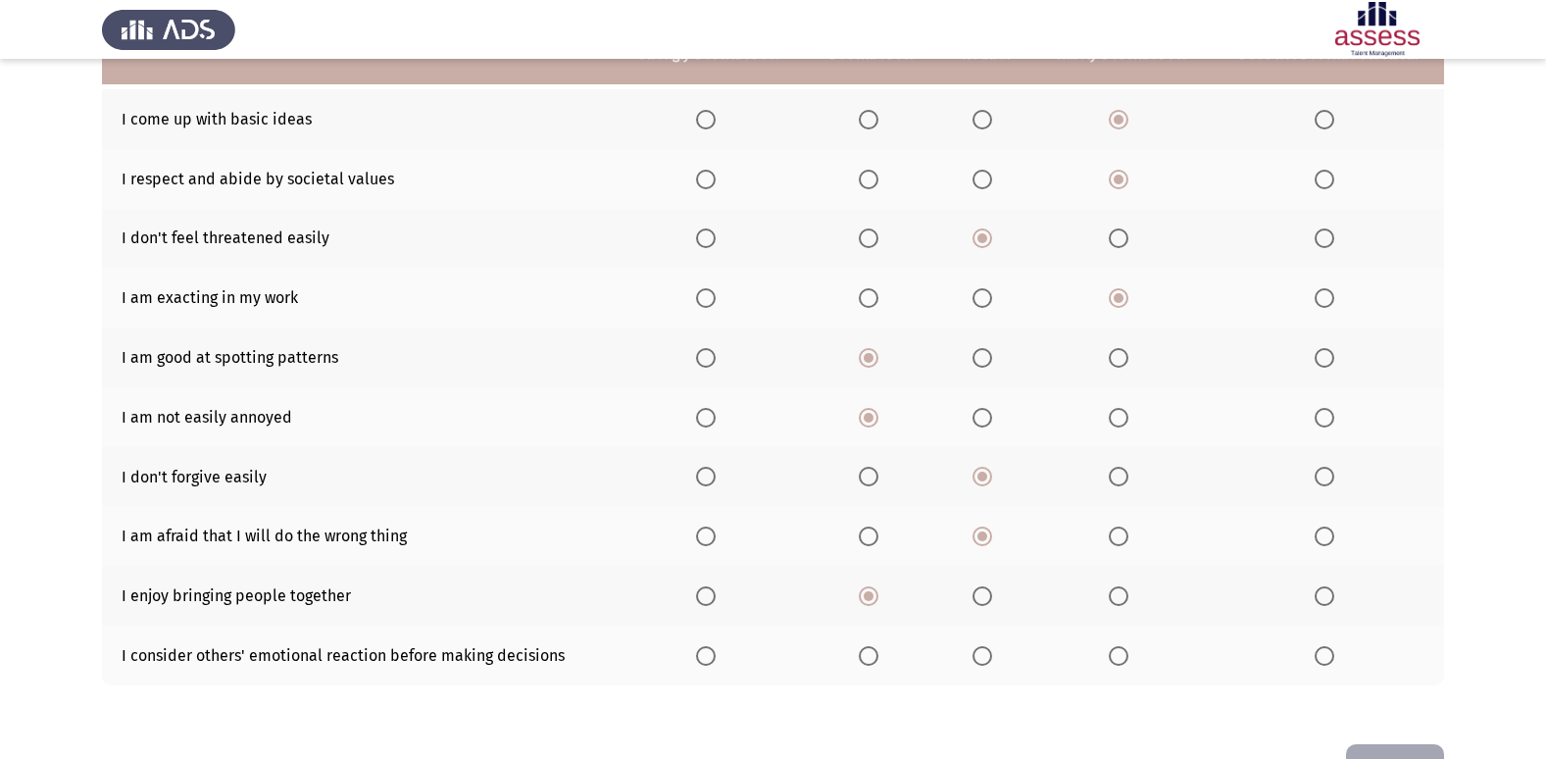
scroll to position [188, 0]
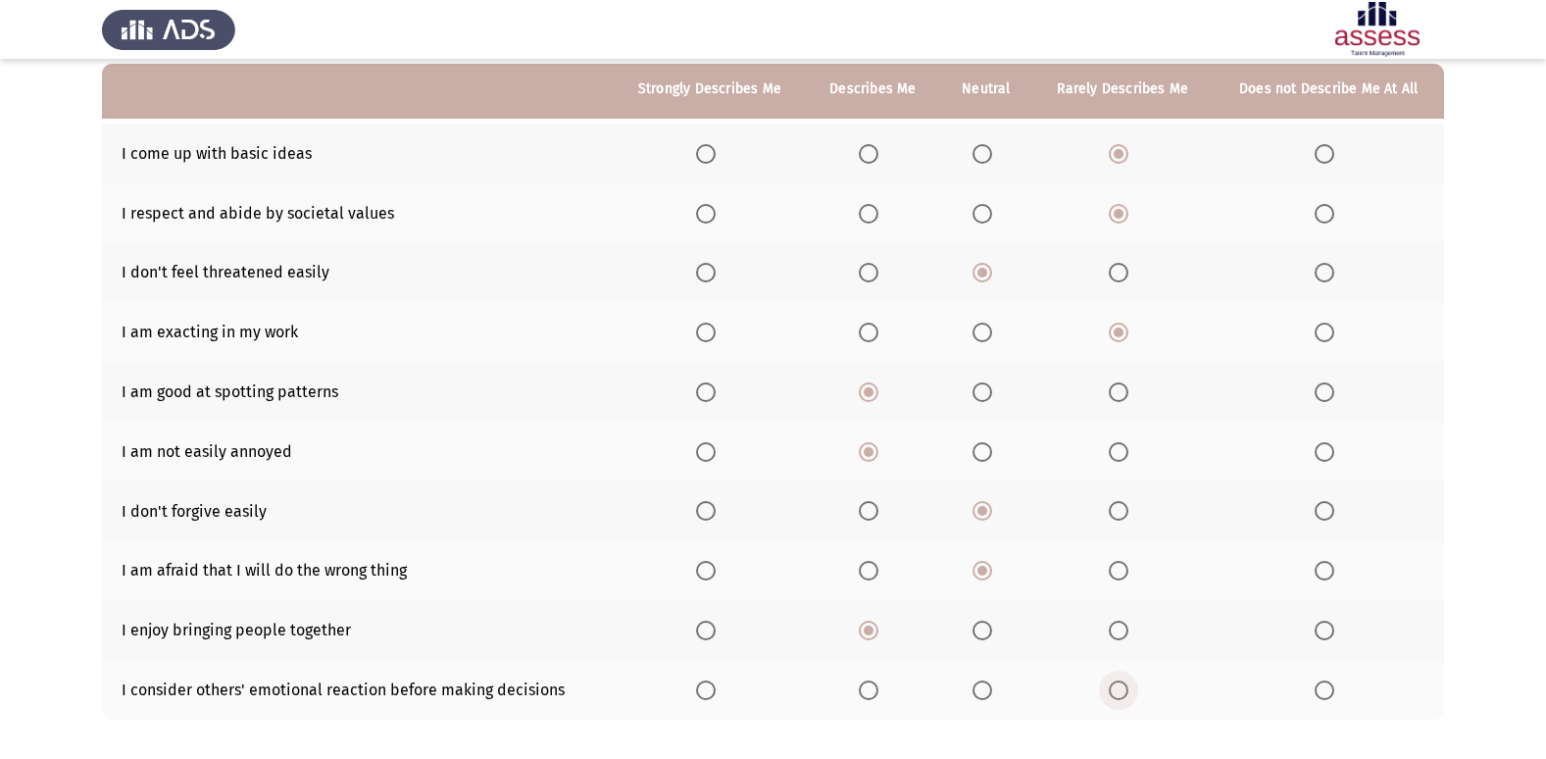
click at [1114, 689] on span "Select an option" at bounding box center [1119, 690] width 20 height 20
click at [1114, 689] on input "Select an option" at bounding box center [1119, 690] width 20 height 20
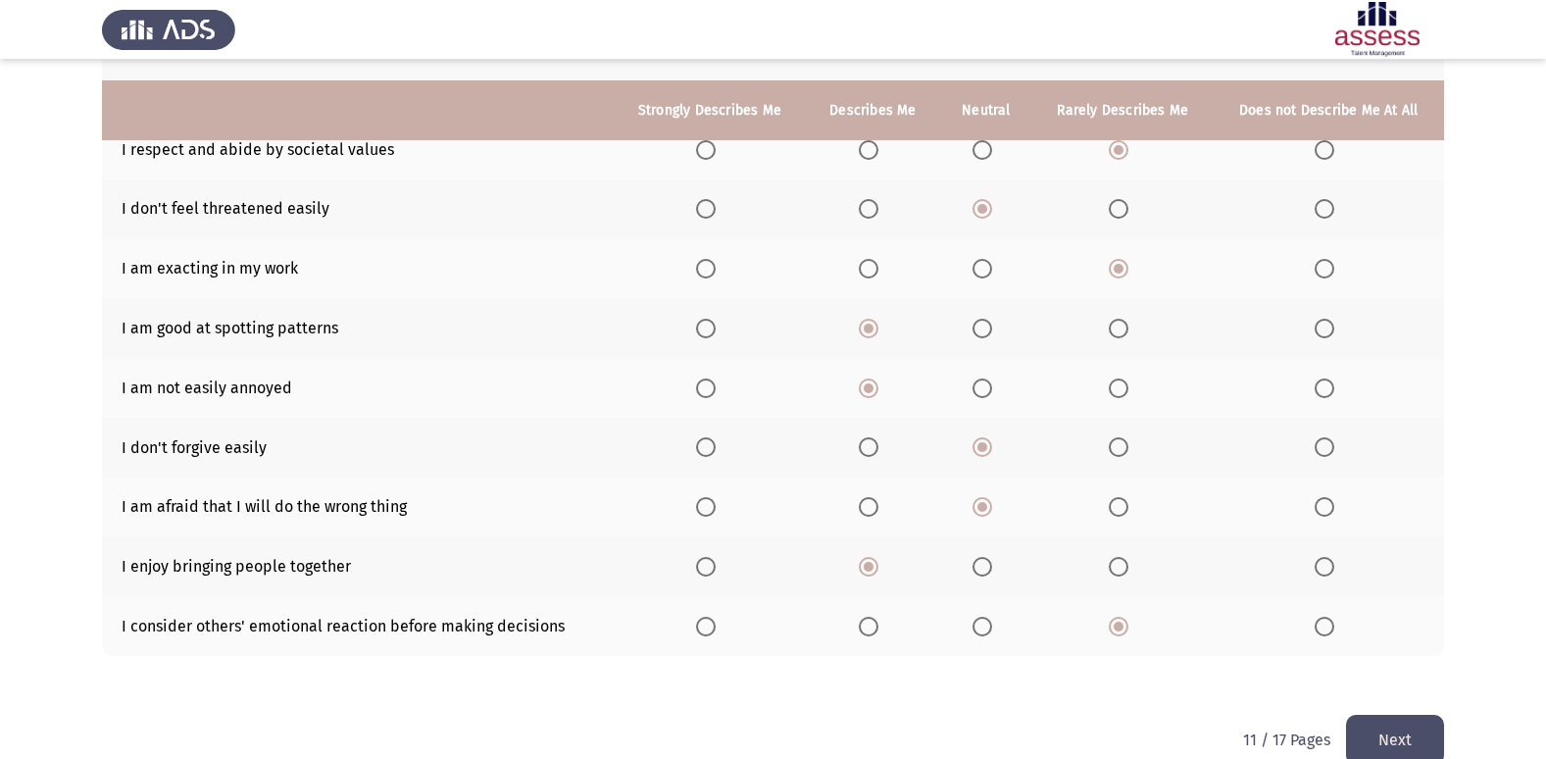
scroll to position [286, 0]
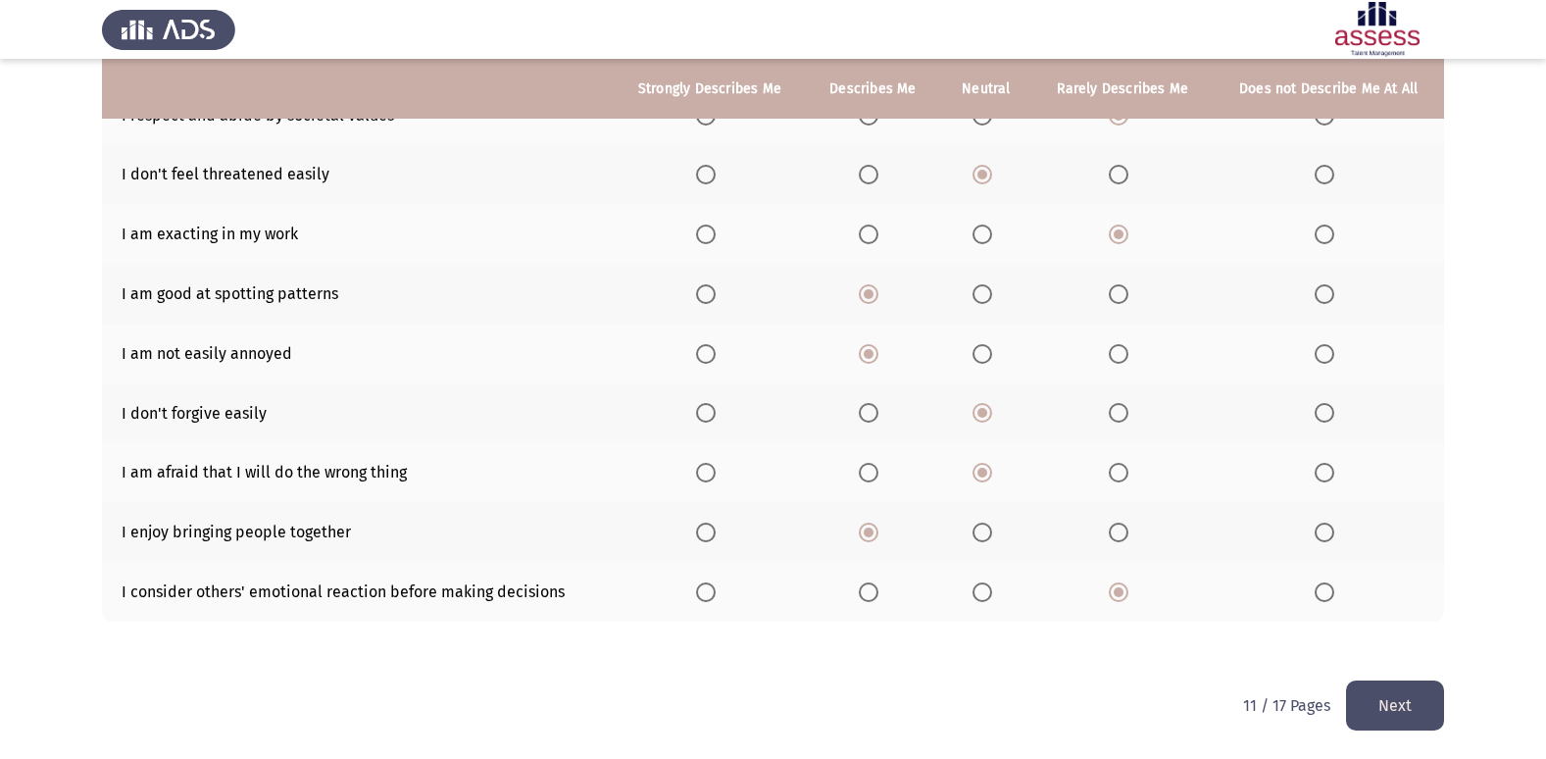
click at [1390, 710] on button "Next" at bounding box center [1395, 705] width 98 height 50
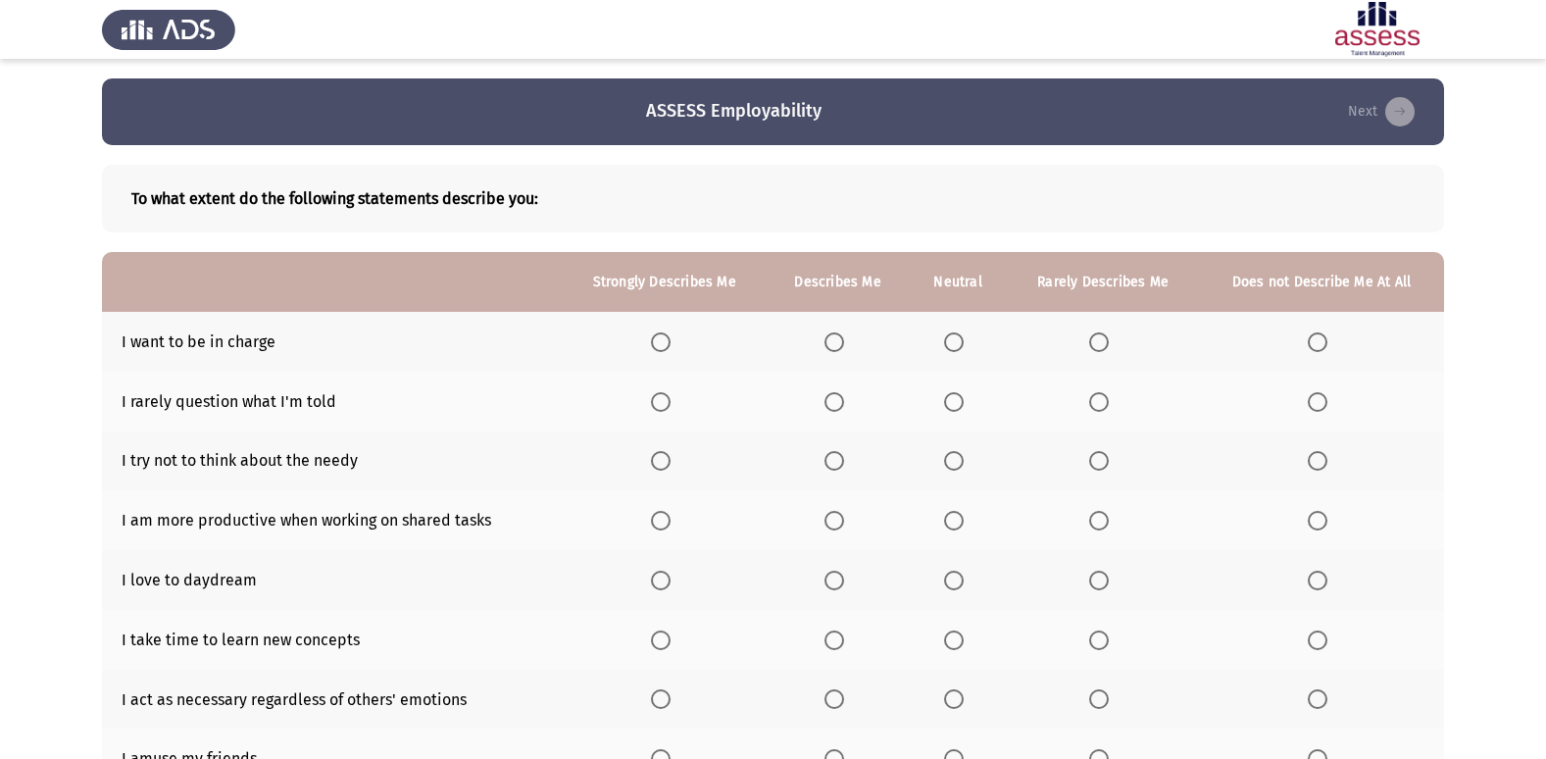
click at [1107, 342] on span "Select an option" at bounding box center [1099, 342] width 20 height 20
click at [1107, 342] on input "Select an option" at bounding box center [1099, 342] width 20 height 20
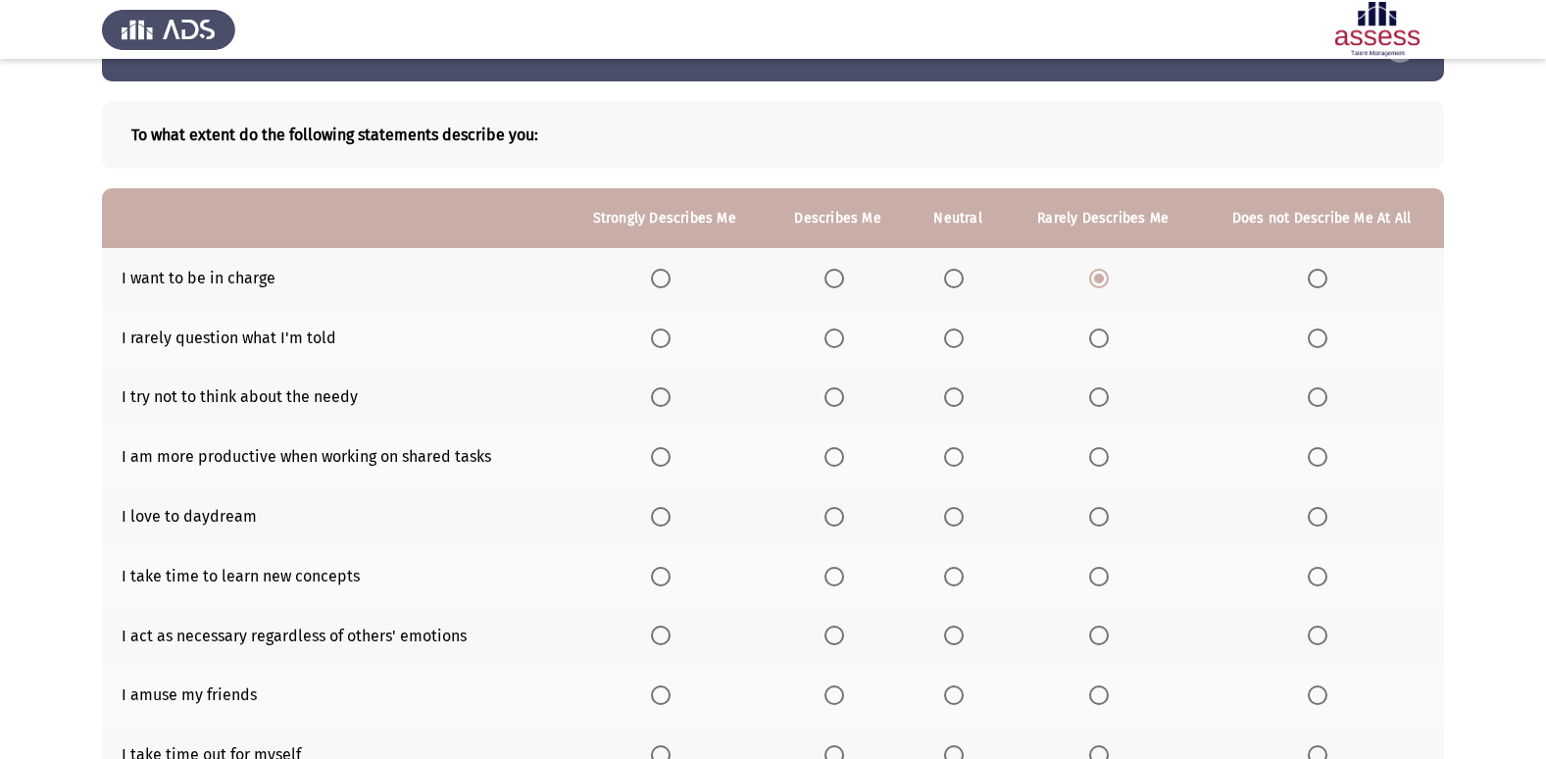
scroll to position [98, 0]
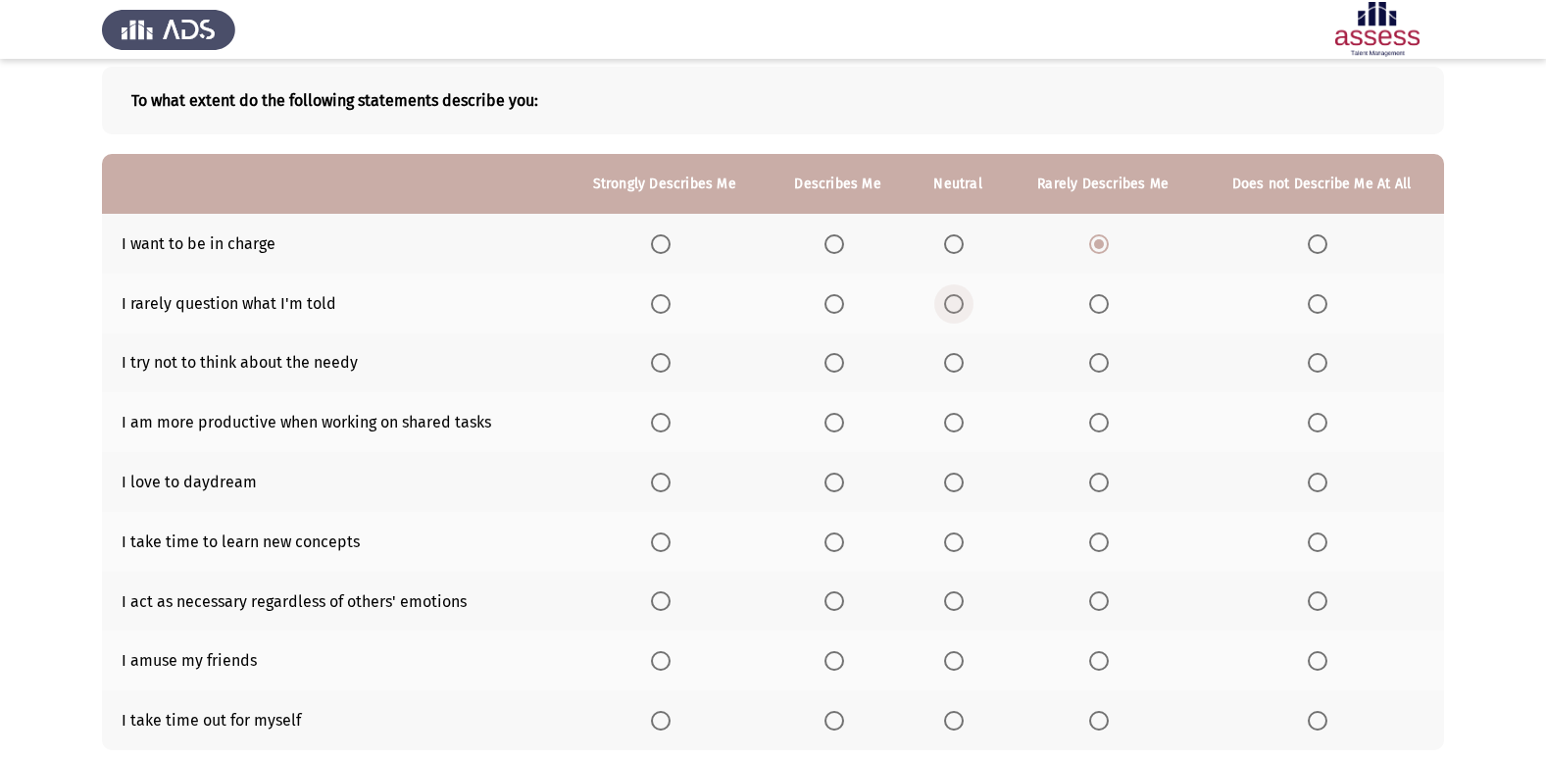
click at [960, 301] on span "Select an option" at bounding box center [954, 304] width 20 height 20
click at [960, 301] on input "Select an option" at bounding box center [954, 304] width 20 height 20
click at [835, 361] on span "Select an option" at bounding box center [834, 363] width 20 height 20
click at [835, 361] on input "Select an option" at bounding box center [834, 363] width 20 height 20
click at [1099, 358] on span "Select an option" at bounding box center [1099, 363] width 20 height 20
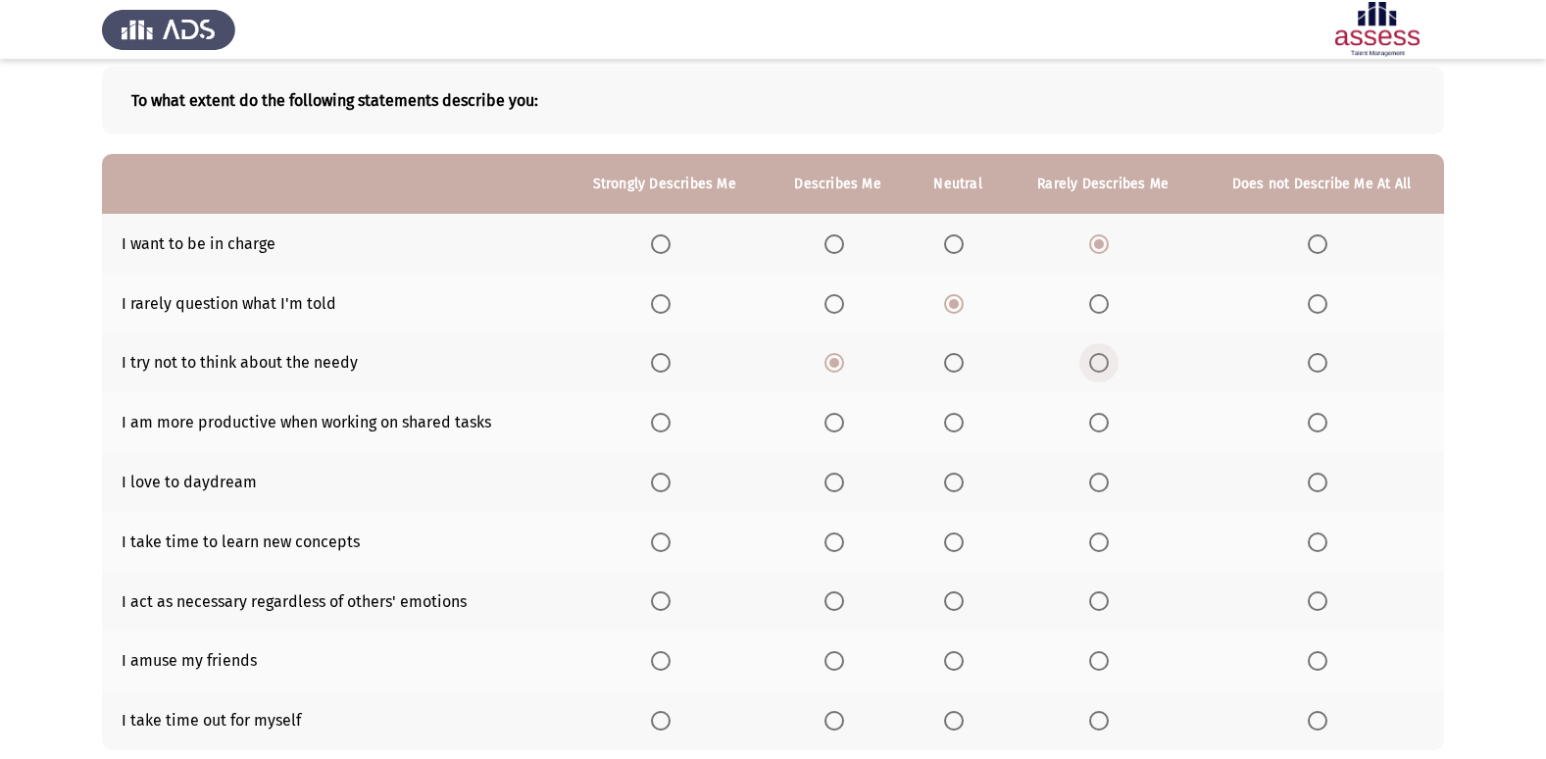
click at [1099, 358] on input "Select an option" at bounding box center [1099, 363] width 20 height 20
click at [952, 419] on span "Select an option" at bounding box center [954, 423] width 20 height 20
click at [952, 419] on input "Select an option" at bounding box center [954, 423] width 20 height 20
click at [963, 480] on span "Select an option" at bounding box center [954, 482] width 20 height 20
click at [963, 480] on input "Select an option" at bounding box center [954, 482] width 20 height 20
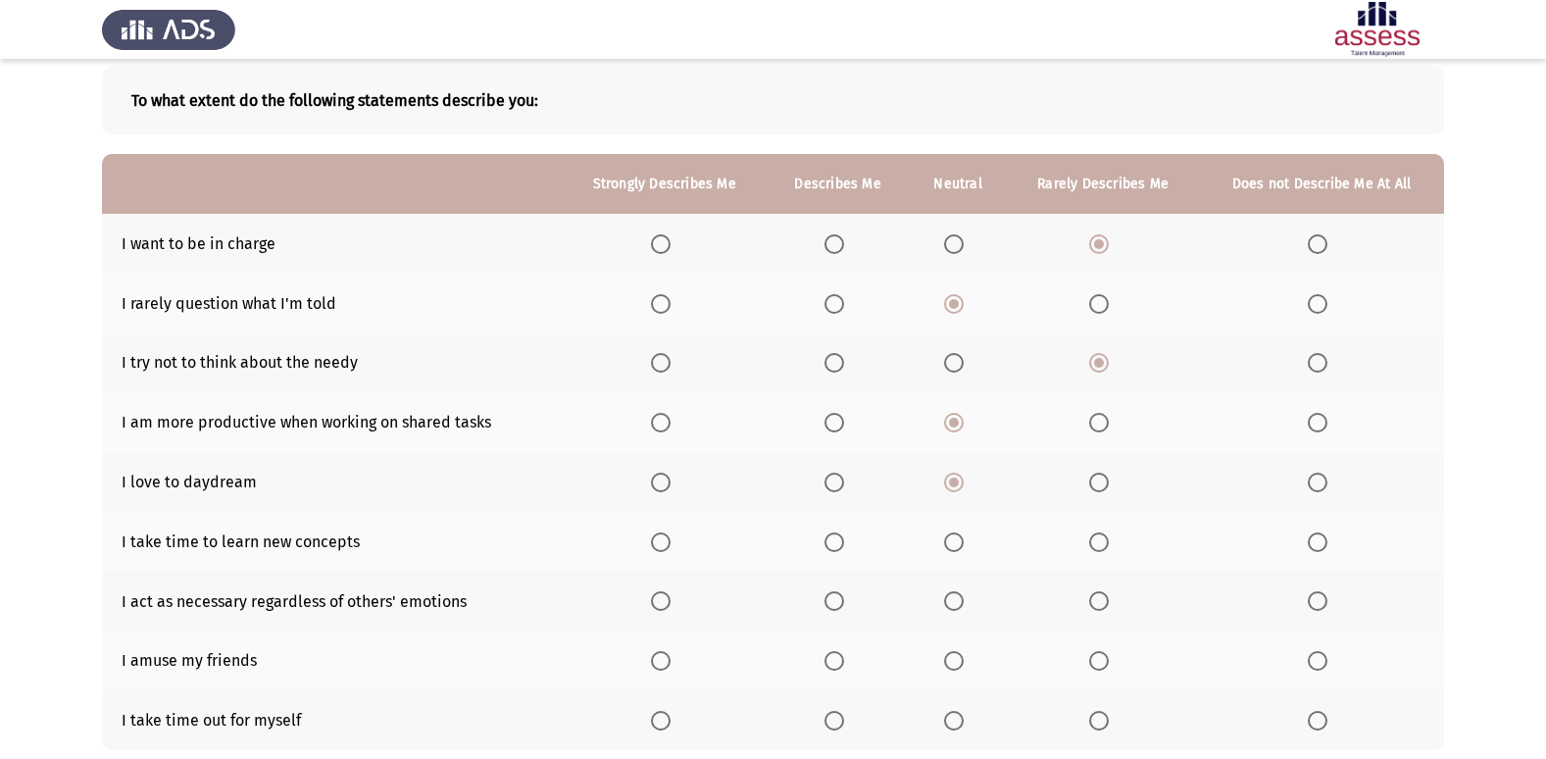
scroll to position [226, 0]
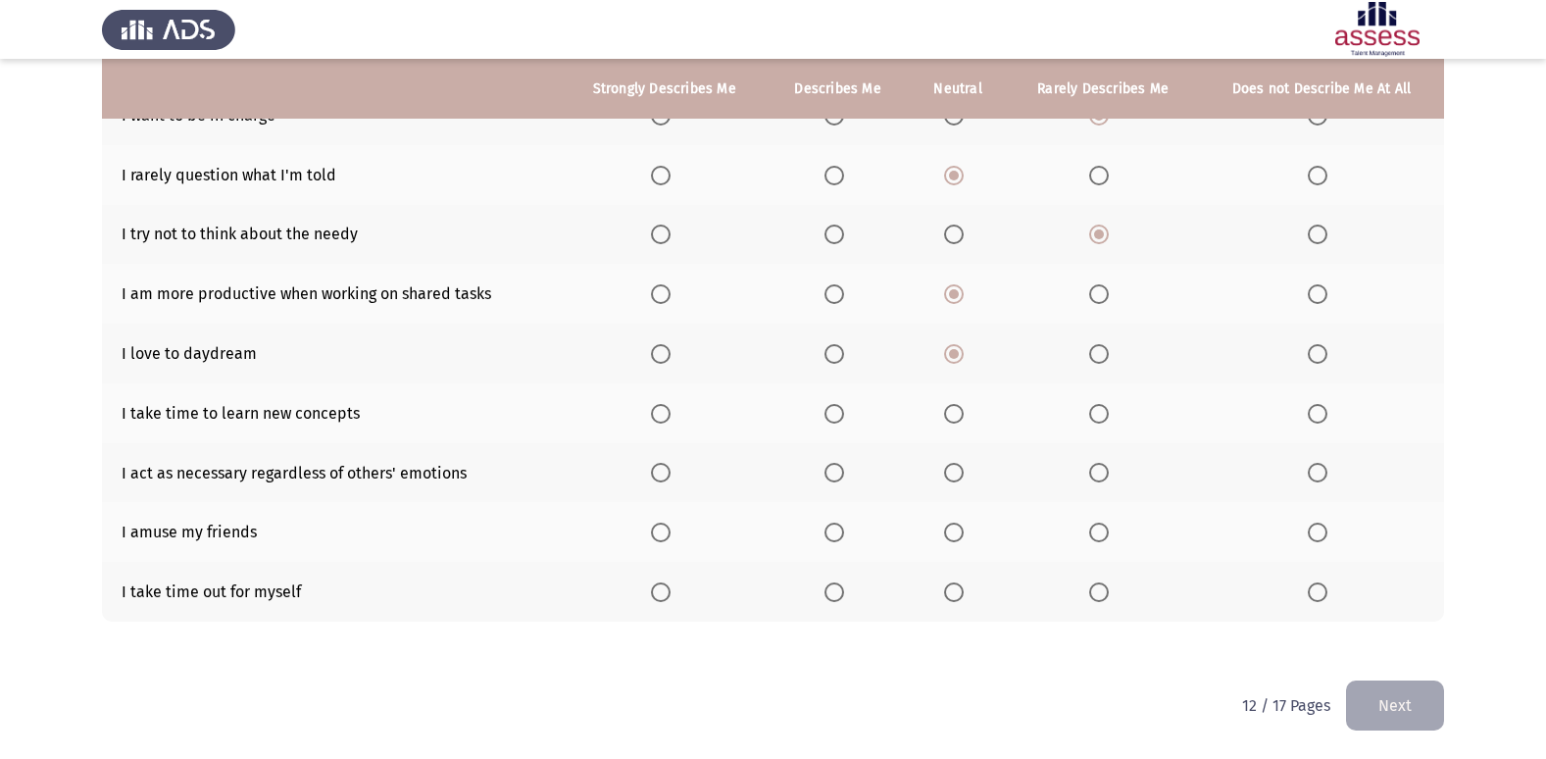
click at [1109, 352] on span "Select an option" at bounding box center [1099, 354] width 20 height 20
click at [1109, 352] on input "Select an option" at bounding box center [1099, 354] width 20 height 20
click at [951, 409] on span "Select an option" at bounding box center [954, 414] width 20 height 20
click at [951, 409] on input "Select an option" at bounding box center [954, 414] width 20 height 20
click at [951, 478] on span "Select an option" at bounding box center [954, 473] width 20 height 20
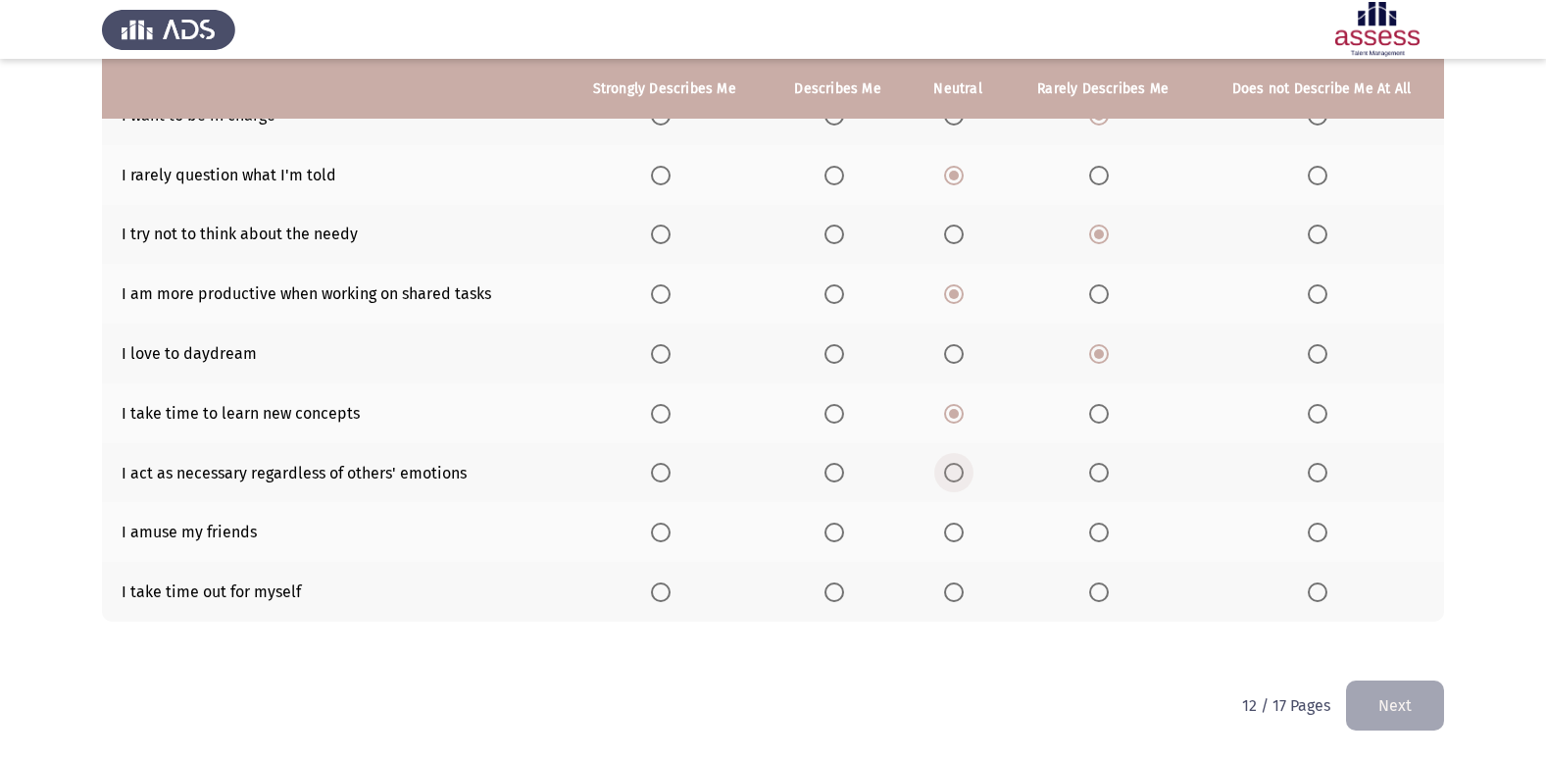
click at [951, 478] on input "Select an option" at bounding box center [954, 473] width 20 height 20
click at [958, 541] on span "Select an option" at bounding box center [954, 532] width 20 height 20
click at [958, 541] on input "Select an option" at bounding box center [954, 532] width 20 height 20
click at [963, 593] on span "Select an option" at bounding box center [954, 592] width 20 height 20
click at [963, 593] on input "Select an option" at bounding box center [954, 592] width 20 height 20
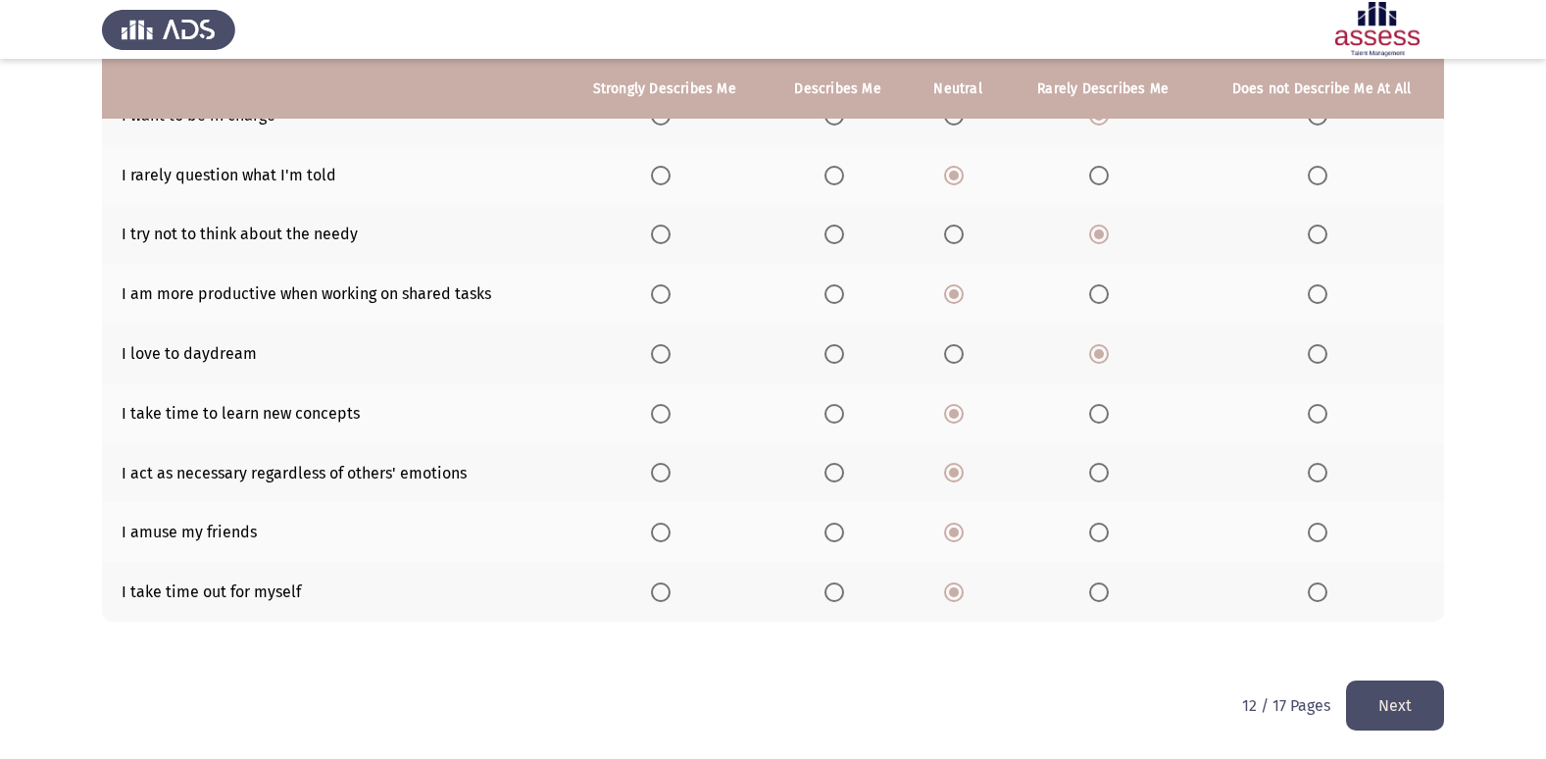
click at [1404, 703] on button "Next" at bounding box center [1395, 705] width 98 height 50
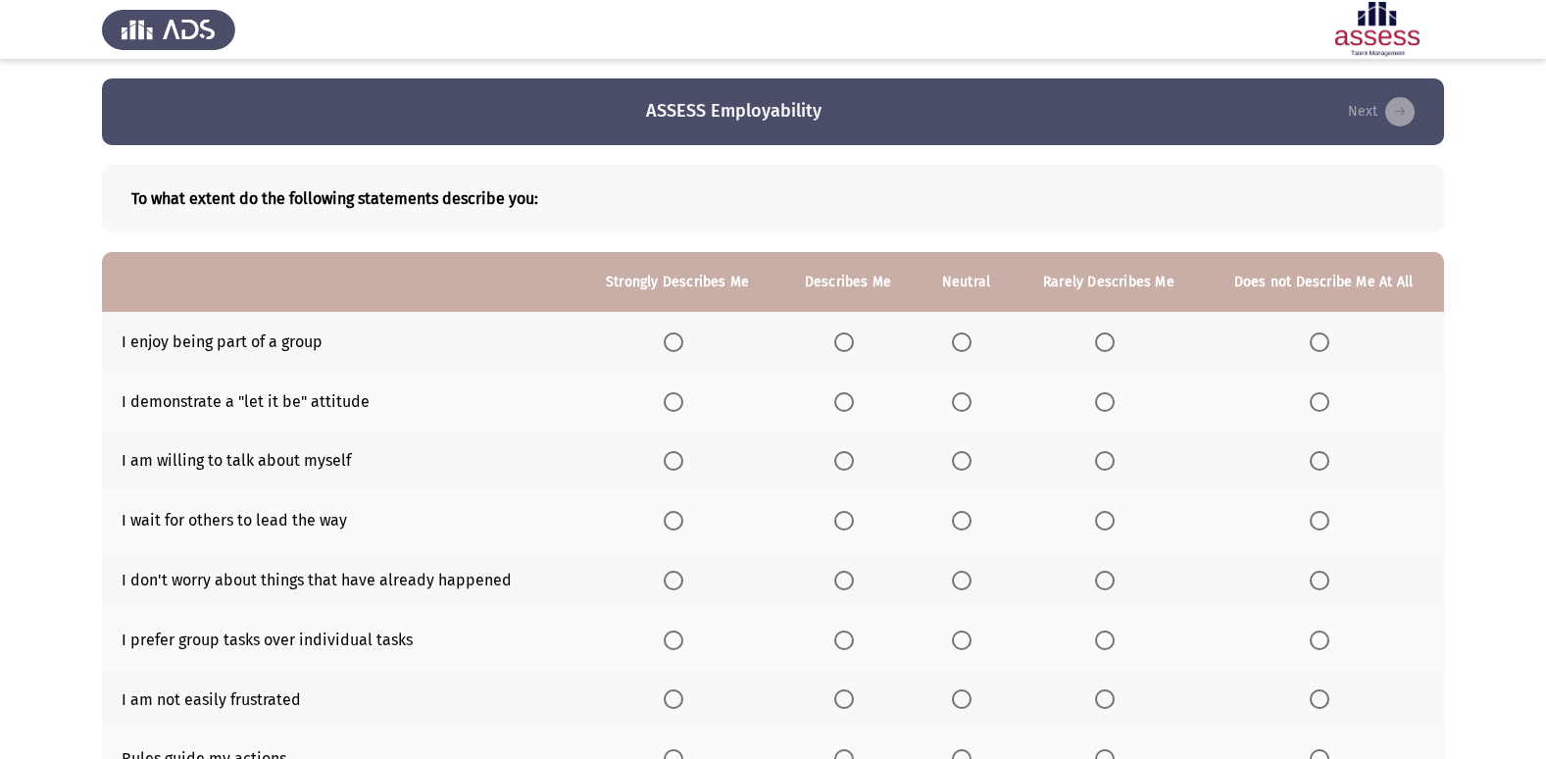
click at [845, 344] on span "Select an option" at bounding box center [844, 342] width 20 height 20
click at [845, 344] on input "Select an option" at bounding box center [844, 342] width 20 height 20
click at [956, 408] on span "Select an option" at bounding box center [962, 402] width 20 height 20
click at [956, 408] on input "Select an option" at bounding box center [962, 402] width 20 height 20
click at [960, 468] on span "Select an option" at bounding box center [962, 461] width 20 height 20
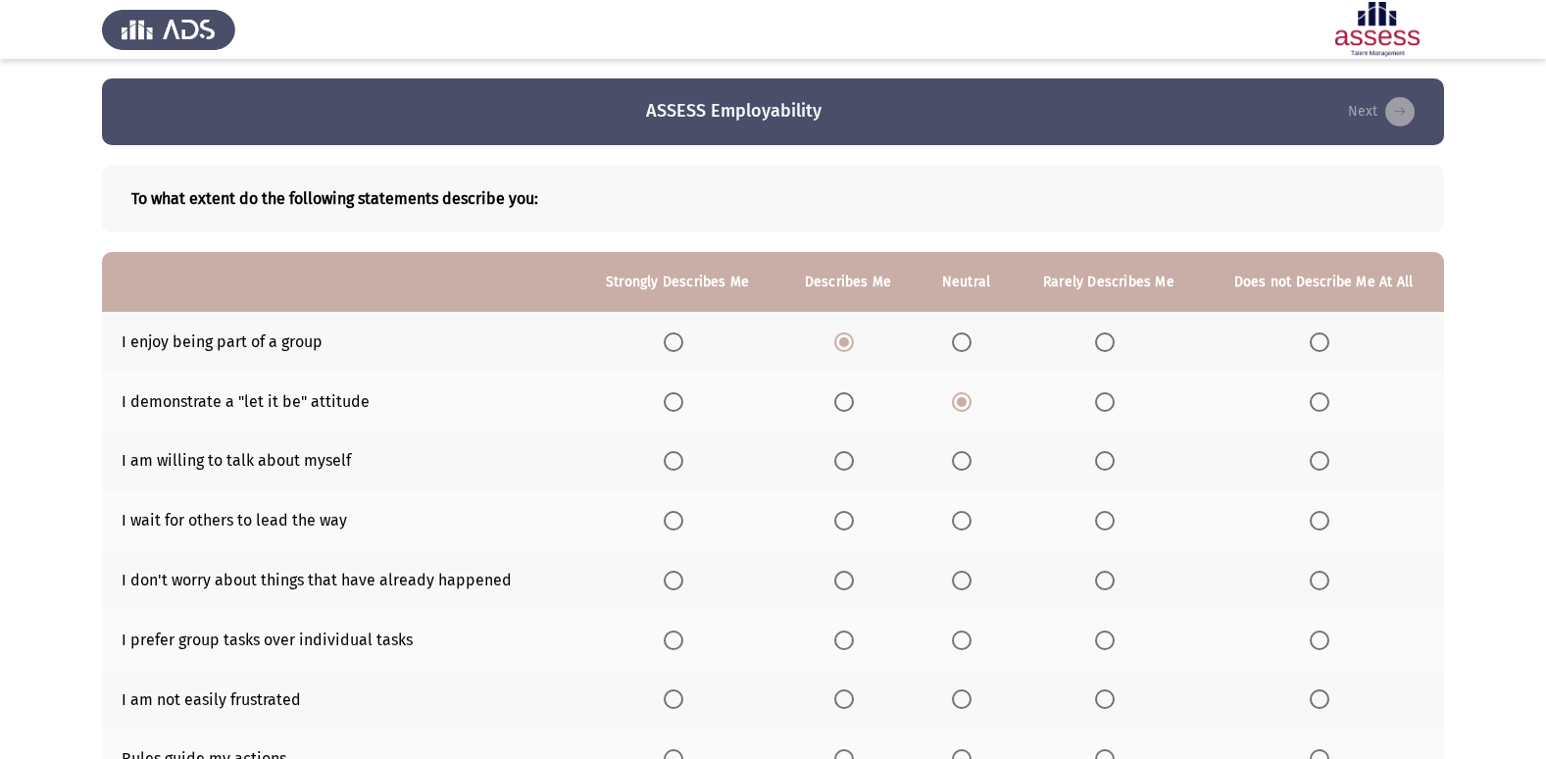
click at [960, 468] on input "Select an option" at bounding box center [962, 461] width 20 height 20
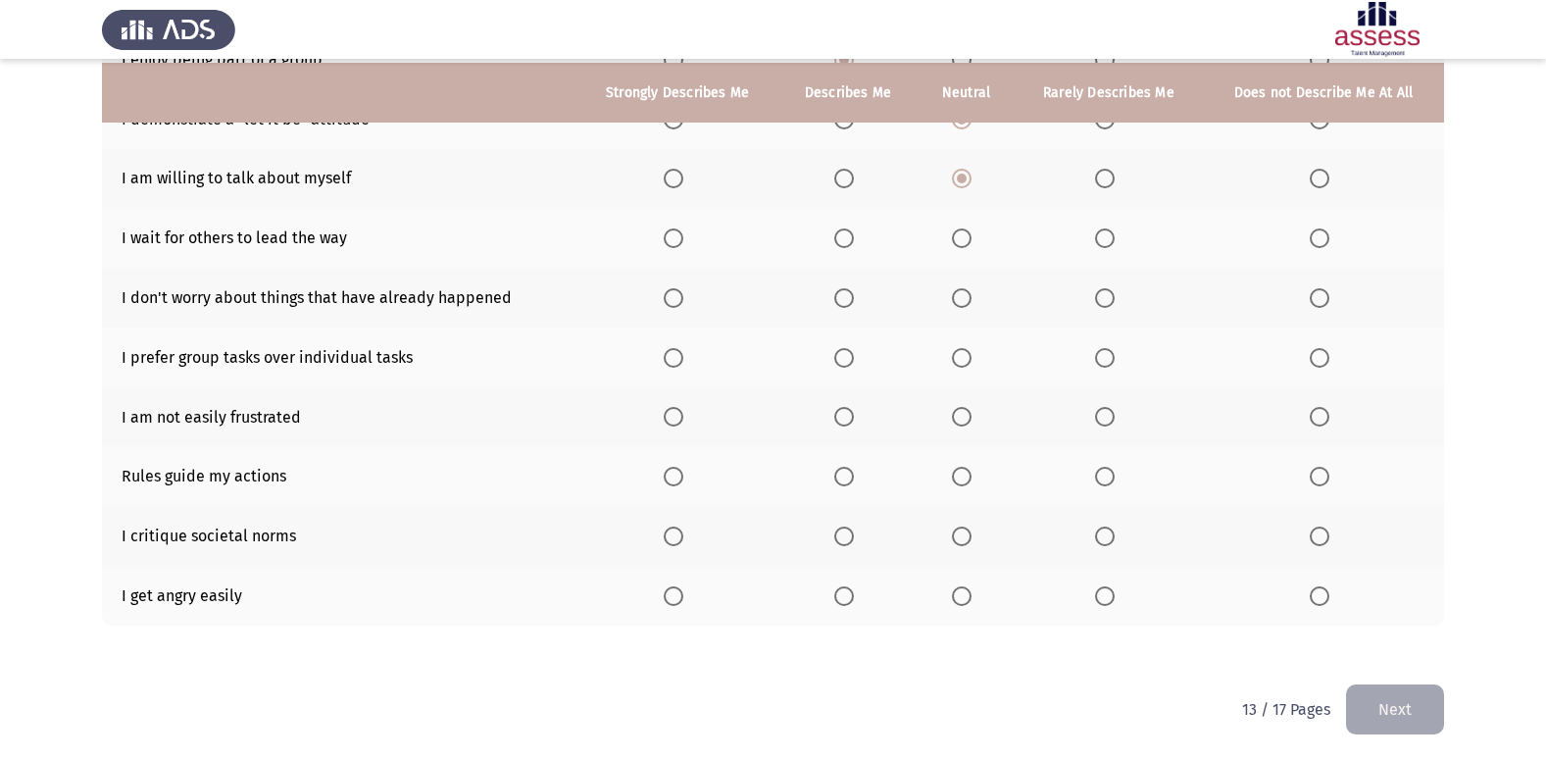
scroll to position [286, 0]
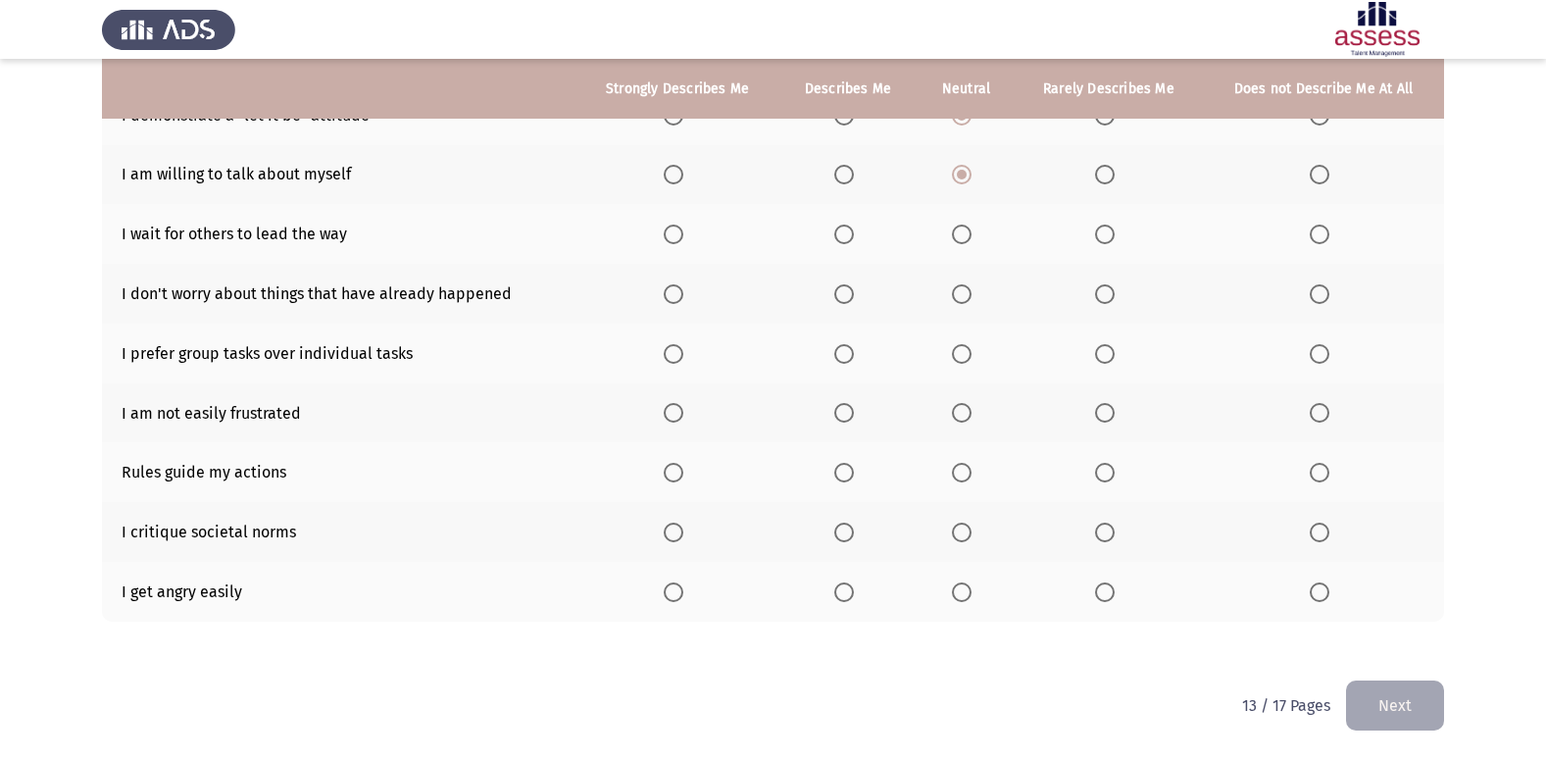
click at [961, 232] on span "Select an option" at bounding box center [962, 234] width 20 height 20
click at [961, 232] on input "Select an option" at bounding box center [962, 234] width 20 height 20
click at [854, 285] on span "Select an option" at bounding box center [844, 294] width 20 height 20
click at [854, 285] on input "Select an option" at bounding box center [844, 294] width 20 height 20
click at [677, 294] on span "Select an option" at bounding box center [674, 294] width 20 height 20
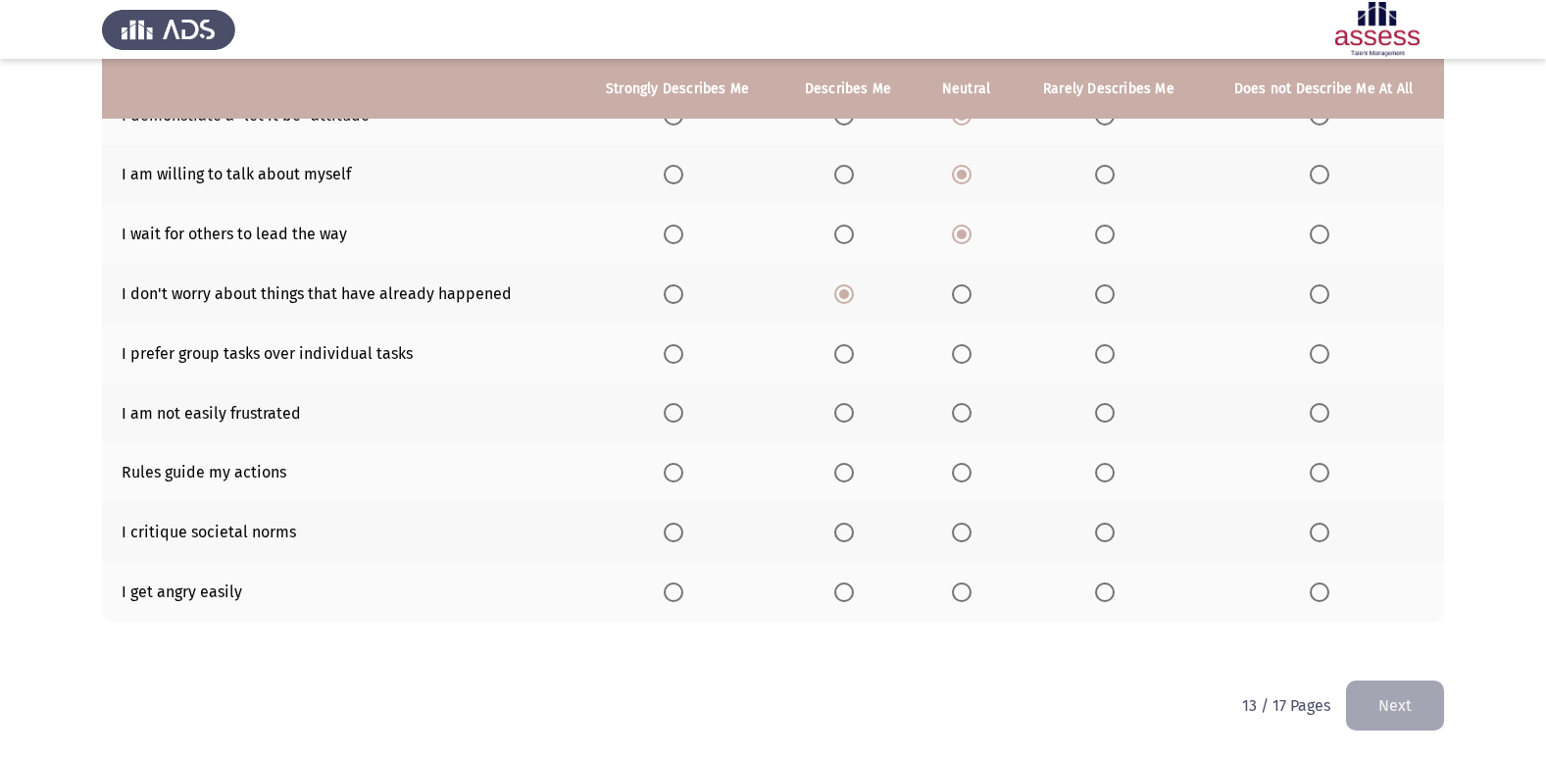
click at [677, 294] on input "Select an option" at bounding box center [674, 294] width 20 height 20
click at [1103, 352] on span "Select an option" at bounding box center [1105, 354] width 20 height 20
click at [1103, 352] on input "Select an option" at bounding box center [1105, 354] width 20 height 20
click at [1116, 412] on label "Select an option" at bounding box center [1108, 413] width 27 height 20
click at [1115, 412] on input "Select an option" at bounding box center [1105, 413] width 20 height 20
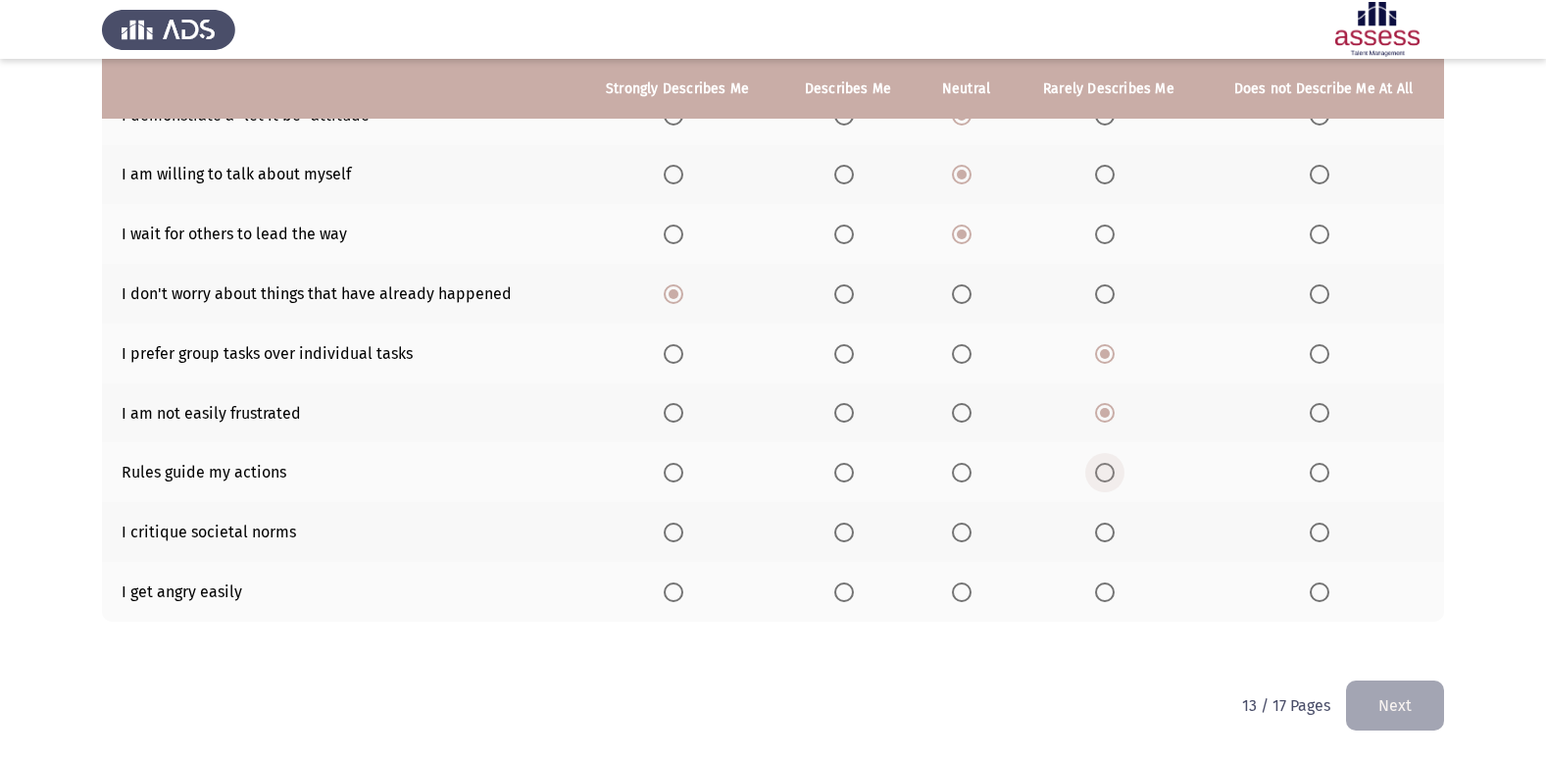
click at [1105, 472] on span "Select an option" at bounding box center [1105, 472] width 0 height 0
click at [1106, 472] on input "Select an option" at bounding box center [1105, 473] width 20 height 20
click at [969, 478] on span "Select an option" at bounding box center [962, 473] width 20 height 20
click at [969, 478] on input "Select an option" at bounding box center [962, 473] width 20 height 20
click at [967, 527] on span "Select an option" at bounding box center [962, 532] width 20 height 20
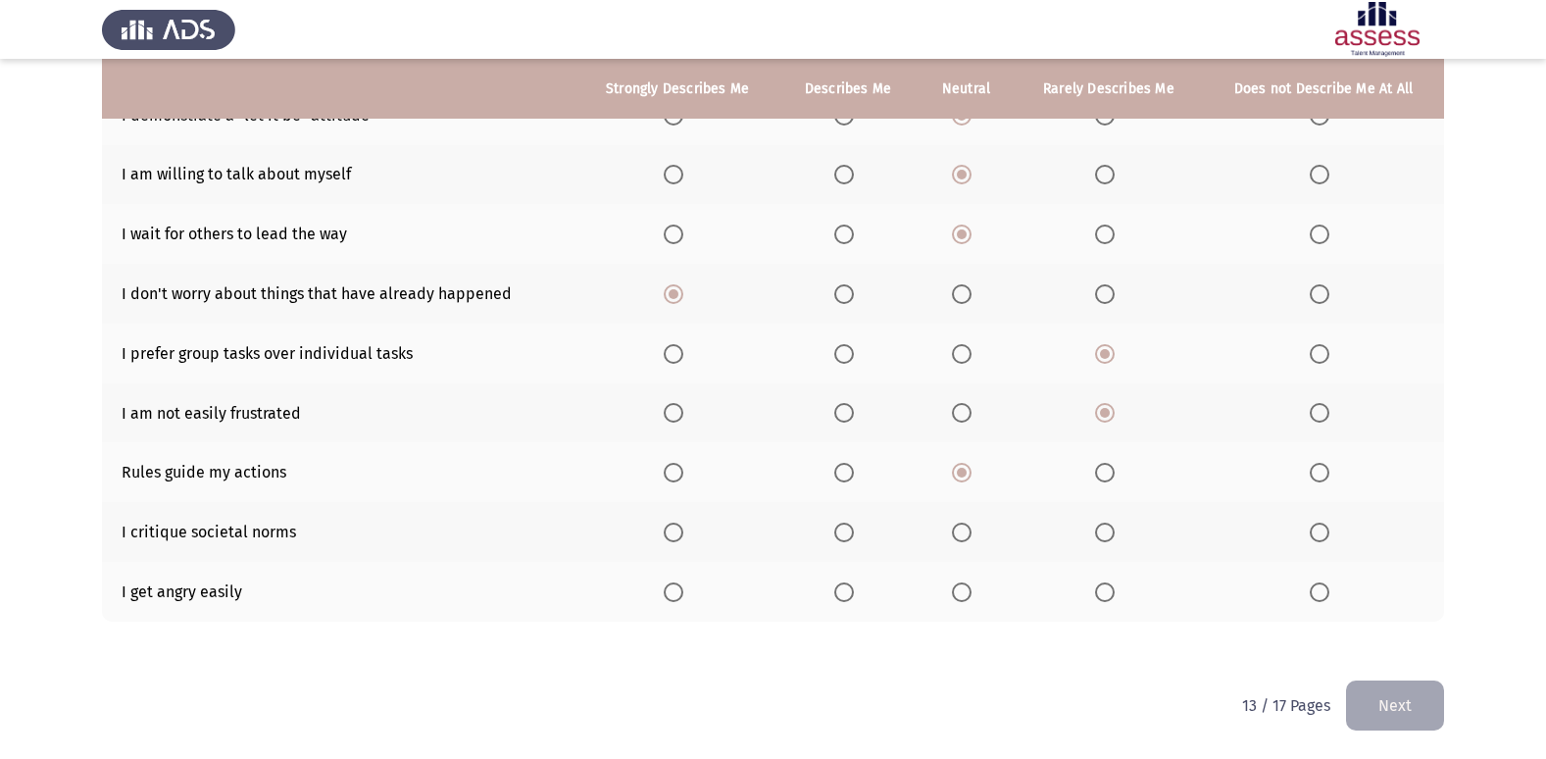
click at [967, 527] on input "Select an option" at bounding box center [962, 532] width 20 height 20
click at [957, 588] on span "Select an option" at bounding box center [962, 592] width 20 height 20
click at [957, 588] on input "Select an option" at bounding box center [962, 592] width 20 height 20
click at [1388, 696] on button "Next" at bounding box center [1395, 705] width 98 height 50
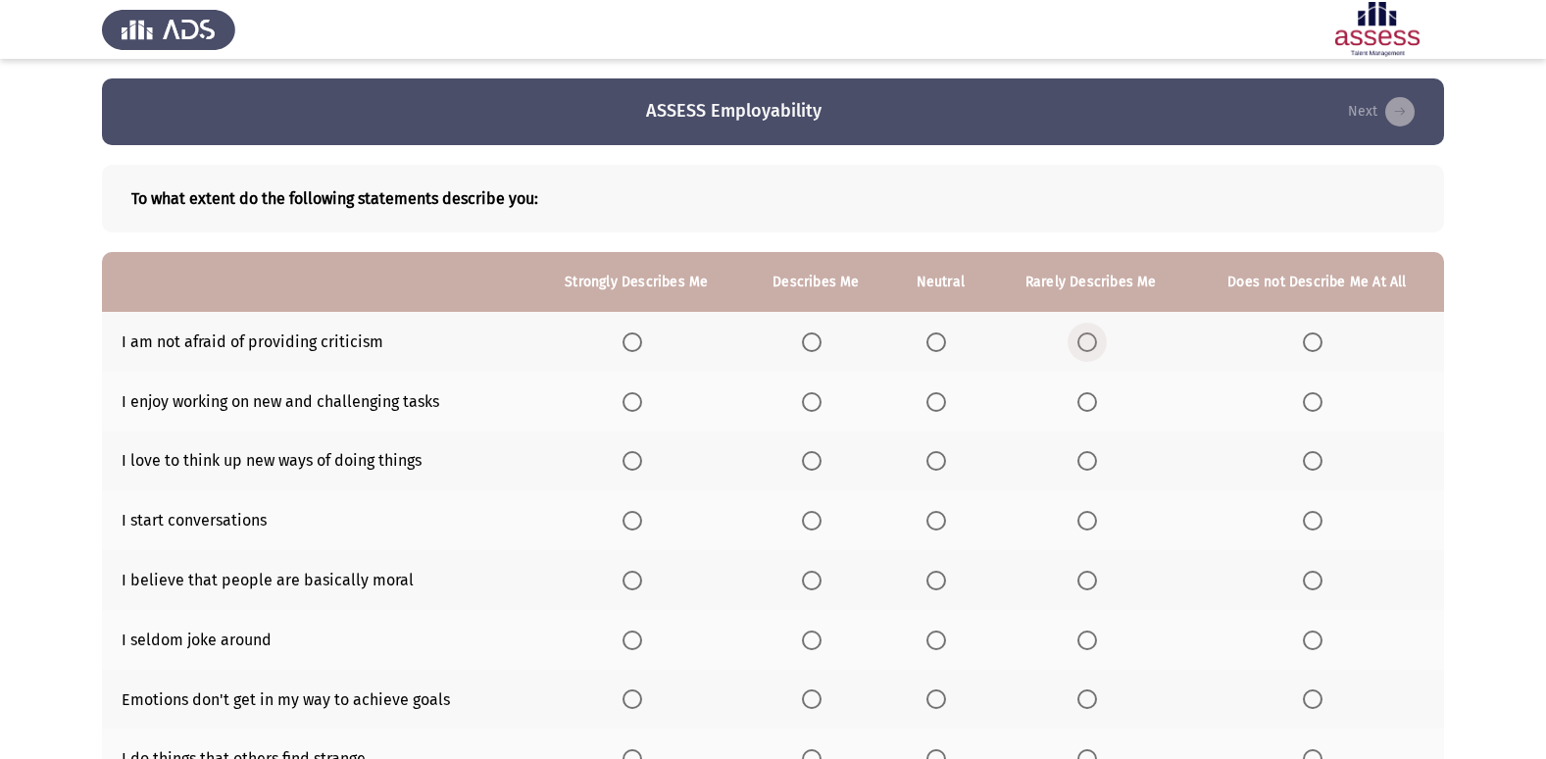
click at [1084, 332] on span "Select an option" at bounding box center [1087, 342] width 20 height 20
click at [1084, 332] on input "Select an option" at bounding box center [1087, 342] width 20 height 20
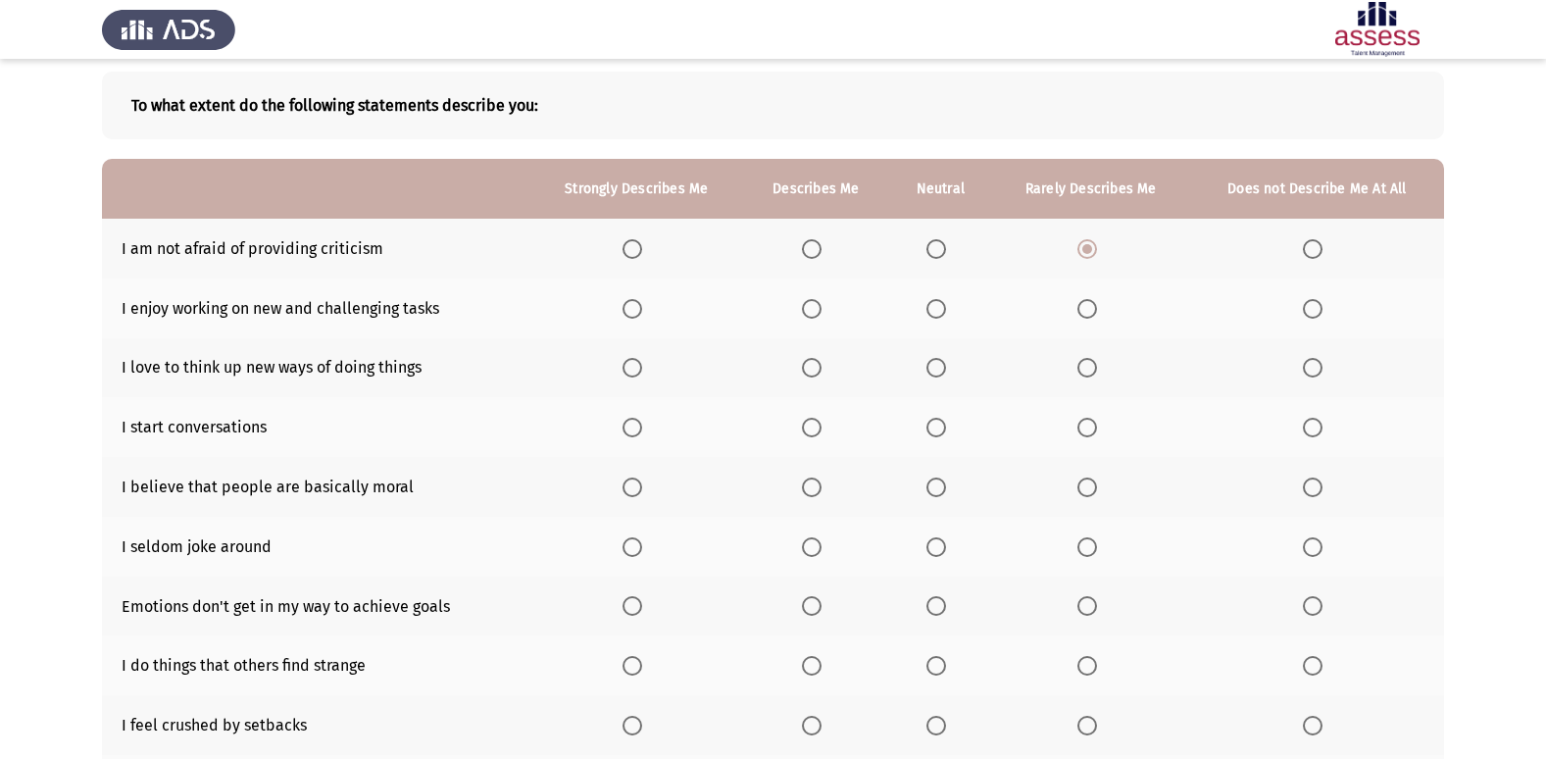
scroll to position [98, 0]
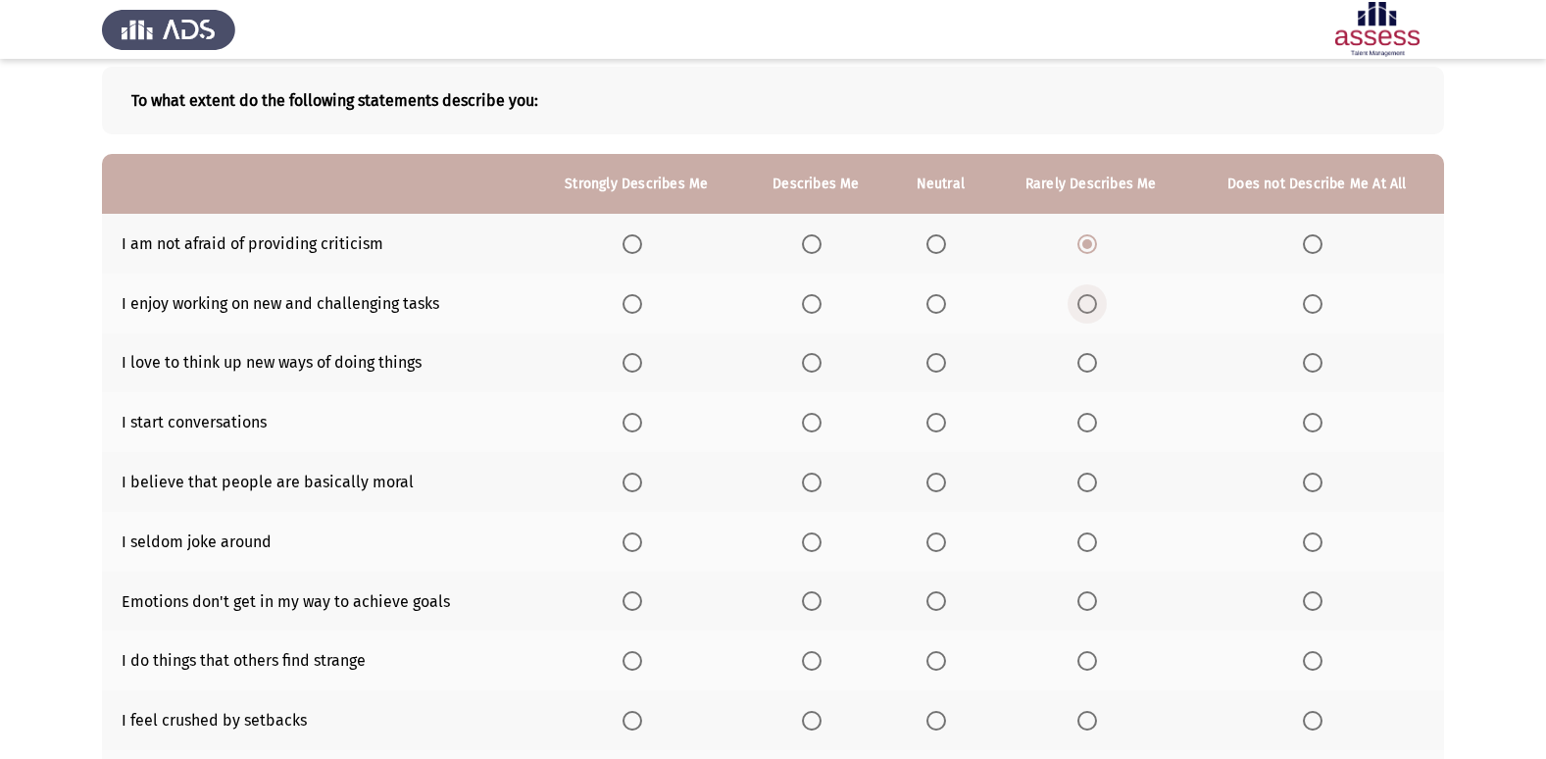
click at [1093, 310] on span "Select an option" at bounding box center [1087, 304] width 20 height 20
click at [1093, 310] on input "Select an option" at bounding box center [1087, 304] width 20 height 20
click at [815, 365] on span "Select an option" at bounding box center [812, 363] width 20 height 20
click at [815, 365] on input "Select an option" at bounding box center [812, 363] width 20 height 20
click at [820, 419] on span "Select an option" at bounding box center [812, 423] width 20 height 20
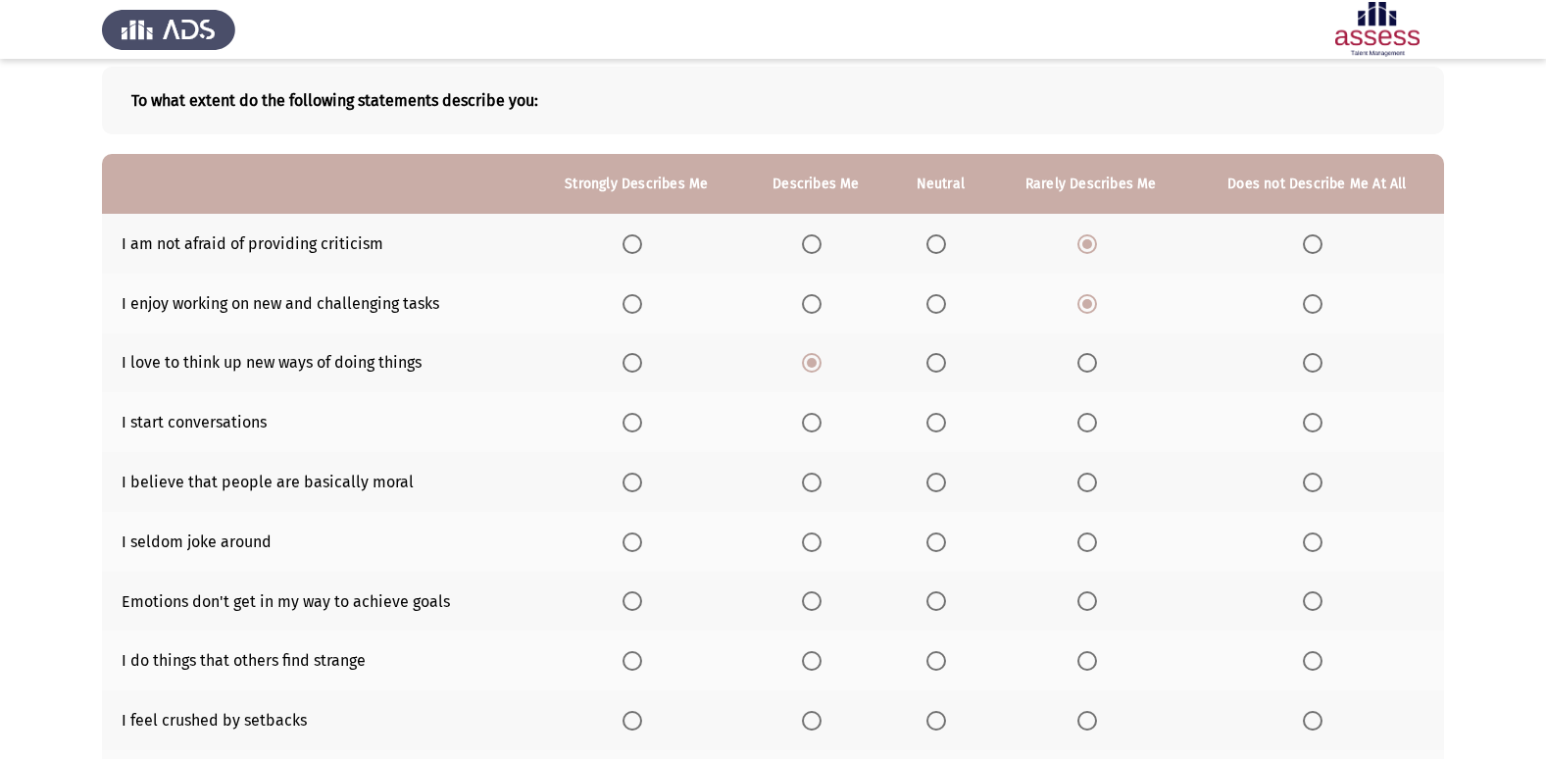
click at [820, 419] on input "Select an option" at bounding box center [812, 423] width 20 height 20
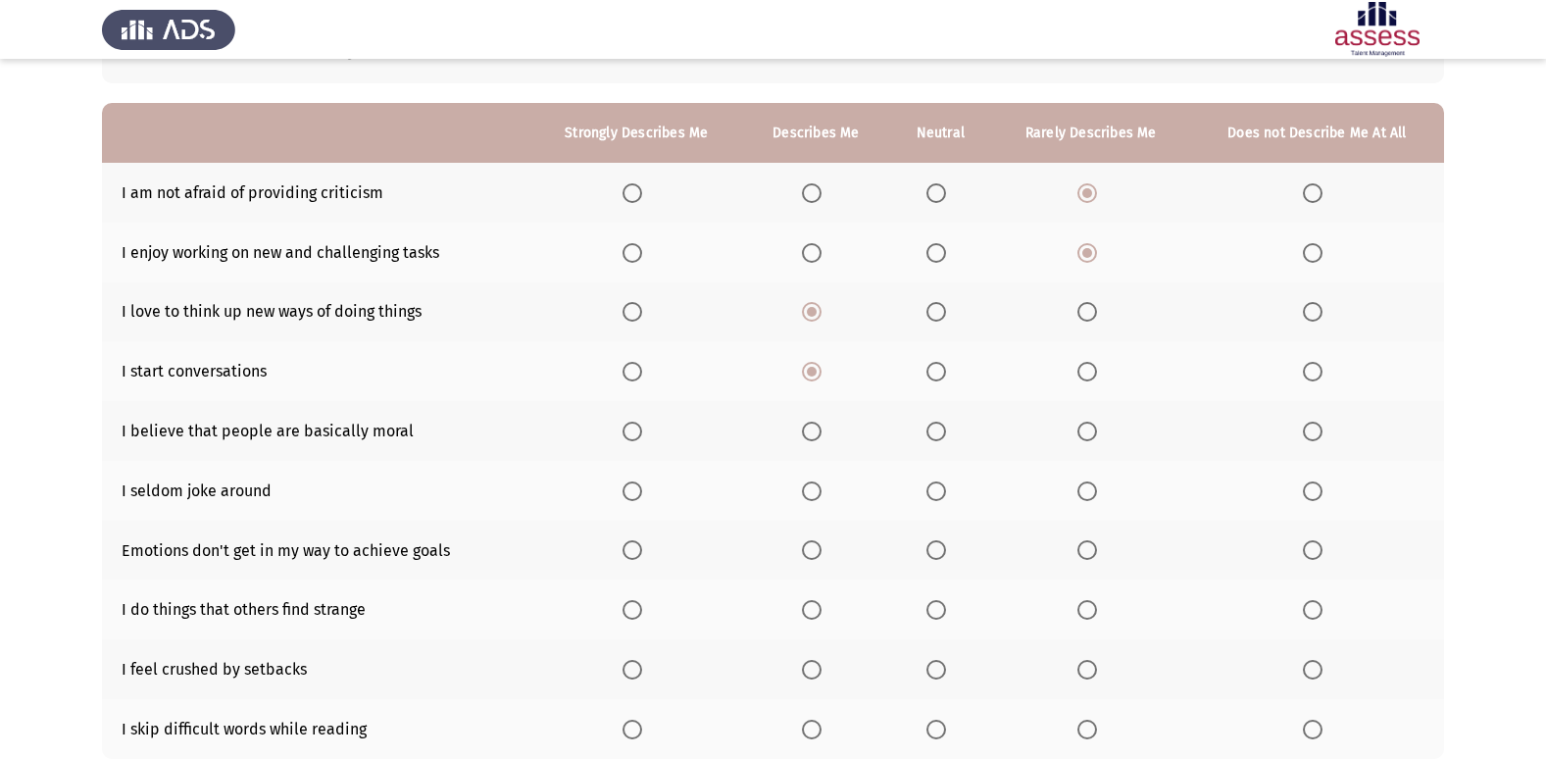
scroll to position [196, 0]
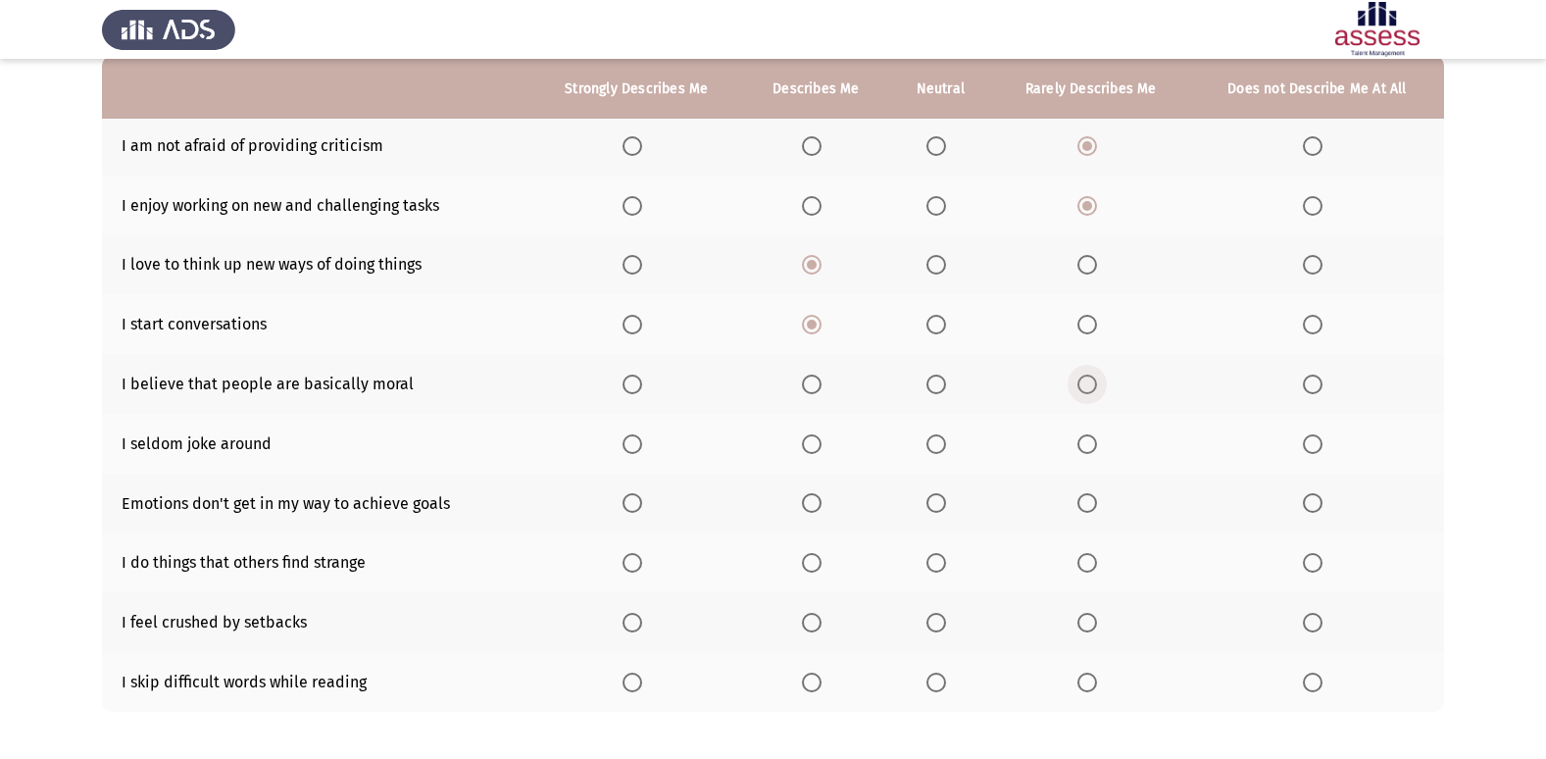
click at [1082, 379] on span "Select an option" at bounding box center [1087, 384] width 20 height 20
click at [1082, 379] on input "Select an option" at bounding box center [1087, 384] width 20 height 20
click at [1090, 444] on label "Select an option" at bounding box center [1090, 444] width 27 height 20
click at [1090, 444] on input "Select an option" at bounding box center [1087, 444] width 20 height 20
click at [814, 498] on span "Select an option" at bounding box center [812, 503] width 20 height 20
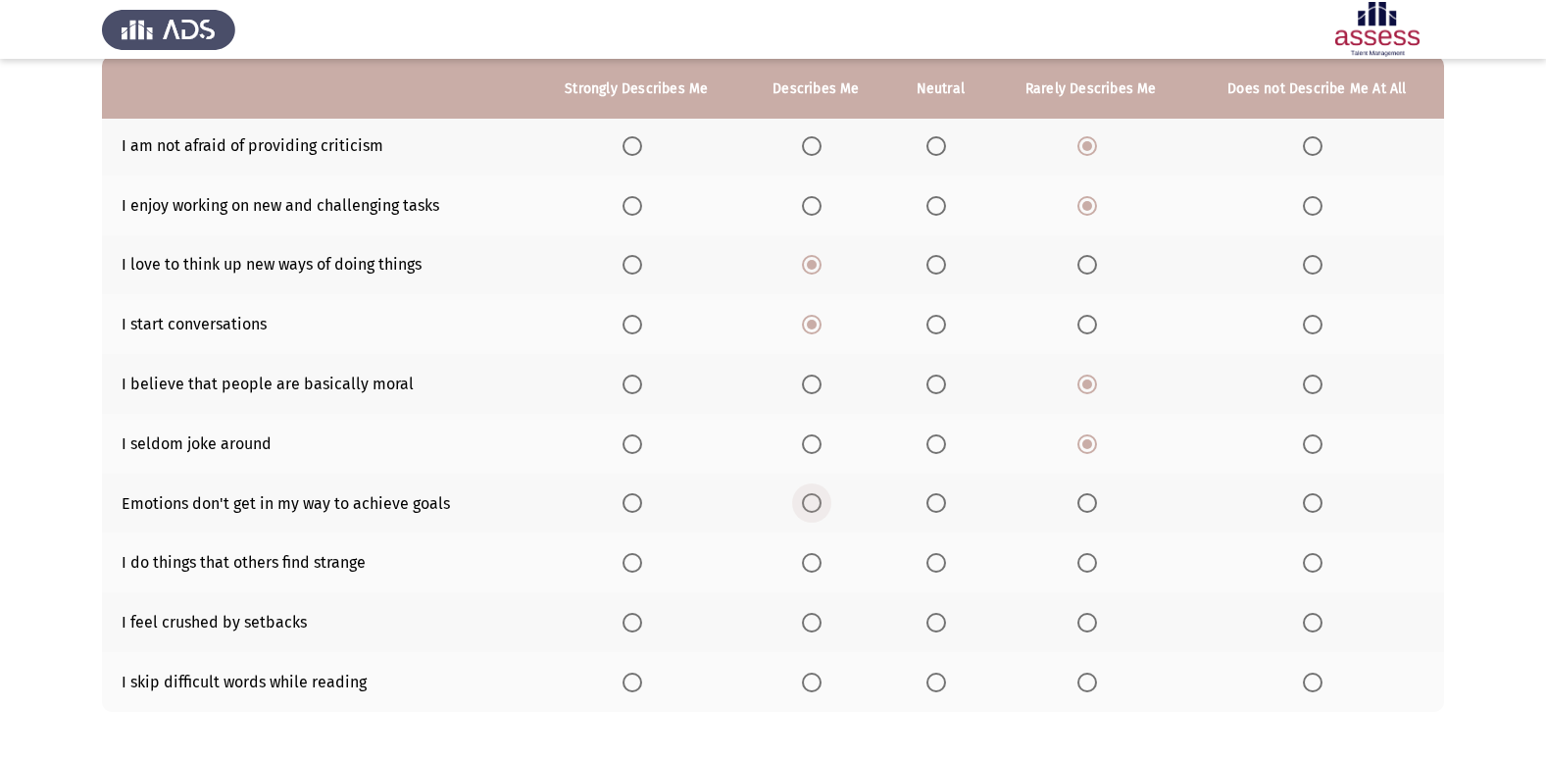
click at [814, 498] on input "Select an option" at bounding box center [812, 503] width 20 height 20
click at [804, 571] on span "Select an option" at bounding box center [812, 563] width 20 height 20
click at [804, 571] on input "Select an option" at bounding box center [812, 563] width 20 height 20
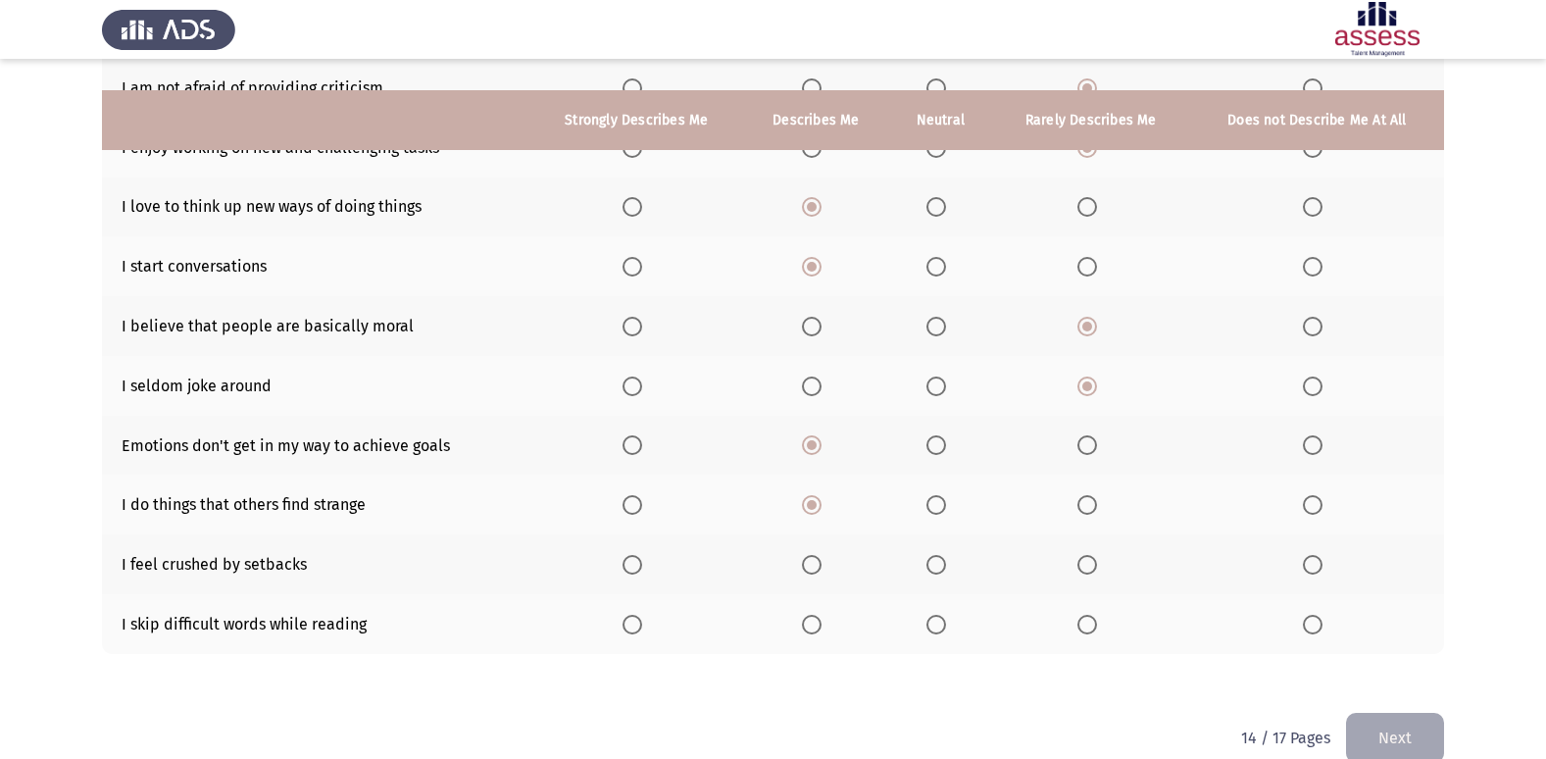
scroll to position [286, 0]
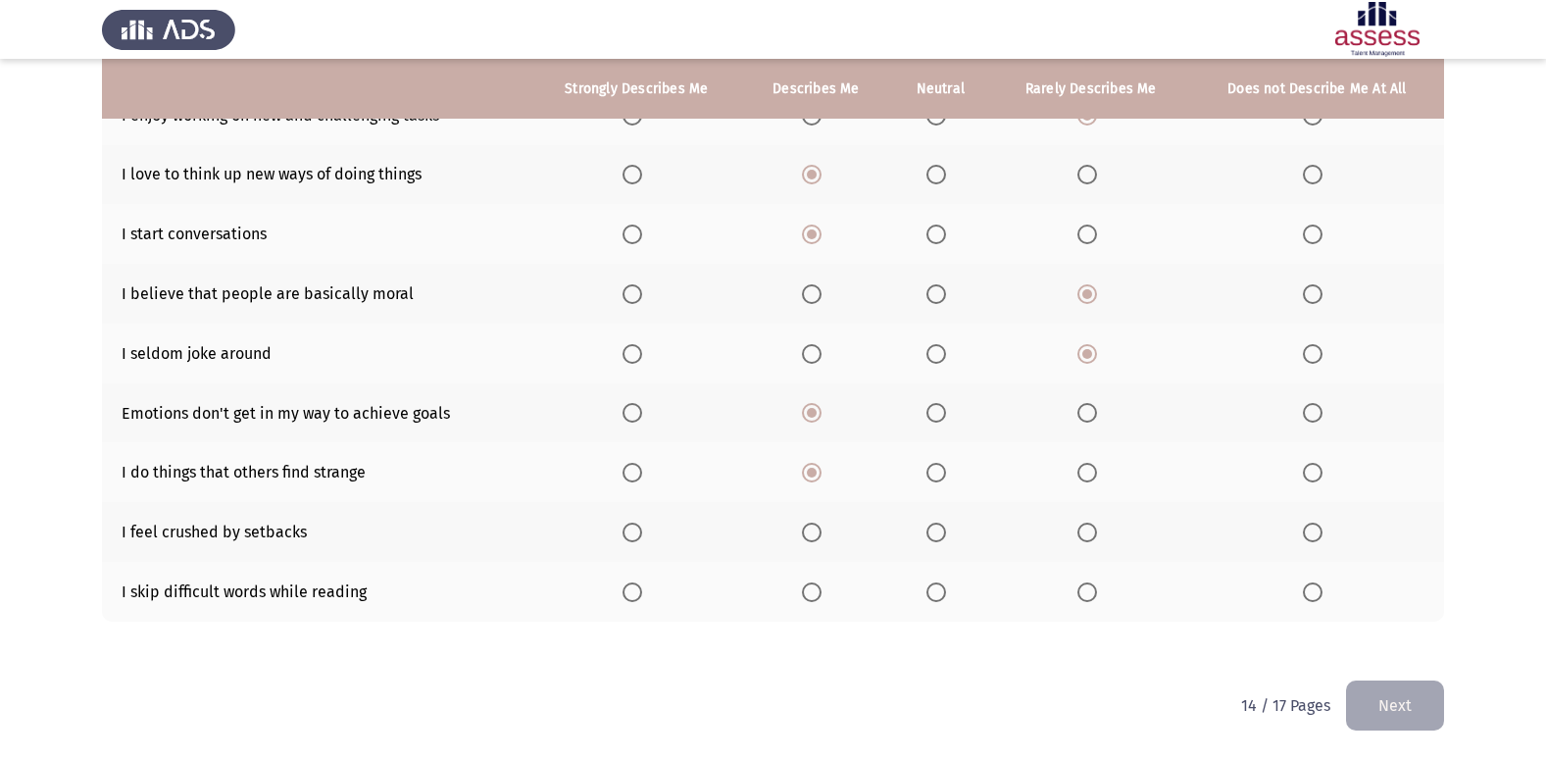
click at [934, 533] on span "Select an option" at bounding box center [936, 532] width 20 height 20
click at [934, 533] on input "Select an option" at bounding box center [936, 532] width 20 height 20
click at [939, 591] on span "Select an option" at bounding box center [936, 592] width 20 height 20
click at [939, 591] on input "Select an option" at bounding box center [936, 592] width 20 height 20
click at [1383, 700] on button "Next" at bounding box center [1395, 705] width 98 height 50
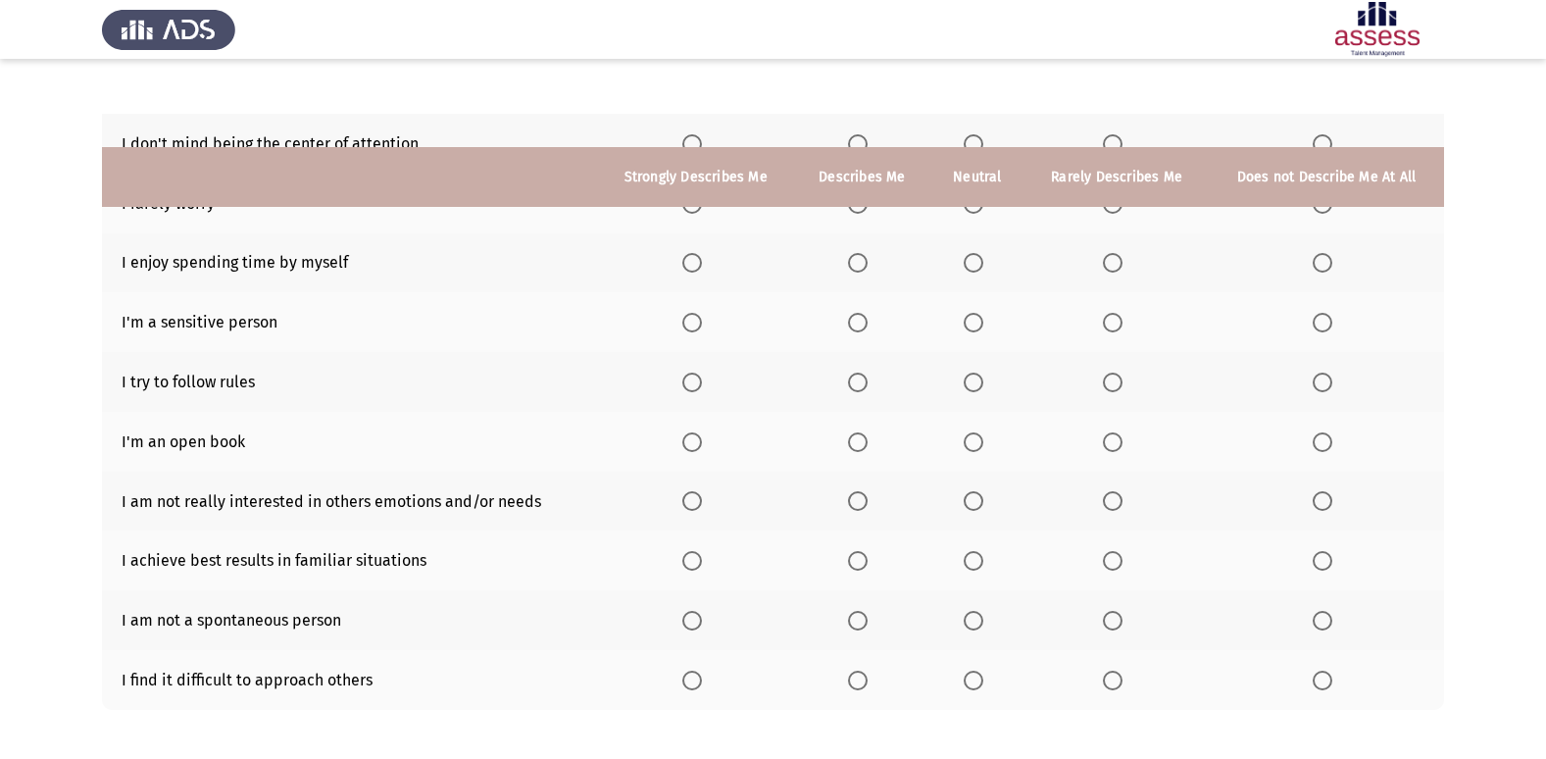
scroll to position [90, 0]
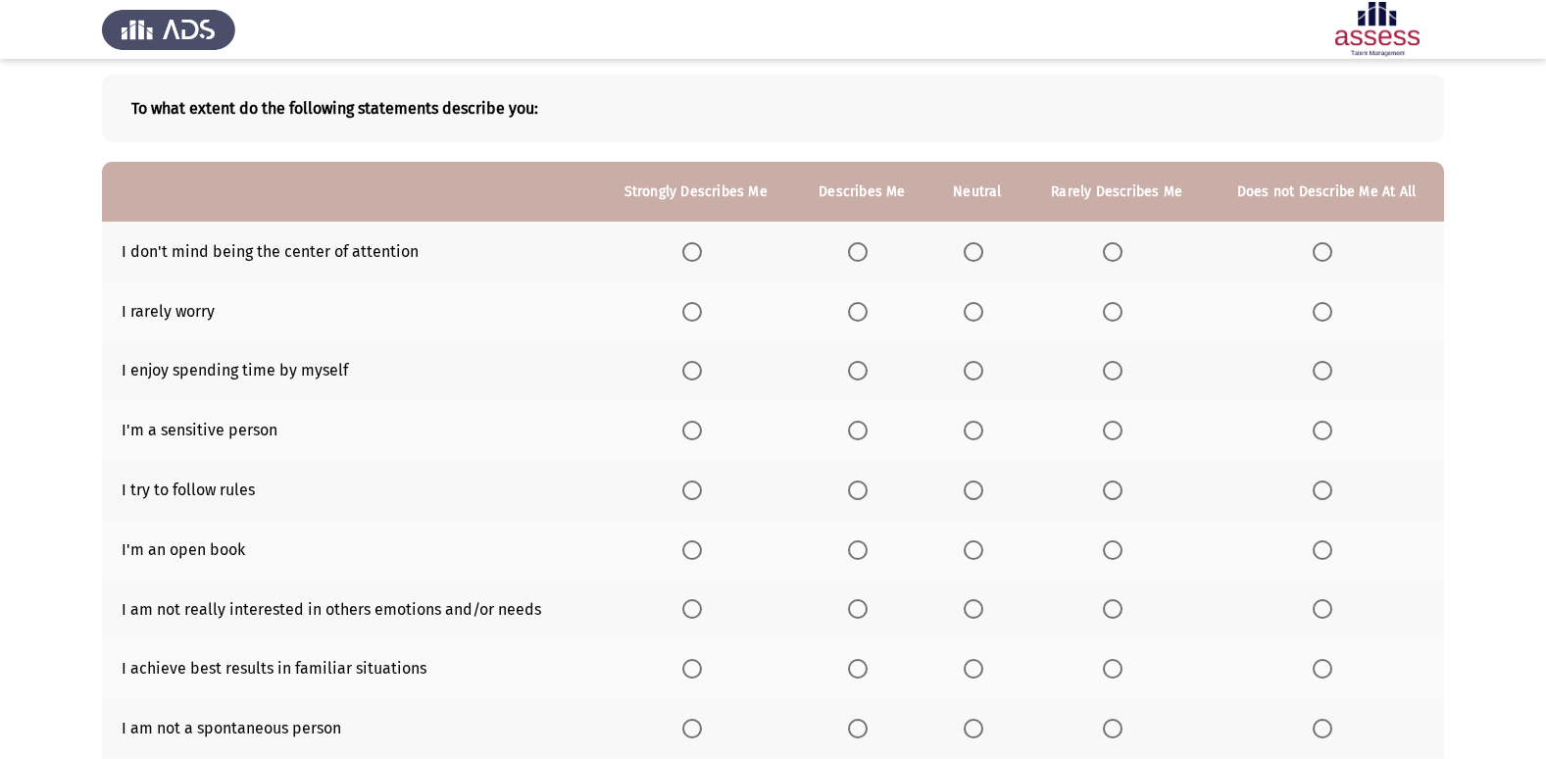
click at [861, 247] on span "Select an option" at bounding box center [858, 252] width 20 height 20
click at [861, 247] on input "Select an option" at bounding box center [858, 252] width 20 height 20
click at [973, 315] on span "Select an option" at bounding box center [974, 312] width 20 height 20
click at [973, 315] on input "Select an option" at bounding box center [974, 312] width 20 height 20
click at [1117, 369] on span "Select an option" at bounding box center [1113, 371] width 20 height 20
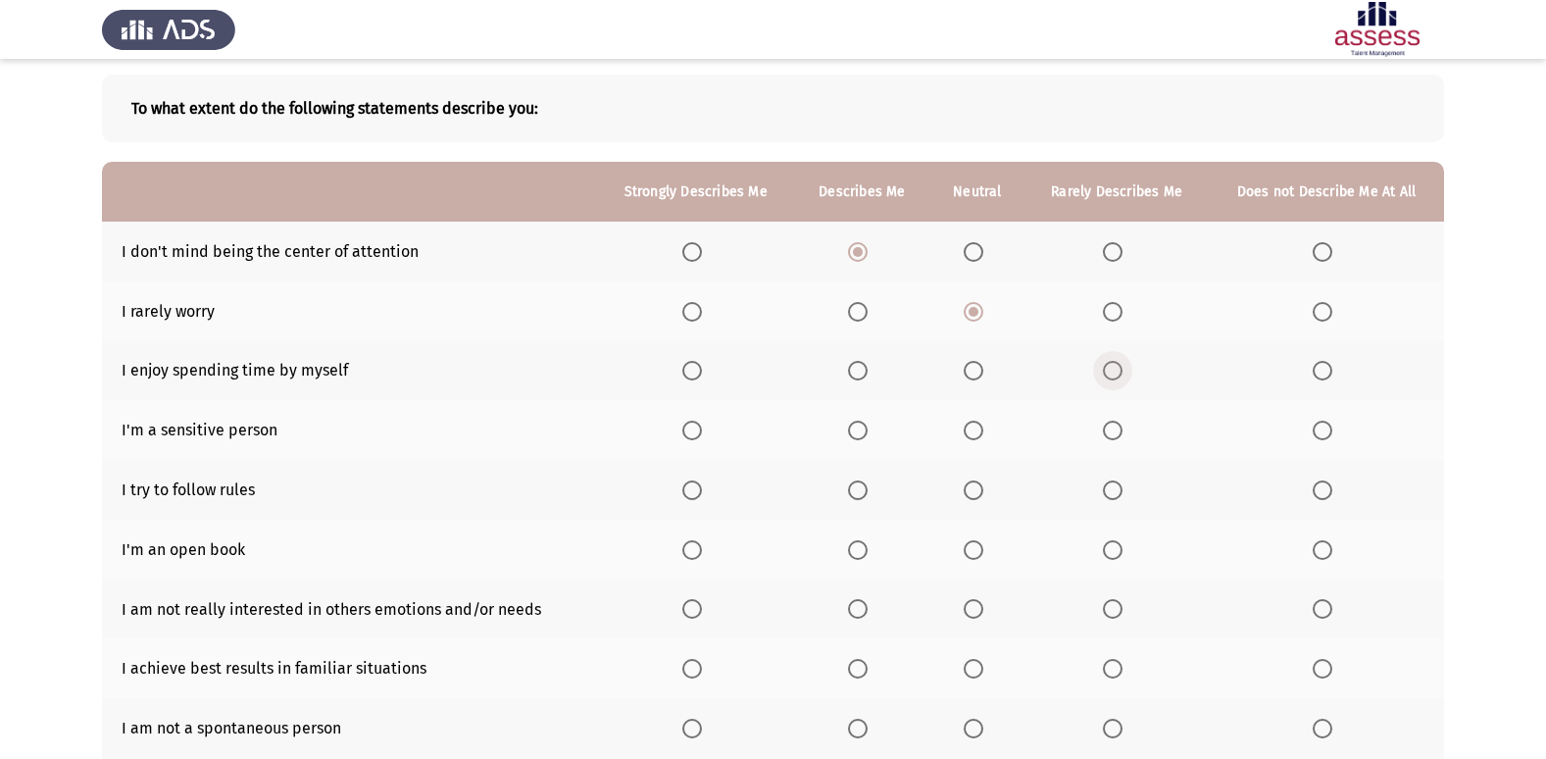
click at [1117, 369] on input "Select an option" at bounding box center [1113, 371] width 20 height 20
click at [977, 427] on span "Select an option" at bounding box center [974, 431] width 20 height 20
click at [977, 427] on input "Select an option" at bounding box center [974, 431] width 20 height 20
click at [979, 490] on span "Select an option" at bounding box center [974, 490] width 20 height 20
click at [979, 490] on input "Select an option" at bounding box center [974, 490] width 20 height 20
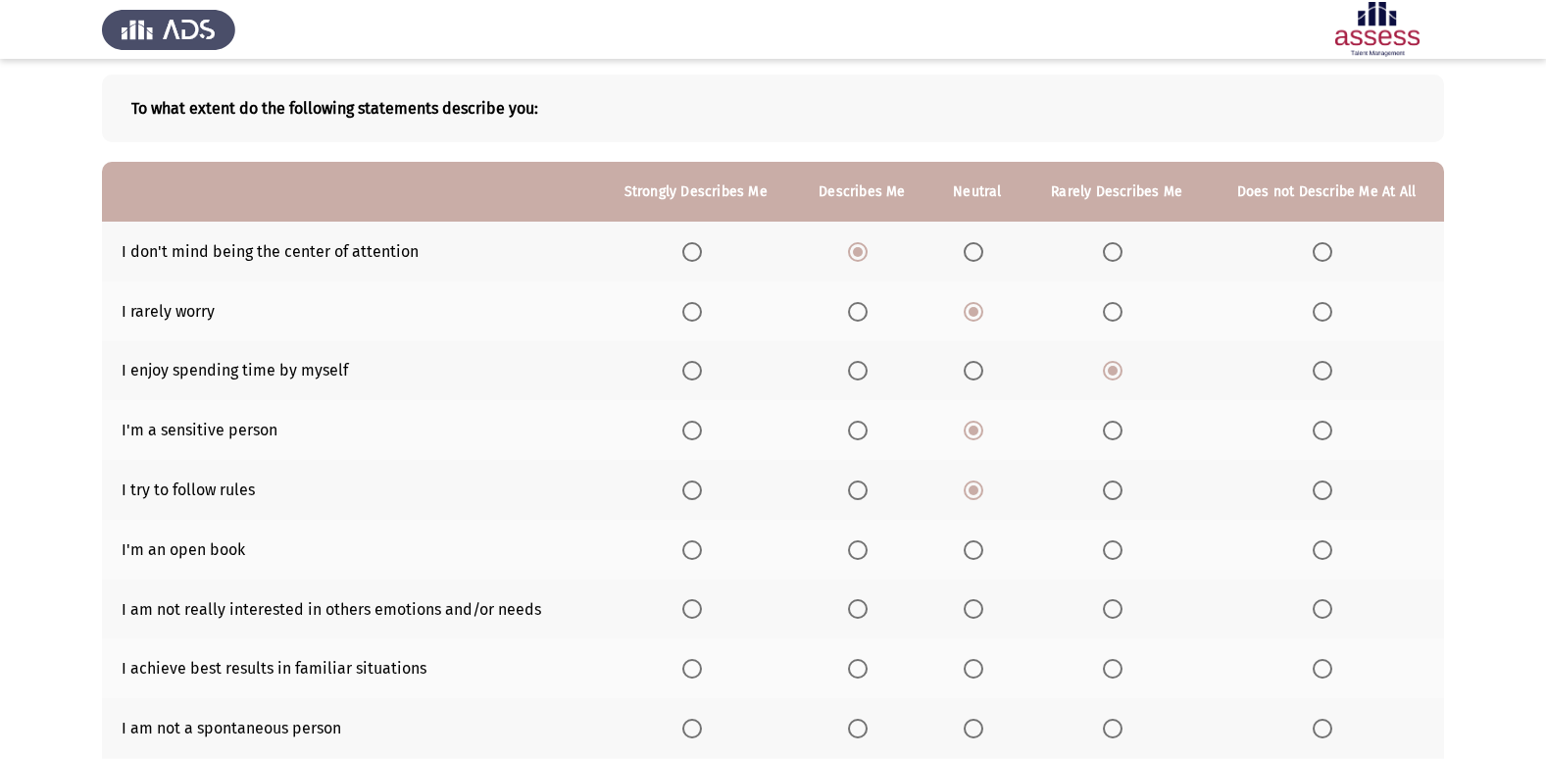
click at [1108, 540] on span "Select an option" at bounding box center [1113, 550] width 20 height 20
click at [1108, 540] on input "Select an option" at bounding box center [1113, 550] width 20 height 20
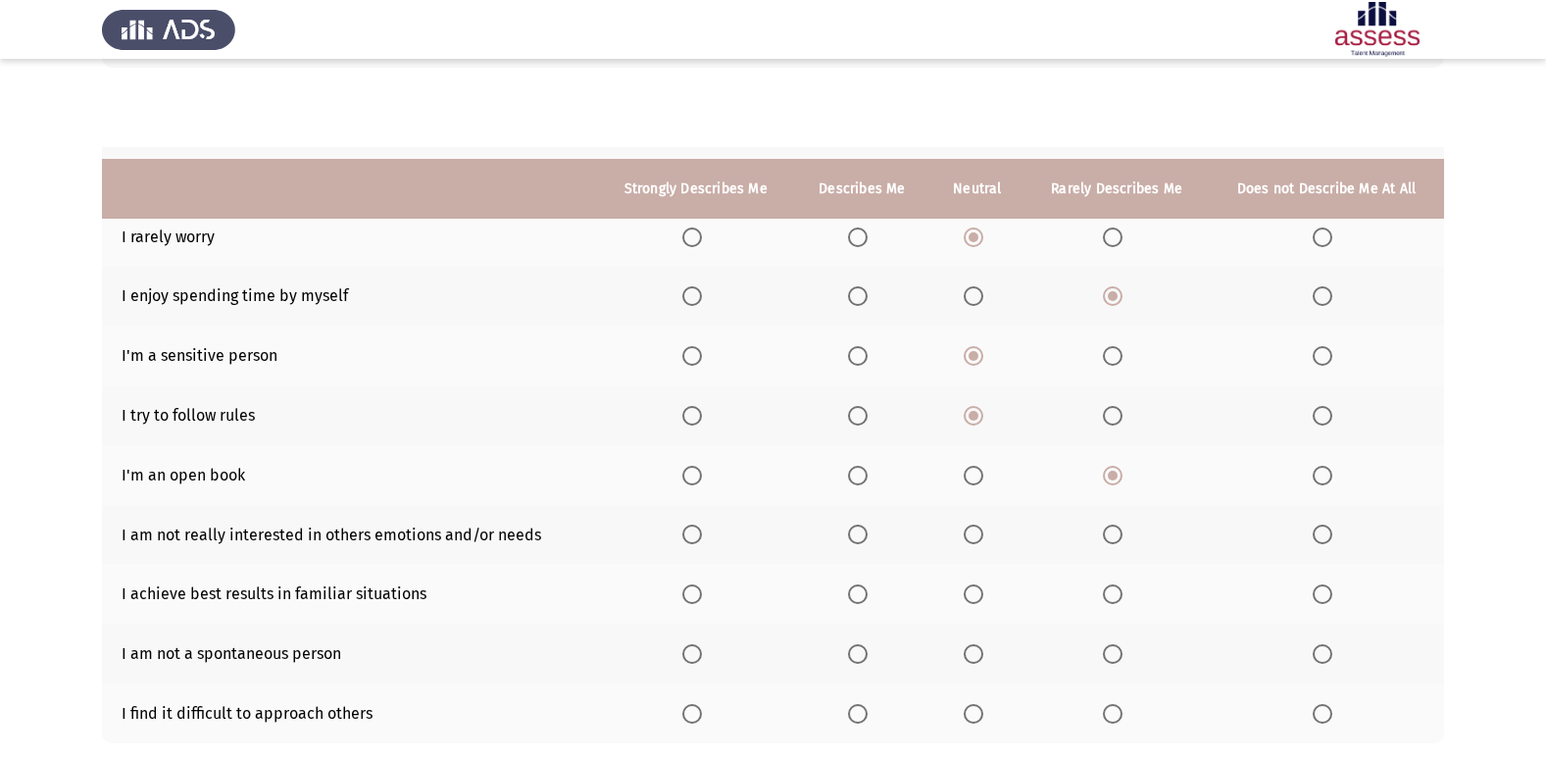
scroll to position [286, 0]
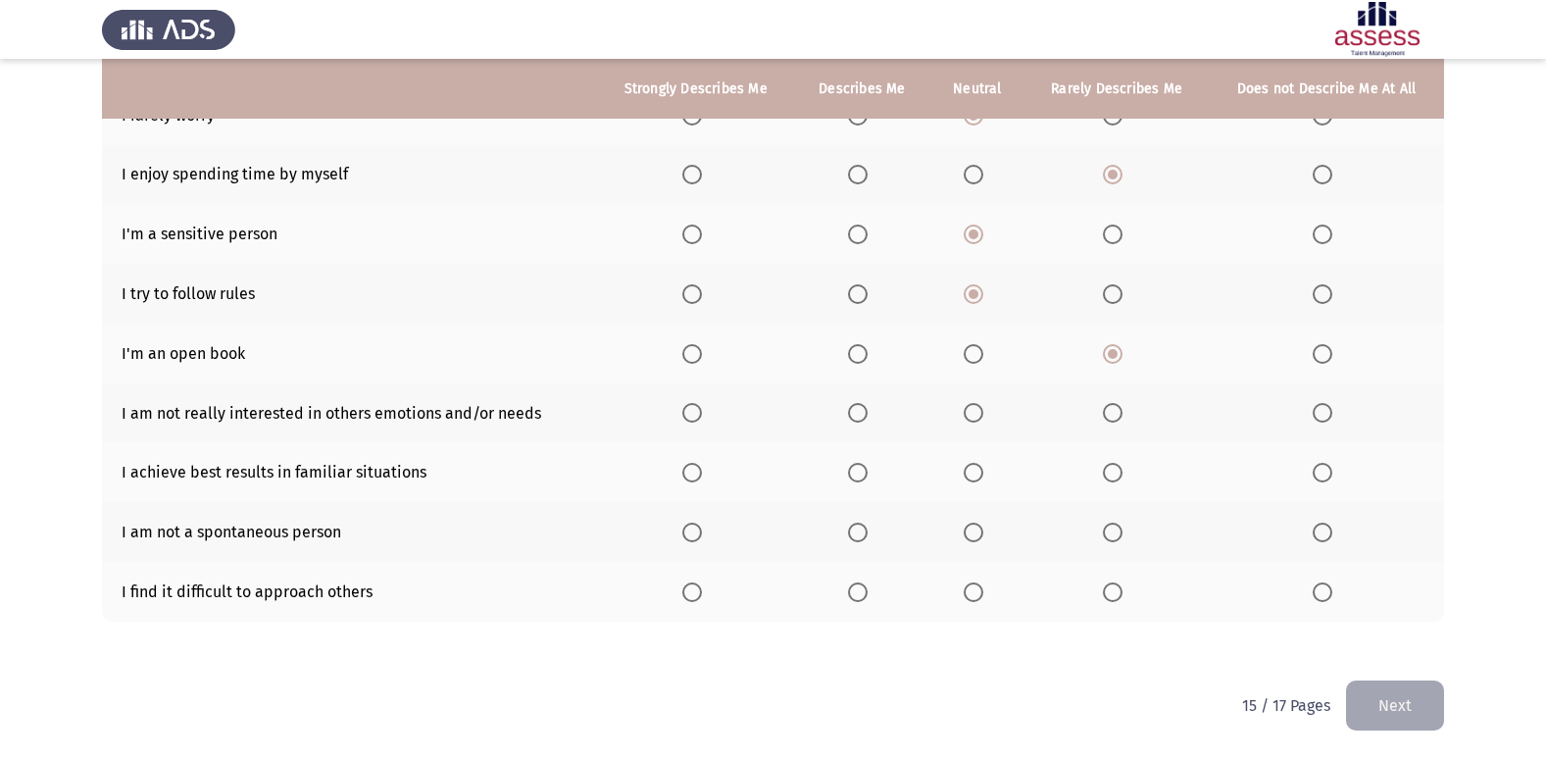
click at [1108, 414] on span "Select an option" at bounding box center [1113, 413] width 20 height 20
click at [1108, 414] on input "Select an option" at bounding box center [1113, 413] width 20 height 20
click at [857, 470] on span "Select an option" at bounding box center [858, 473] width 20 height 20
click at [857, 470] on input "Select an option" at bounding box center [858, 473] width 20 height 20
click at [973, 533] on span "Select an option" at bounding box center [974, 532] width 20 height 20
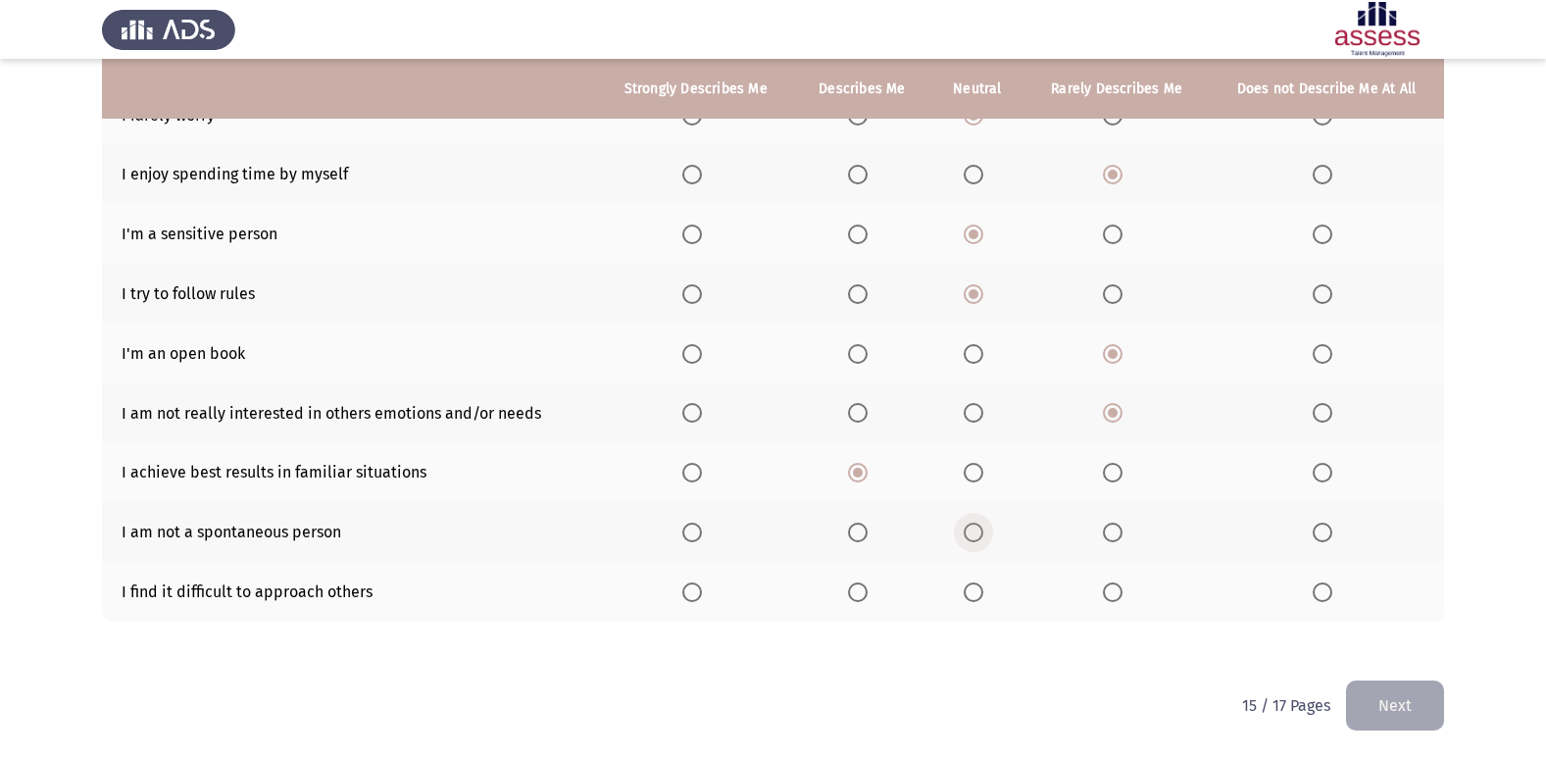
click at [973, 533] on input "Select an option" at bounding box center [974, 532] width 20 height 20
click at [989, 594] on label "Select an option" at bounding box center [977, 592] width 27 height 20
click at [983, 594] on input "Select an option" at bounding box center [974, 592] width 20 height 20
click at [1414, 700] on button "Next" at bounding box center [1395, 705] width 98 height 50
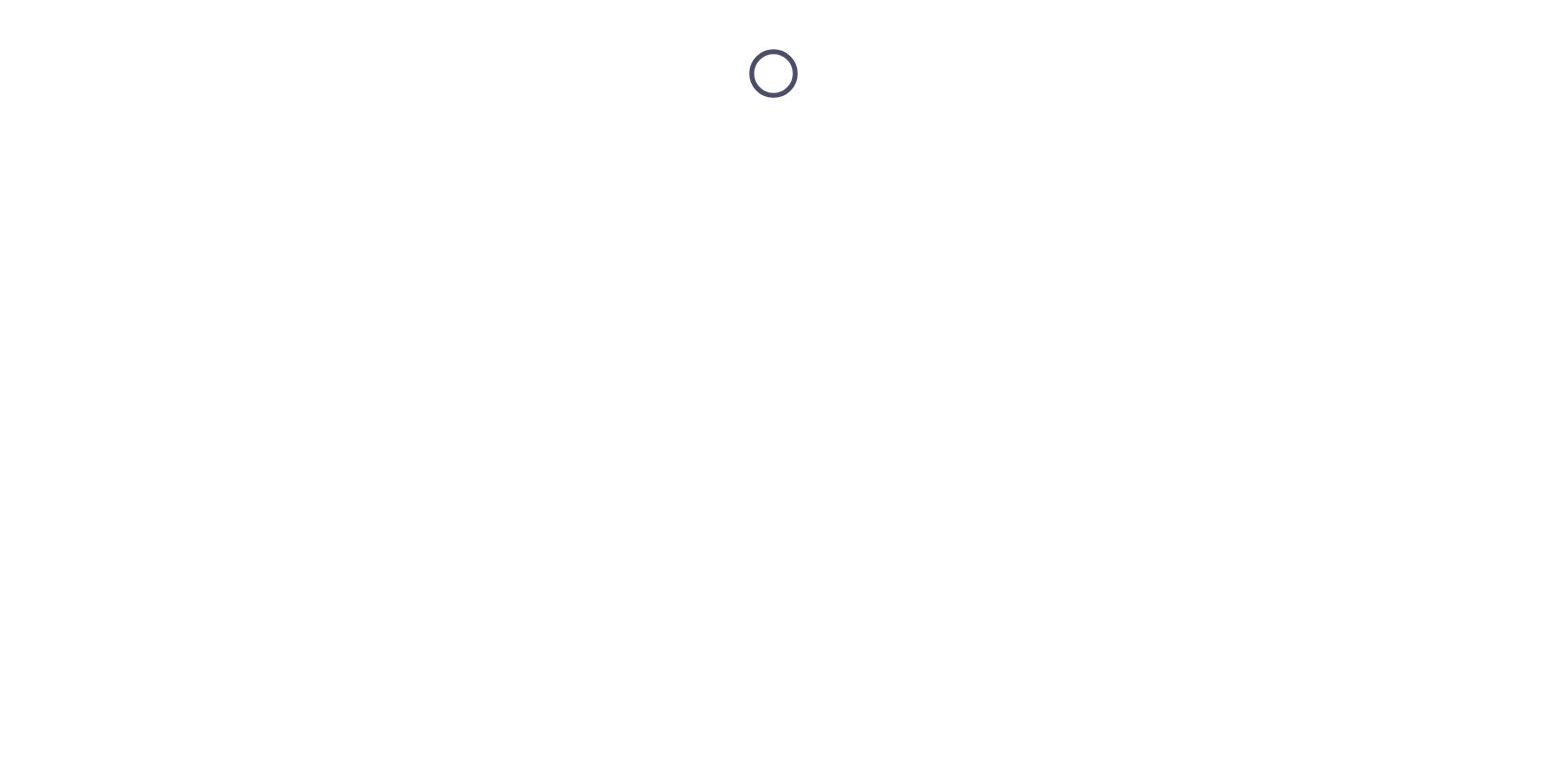
scroll to position [0, 0]
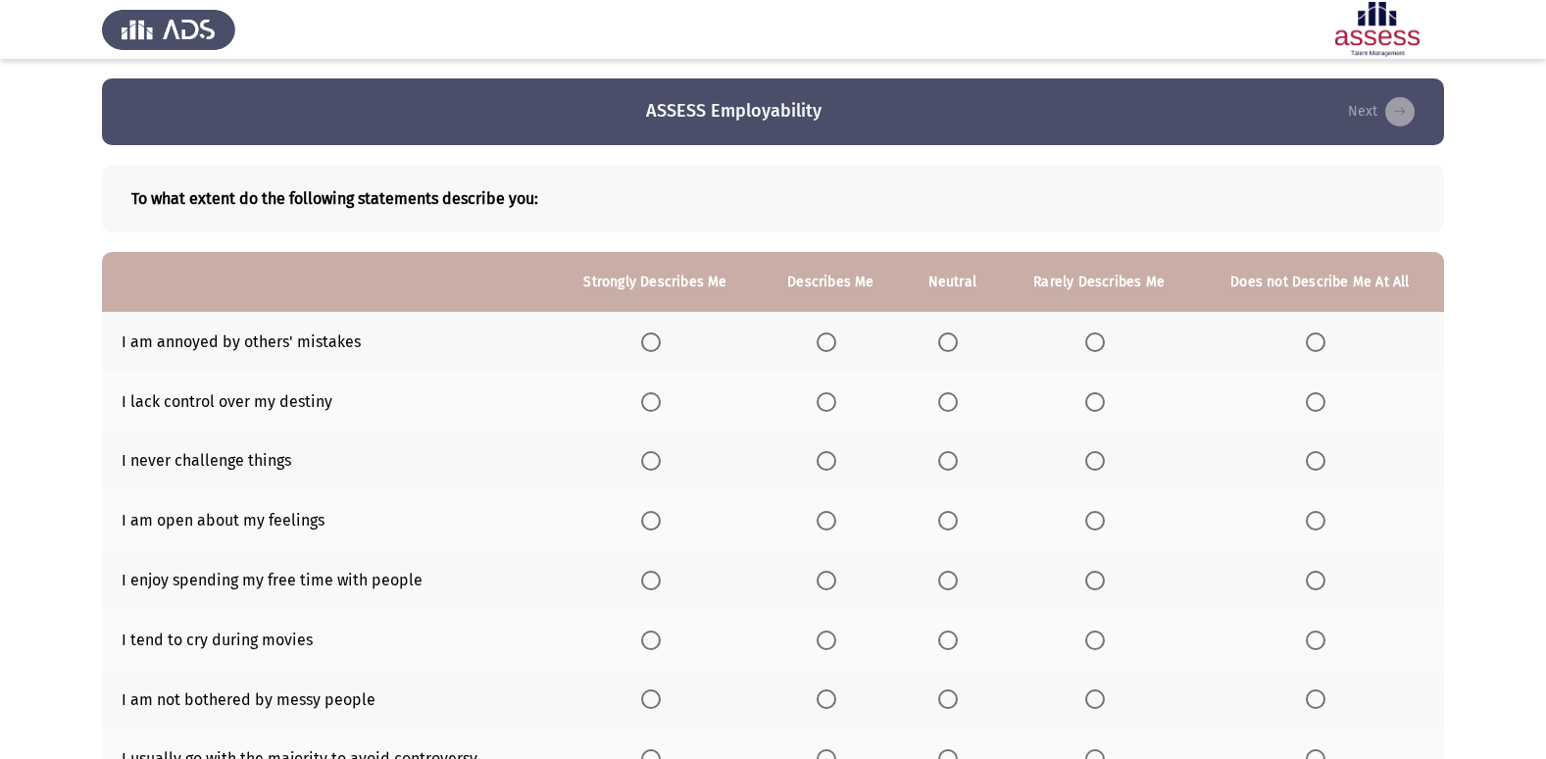
click at [936, 340] on th at bounding box center [952, 342] width 100 height 60
click at [953, 340] on span "Select an option" at bounding box center [948, 342] width 20 height 20
click at [953, 340] on input "Select an option" at bounding box center [948, 342] width 20 height 20
click at [954, 408] on span "Select an option" at bounding box center [948, 402] width 20 height 20
click at [954, 408] on input "Select an option" at bounding box center [948, 402] width 20 height 20
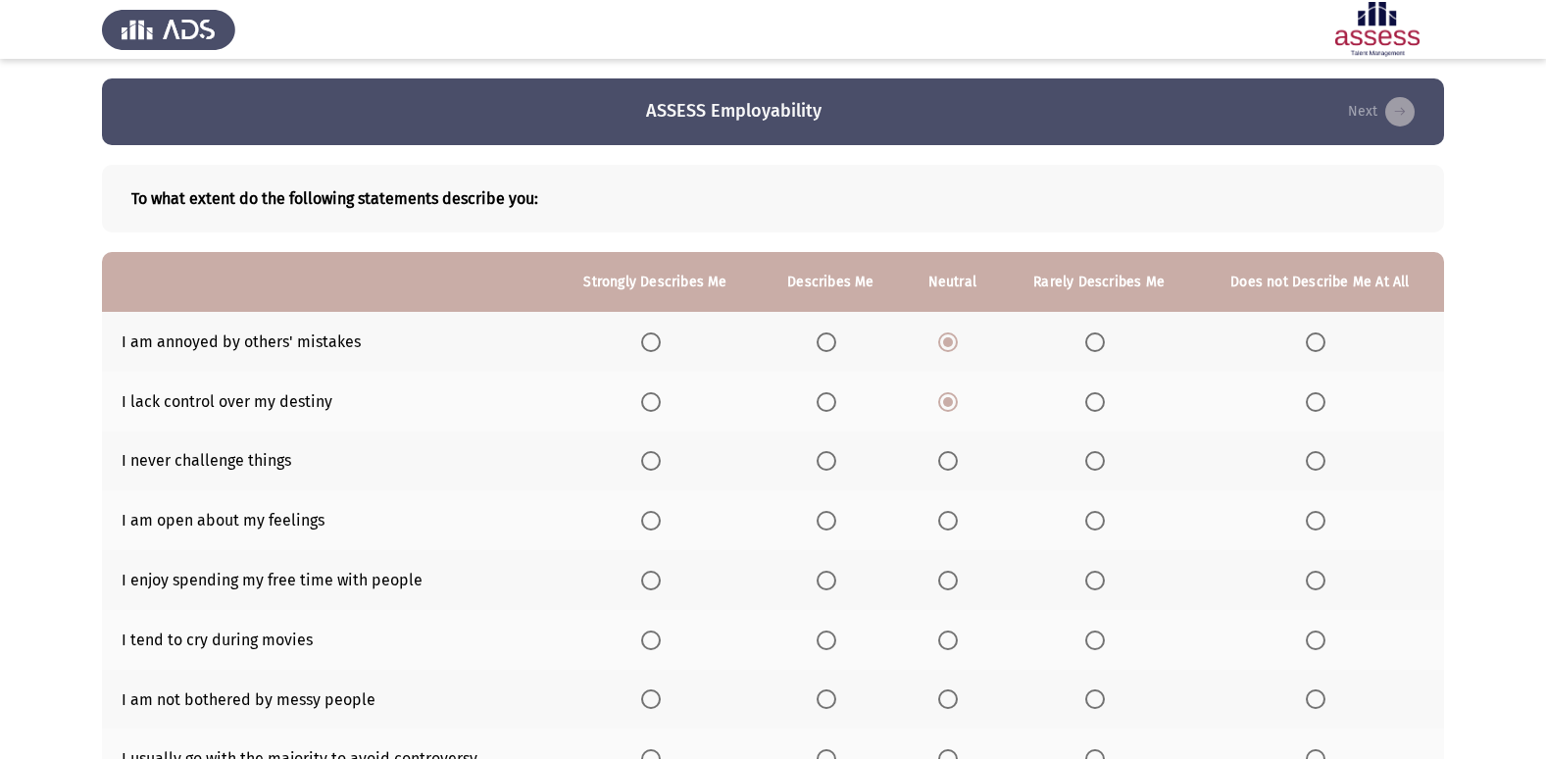
click at [948, 461] on span "Select an option" at bounding box center [948, 461] width 0 height 0
click at [949, 460] on input "Select an option" at bounding box center [948, 461] width 20 height 20
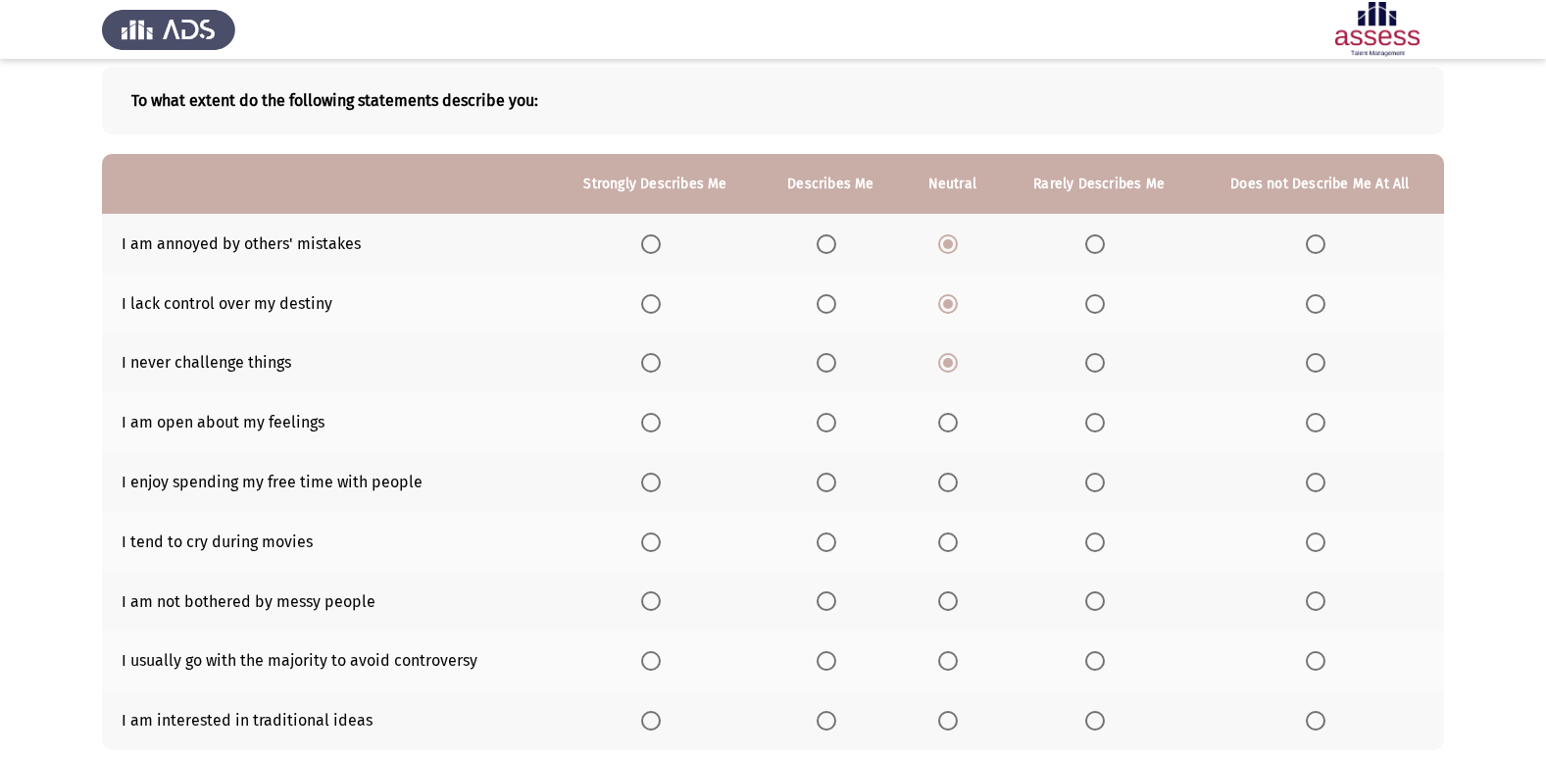
click at [937, 433] on th at bounding box center [952, 422] width 100 height 60
click at [962, 424] on label "Select an option" at bounding box center [951, 423] width 27 height 20
click at [958, 424] on input "Select an option" at bounding box center [948, 423] width 20 height 20
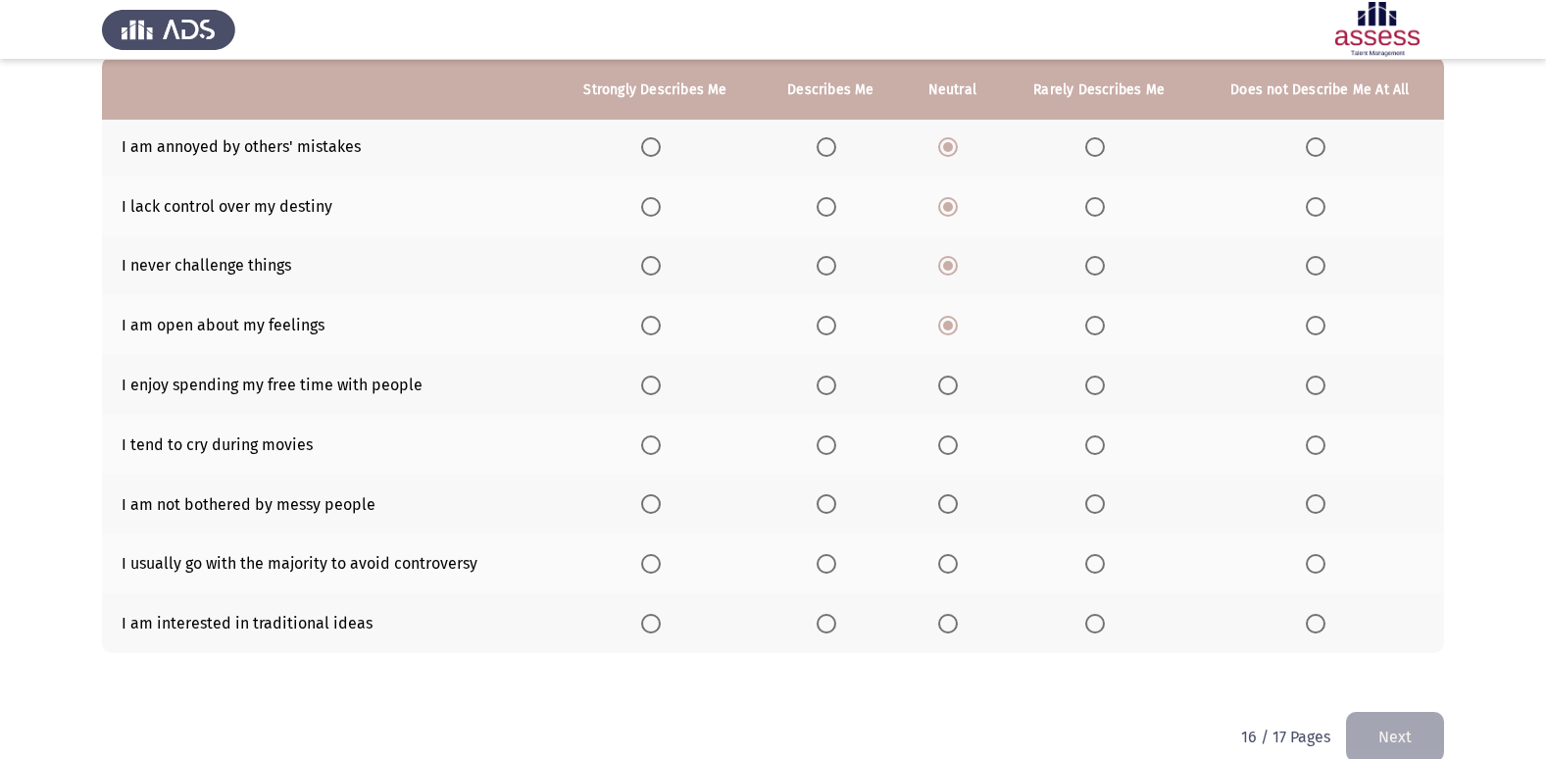
scroll to position [196, 0]
click at [831, 383] on span "Select an option" at bounding box center [827, 384] width 20 height 20
click at [831, 383] on input "Select an option" at bounding box center [827, 384] width 20 height 20
click at [958, 445] on span "Select an option" at bounding box center [948, 444] width 20 height 20
click at [958, 445] on input "Select an option" at bounding box center [948, 444] width 20 height 20
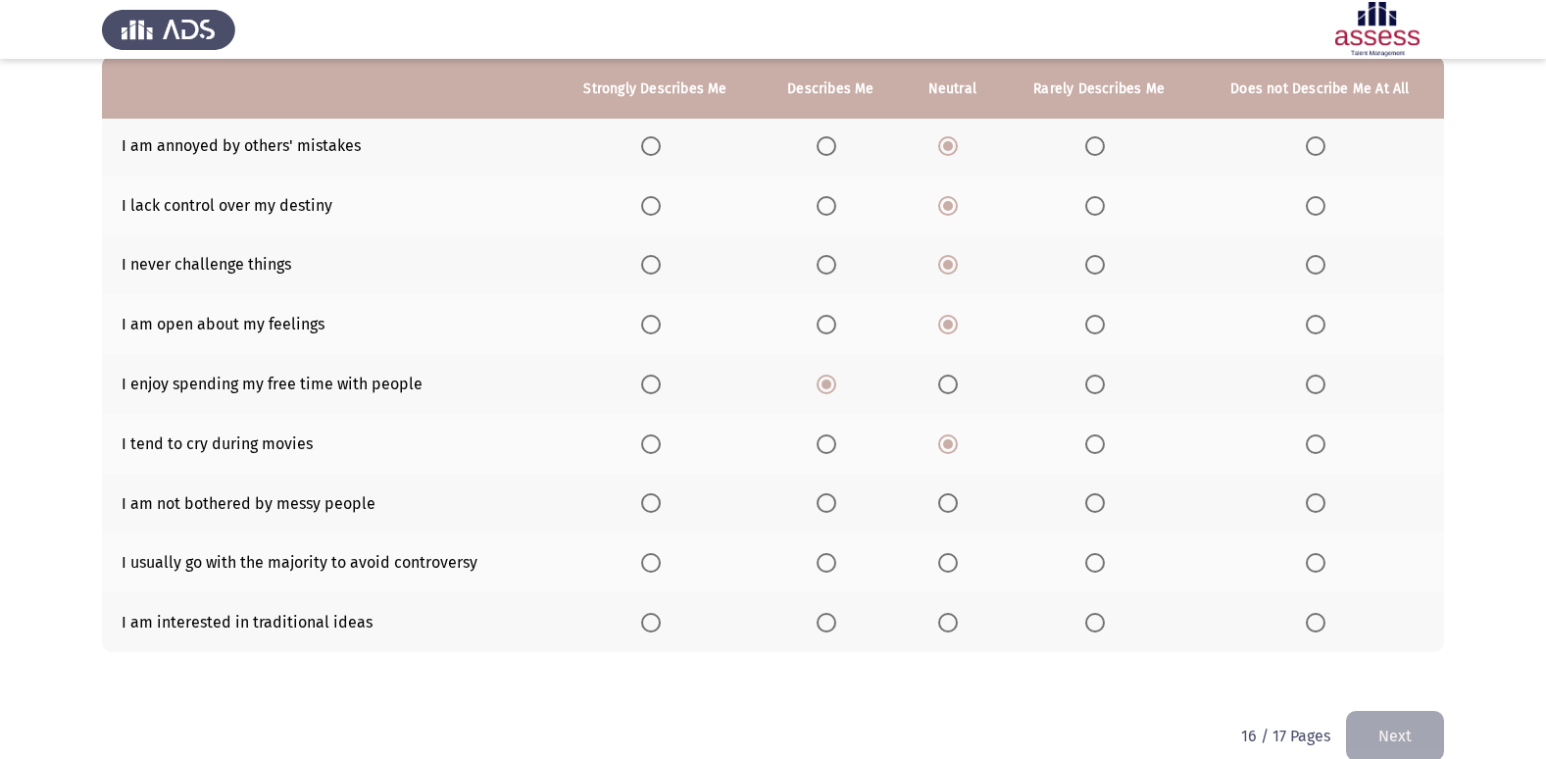
click at [827, 502] on span "Select an option" at bounding box center [827, 503] width 20 height 20
click at [827, 502] on input "Select an option" at bounding box center [827, 503] width 20 height 20
click at [651, 621] on span "Select an option" at bounding box center [651, 623] width 20 height 20
click at [651, 621] on input "Select an option" at bounding box center [651, 623] width 20 height 20
click at [1095, 567] on span "Select an option" at bounding box center [1095, 563] width 20 height 20
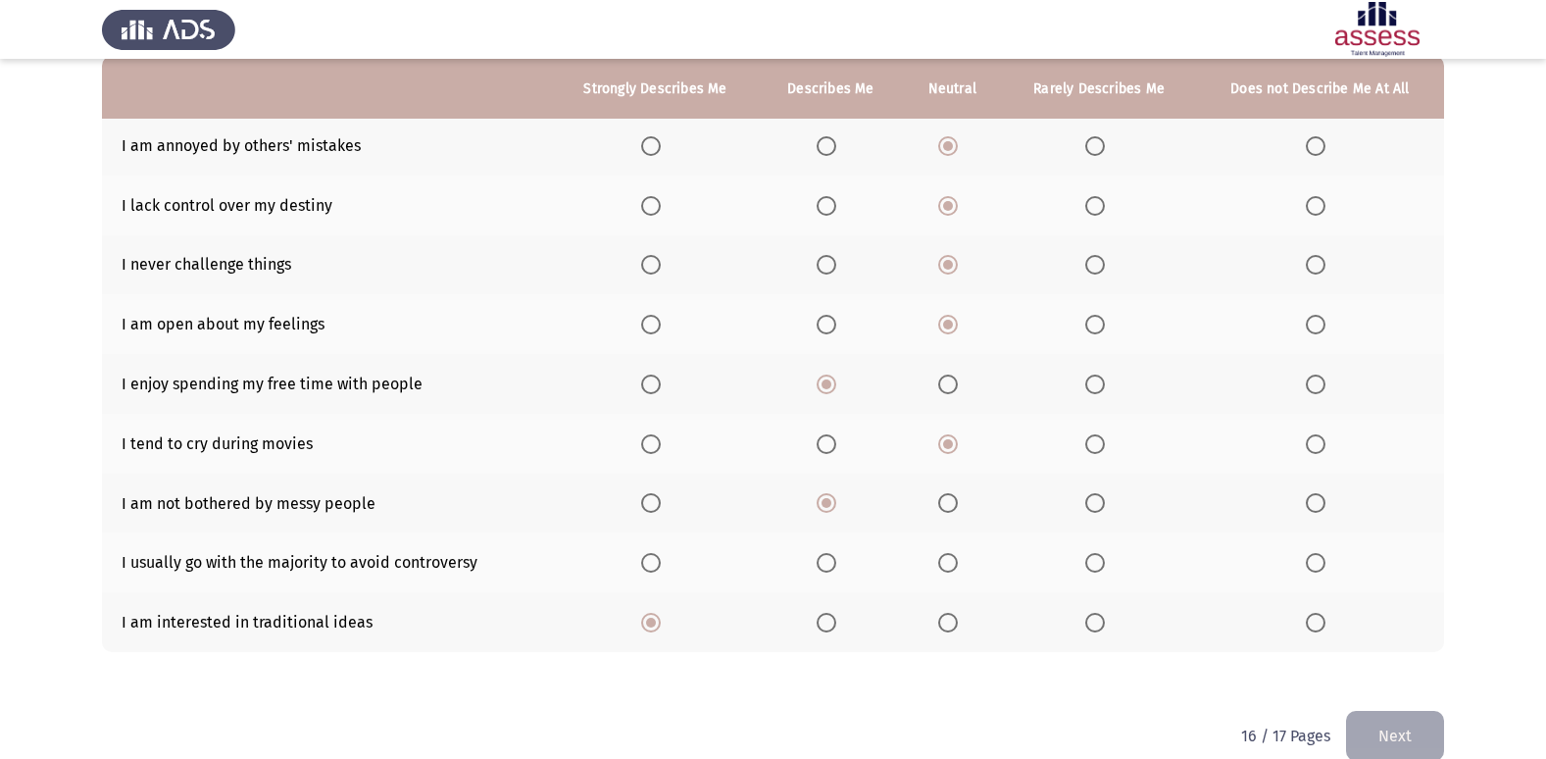
click at [1095, 567] on input "Select an option" at bounding box center [1095, 563] width 20 height 20
click at [1386, 736] on button "Next" at bounding box center [1395, 736] width 98 height 50
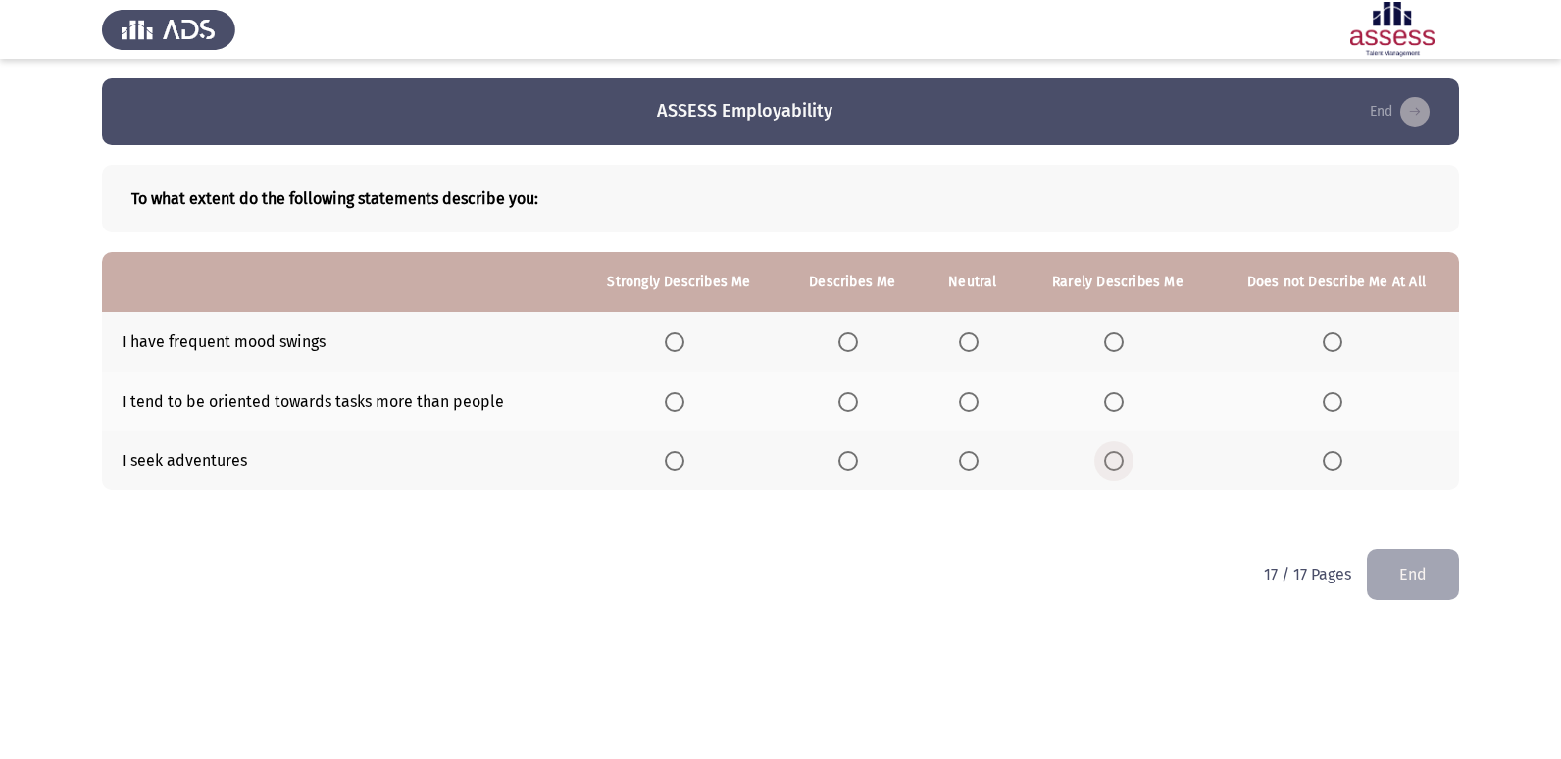
click at [1112, 461] on span "Select an option" at bounding box center [1114, 461] width 20 height 20
click at [1112, 461] on input "Select an option" at bounding box center [1114, 461] width 20 height 20
click at [863, 399] on label "Select an option" at bounding box center [851, 402] width 27 height 20
click at [858, 399] on input "Select an option" at bounding box center [848, 402] width 20 height 20
click at [1118, 332] on span "Select an option" at bounding box center [1114, 342] width 20 height 20
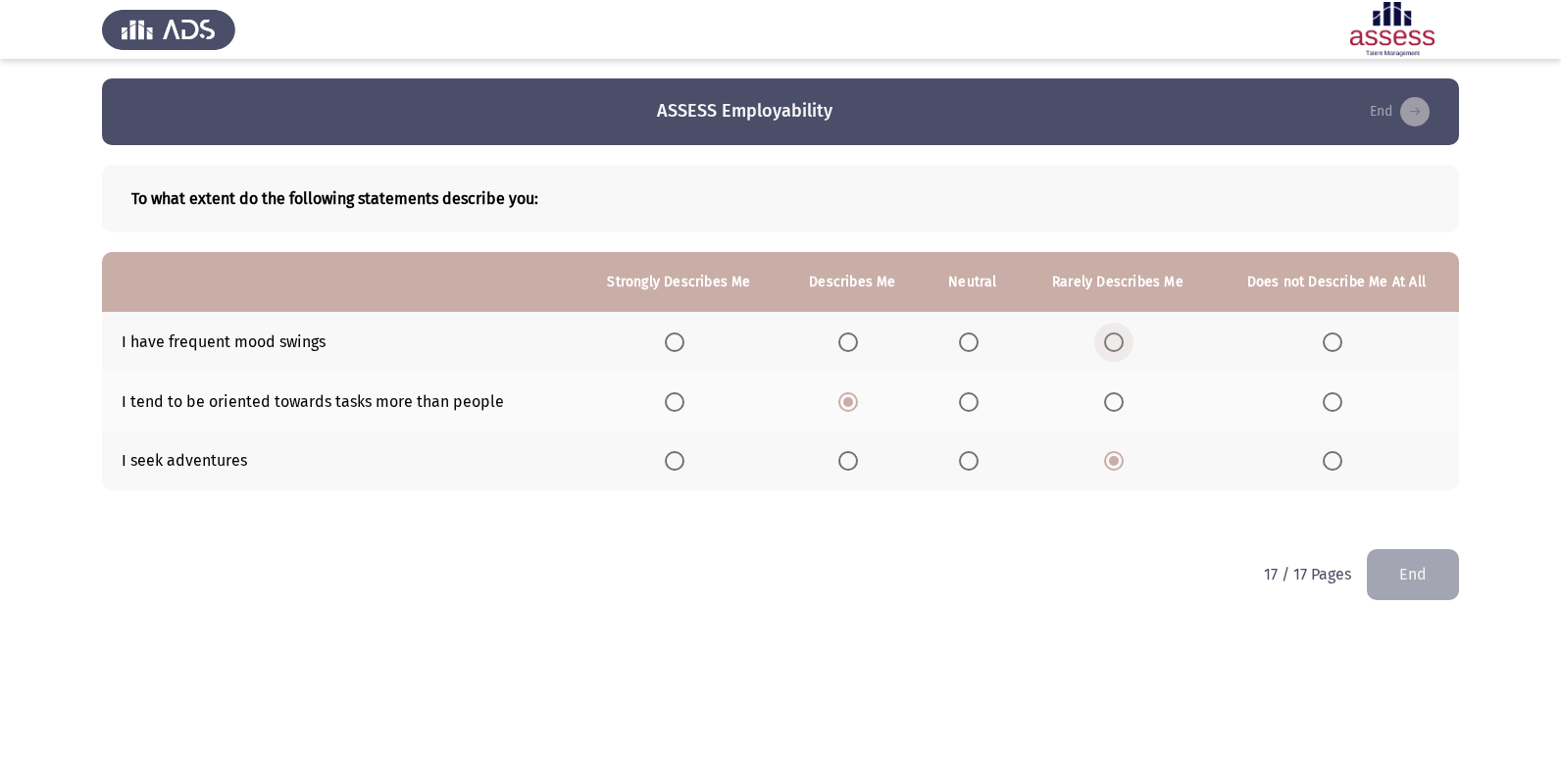
click at [1118, 332] on input "Select an option" at bounding box center [1114, 342] width 20 height 20
click at [1382, 573] on button "End" at bounding box center [1413, 574] width 92 height 50
